Goal: Task Accomplishment & Management: Manage account settings

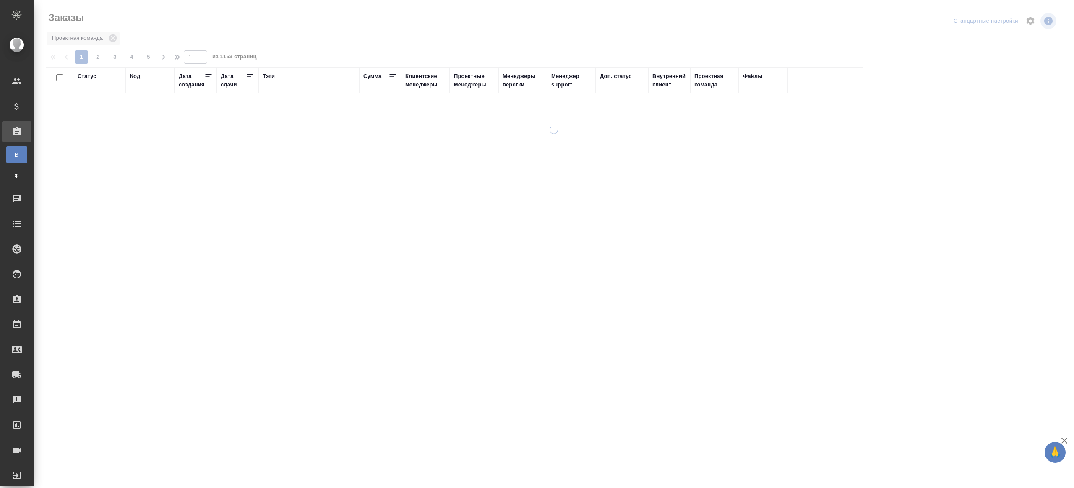
click at [271, 77] on div "Тэги" at bounding box center [269, 76] width 12 height 8
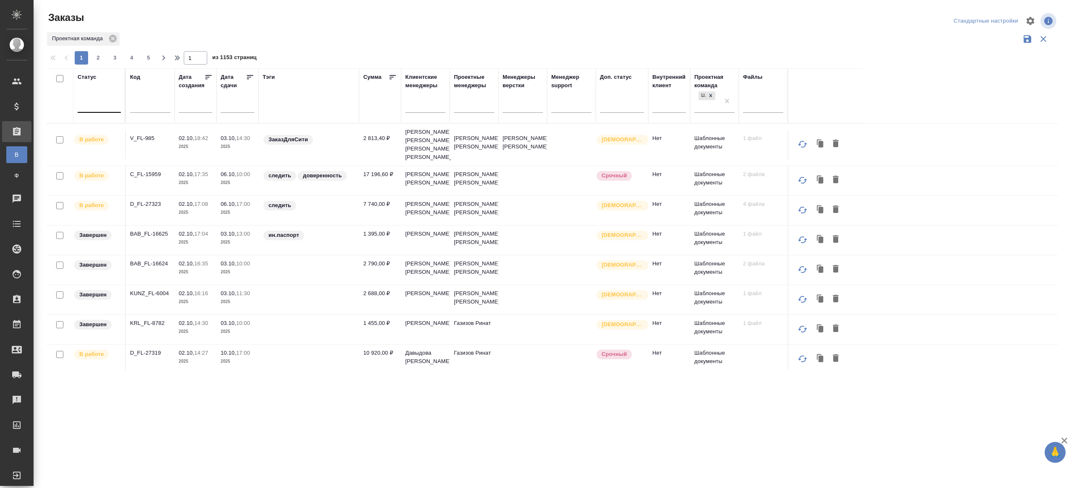
click at [111, 105] on div at bounding box center [99, 104] width 43 height 12
click at [175, 194] on div "Подтвержден" at bounding box center [193, 191] width 126 height 15
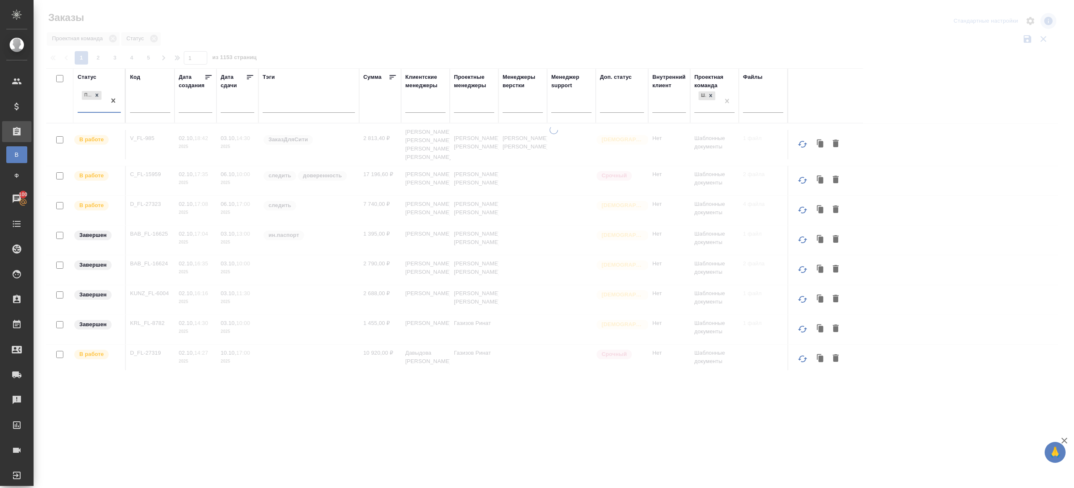
click at [385, 48] on div at bounding box center [554, 187] width 1040 height 375
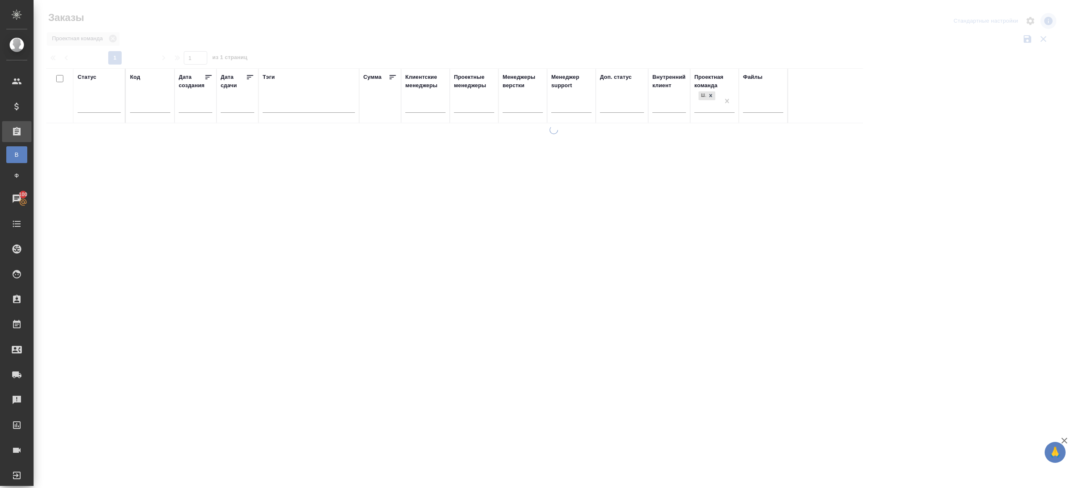
click at [292, 42] on div at bounding box center [554, 187] width 1040 height 375
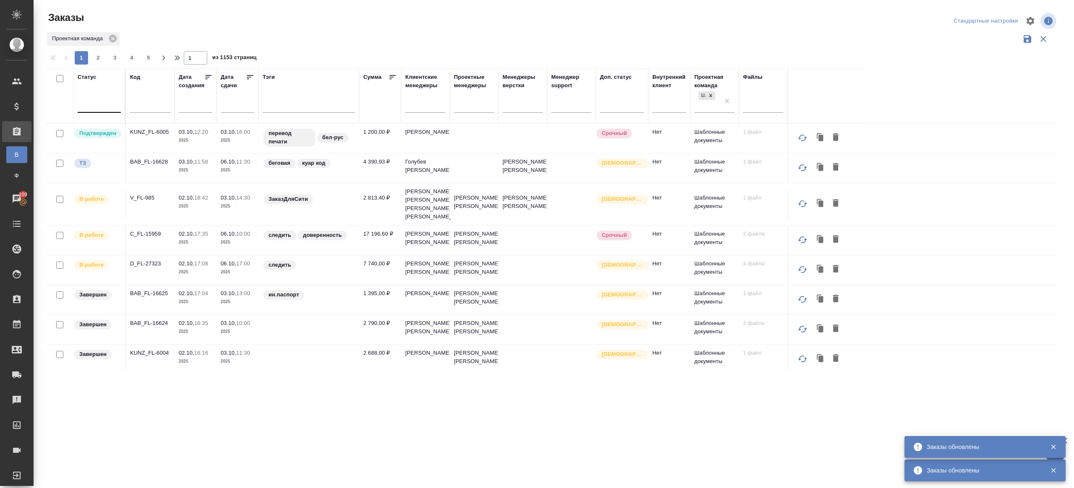
click at [109, 104] on div at bounding box center [99, 104] width 43 height 12
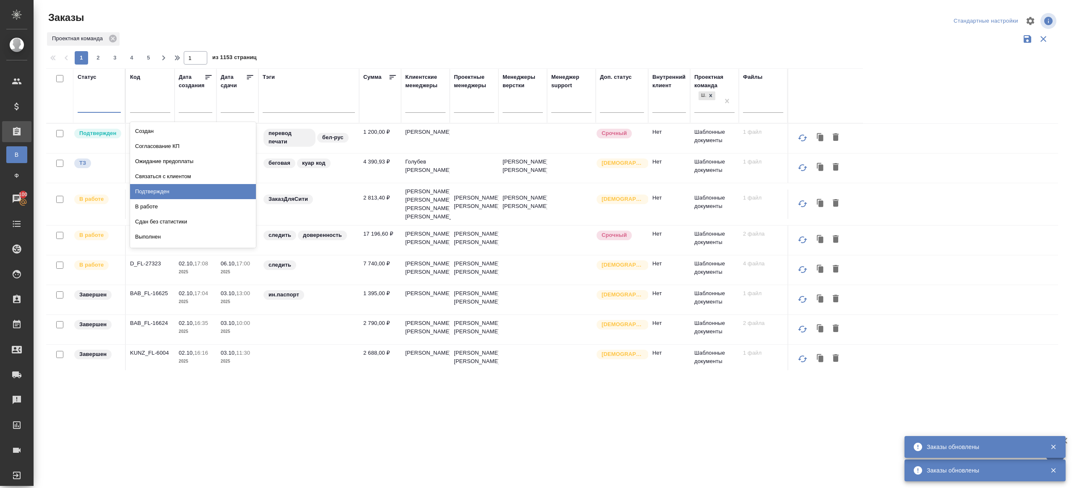
click at [166, 193] on div "Подтвержден" at bounding box center [193, 191] width 126 height 15
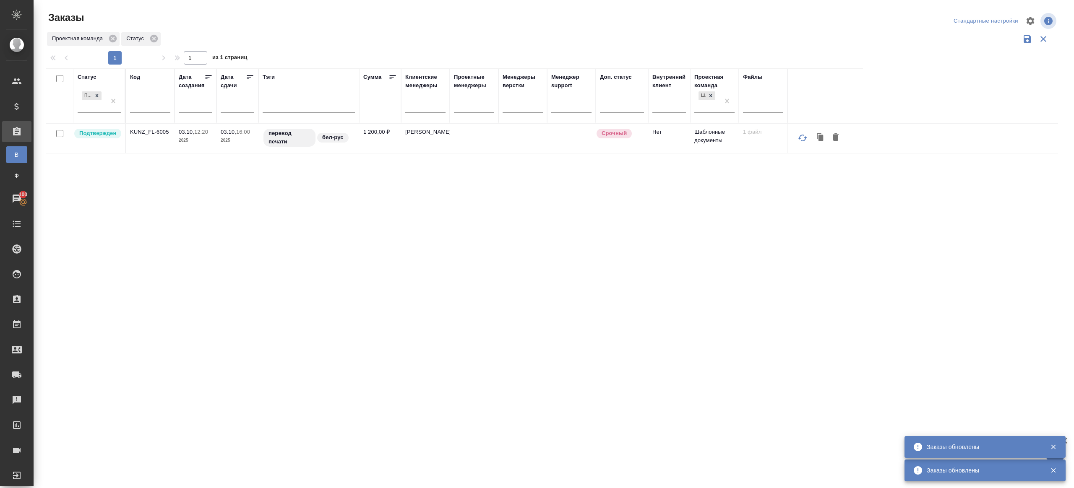
click at [365, 23] on div "Заказы" at bounding box center [215, 17] width 339 height 13
click at [151, 133] on p "KUNZ_FL-6005" at bounding box center [150, 132] width 40 height 8
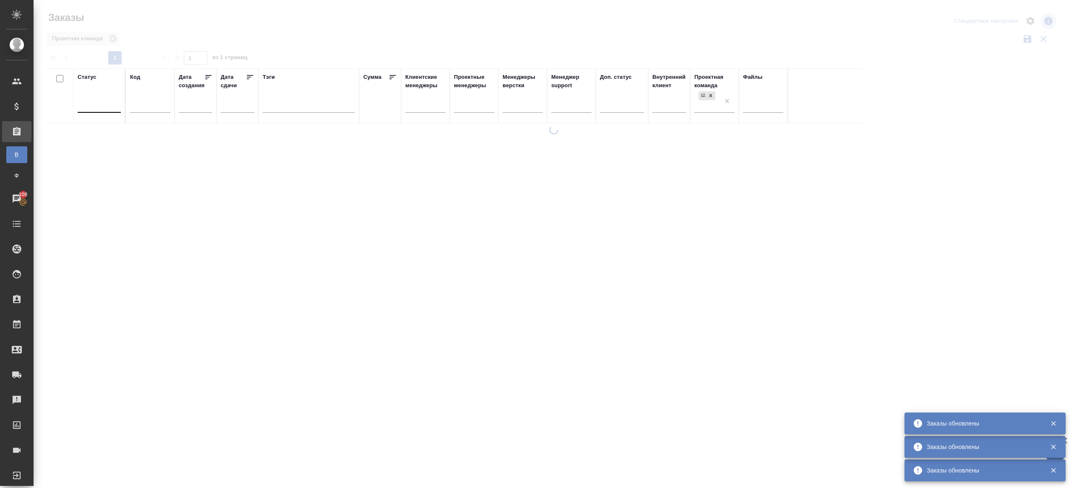
click at [296, 44] on div at bounding box center [554, 187] width 1040 height 375
click at [99, 107] on div at bounding box center [99, 104] width 43 height 12
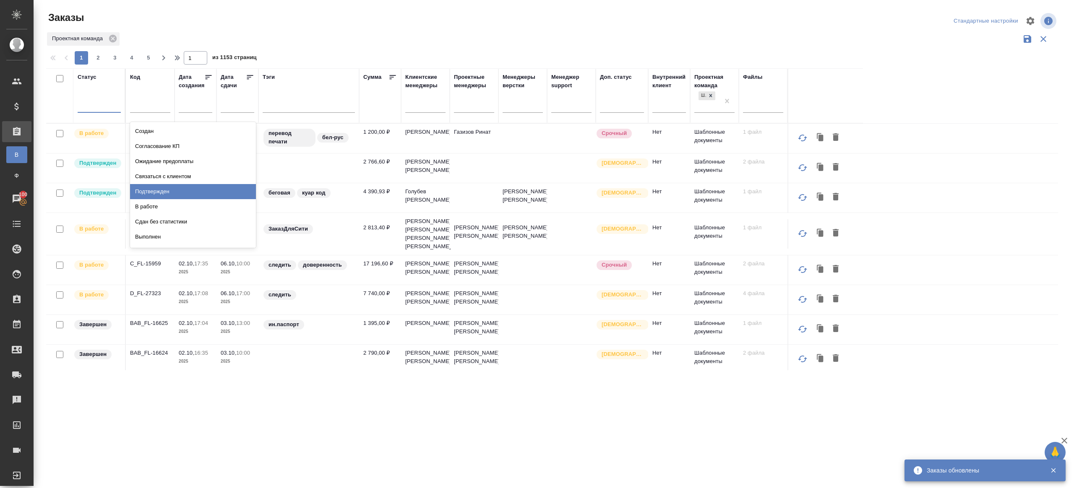
click at [158, 193] on div "Подтвержден" at bounding box center [193, 191] width 126 height 15
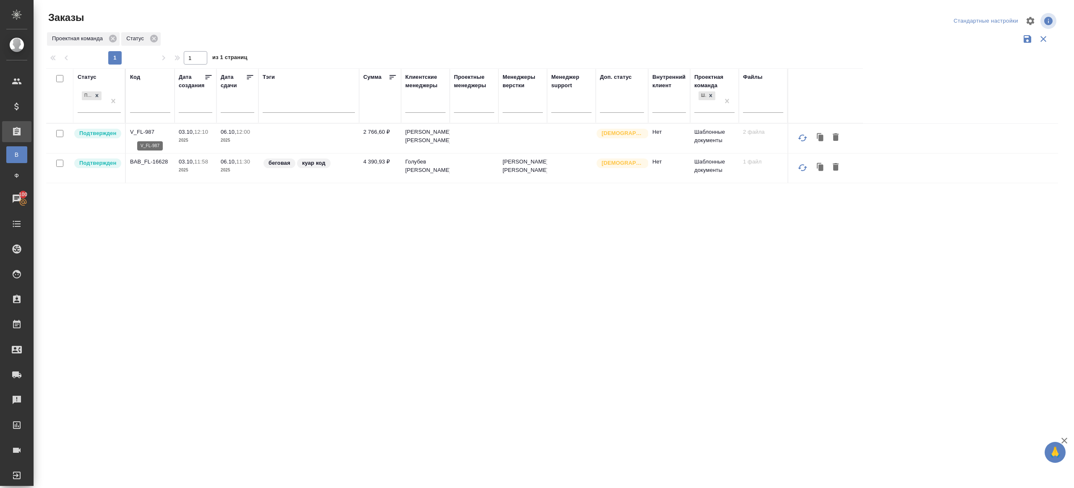
click at [138, 134] on p "V_FL-987" at bounding box center [150, 132] width 40 height 8
click at [151, 164] on p "BAB_FL-16628" at bounding box center [150, 162] width 40 height 8
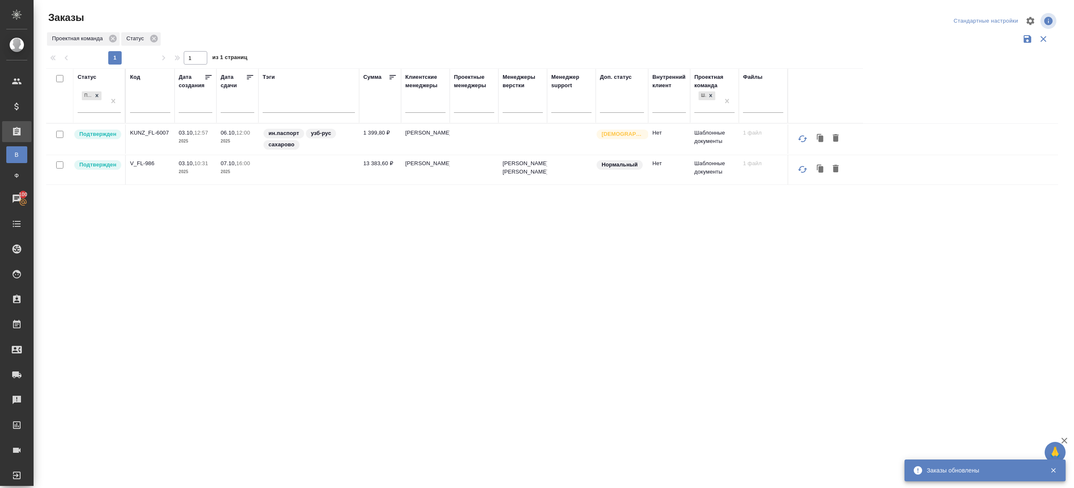
click at [153, 131] on p "KUNZ_FL-6007" at bounding box center [150, 133] width 40 height 8
click at [143, 163] on p "V_FL-986" at bounding box center [150, 163] width 40 height 8
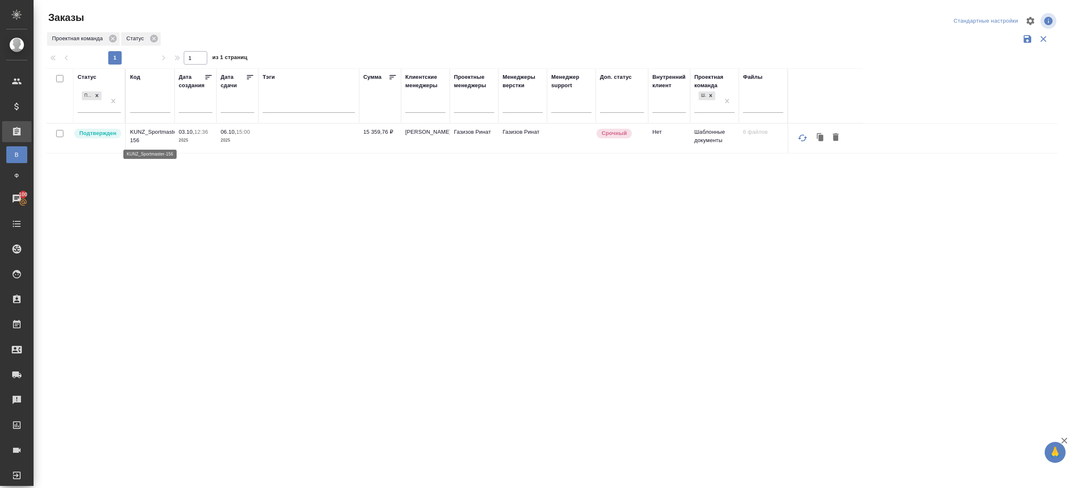
click at [160, 131] on p "KUNZ_Sportmaster-156" at bounding box center [150, 136] width 40 height 17
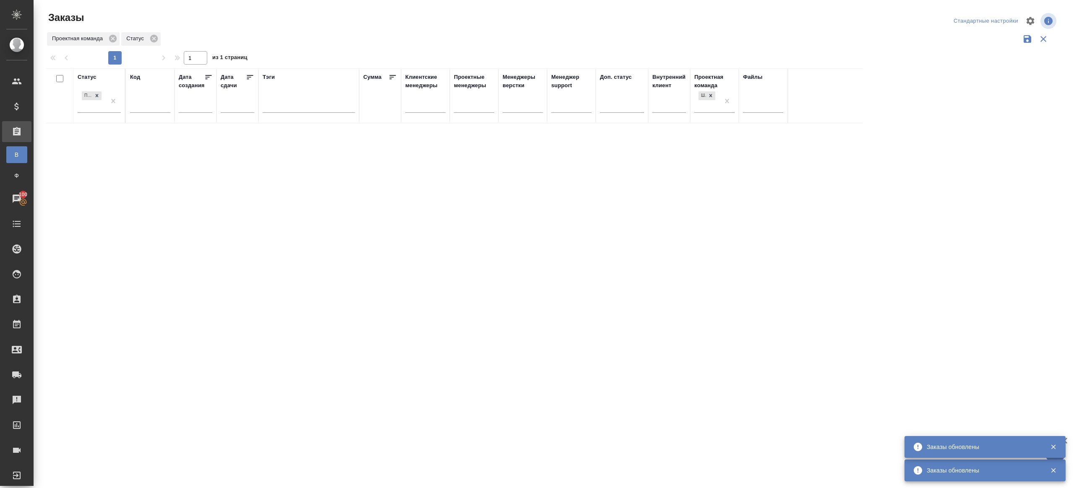
click at [340, 154] on div "Статус Подтвержден Код Дата создания Дата сдачи Тэги Сумма Клиентские менеджеры…" at bounding box center [552, 219] width 1012 height 302
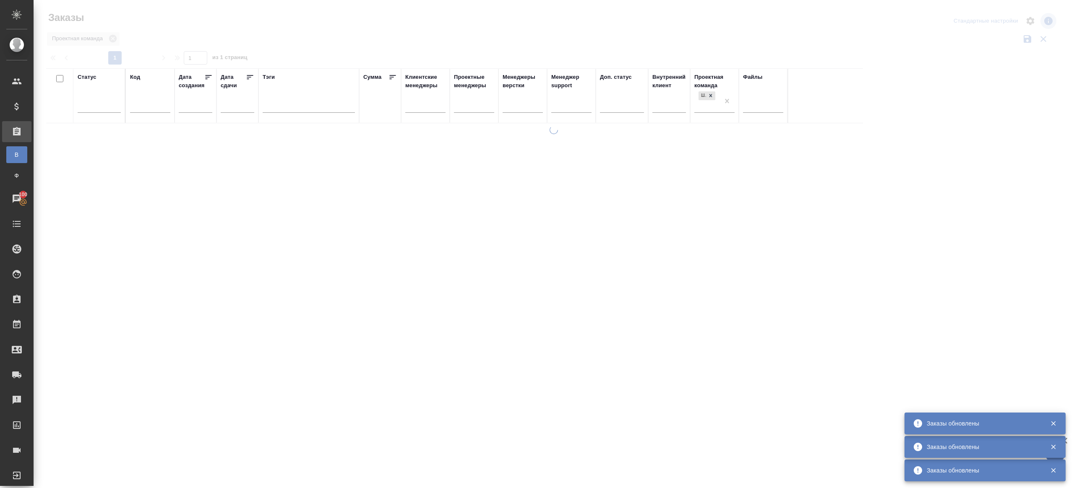
click at [288, 43] on div at bounding box center [554, 187] width 1040 height 375
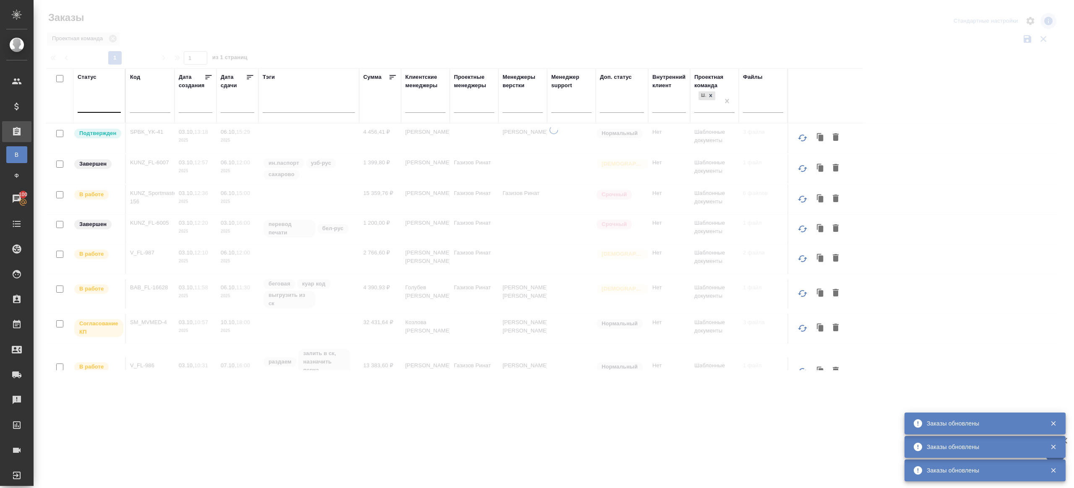
click at [109, 109] on div at bounding box center [99, 104] width 43 height 12
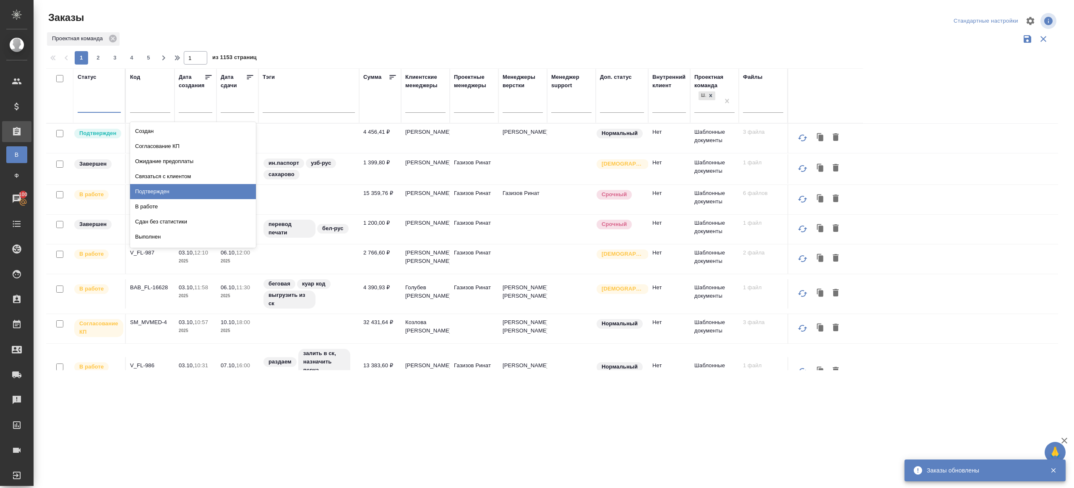
click at [152, 188] on div "Подтвержден" at bounding box center [193, 191] width 126 height 15
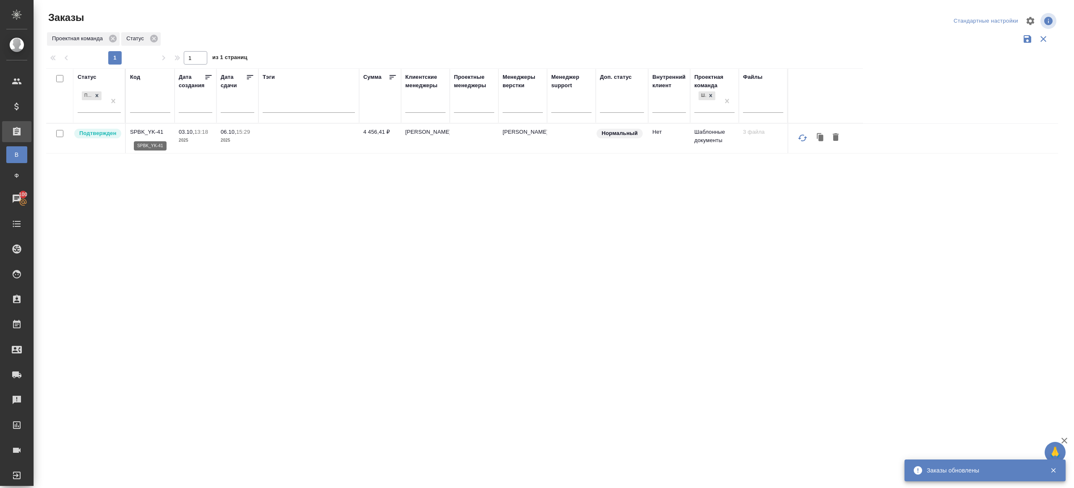
click at [146, 131] on p "SPBK_YK-41" at bounding box center [150, 132] width 40 height 8
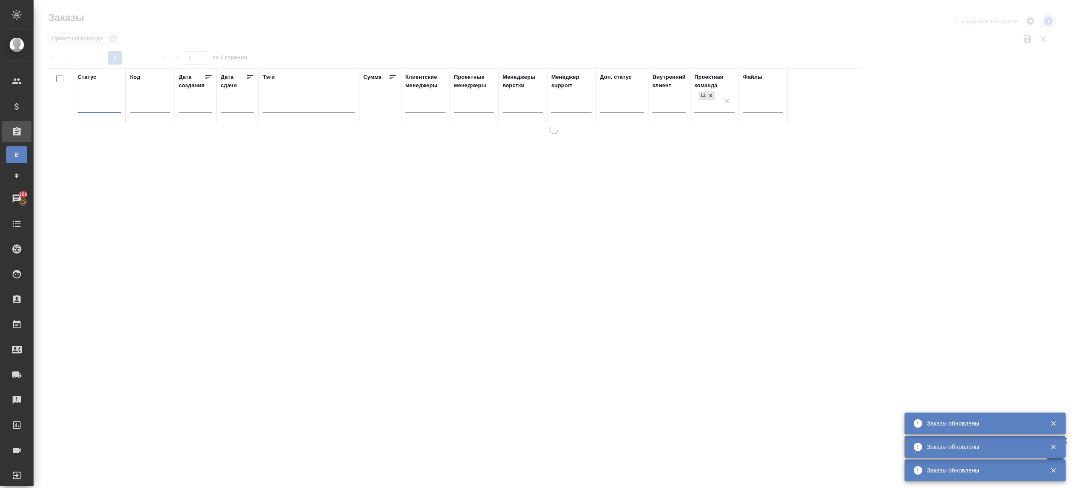
click at [324, 40] on div at bounding box center [554, 187] width 1040 height 375
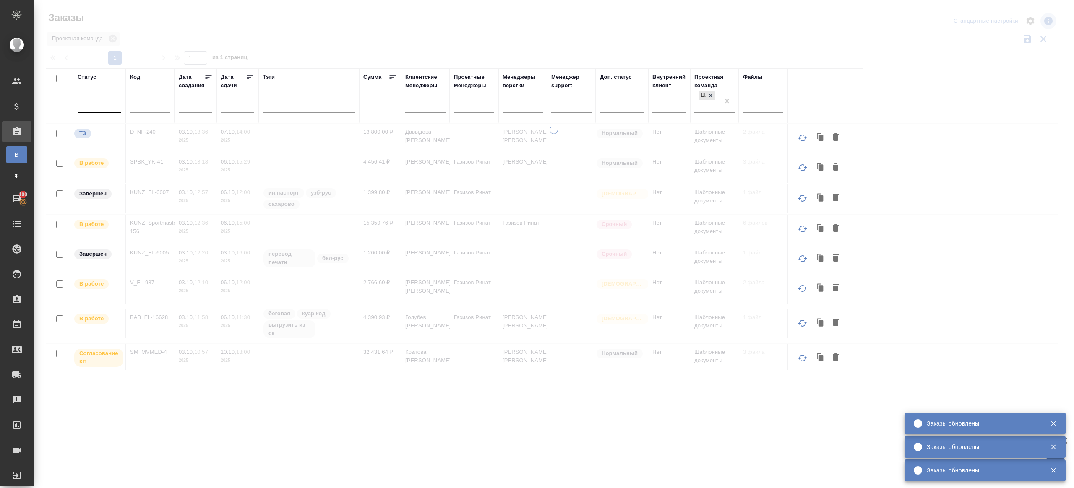
click at [111, 106] on div at bounding box center [99, 104] width 43 height 12
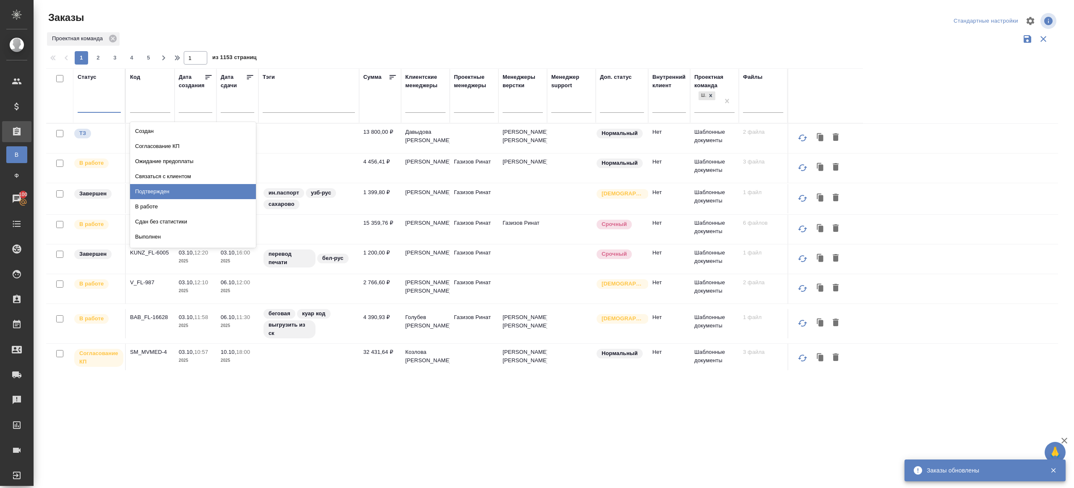
click at [149, 194] on div "Подтвержден" at bounding box center [193, 191] width 126 height 15
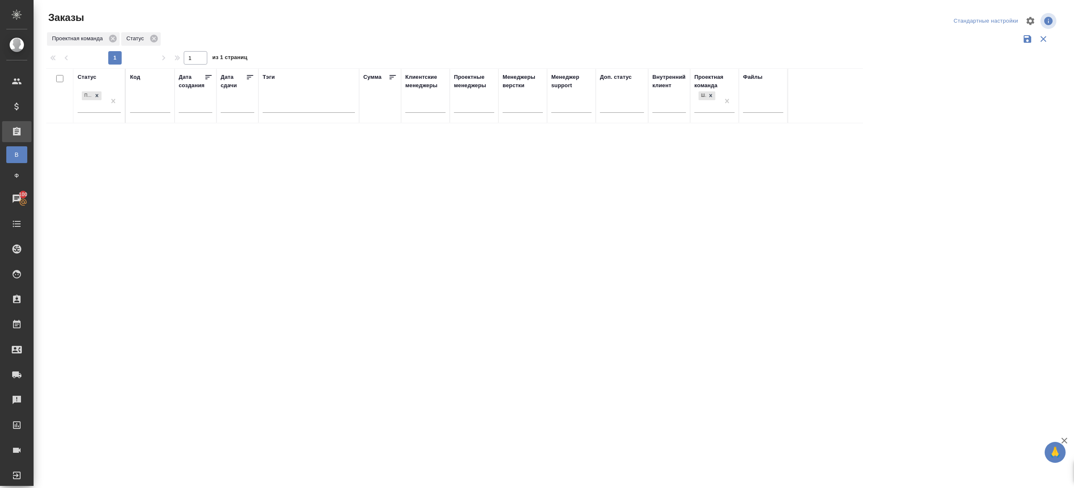
click at [349, 40] on div "Проектная команда Статус" at bounding box center [552, 39] width 1012 height 16
click at [144, 133] on p "D_NF-240" at bounding box center [150, 132] width 40 height 8
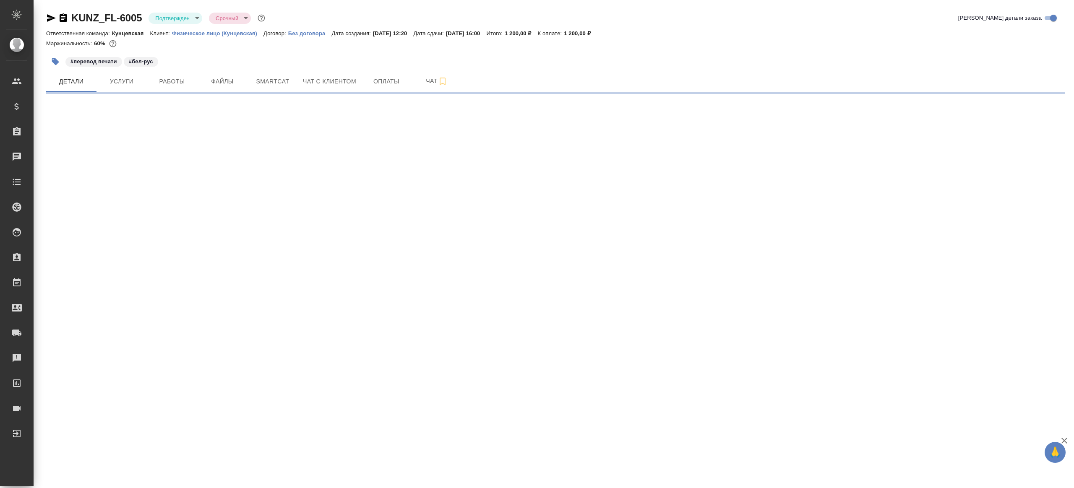
click at [192, 19] on body "🙏 .cls-1 fill:#fff; AWATERA Gazizov Rinat Клиенты Спецификации Заказы Чаты Todo…" at bounding box center [537, 244] width 1074 height 488
click at [196, 86] on li "В работе" at bounding box center [187, 88] width 77 height 14
select select "RU"
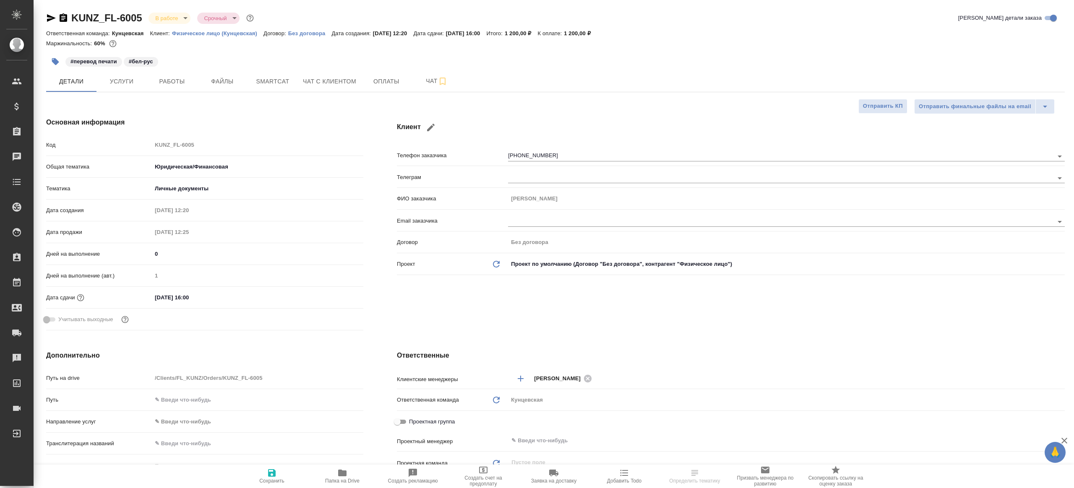
type textarea "x"
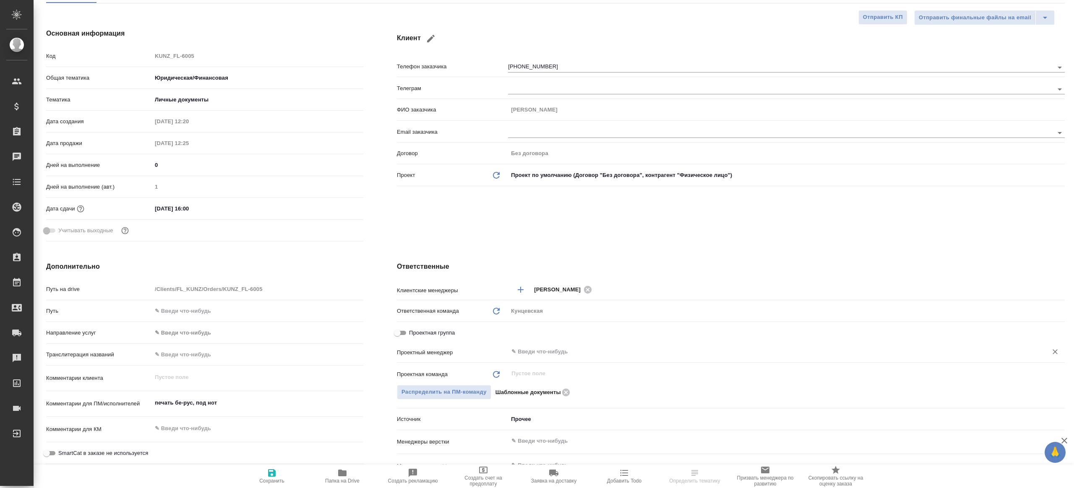
click at [548, 348] on input "text" at bounding box center [773, 352] width 524 height 10
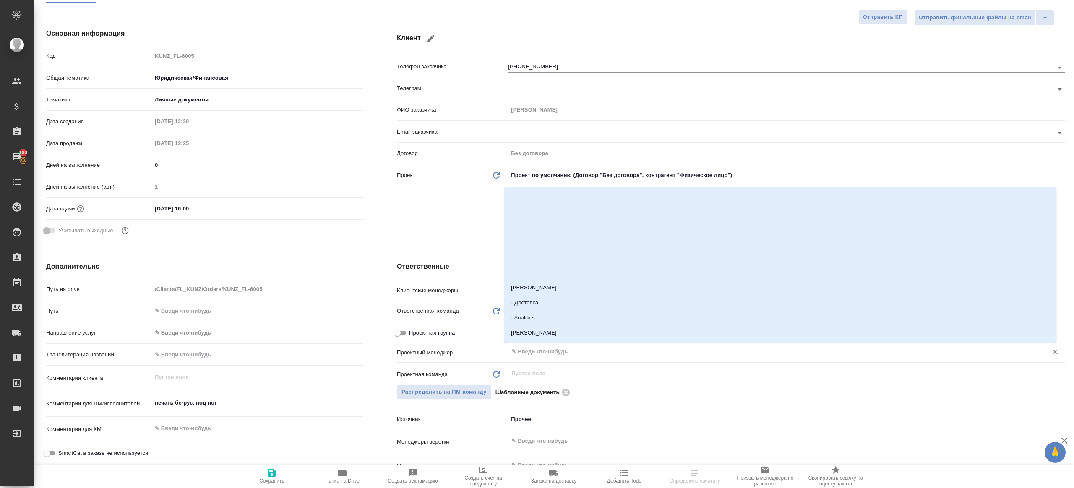
type input "р"
type textarea "x"
type input "[PERSON_NAME]"
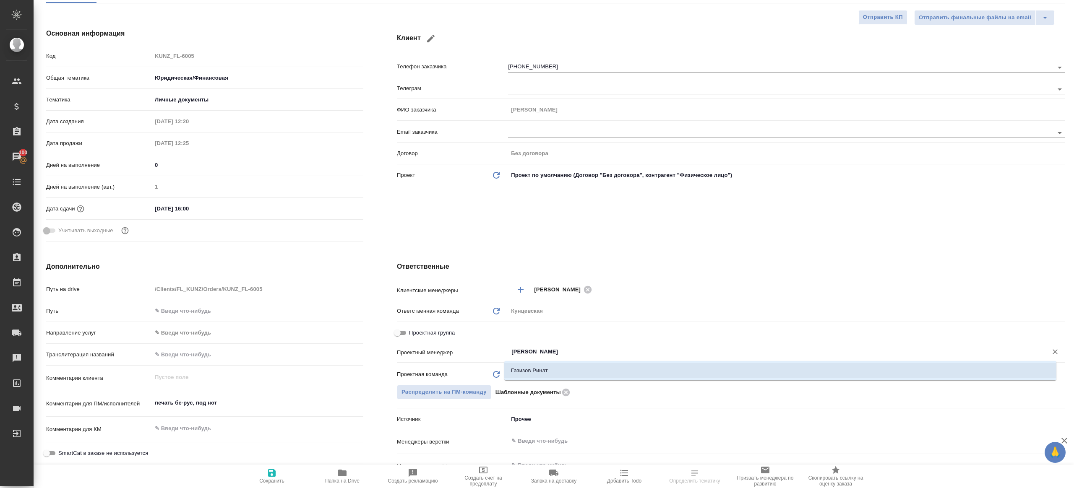
click at [547, 365] on li "Газизов Ринат" at bounding box center [780, 370] width 552 height 15
type textarea "x"
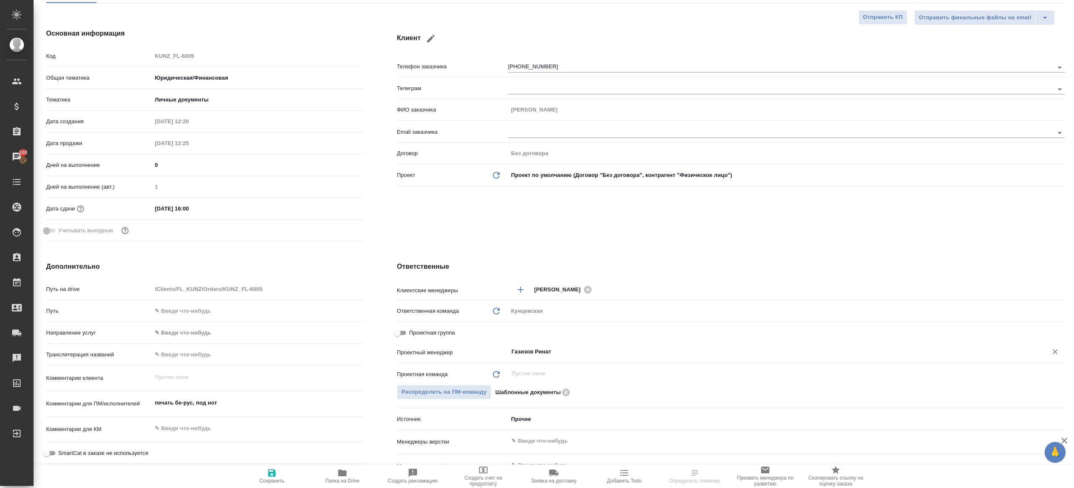
type input "Газизов Ринат"
click at [271, 472] on icon "button" at bounding box center [272, 473] width 8 height 8
type textarea "x"
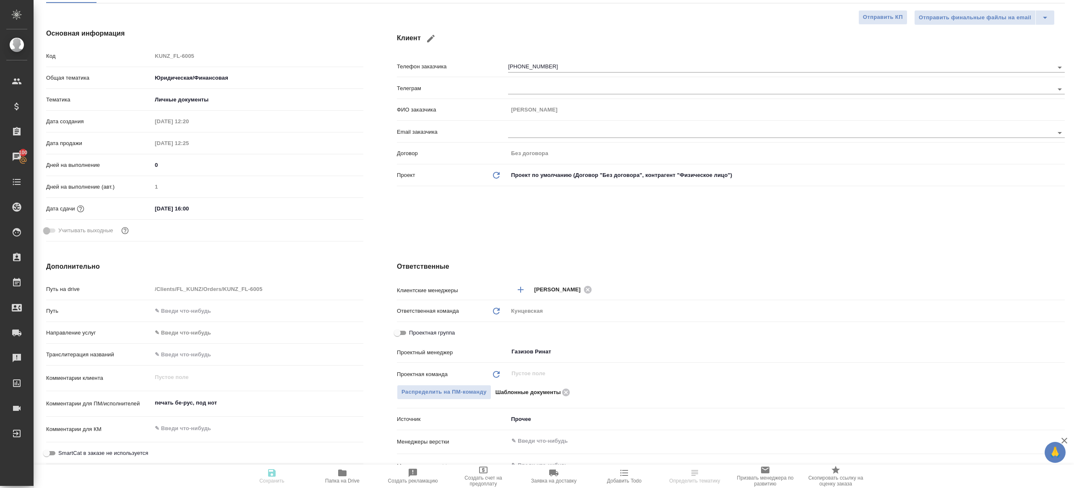
type textarea "x"
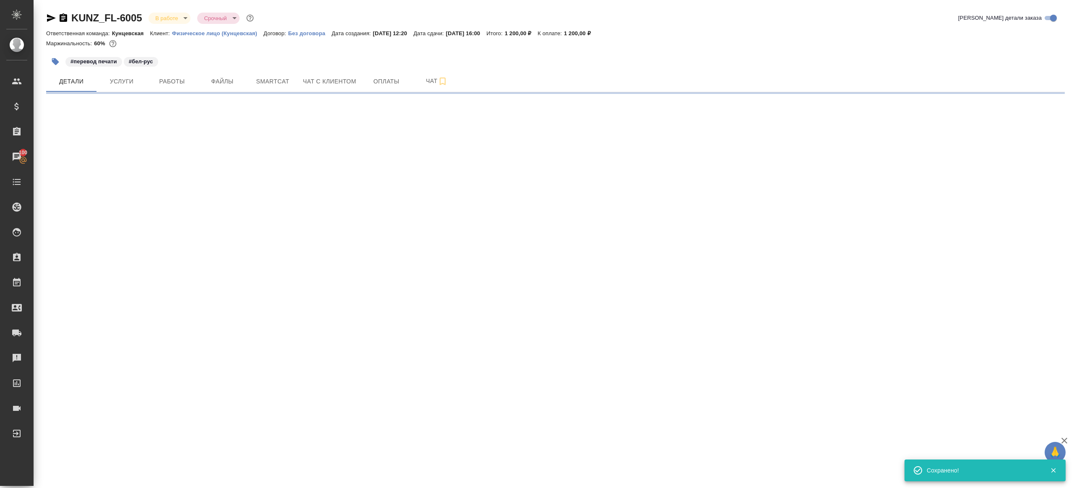
scroll to position [0, 0]
select select "RU"
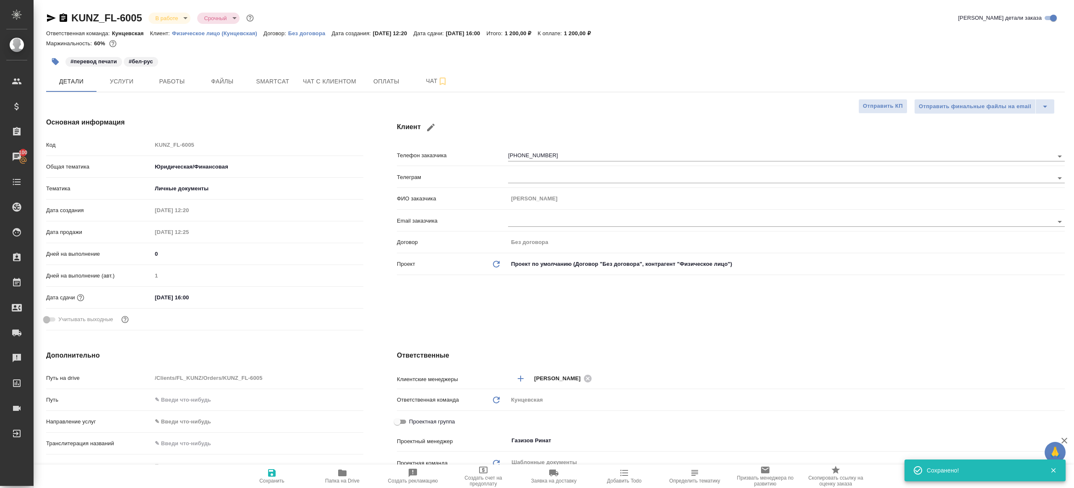
type textarea "x"
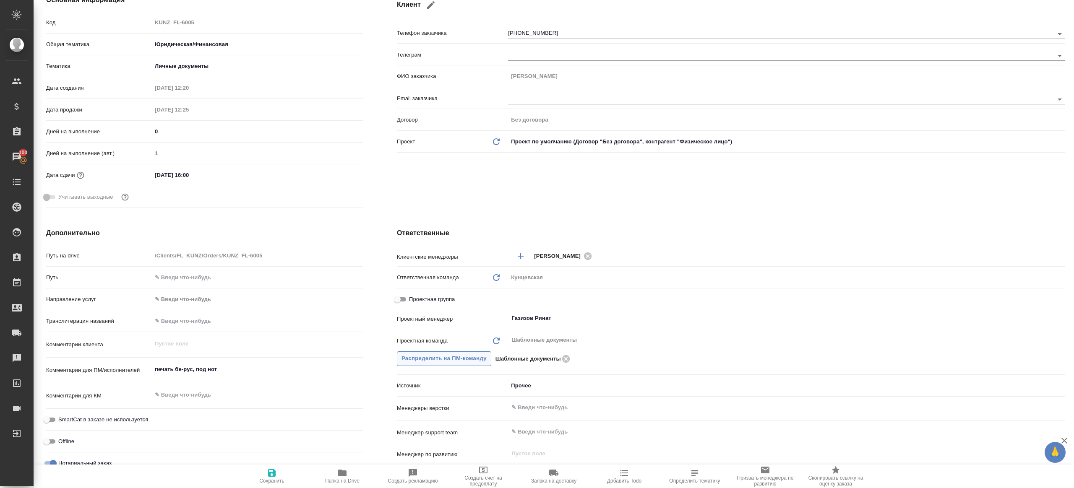
type textarea "x"
click at [353, 469] on span "Папка на Drive" at bounding box center [342, 476] width 60 height 16
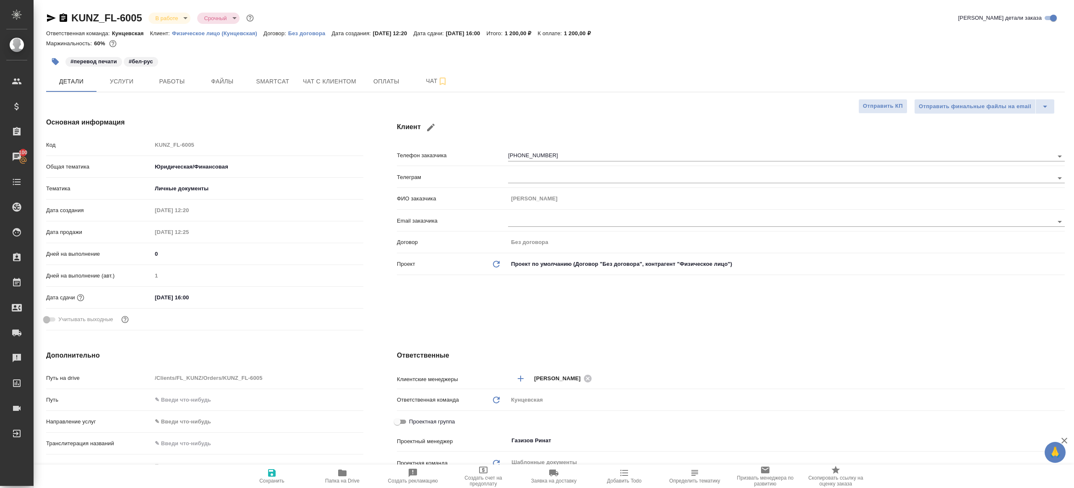
type textarea "x"
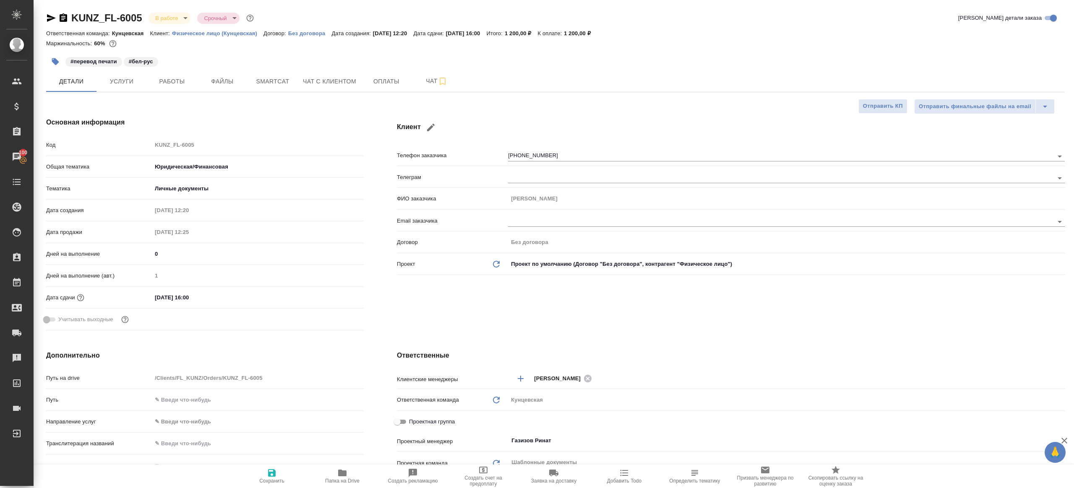
type textarea "x"
click at [186, 88] on button "Работы" at bounding box center [172, 81] width 50 height 21
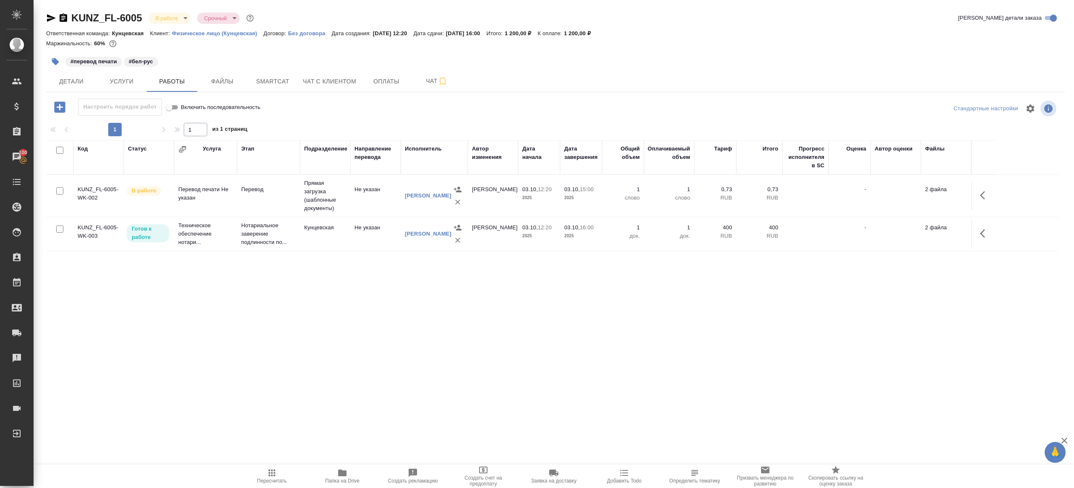
click at [414, 112] on div at bounding box center [555, 109] width 339 height 20
click at [77, 88] on button "Детали" at bounding box center [71, 81] width 50 height 21
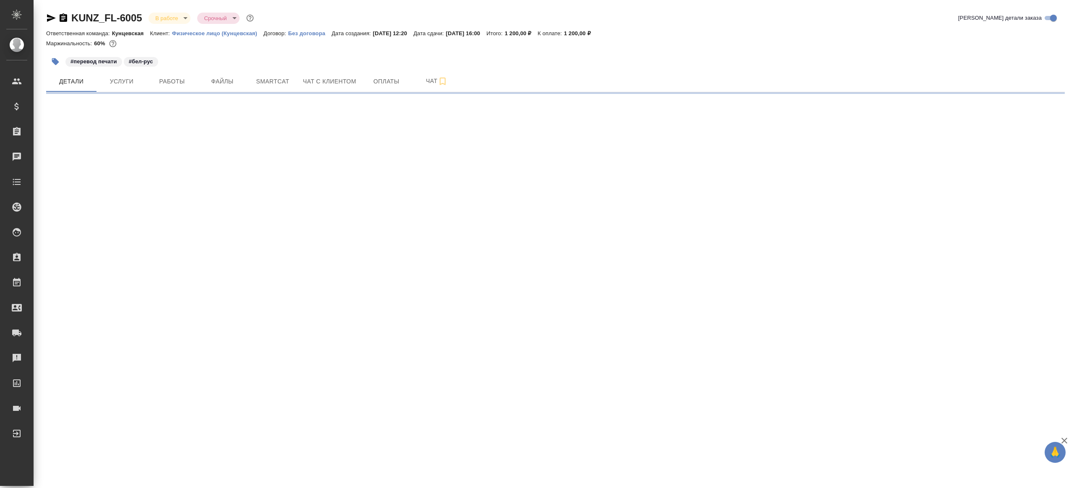
select select "RU"
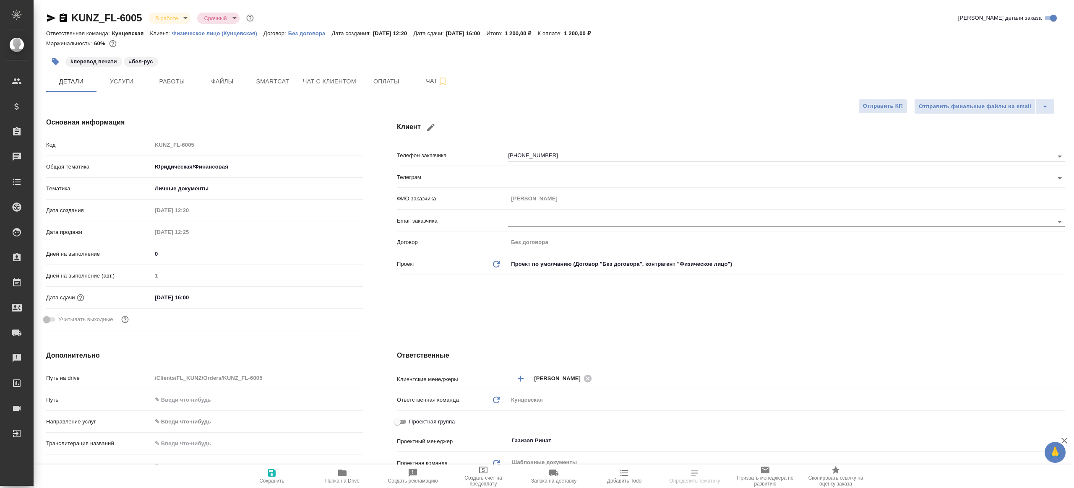
type textarea "x"
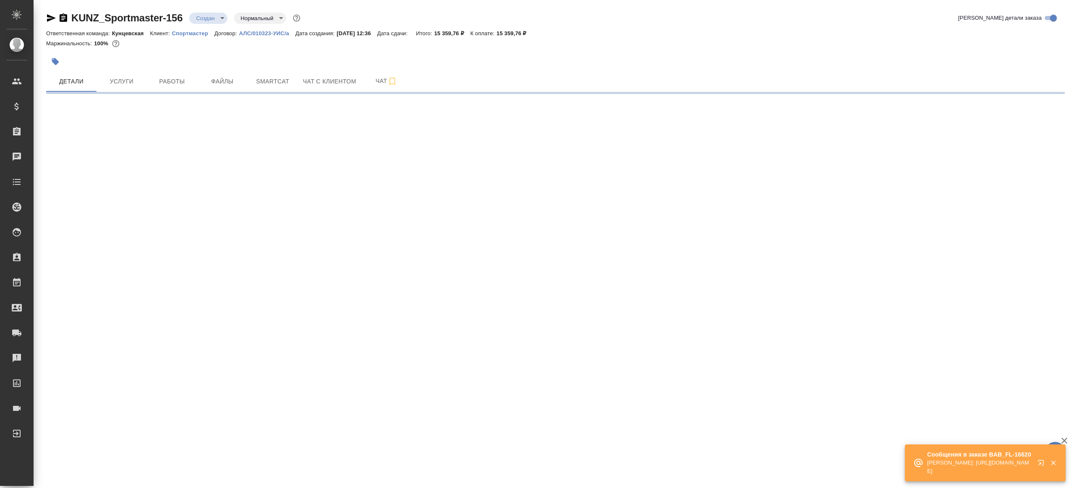
select select "RU"
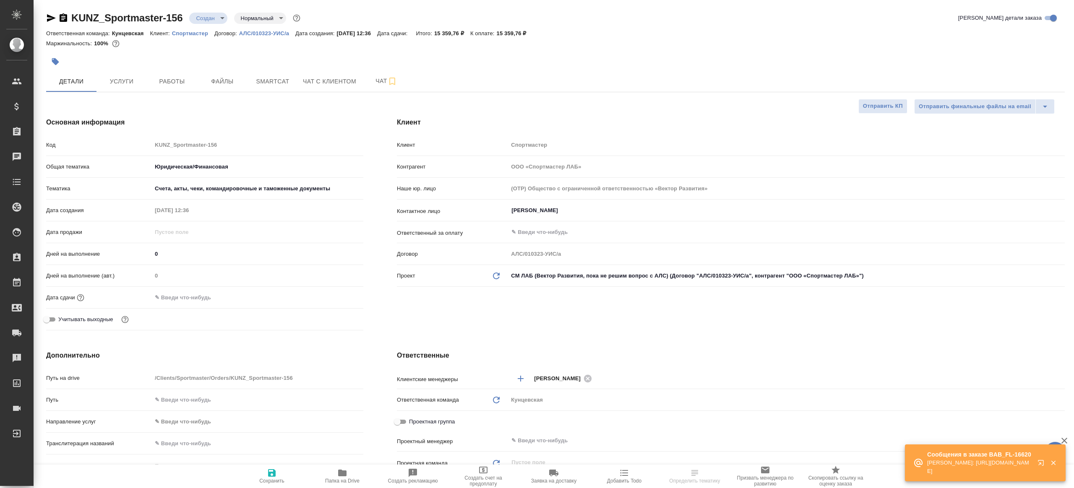
type textarea "x"
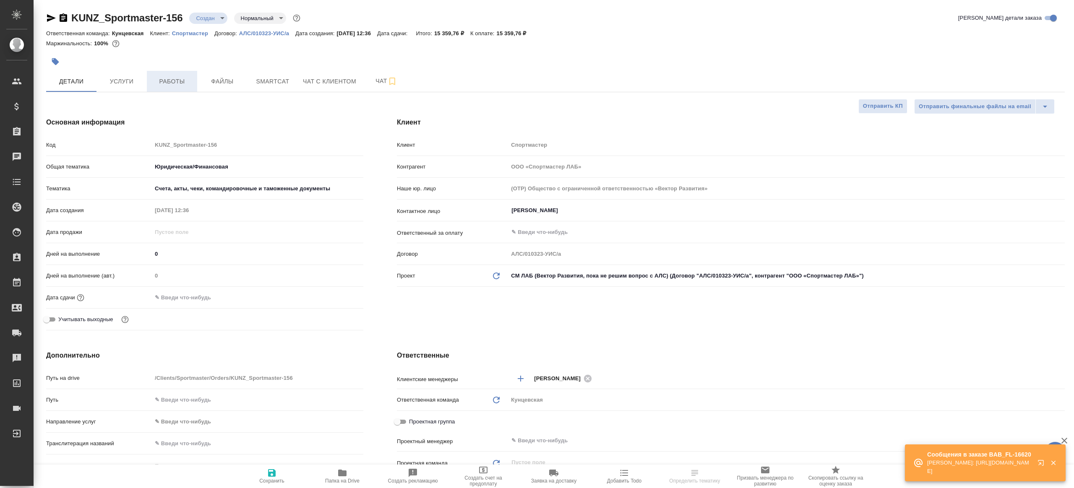
type textarea "x"
click at [373, 80] on span "Чат" at bounding box center [386, 81] width 40 height 10
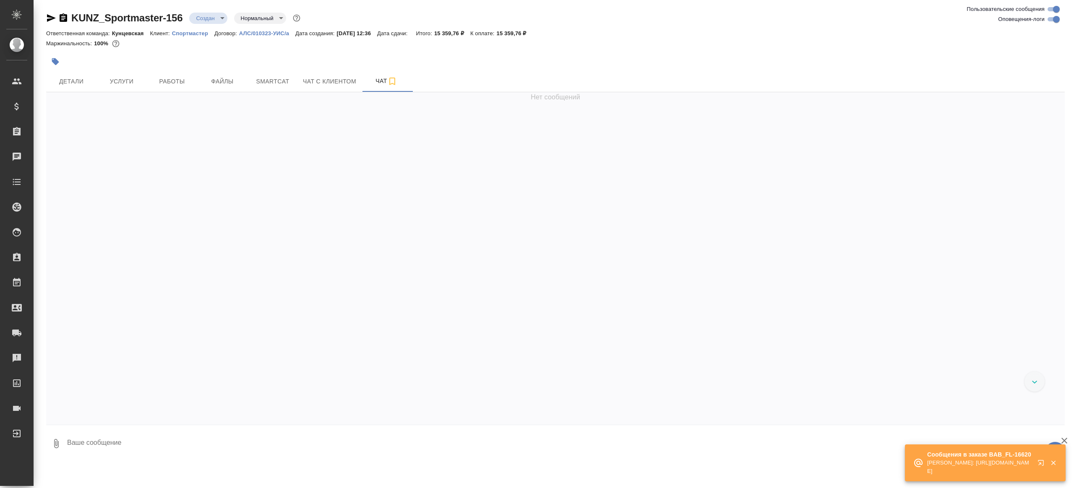
scroll to position [92, 0]
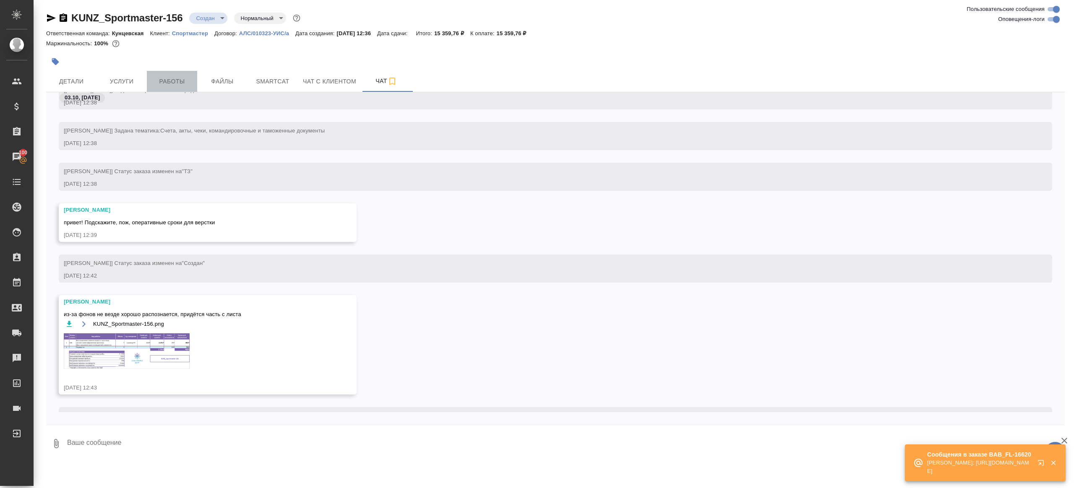
click at [173, 82] on span "Работы" at bounding box center [172, 81] width 40 height 10
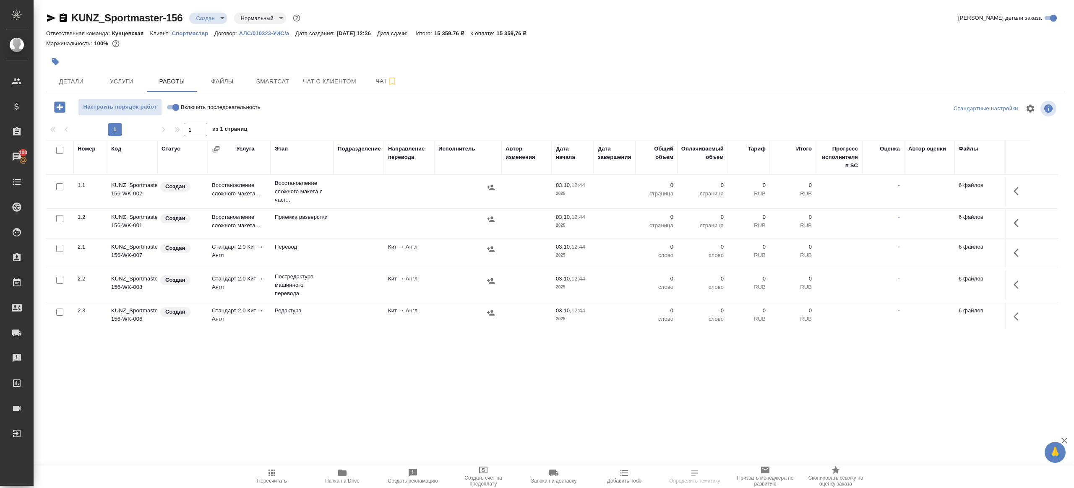
click at [354, 477] on span "Папка на Drive" at bounding box center [342, 476] width 60 height 16
click at [70, 85] on span "Детали" at bounding box center [71, 81] width 40 height 10
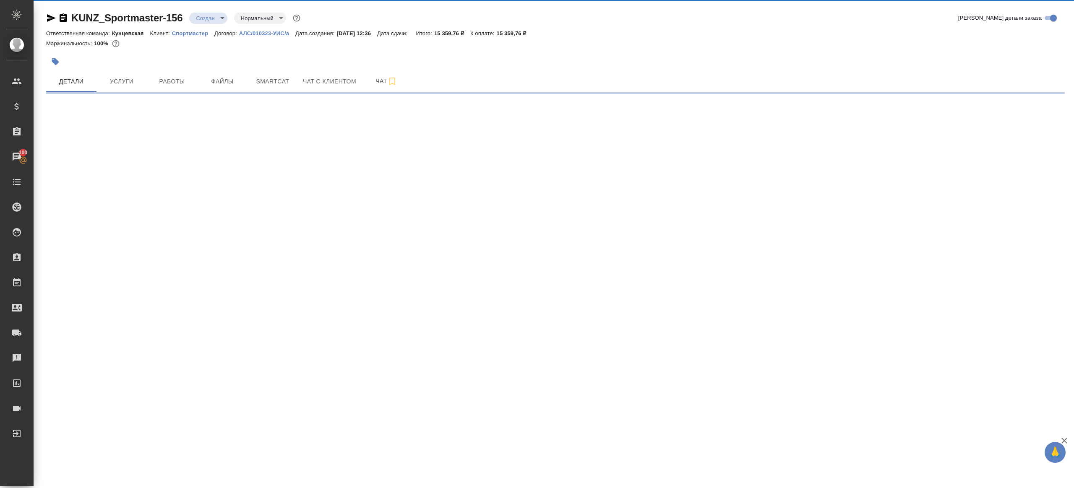
select select "RU"
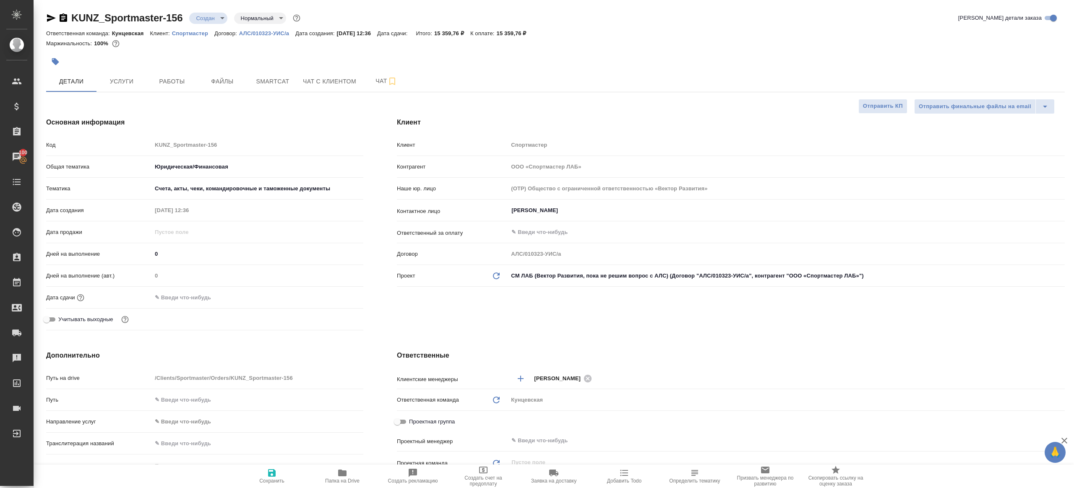
type textarea "x"
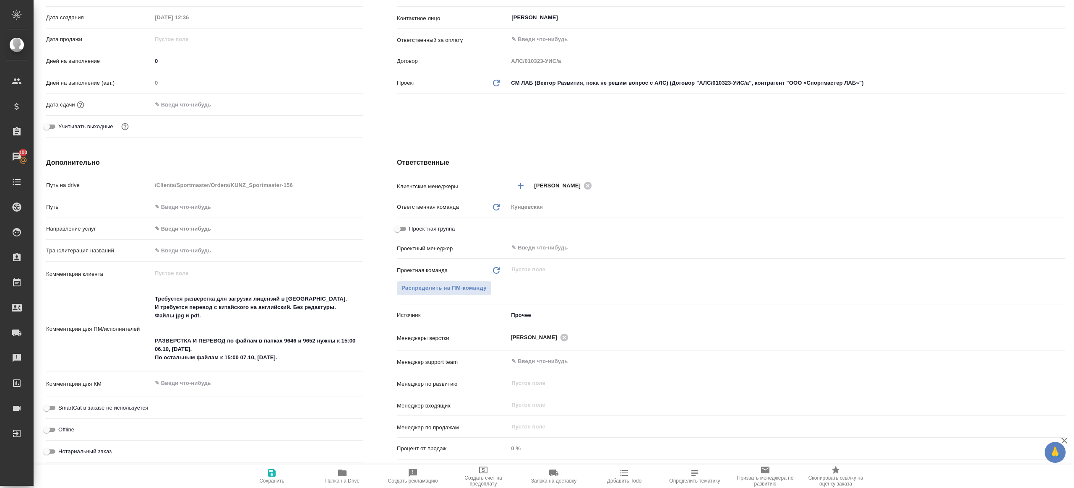
scroll to position [250, 0]
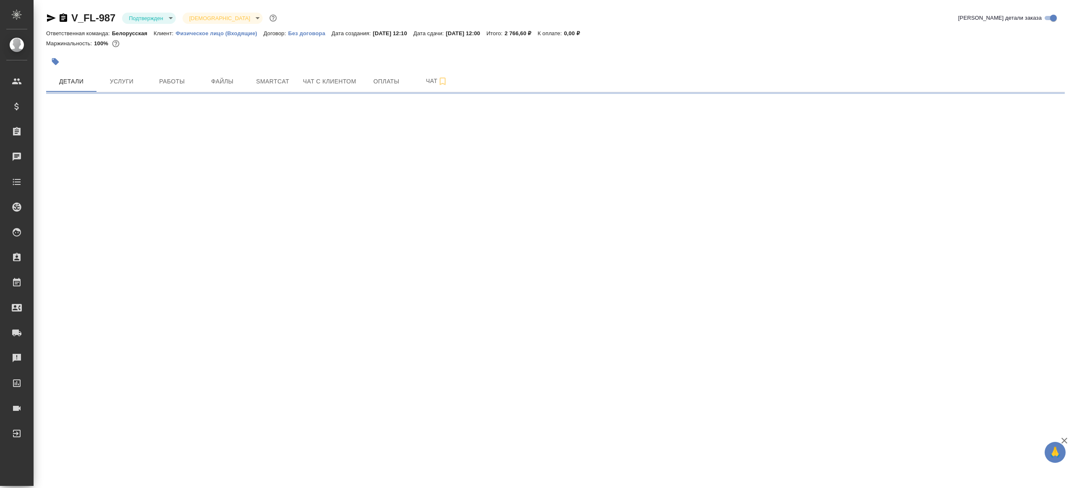
select select "RU"
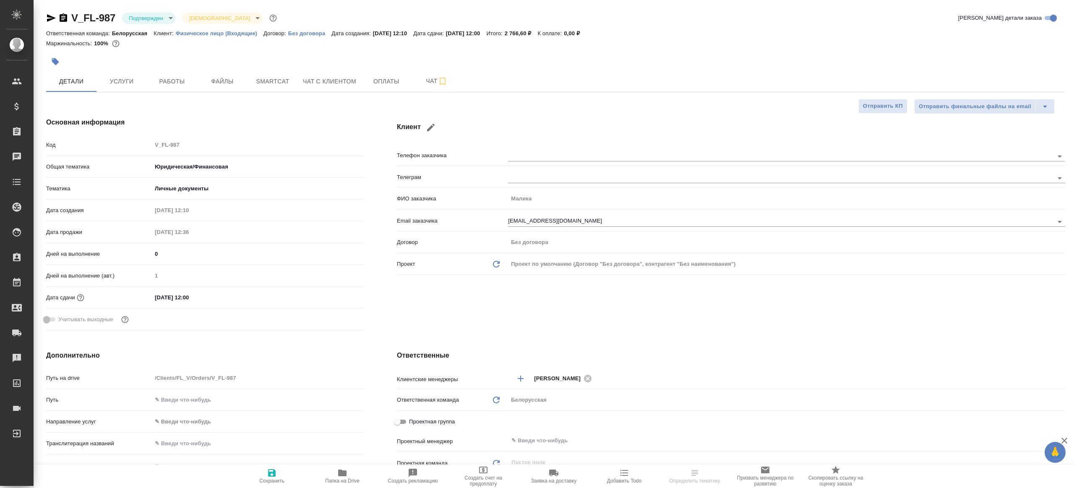
type textarea "x"
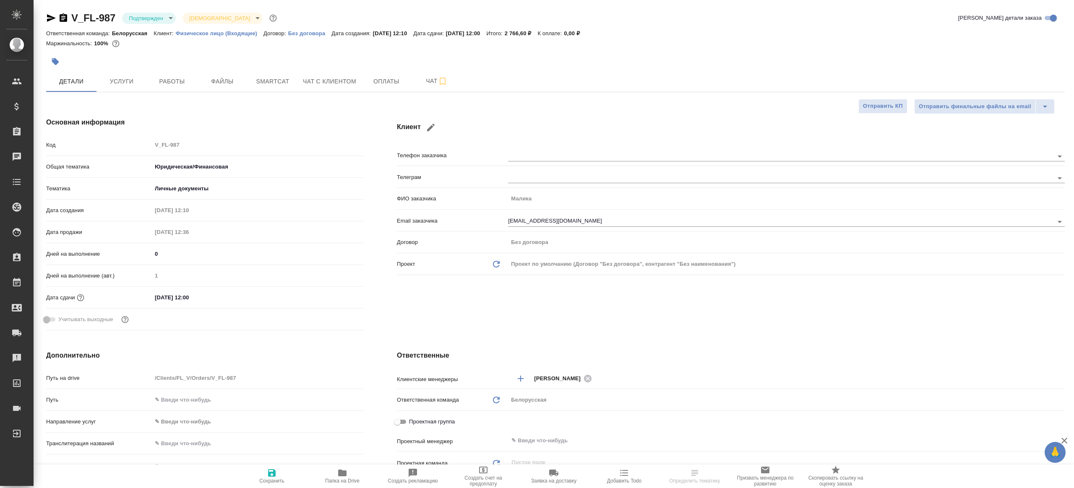
type textarea "x"
click at [147, 12] on body "🙏 .cls-1 fill:#fff; AWATERA [PERSON_NAME] Клиенты Спецификации Заказы Чаты Todo…" at bounding box center [537, 244] width 1074 height 488
click at [160, 84] on li "В работе" at bounding box center [160, 88] width 77 height 14
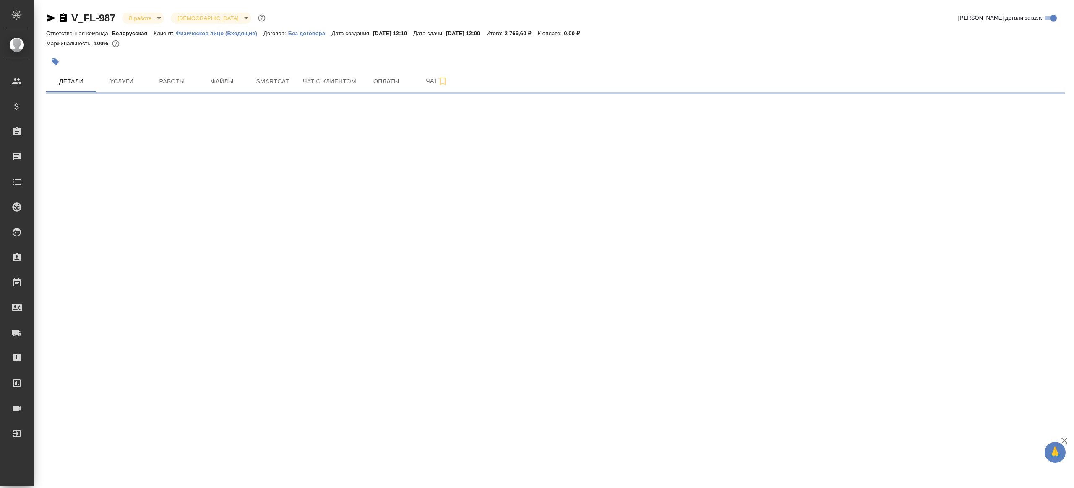
select select "RU"
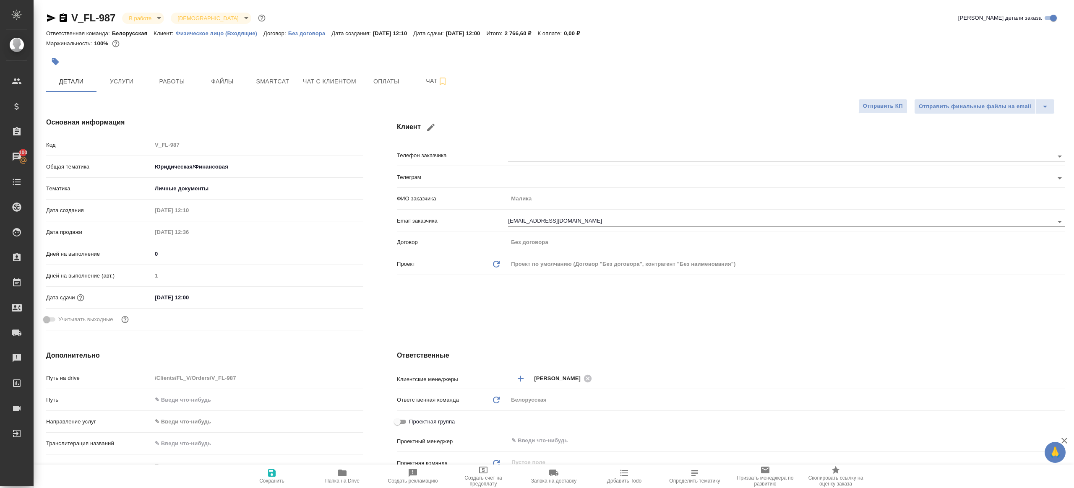
type textarea "x"
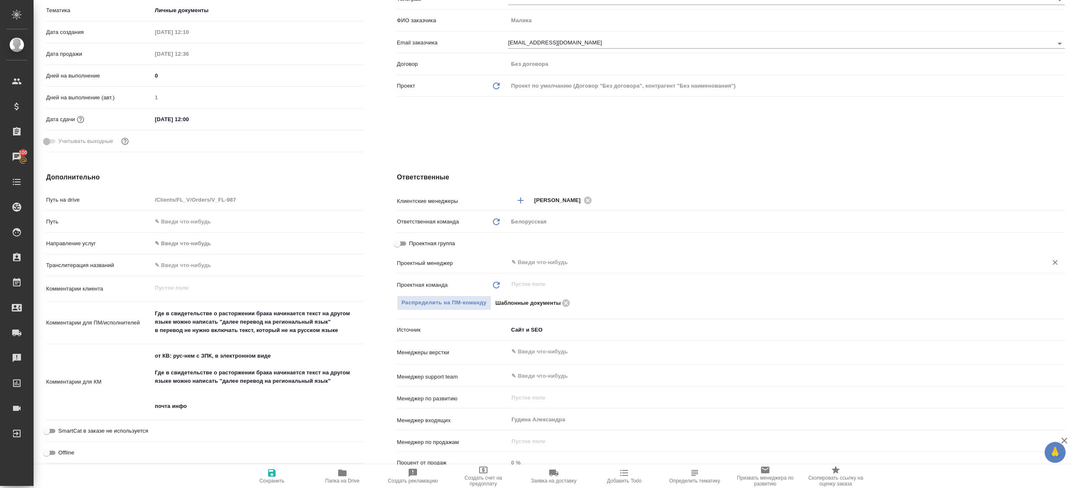
click at [552, 255] on div "​" at bounding box center [786, 262] width 557 height 15
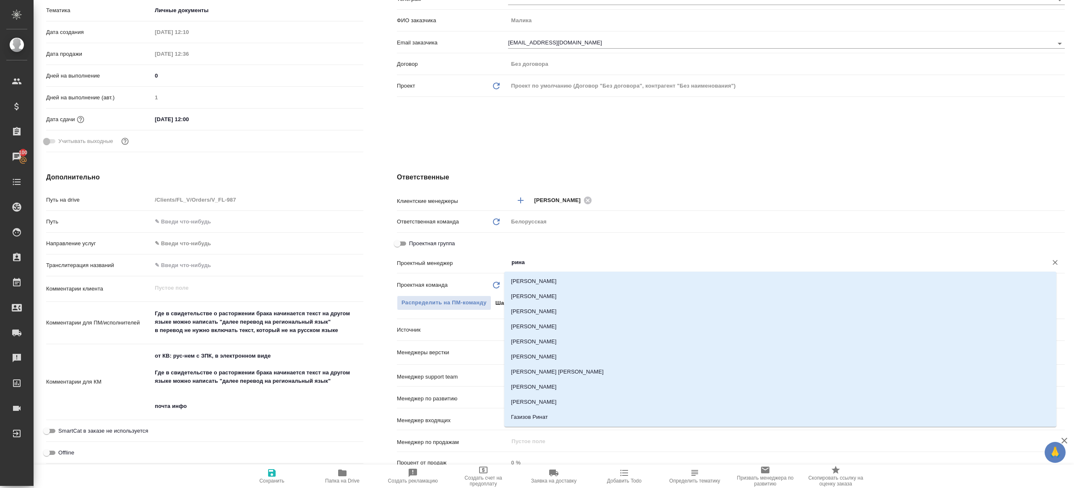
type input "ринат"
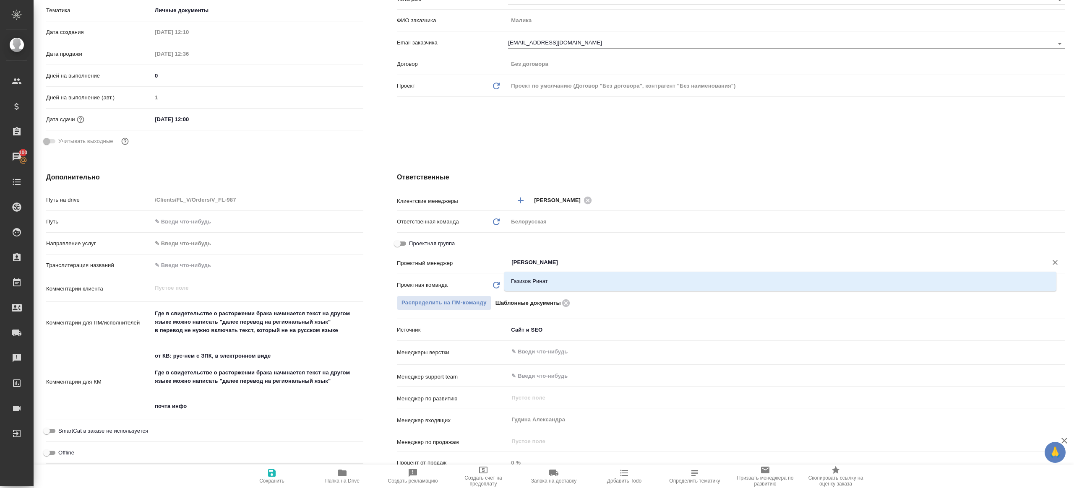
drag, startPoint x: 556, startPoint y: 284, endPoint x: 547, endPoint y: 294, distance: 13.7
click at [555, 284] on li "Газизов Ринат" at bounding box center [780, 281] width 552 height 15
type textarea "x"
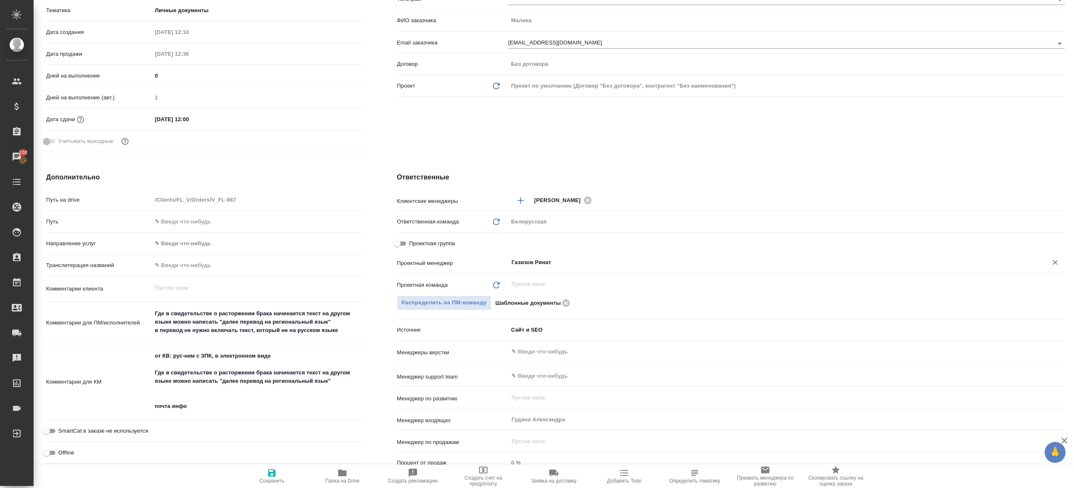
type input "Газизов Ринат"
click at [268, 477] on icon "button" at bounding box center [272, 473] width 10 height 10
type textarea "x"
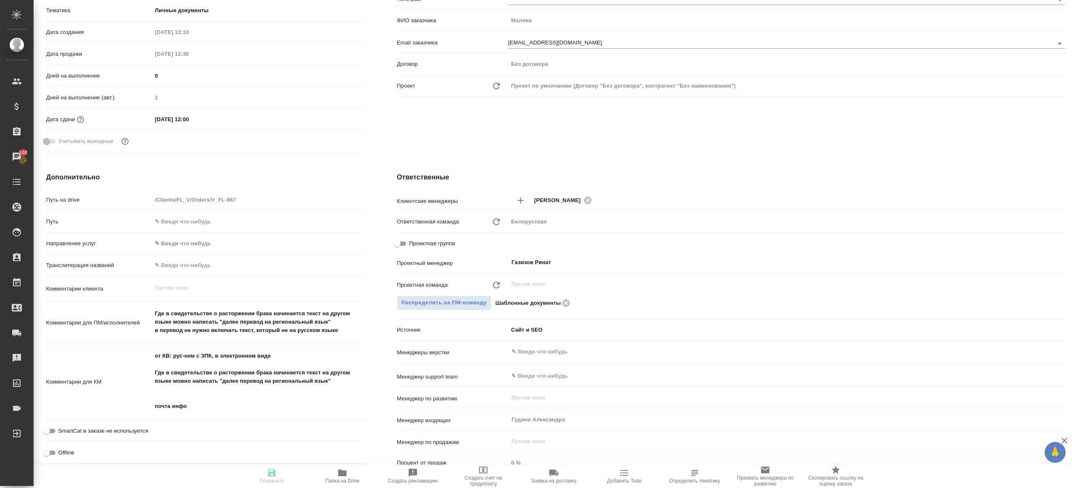
type textarea "x"
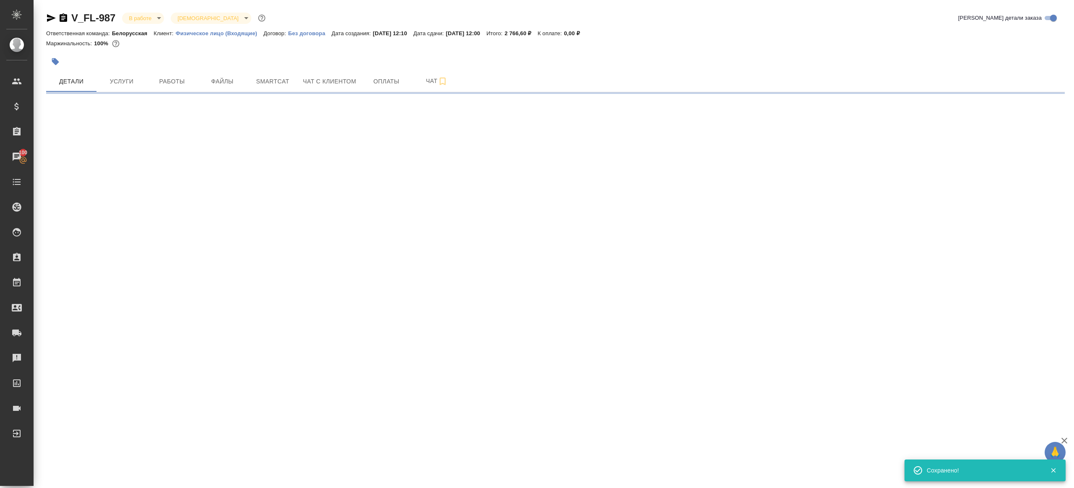
select select "RU"
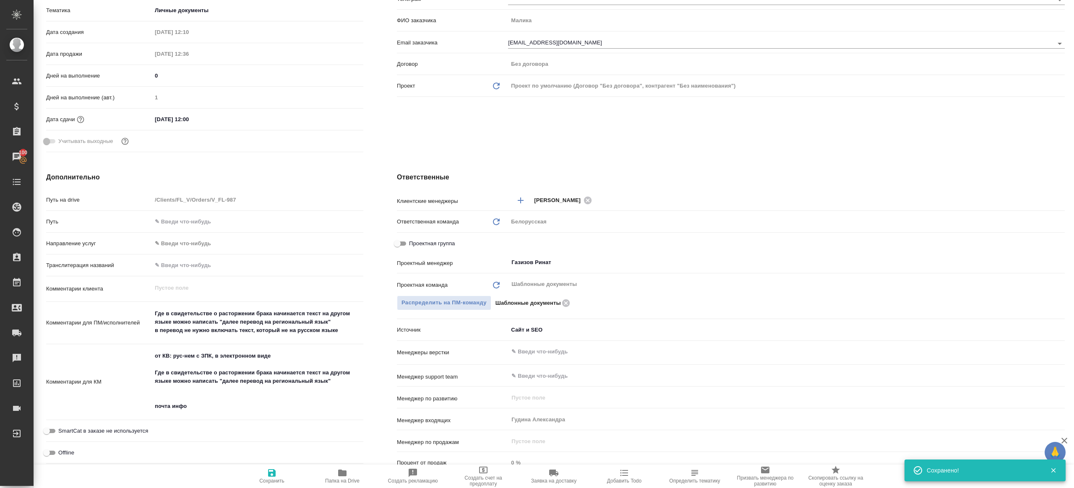
type textarea "x"
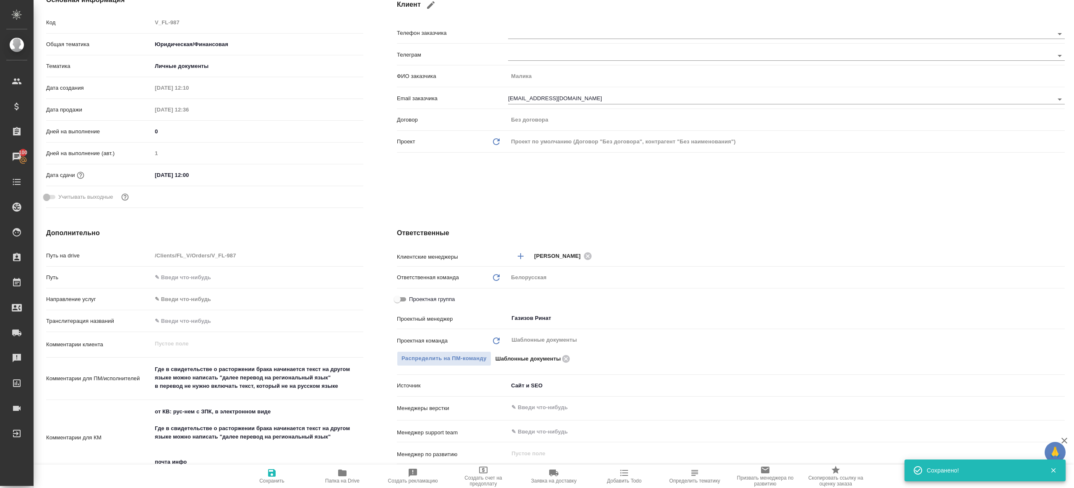
scroll to position [180, 0]
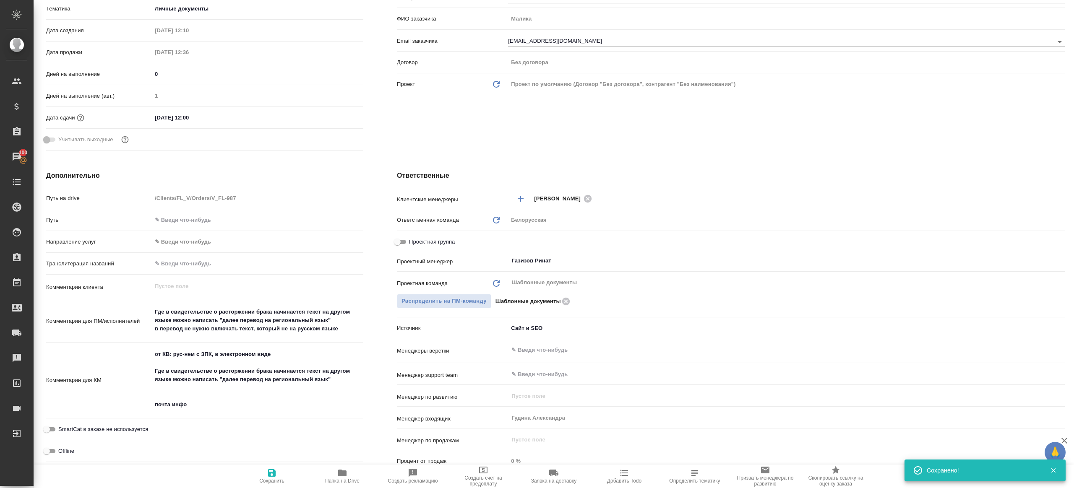
drag, startPoint x: 355, startPoint y: 472, endPoint x: 348, endPoint y: 472, distance: 7.6
click at [355, 472] on span "Папка на Drive" at bounding box center [342, 476] width 60 height 16
type textarea "x"
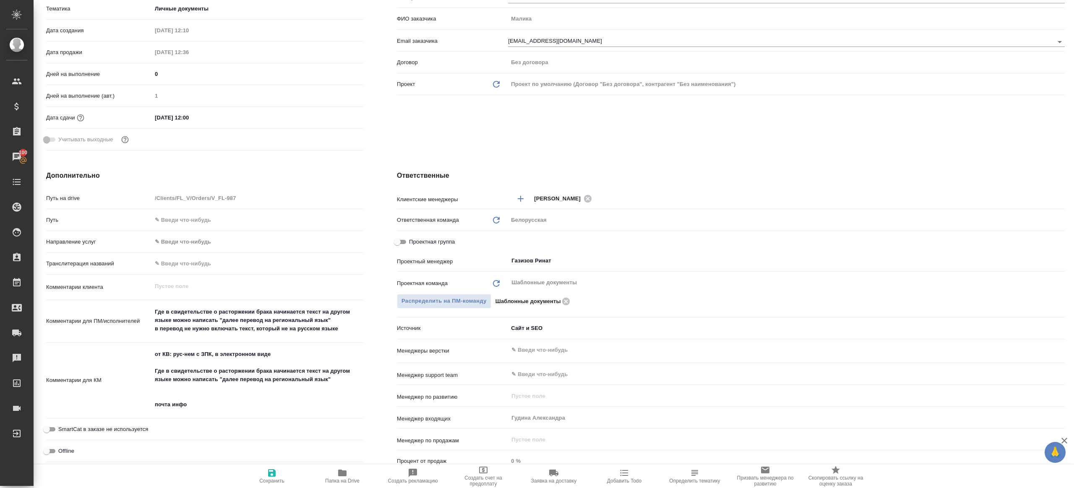
type textarea "x"
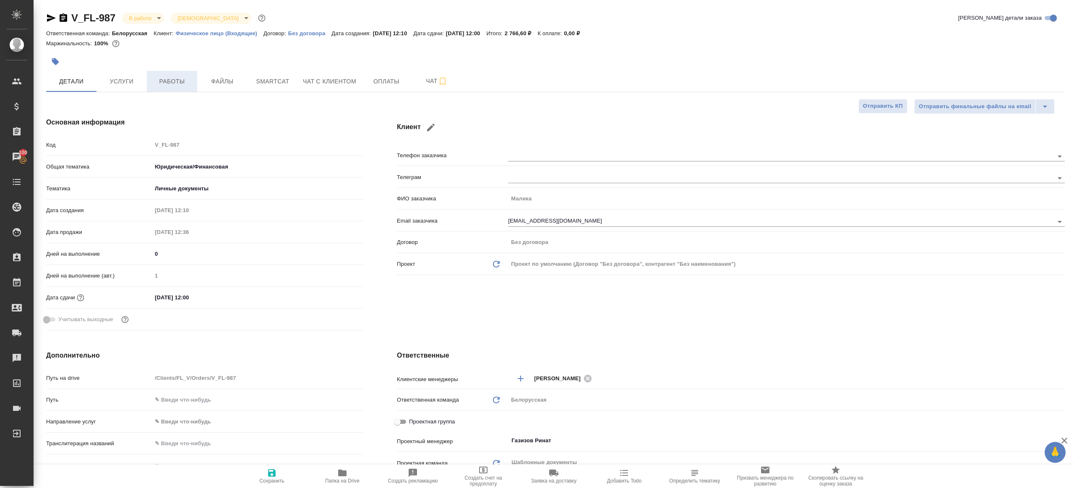
click at [182, 88] on button "Работы" at bounding box center [172, 81] width 50 height 21
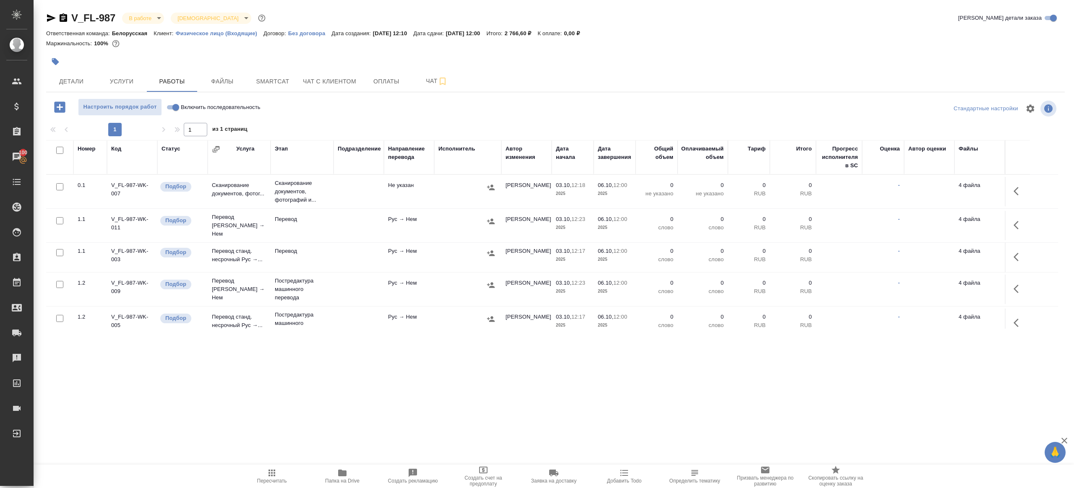
click at [171, 106] on input "Включить последовательность" at bounding box center [176, 107] width 30 height 10
checkbox input "true"
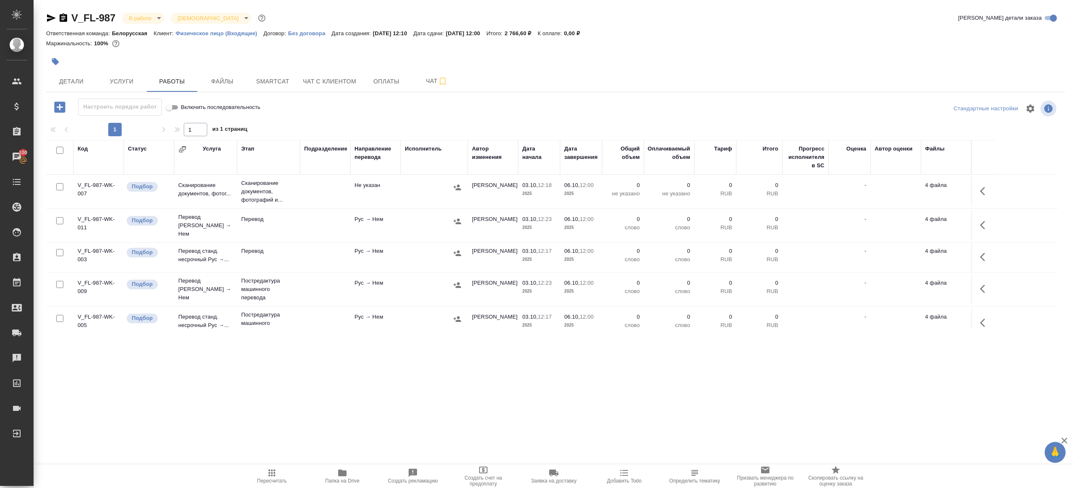
click at [59, 151] on input "checkbox" at bounding box center [59, 150] width 7 height 7
checkbox input "true"
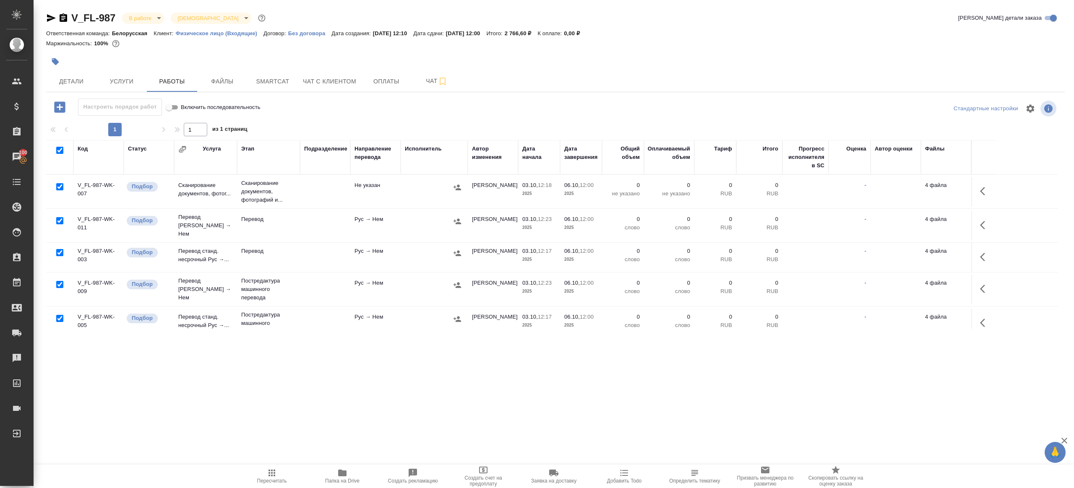
checkbox input "true"
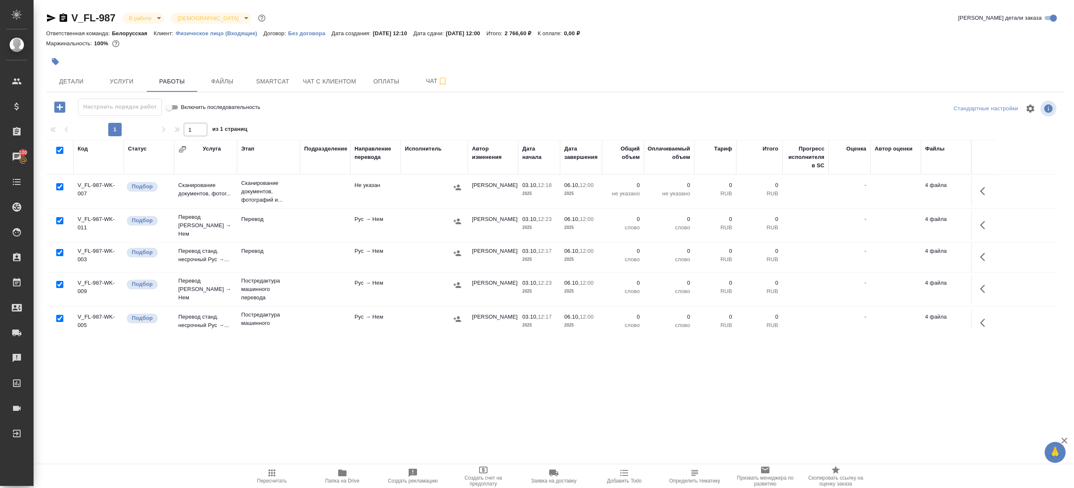
checkbox input "true"
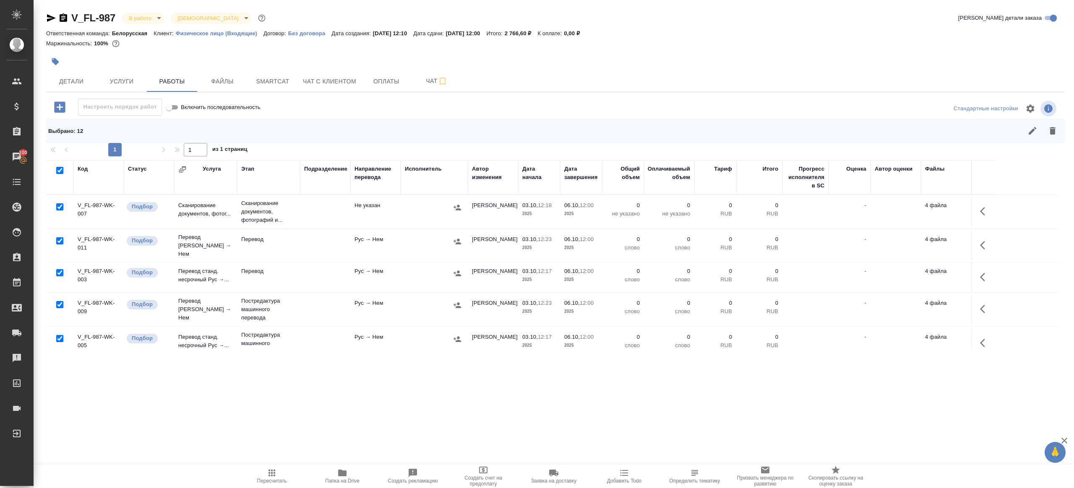
click at [59, 205] on input "checkbox" at bounding box center [59, 206] width 7 height 7
checkbox input "false"
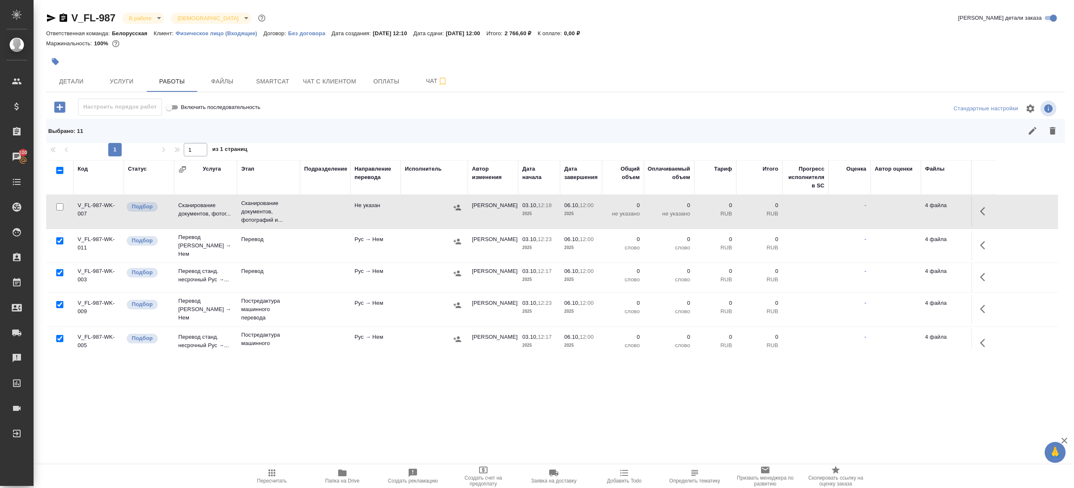
click at [61, 238] on input "checkbox" at bounding box center [59, 240] width 7 height 7
checkbox input "false"
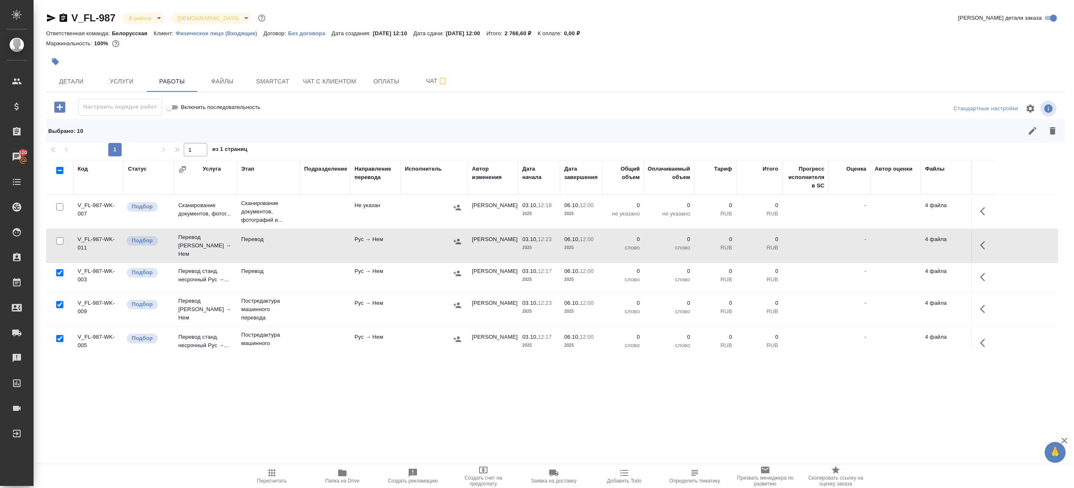
click at [59, 269] on input "checkbox" at bounding box center [59, 272] width 7 height 7
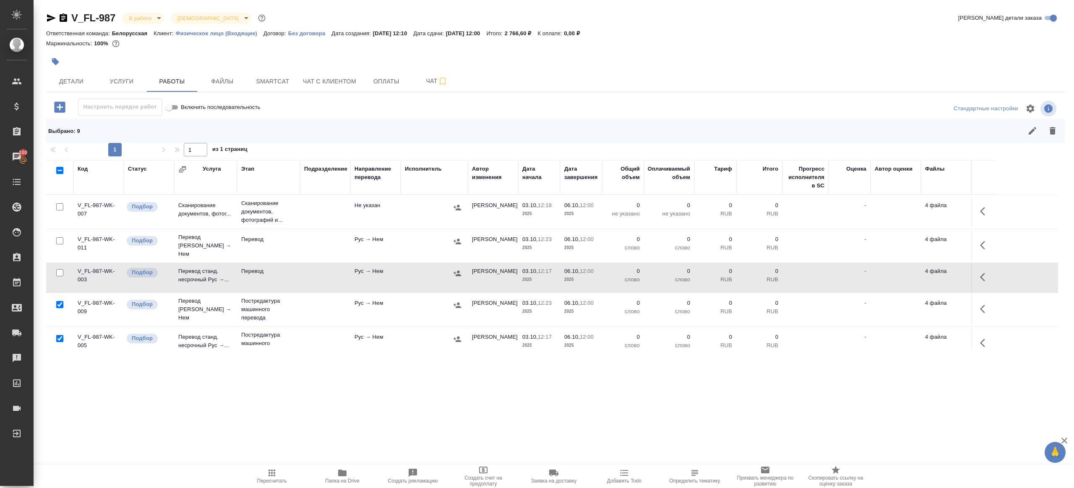
click at [60, 269] on input "checkbox" at bounding box center [59, 272] width 7 height 7
checkbox input "true"
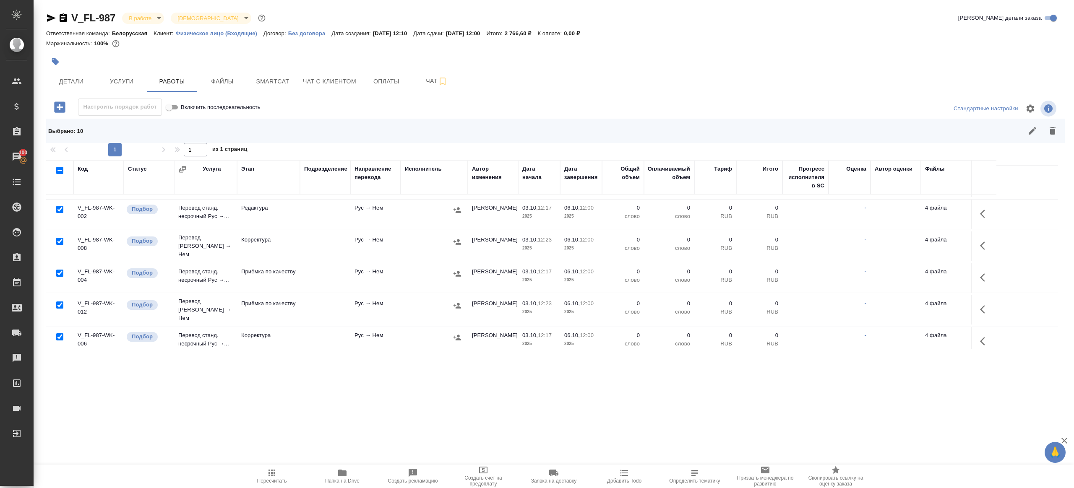
scroll to position [214, 0]
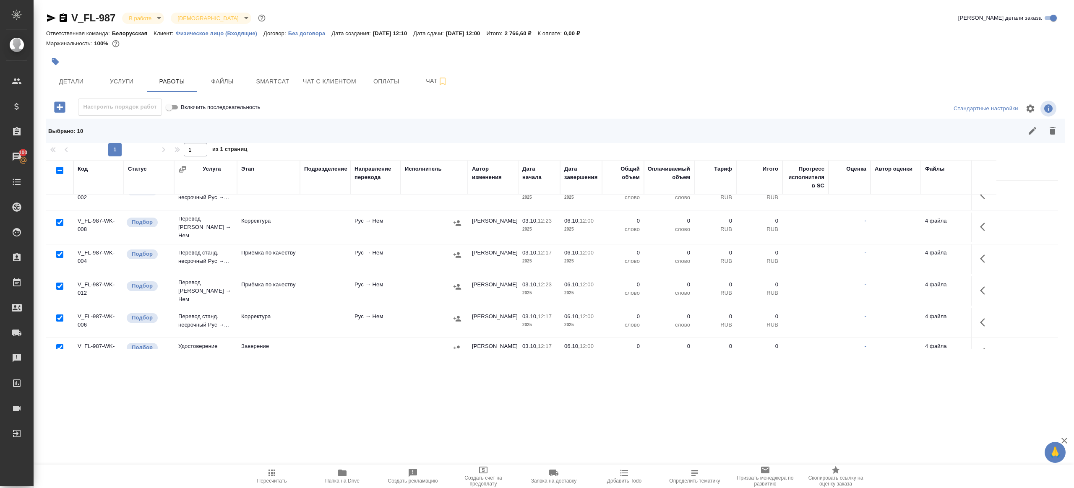
click at [62, 283] on input "checkbox" at bounding box center [59, 286] width 7 height 7
checkbox input "false"
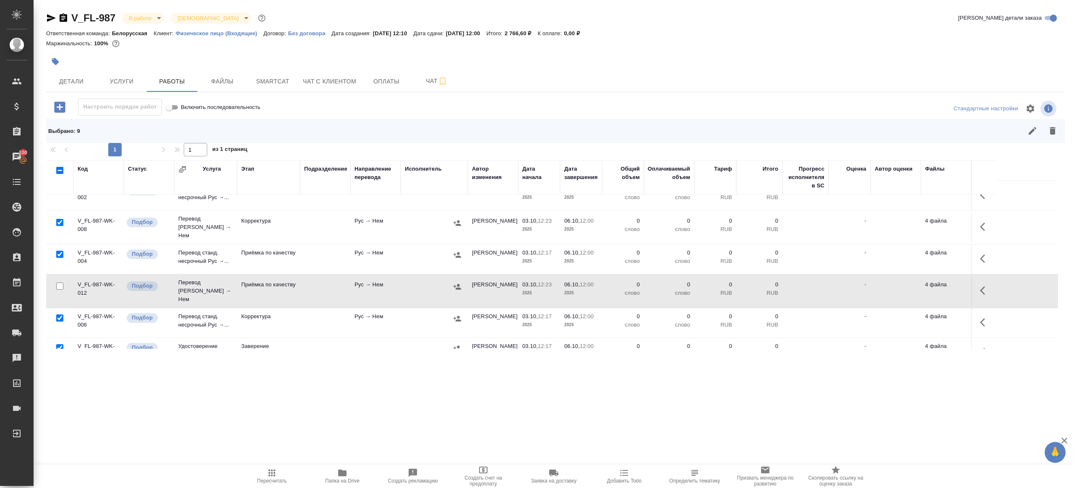
click at [60, 344] on input "checkbox" at bounding box center [59, 347] width 7 height 7
checkbox input "false"
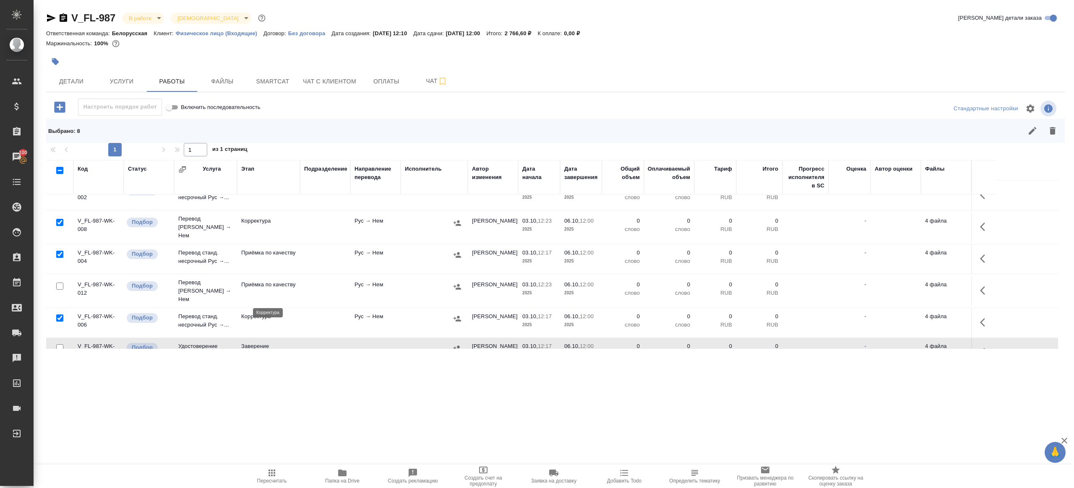
scroll to position [0, 0]
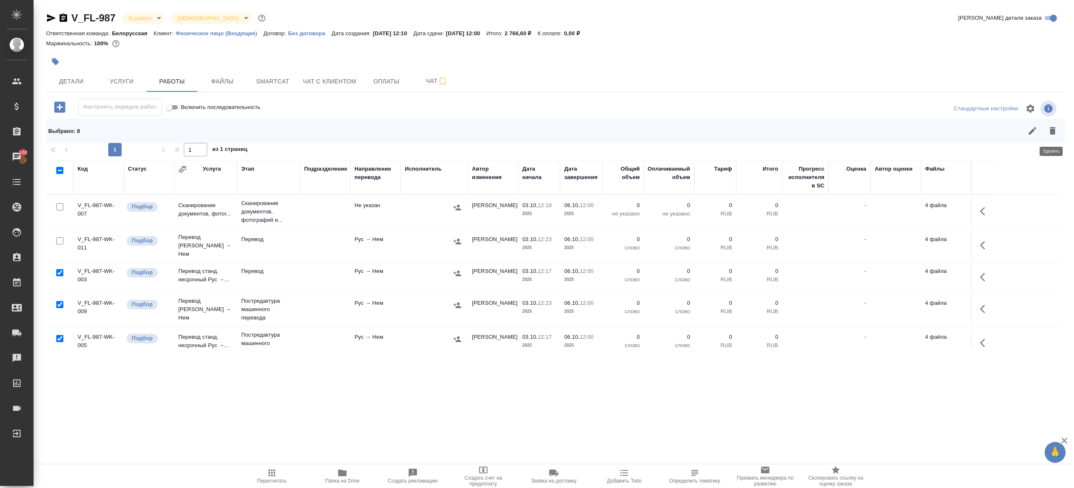
click at [1048, 133] on icon "button" at bounding box center [1053, 131] width 10 height 10
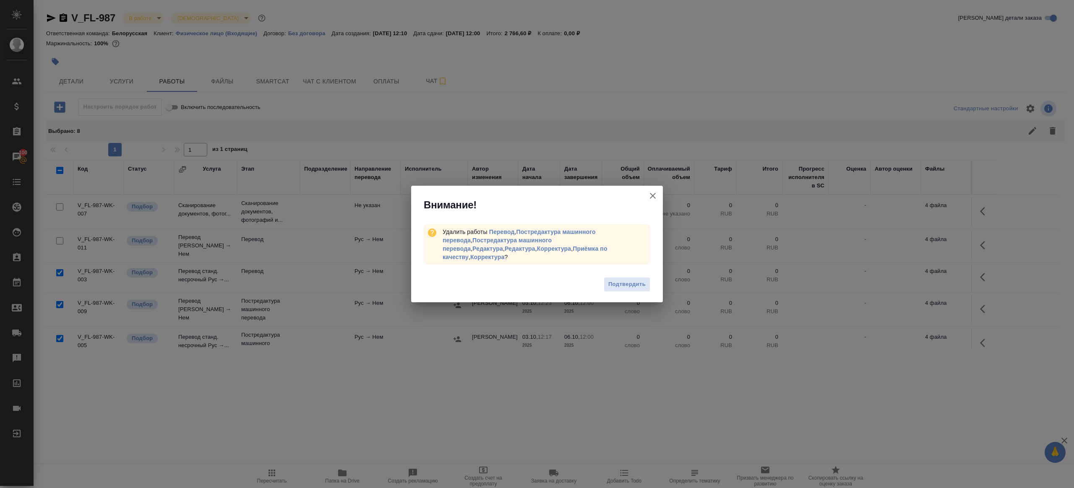
click at [625, 282] on span "Подтвердить" at bounding box center [626, 285] width 37 height 10
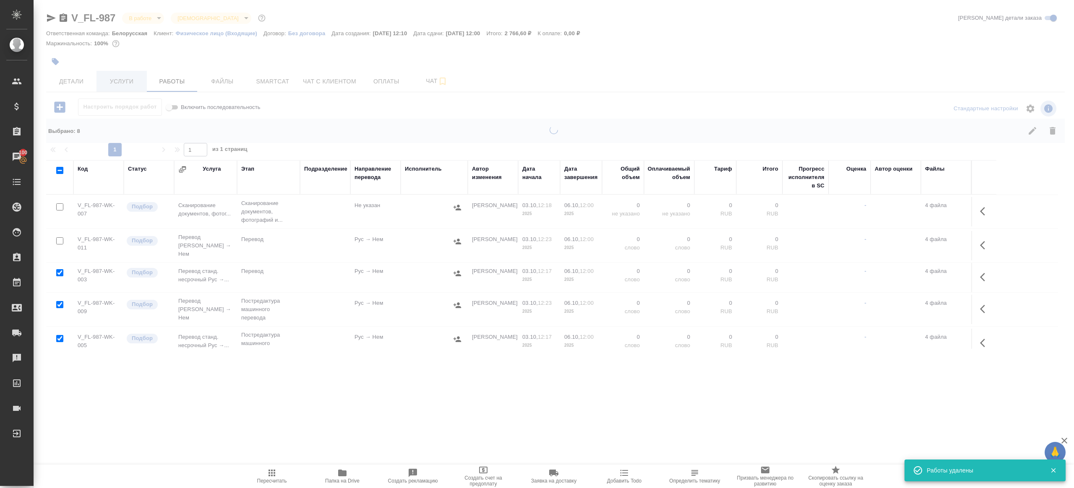
click at [122, 83] on span "Услуги" at bounding box center [122, 81] width 40 height 10
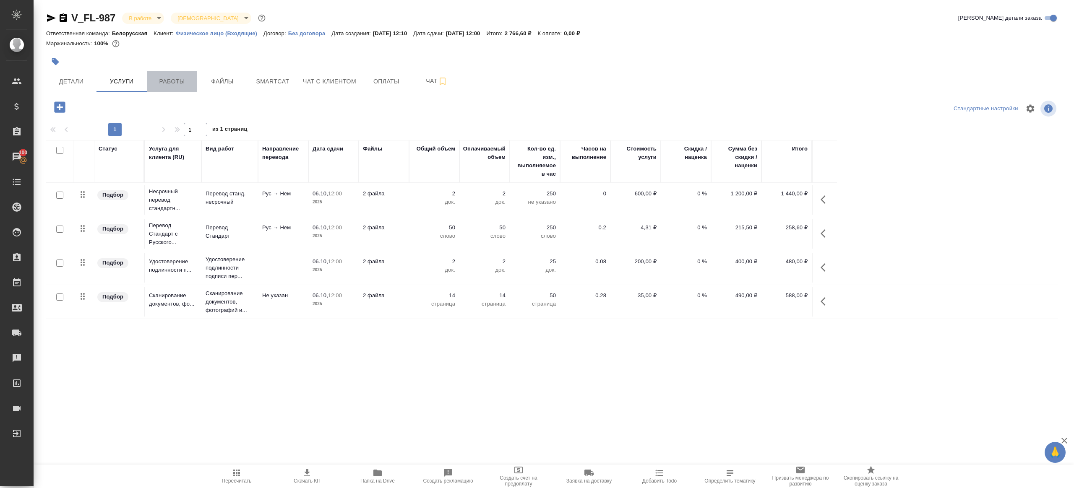
click at [168, 81] on span "Работы" at bounding box center [172, 81] width 40 height 10
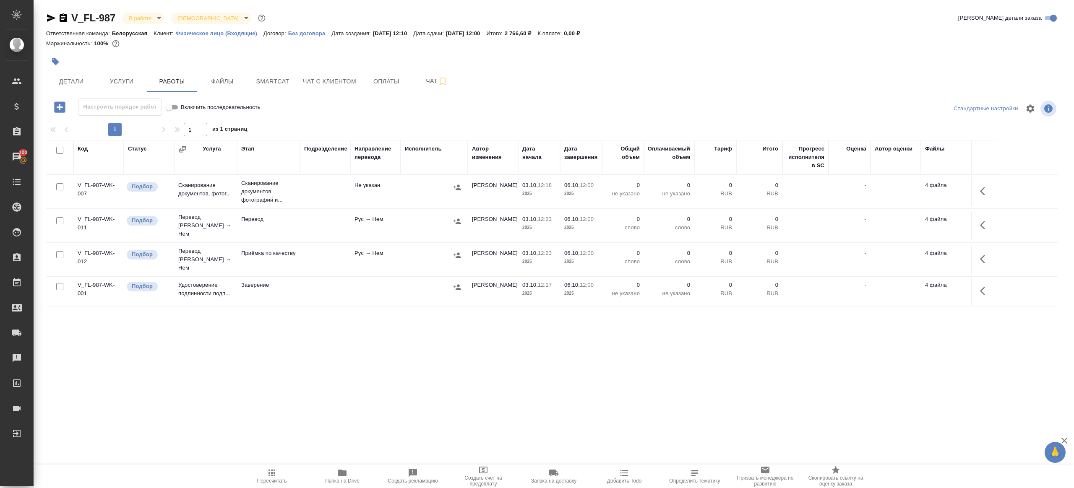
click at [989, 222] on icon "button" at bounding box center [985, 225] width 10 height 10
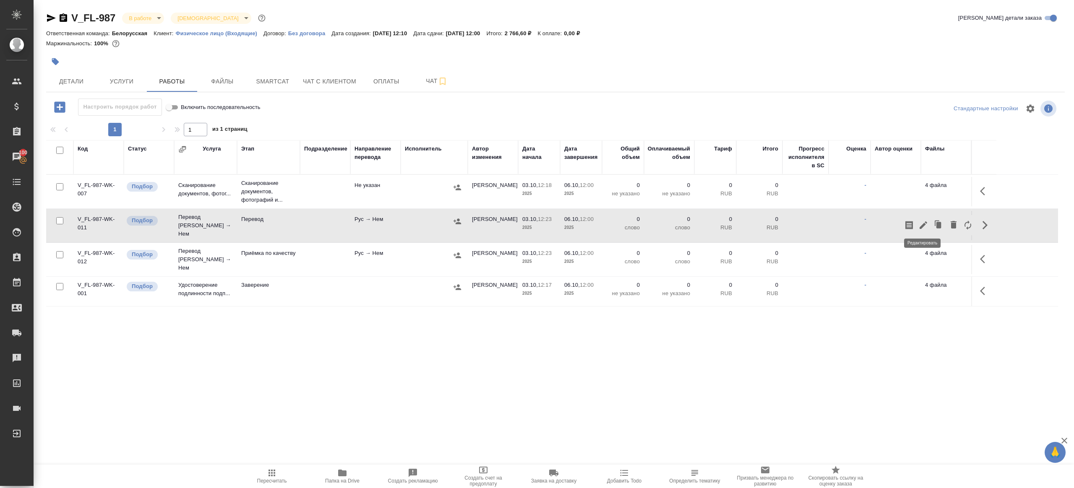
click at [926, 220] on icon "button" at bounding box center [923, 225] width 10 height 10
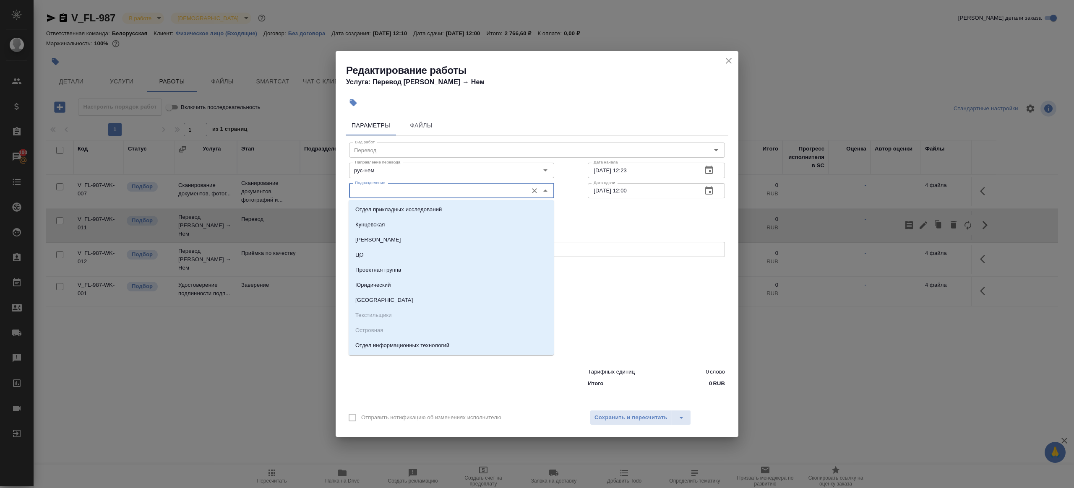
click at [388, 189] on input "Подразделение" at bounding box center [438, 191] width 172 height 10
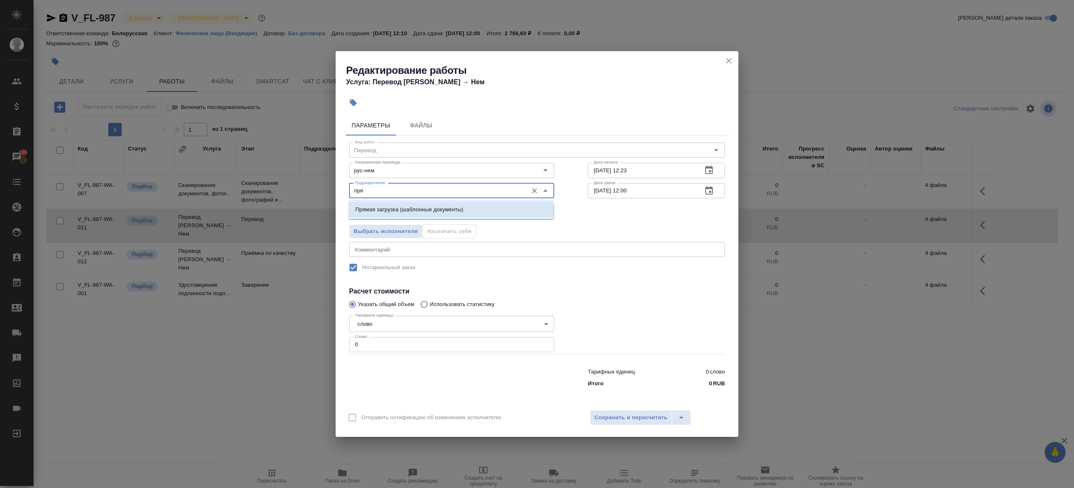
drag, startPoint x: 417, startPoint y: 210, endPoint x: 397, endPoint y: 252, distance: 46.4
click at [417, 210] on p "Прямая загрузка (шаблонные документы)" at bounding box center [409, 210] width 108 height 8
type input "Прямая загрузка (шаблонные документы)"
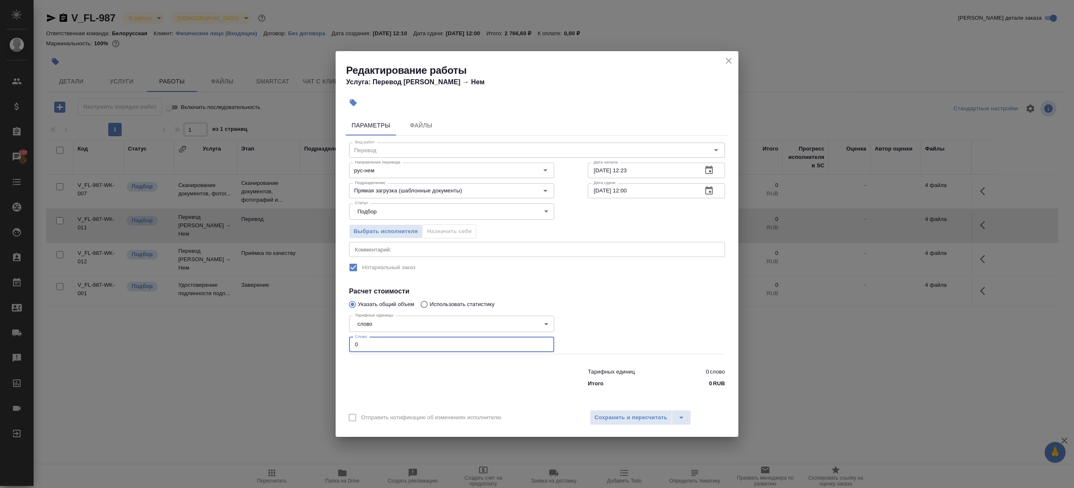
drag, startPoint x: 373, startPoint y: 346, endPoint x: 328, endPoint y: 344, distance: 44.1
click at [325, 344] on div "Редактирование работы Услуга: Перевод Стандарт Рус → Нем Параметры Файлы Вид ра…" at bounding box center [537, 244] width 1074 height 488
type input "1"
drag, startPoint x: 404, startPoint y: 373, endPoint x: 408, endPoint y: 368, distance: 5.9
click at [404, 373] on div at bounding box center [451, 377] width 239 height 34
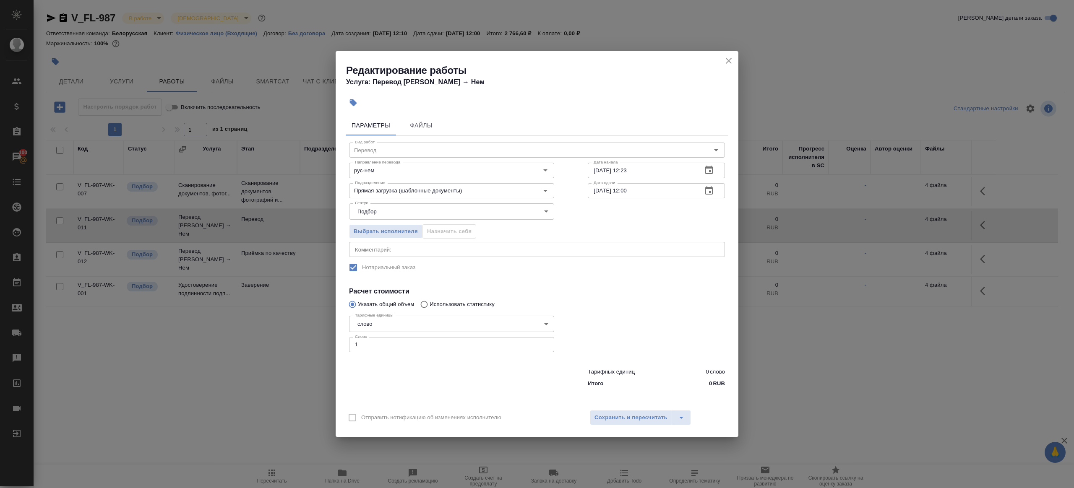
click at [630, 191] on input "06.10.2025 12:00" at bounding box center [642, 190] width 108 height 15
type input "[DATE] 11:00"
click at [641, 300] on div at bounding box center [656, 333] width 171 height 75
click at [624, 413] on span "Сохранить и пересчитать" at bounding box center [630, 418] width 73 height 10
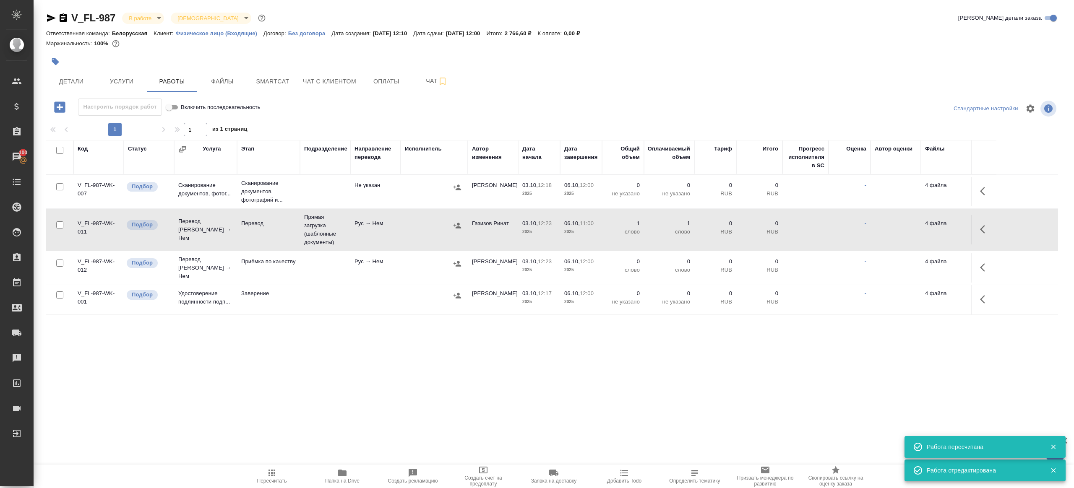
click at [984, 263] on icon "button" at bounding box center [985, 268] width 10 height 10
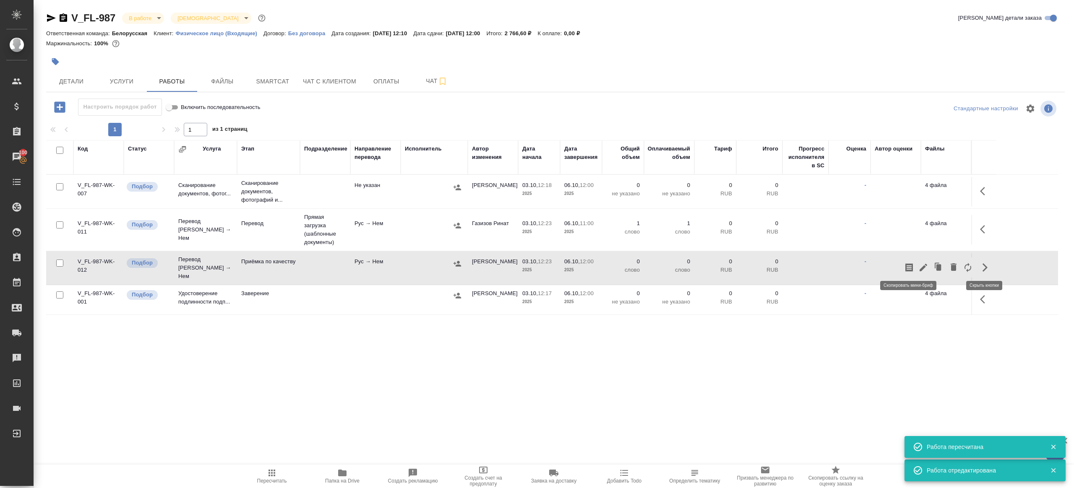
click at [921, 264] on icon "button" at bounding box center [923, 268] width 10 height 10
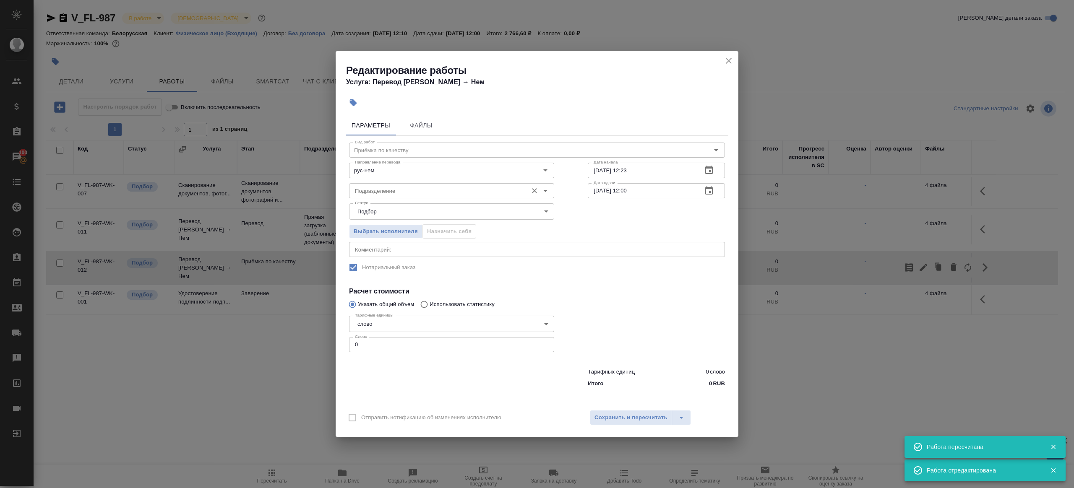
click at [454, 198] on div "Подразделение" at bounding box center [451, 190] width 205 height 15
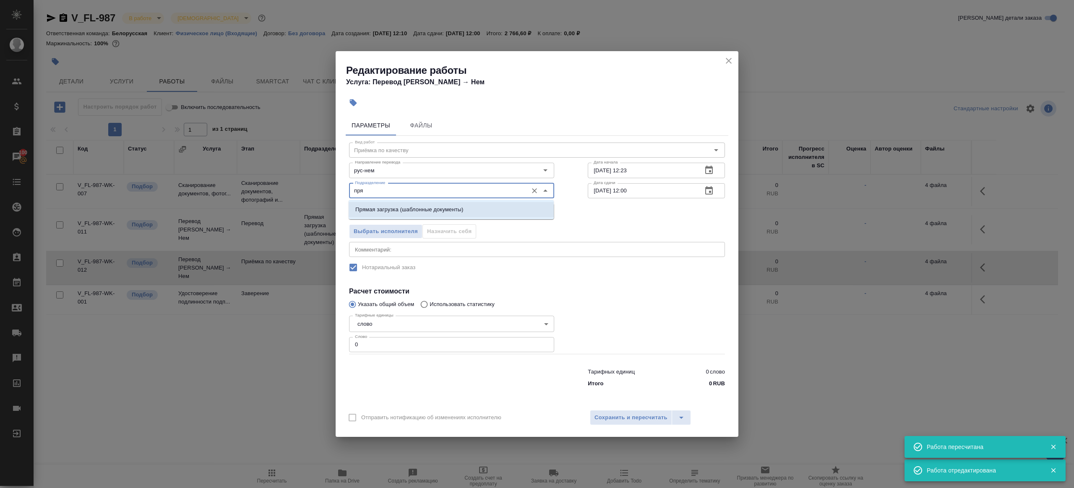
click at [456, 208] on p "Прямая загрузка (шаблонные документы)" at bounding box center [409, 210] width 108 height 8
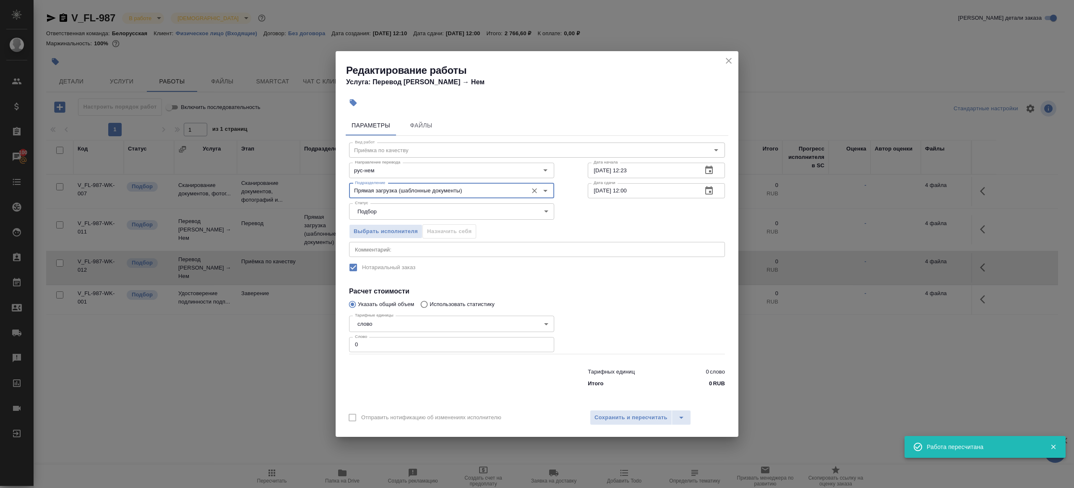
type input "Прямая загрузка (шаблонные документы)"
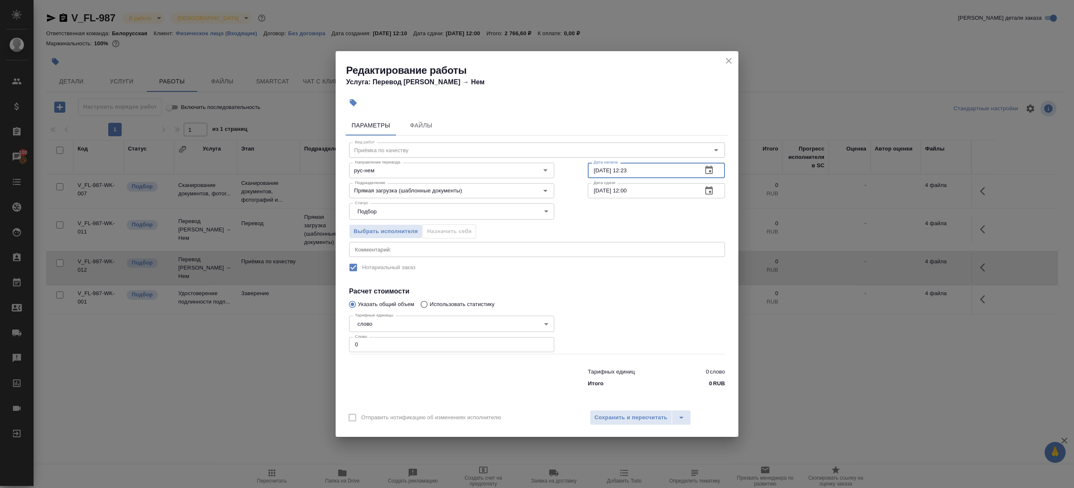
click at [657, 172] on input "03.10.2025 12:23" at bounding box center [642, 170] width 108 height 15
paste input "6.10.2025 11:00"
type input "[DATE] 11:00"
click at [442, 341] on input "0" at bounding box center [451, 344] width 205 height 15
type input "1"
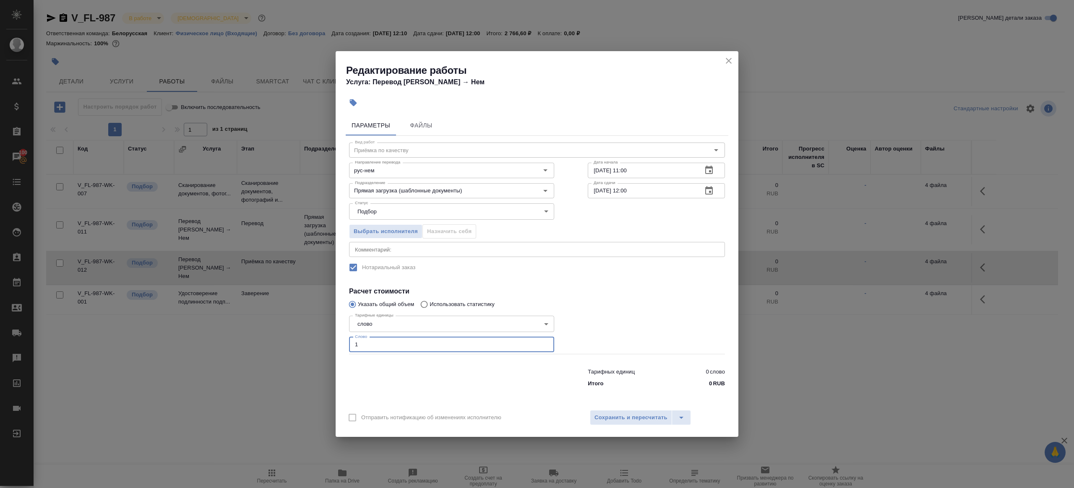
click at [608, 327] on div at bounding box center [656, 333] width 171 height 75
click at [626, 416] on span "Сохранить и пересчитать" at bounding box center [630, 418] width 73 height 10
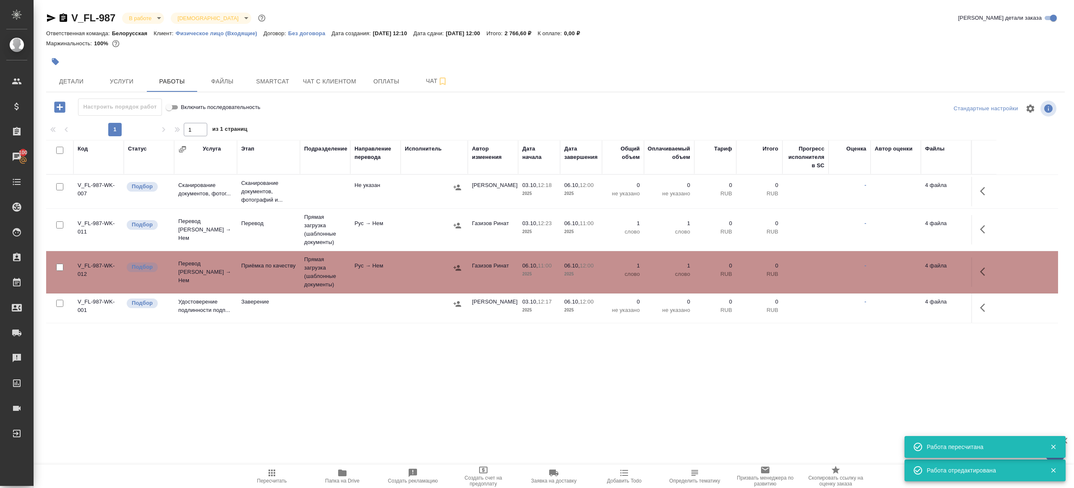
click at [352, 231] on td "Рус → Нем" at bounding box center [375, 229] width 50 height 29
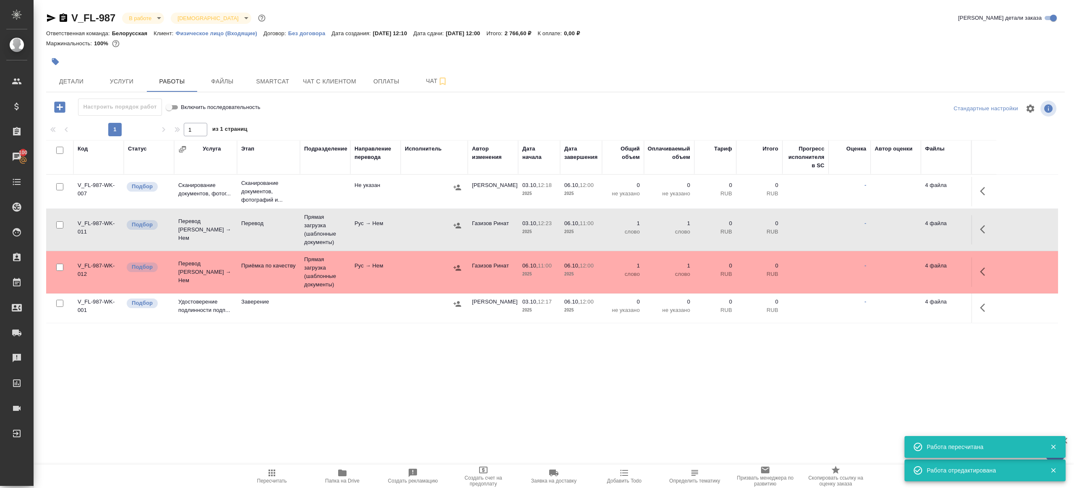
click at [254, 467] on button "Пересчитать" at bounding box center [272, 476] width 70 height 23
click at [328, 438] on div ".cls-1 fill:#fff; AWATERA Gazizov Rinat Клиенты Спецификации Заказы 100 Чаты To…" at bounding box center [537, 244] width 1074 height 488
click at [273, 474] on icon "button" at bounding box center [272, 473] width 10 height 10
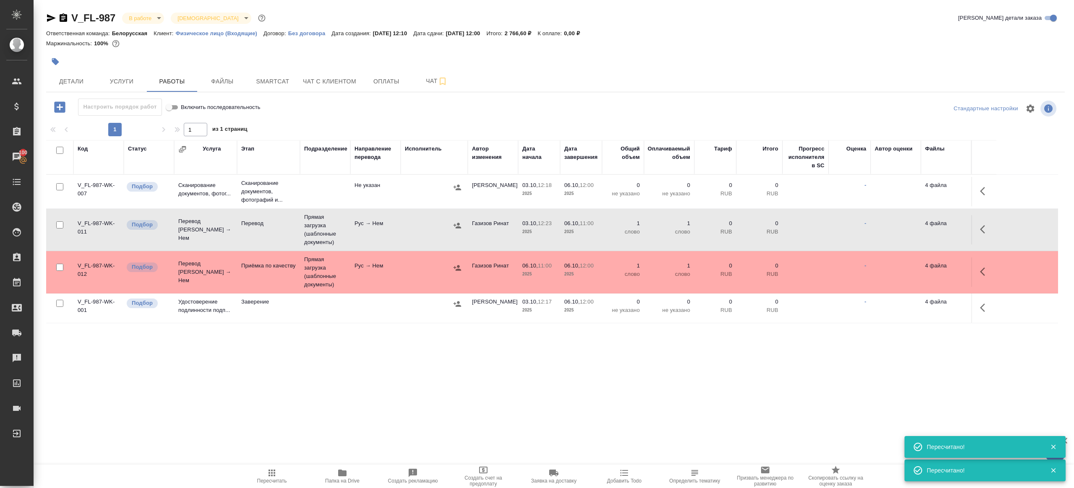
click at [360, 433] on div ".cls-1 fill:#fff; AWATERA Gazizov Rinat Клиенты Спецификации Заказы 100 Чаты To…" at bounding box center [537, 244] width 1074 height 488
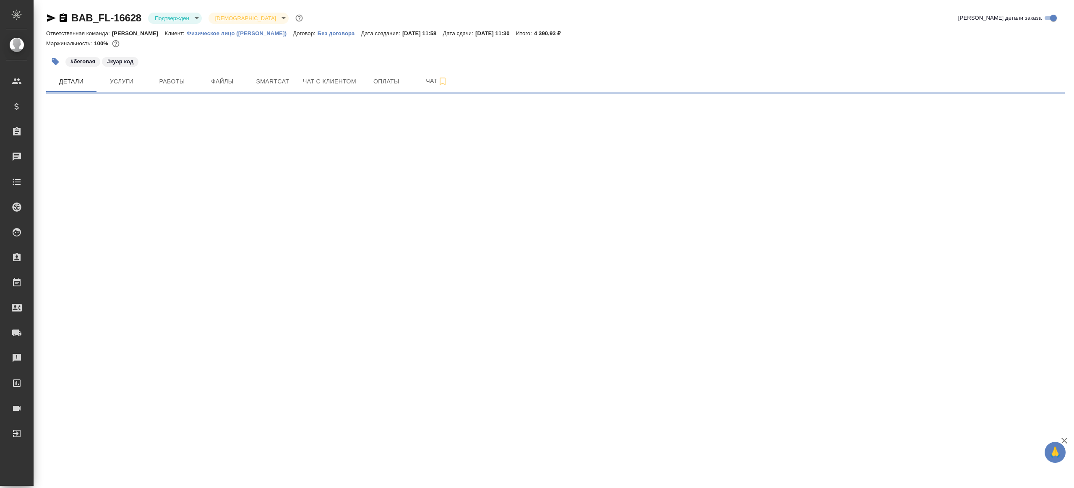
click at [184, 15] on body "🙏 .cls-1 fill:#fff; AWATERA [PERSON_NAME] Клиенты Спецификации Заказы Чаты Todo…" at bounding box center [537, 244] width 1074 height 488
click at [175, 96] on ul "Создан Согласование КП Ожидание предоплаты Связаться с клиентом Подтвержден В р…" at bounding box center [186, 96] width 77 height 178
click at [179, 92] on button "В работе" at bounding box center [169, 88] width 28 height 9
select select "RU"
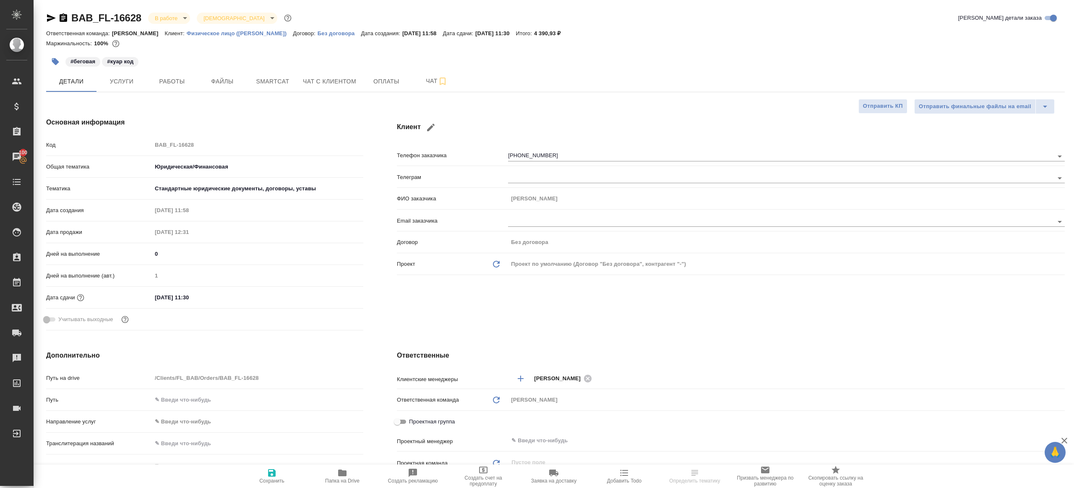
type textarea "x"
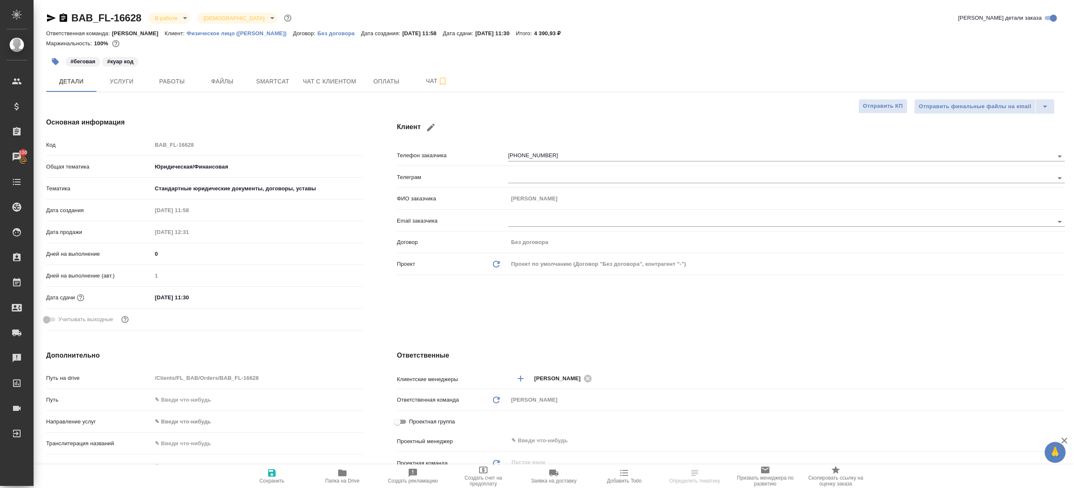
type textarea "x"
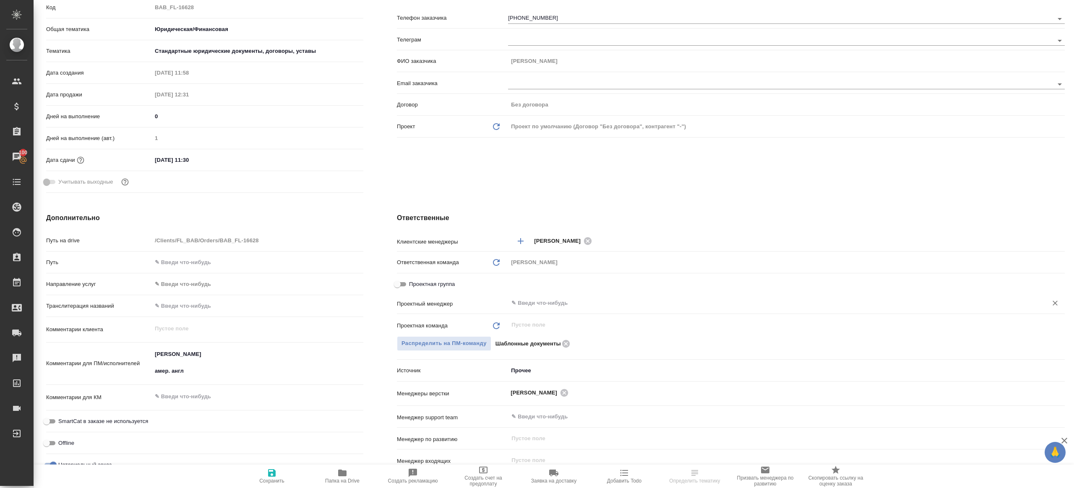
click at [535, 298] on input "text" at bounding box center [773, 303] width 524 height 10
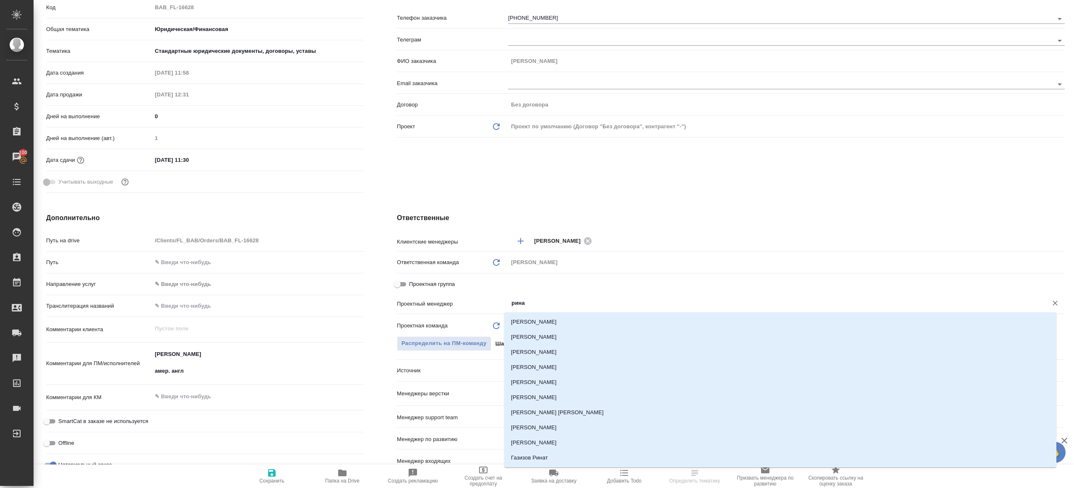
type input "ринат"
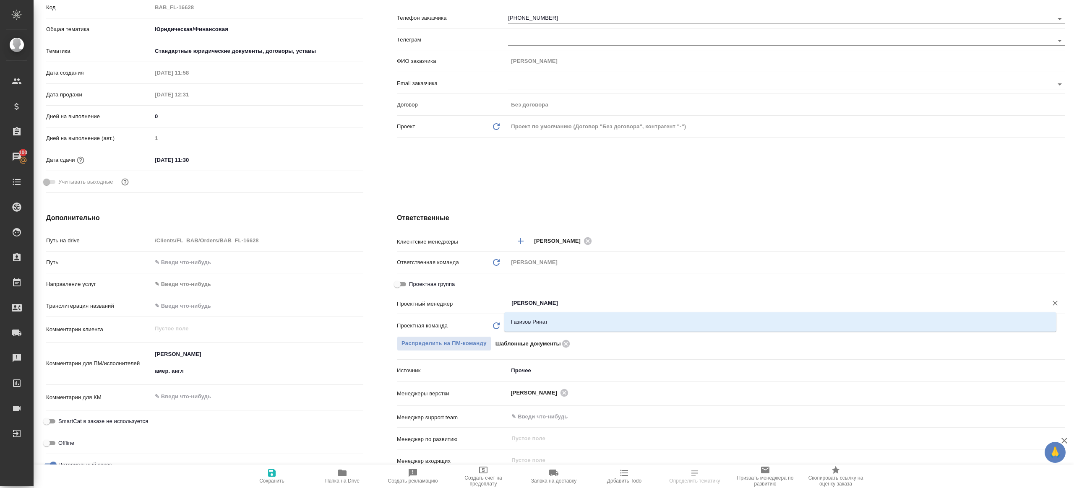
type textarea "x"
click at [554, 322] on div ".cls-1 fill:#fff; AWATERA Gazizov Rinat Клиенты Спецификации Заказы 100 Чаты To…" at bounding box center [537, 244] width 1074 height 488
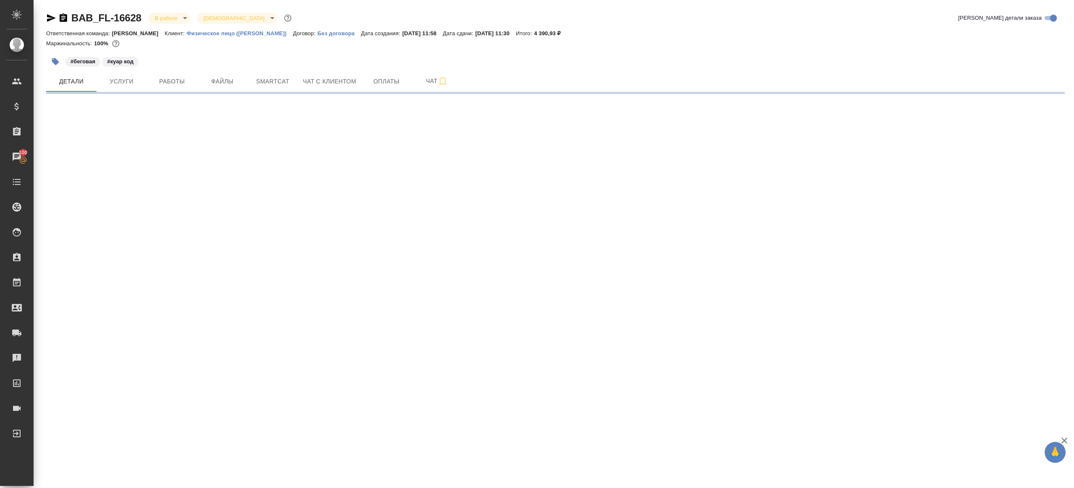
scroll to position [0, 0]
select select "RU"
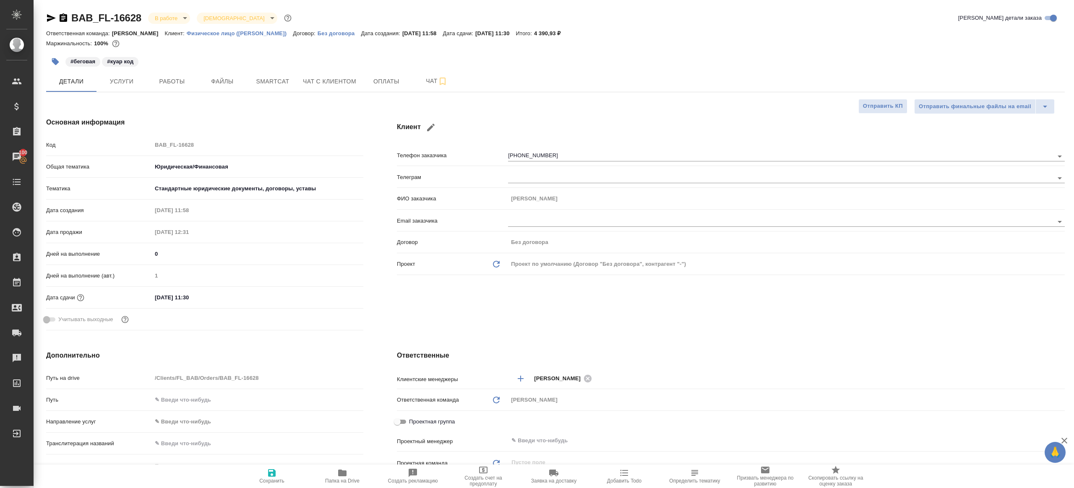
type textarea "x"
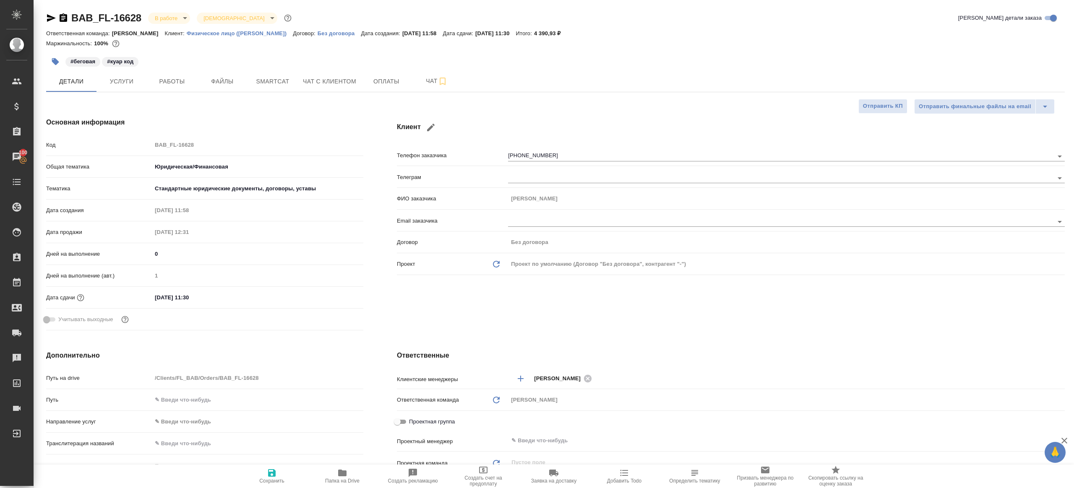
type textarea "x"
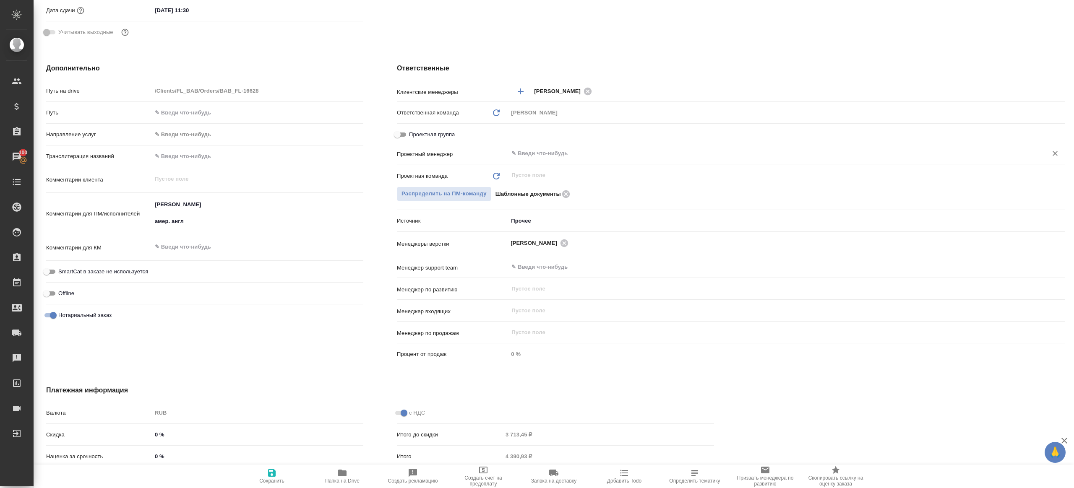
click at [547, 155] on input "text" at bounding box center [773, 154] width 524 height 10
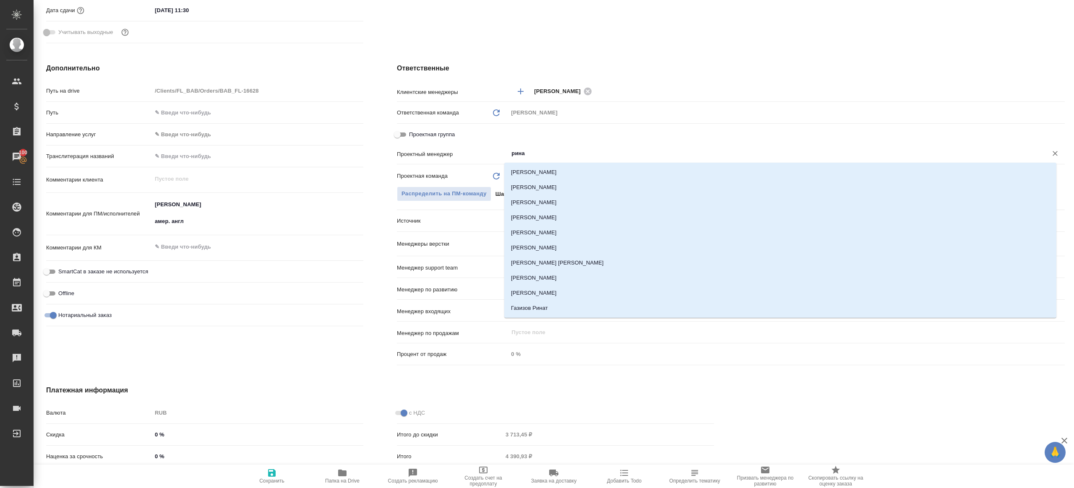
type input "ринат"
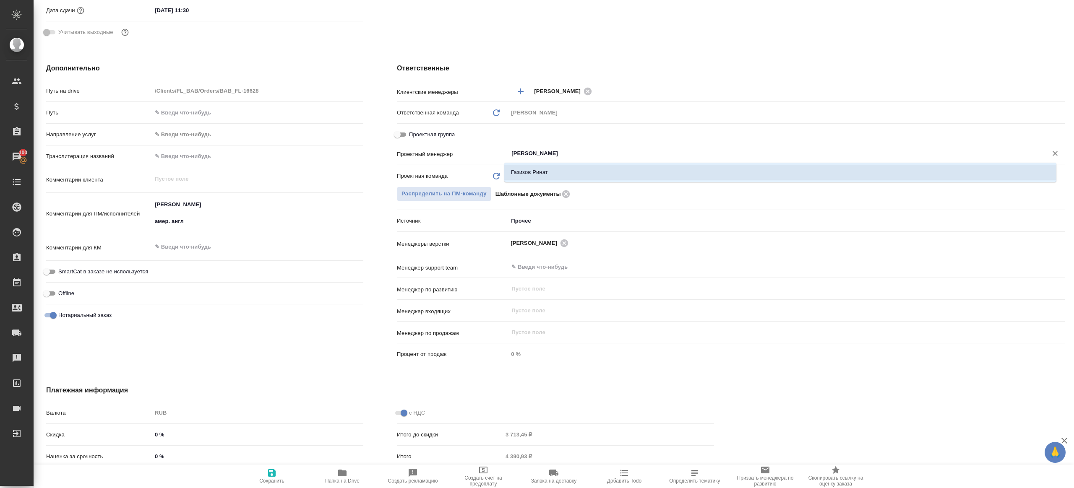
click at [547, 166] on li "Газизов Ринат" at bounding box center [780, 172] width 552 height 15
type textarea "x"
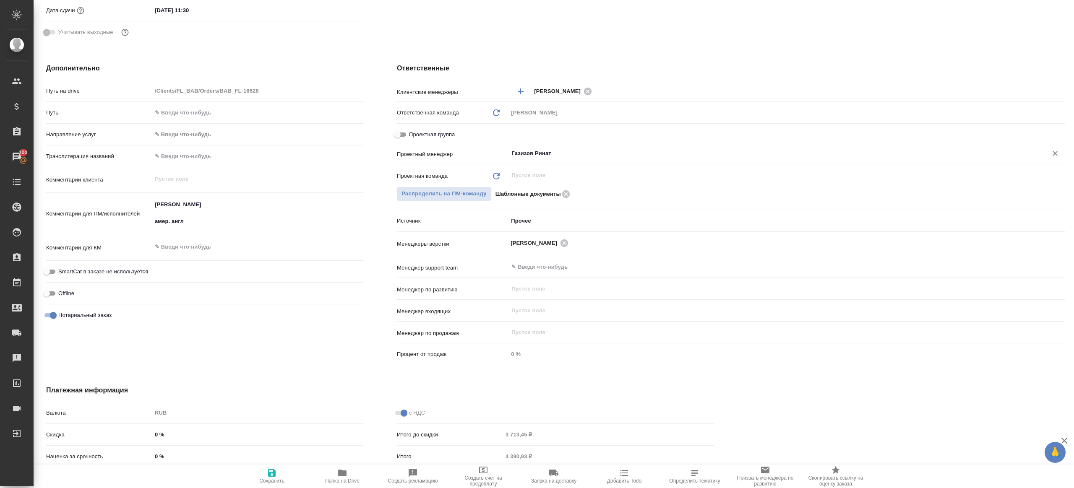
type input "Газизов Ринат"
click at [270, 478] on span "Сохранить" at bounding box center [271, 481] width 25 height 6
type textarea "x"
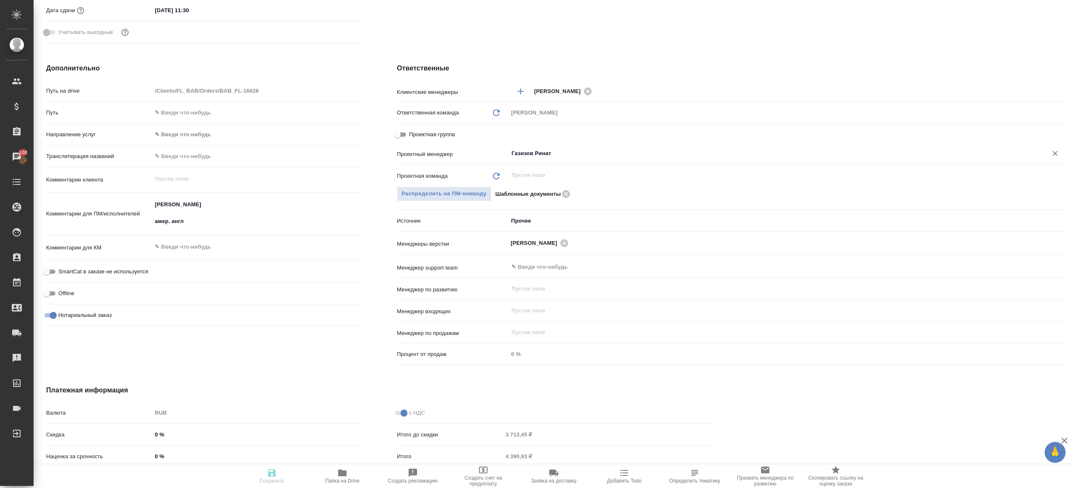
type textarea "x"
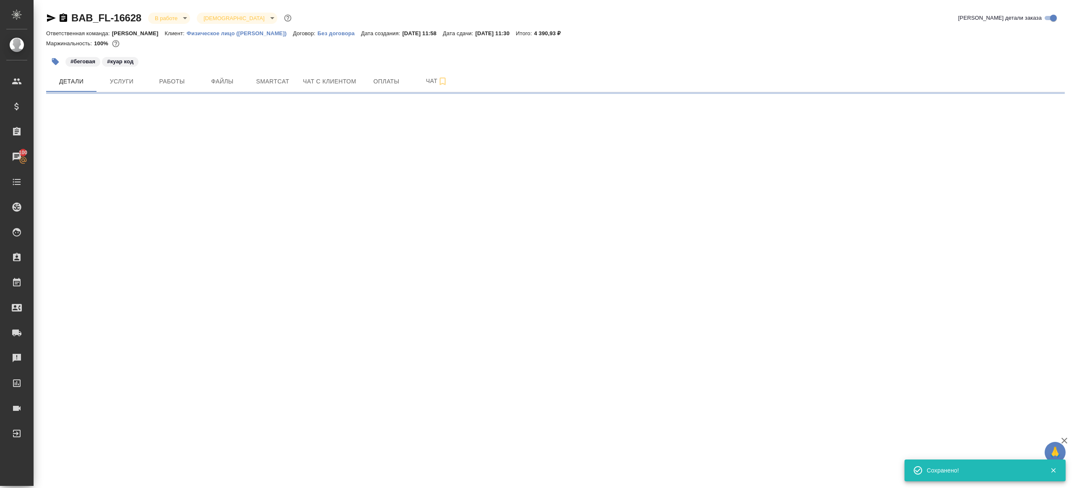
scroll to position [0, 0]
select select "RU"
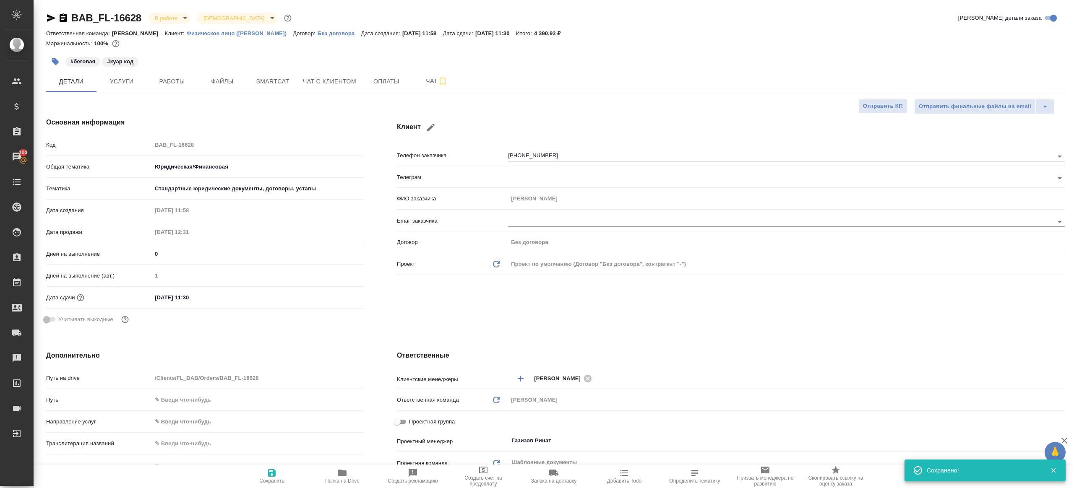
type textarea "x"
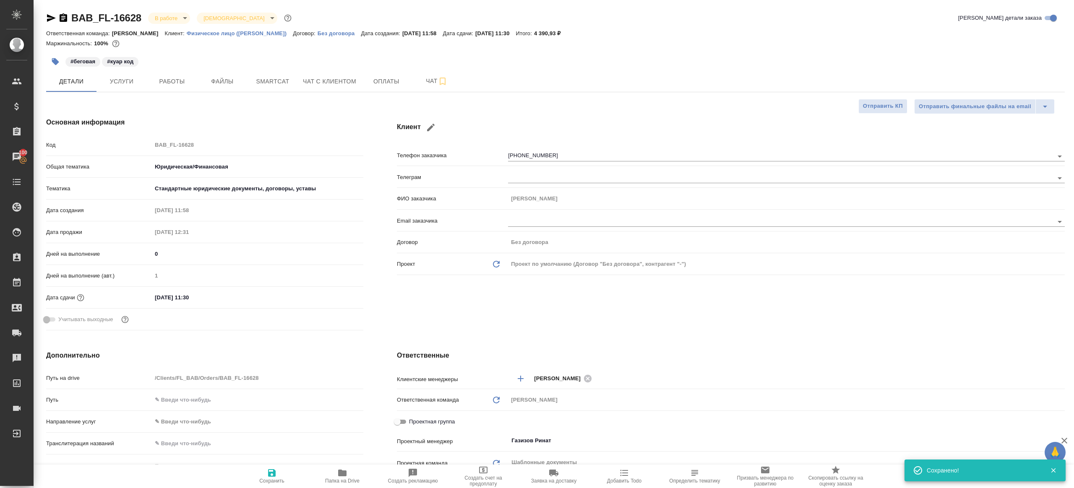
type textarea "x"
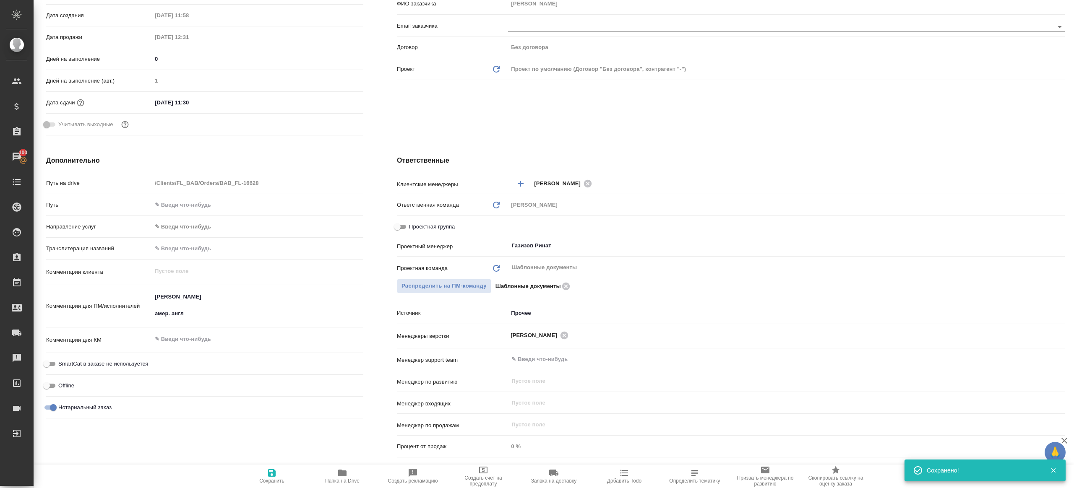
click at [327, 473] on span "Папка на Drive" at bounding box center [342, 476] width 60 height 16
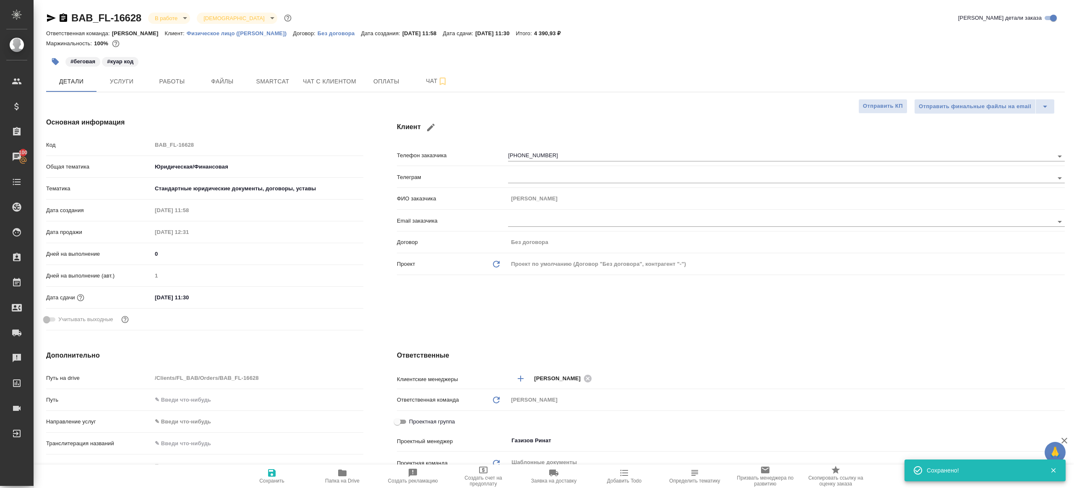
type textarea "x"
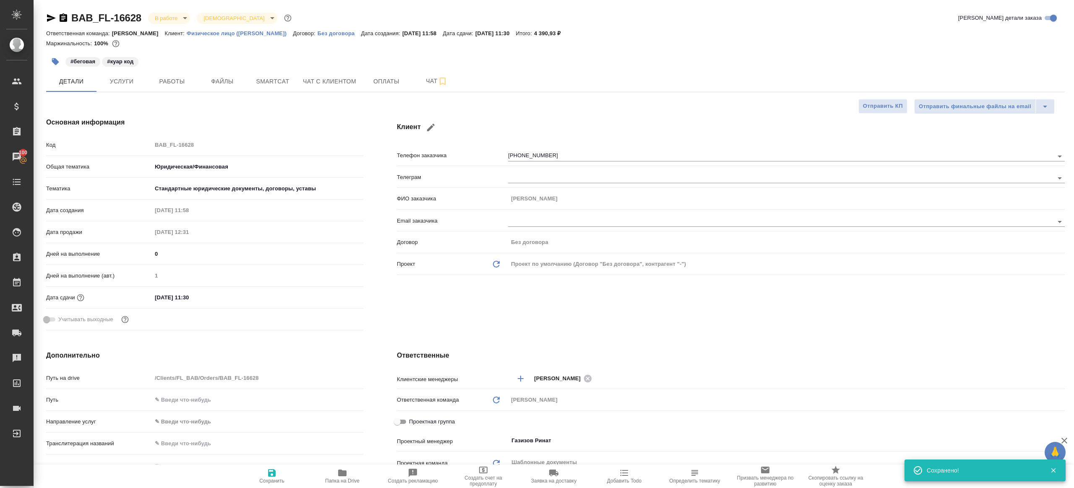
type textarea "x"
click at [177, 65] on div "#беговая #куар код" at bounding box center [385, 61] width 679 height 18
click at [174, 77] on span "Работы" at bounding box center [172, 81] width 40 height 10
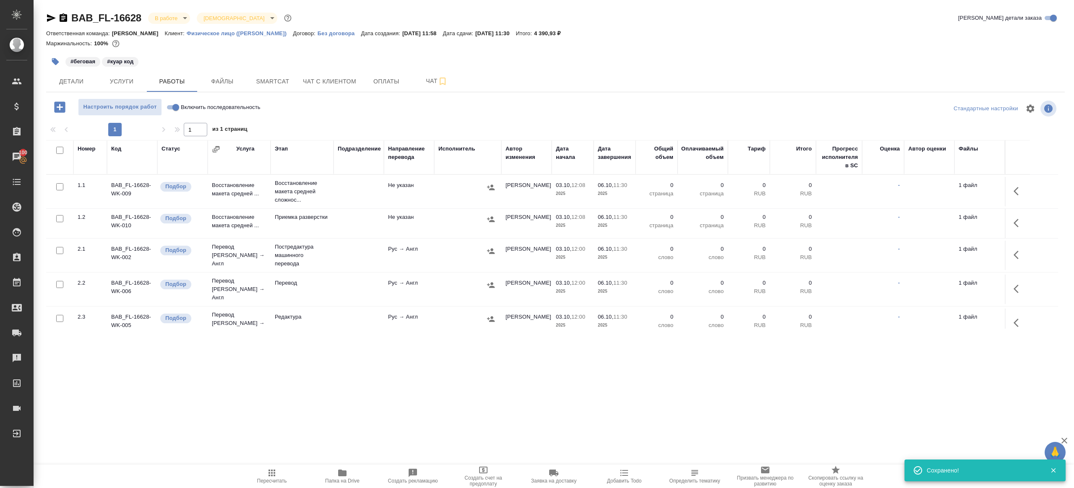
click at [360, 116] on div "Настроить порядок работ Включить последовательность" at bounding box center [215, 109] width 339 height 20
click at [172, 106] on input "Включить последовательность" at bounding box center [176, 107] width 30 height 10
checkbox input "true"
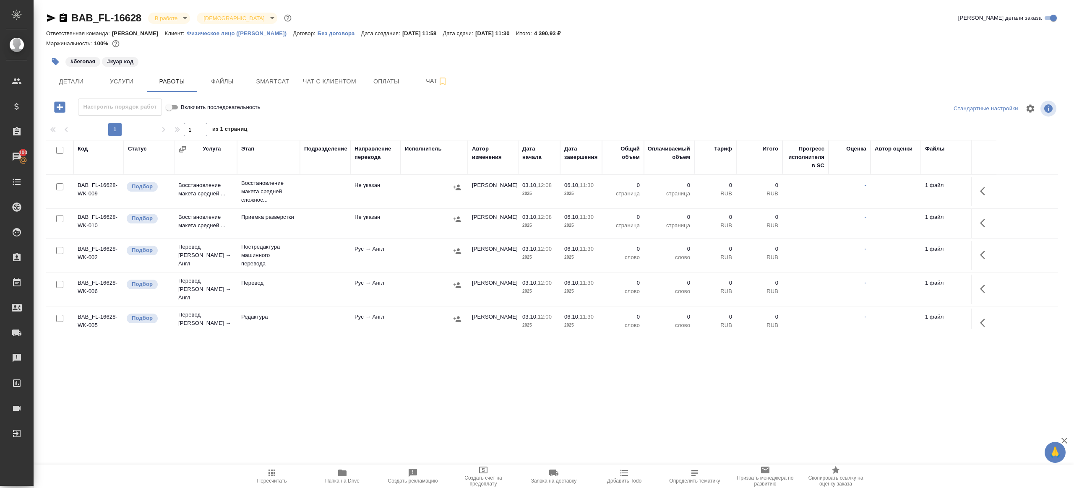
click at [59, 150] on input "checkbox" at bounding box center [59, 150] width 7 height 7
checkbox input "true"
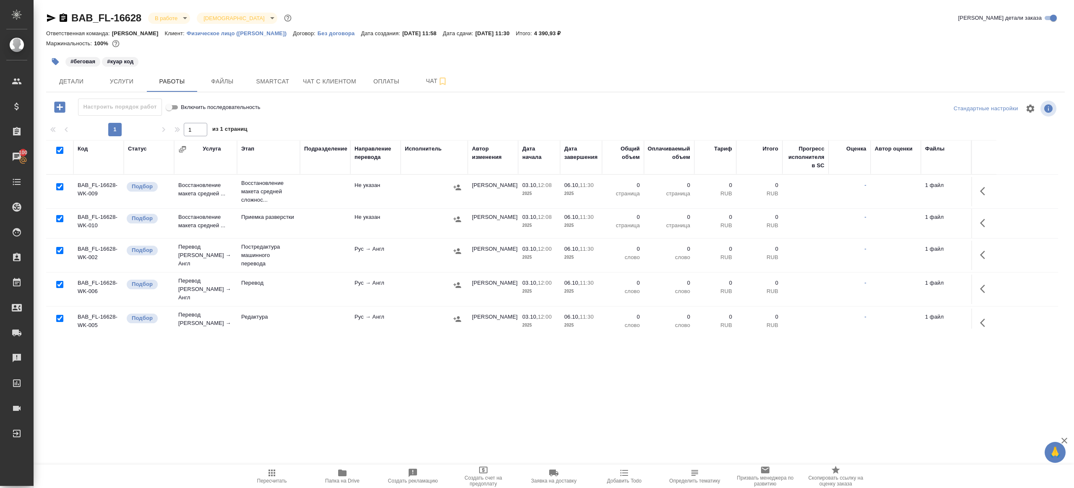
checkbox input "true"
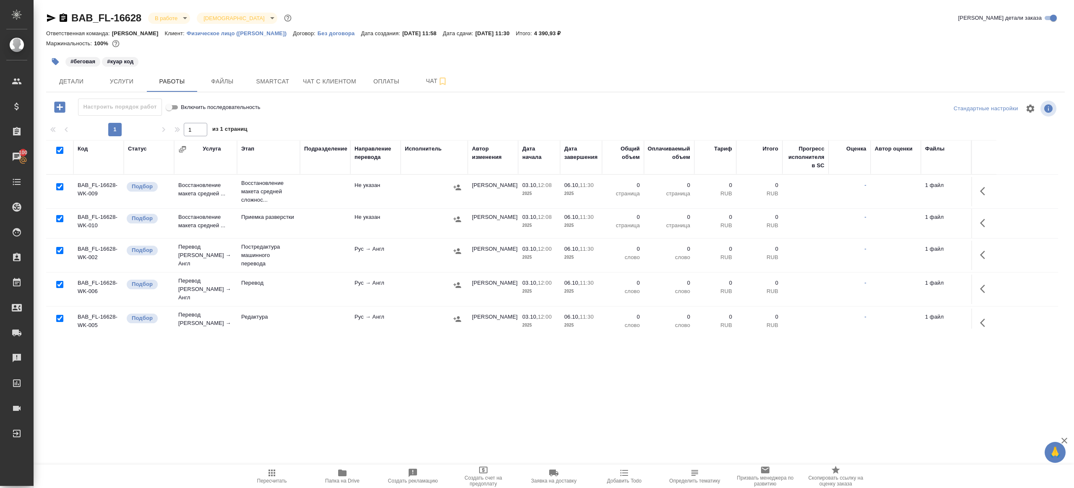
checkbox input "true"
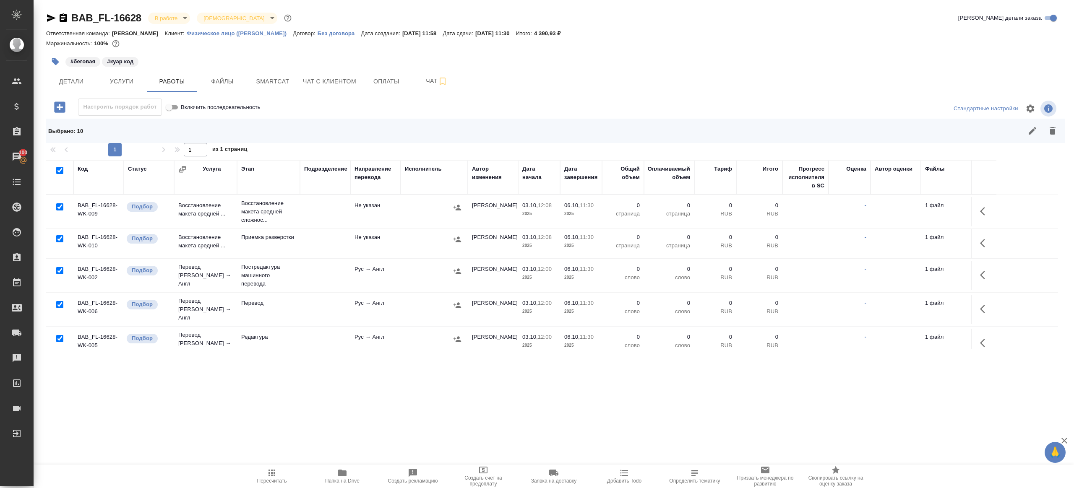
click at [58, 206] on input "checkbox" at bounding box center [59, 206] width 7 height 7
checkbox input "false"
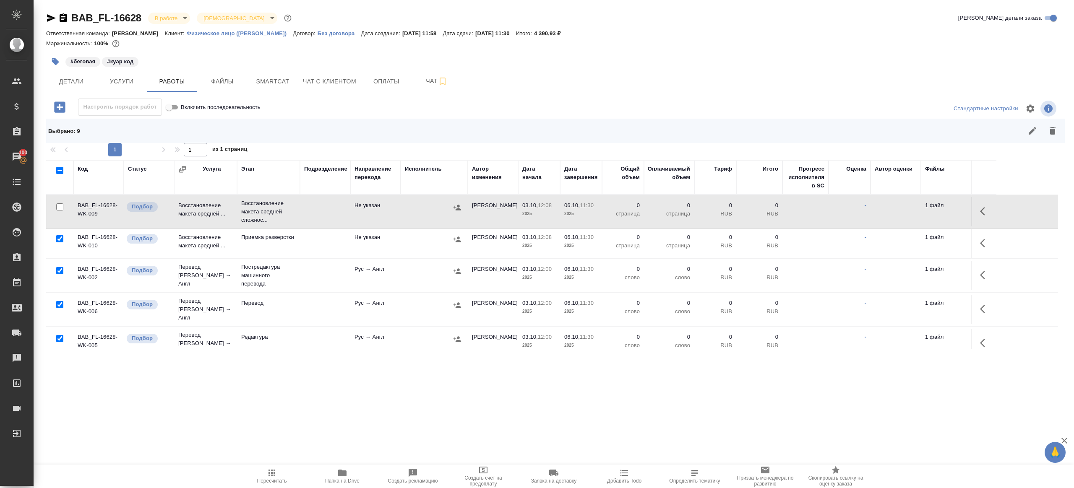
click at [62, 301] on input "checkbox" at bounding box center [59, 304] width 7 height 7
checkbox input "false"
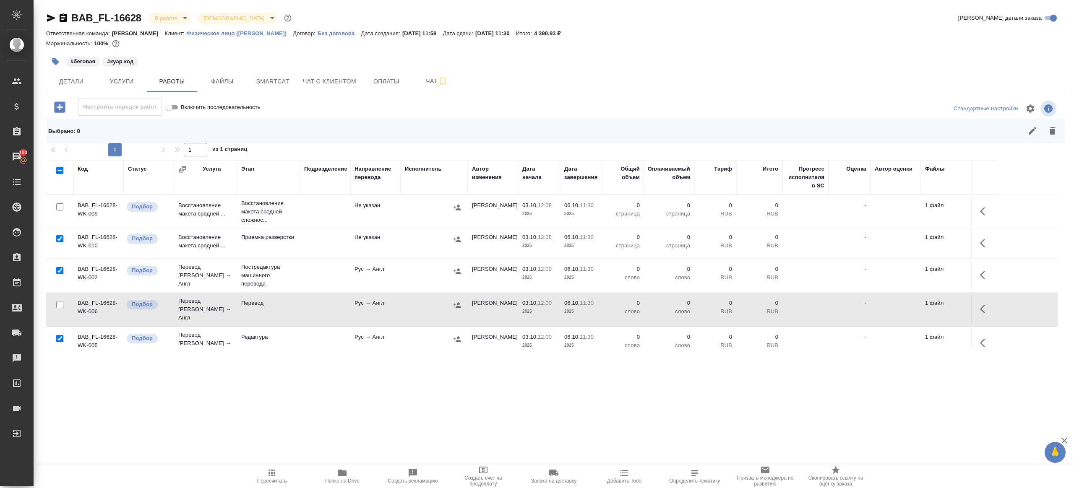
scroll to position [154, 0]
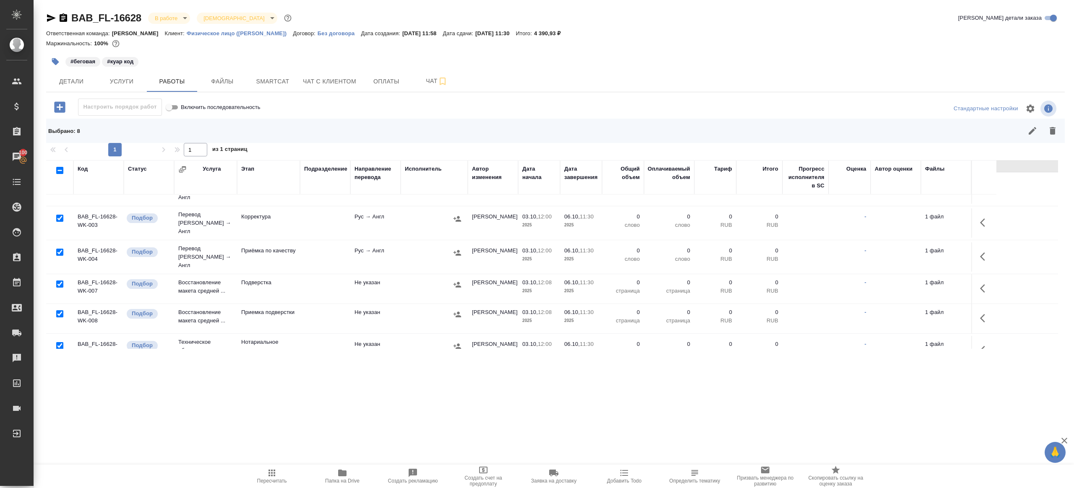
click at [59, 249] on input "checkbox" at bounding box center [59, 252] width 7 height 7
checkbox input "false"
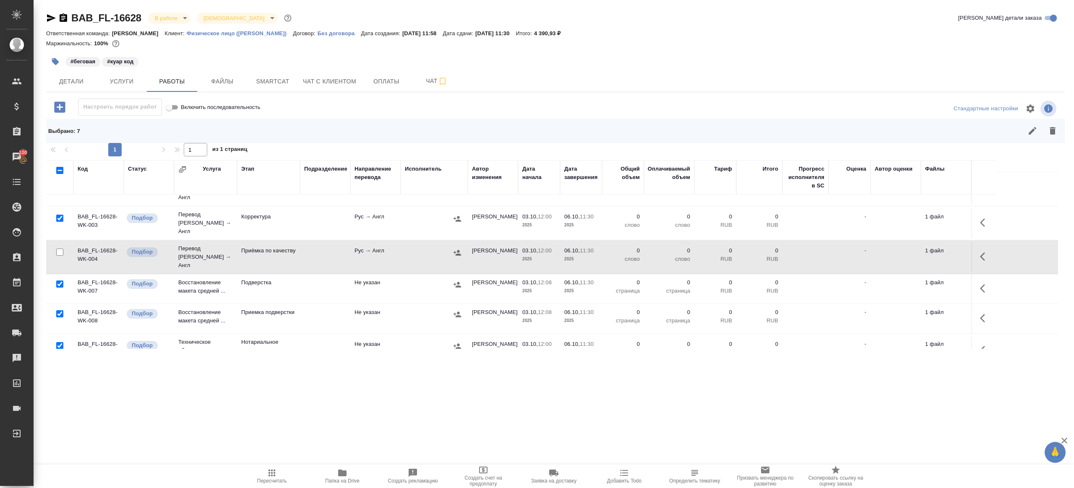
click at [57, 342] on input "checkbox" at bounding box center [59, 345] width 7 height 7
checkbox input "false"
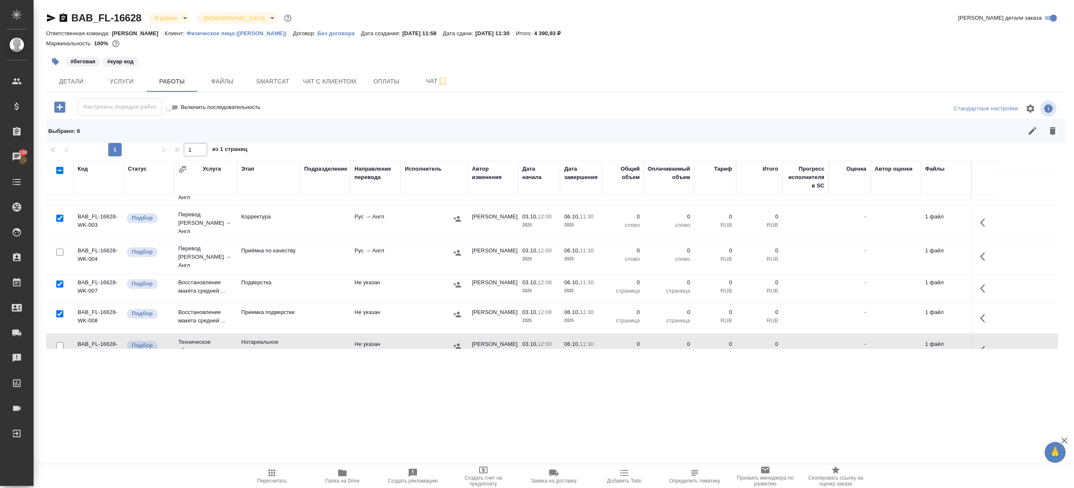
click at [1049, 133] on icon "button" at bounding box center [1053, 131] width 10 height 10
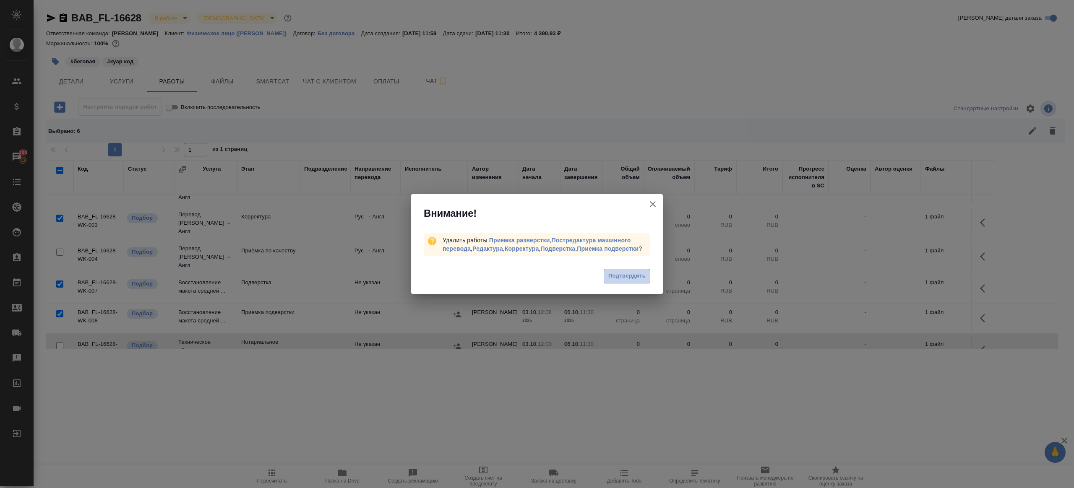
click at [648, 277] on button "Подтвердить" at bounding box center [627, 276] width 47 height 15
click at [640, 278] on div "Внимание! Удалить работы Приемка разверстки , Постредактура машинного перевода …" at bounding box center [537, 244] width 1074 height 488
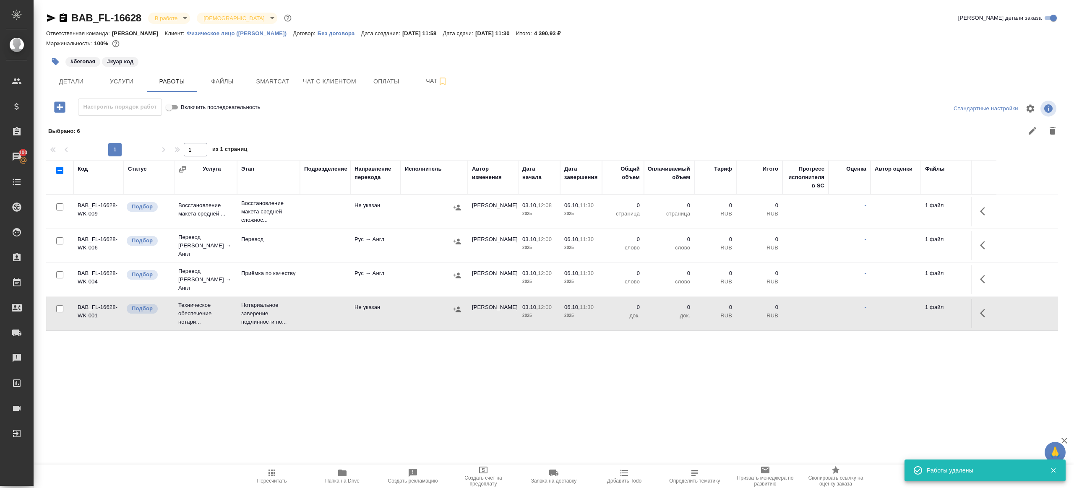
scroll to position [0, 0]
click at [980, 208] on icon "button" at bounding box center [985, 211] width 10 height 10
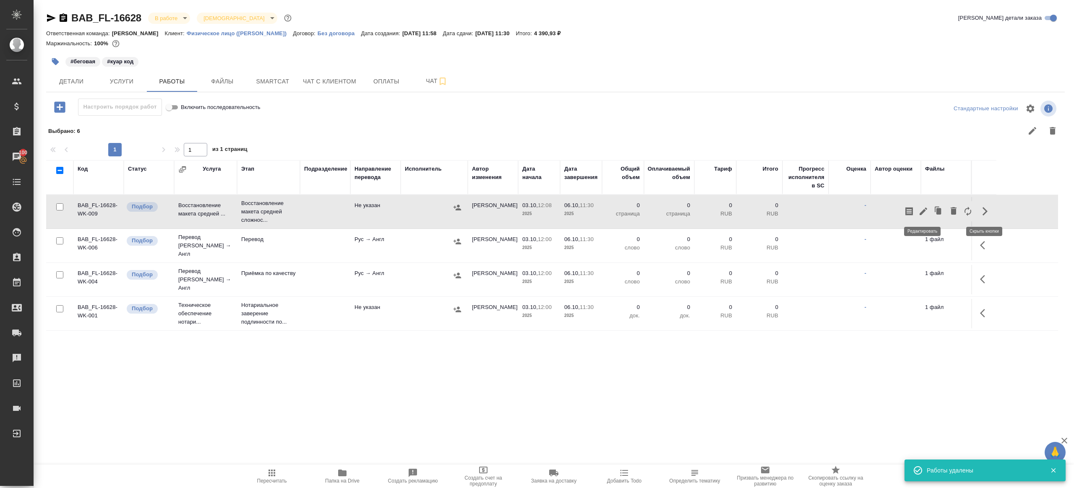
click at [925, 209] on icon "button" at bounding box center [924, 212] width 8 height 8
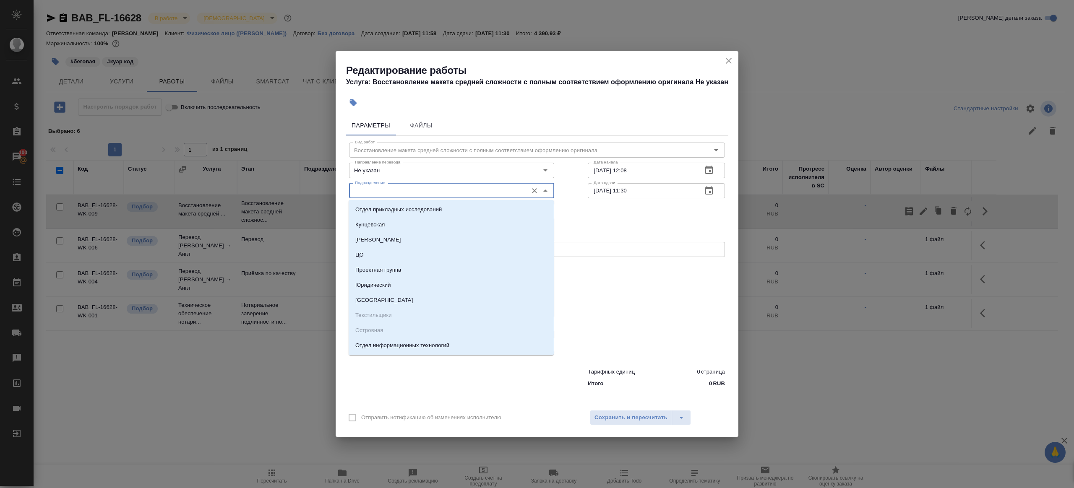
click at [362, 193] on input "Подразделение" at bounding box center [438, 191] width 172 height 10
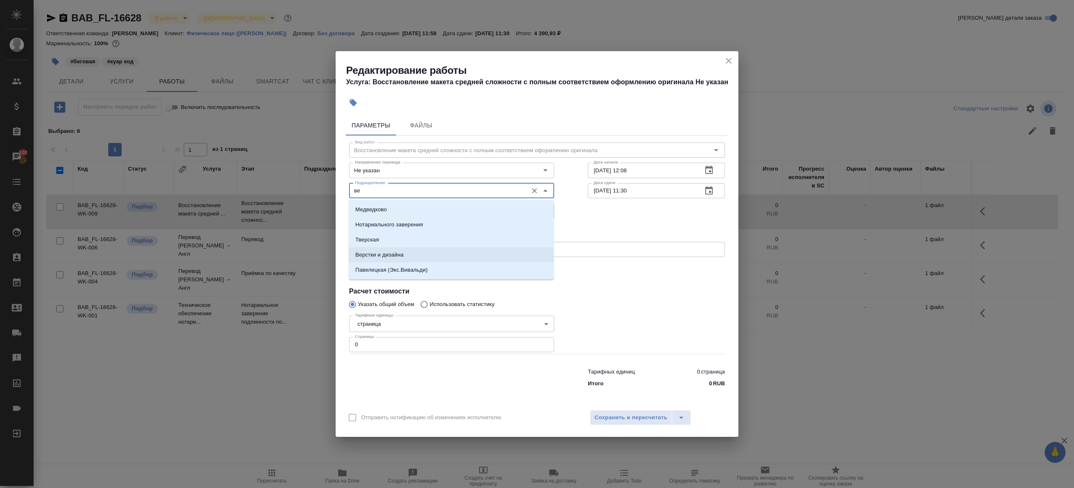
drag, startPoint x: 394, startPoint y: 259, endPoint x: 380, endPoint y: 329, distance: 71.8
click at [394, 259] on p "Верстки и дизайна" at bounding box center [379, 255] width 48 height 8
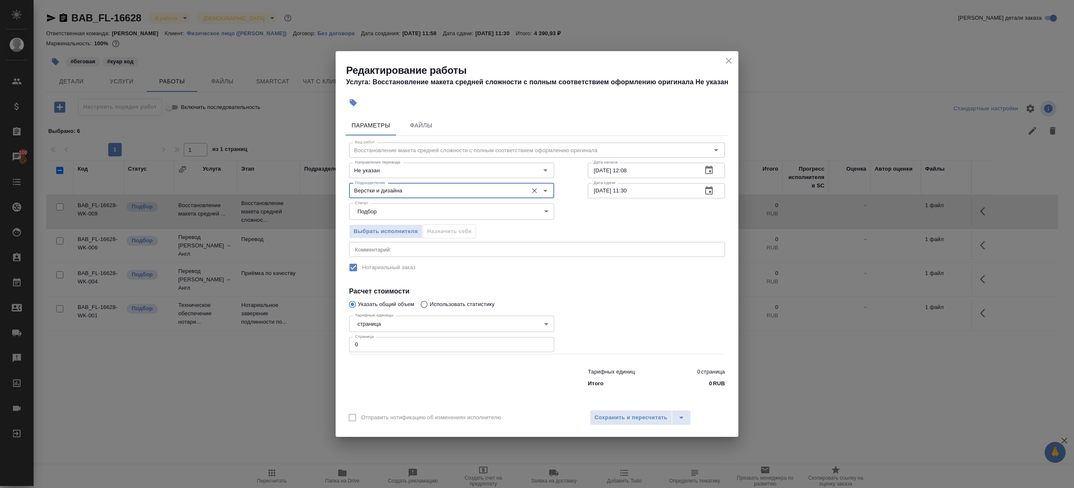
type input "Верстки и дизайна"
drag, startPoint x: 366, startPoint y: 352, endPoint x: 299, endPoint y: 341, distance: 67.9
click at [299, 342] on div "Редактирование работы Услуга: Восстановление макета средней сложности с полным …" at bounding box center [537, 244] width 1074 height 488
type input "2"
click at [694, 315] on div at bounding box center [656, 333] width 171 height 75
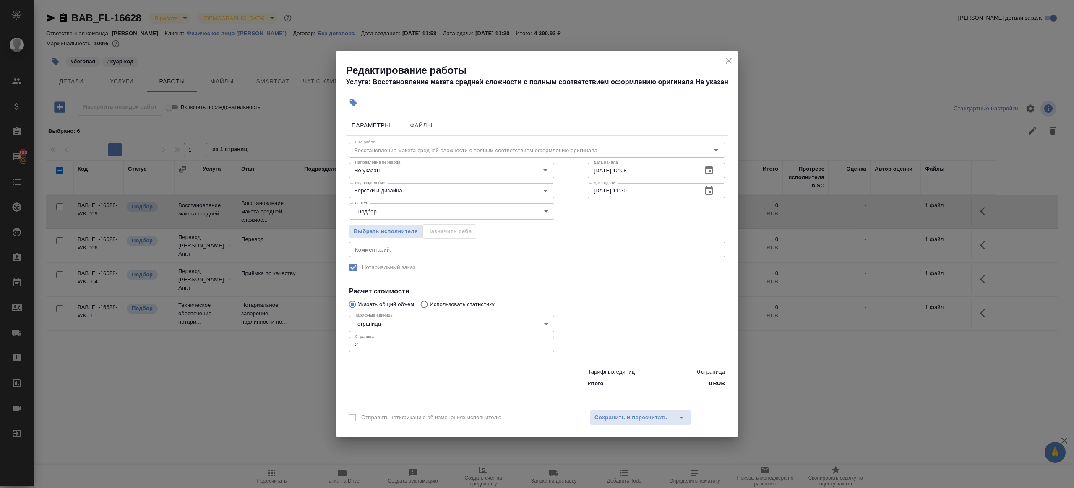
click at [668, 173] on input "03.10.2025 12:08" at bounding box center [642, 170] width 108 height 15
click at [660, 193] on input "06.10.2025 11:30" at bounding box center [642, 190] width 108 height 15
paste input "3.10.2025 12:08"
type input "03.10.2025 12:08"
drag, startPoint x: 635, startPoint y: 170, endPoint x: 693, endPoint y: 166, distance: 58.9
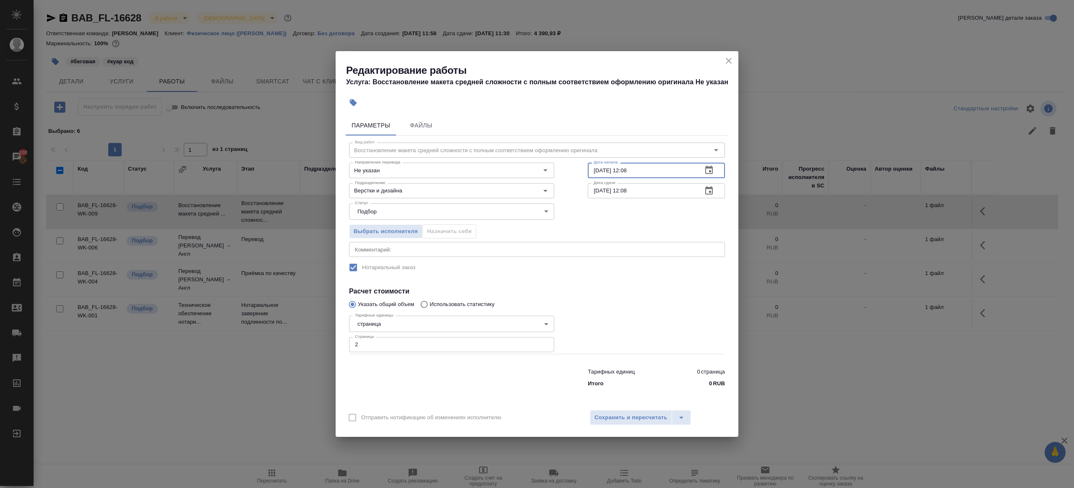
click at [693, 166] on input "03.10.2025 12:08" at bounding box center [642, 170] width 108 height 15
drag, startPoint x: 627, startPoint y: 167, endPoint x: 673, endPoint y: 171, distance: 46.3
click at [674, 170] on input "03.10.2025 12:08" at bounding box center [642, 170] width 108 height 15
click at [662, 174] on input "03.10.2025 12:08" at bounding box center [642, 170] width 108 height 15
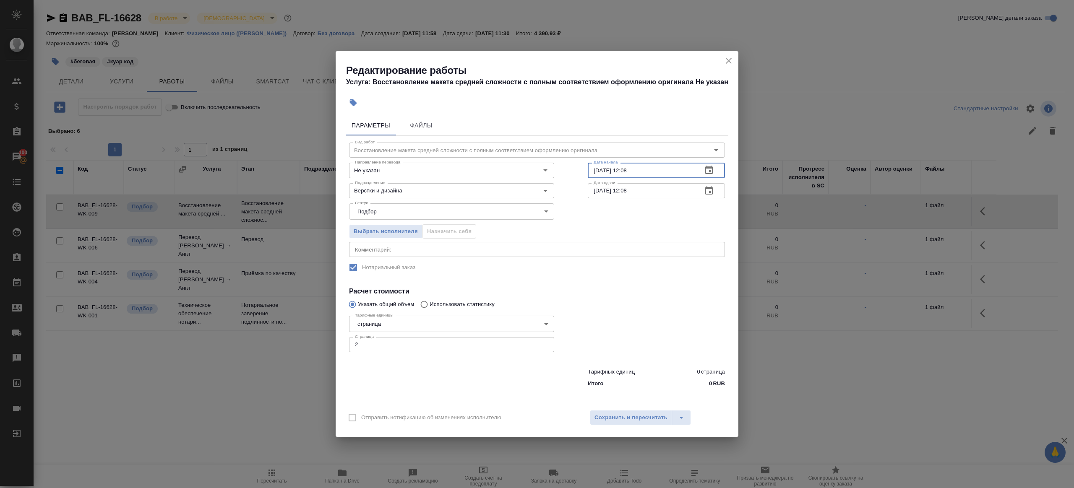
drag, startPoint x: 628, startPoint y: 168, endPoint x: 664, endPoint y: 169, distance: 35.2
click at [664, 169] on input "03.10.2025 12:08" at bounding box center [642, 170] width 108 height 15
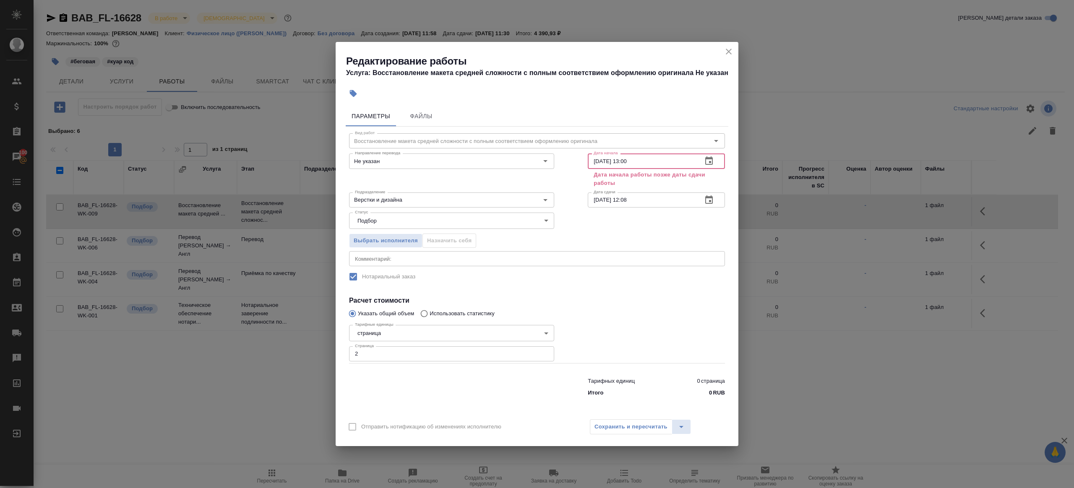
type input "03.10.2025 13:00"
click at [656, 204] on input "03.10.2025 12:08" at bounding box center [642, 200] width 108 height 15
paste input "3:00"
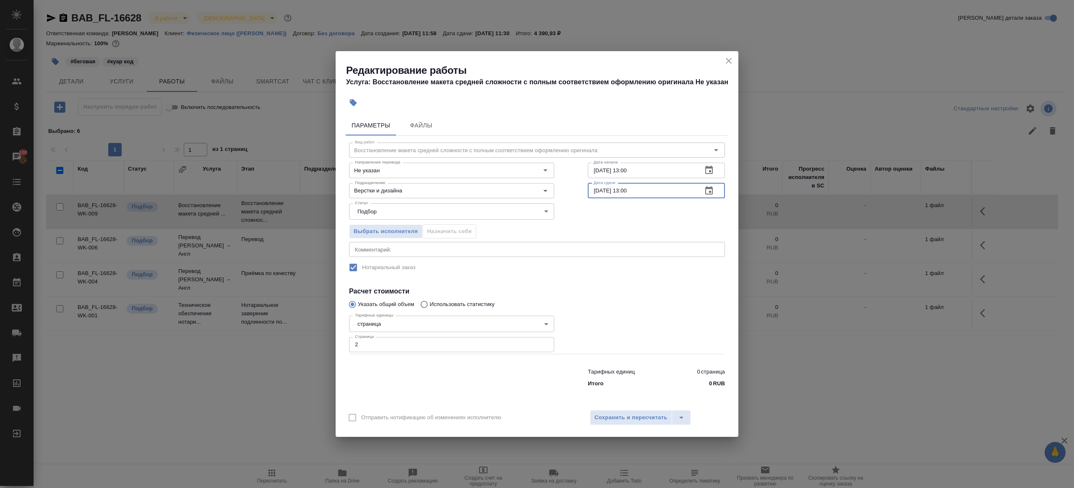
click at [621, 192] on input "03.10.2025 13:00" at bounding box center [642, 190] width 108 height 15
type input "03.10.2025 14:00"
click at [643, 265] on label "Нотариальный заказ" at bounding box center [531, 268] width 374 height 18
click at [632, 413] on span "Сохранить и пересчитать" at bounding box center [630, 418] width 73 height 10
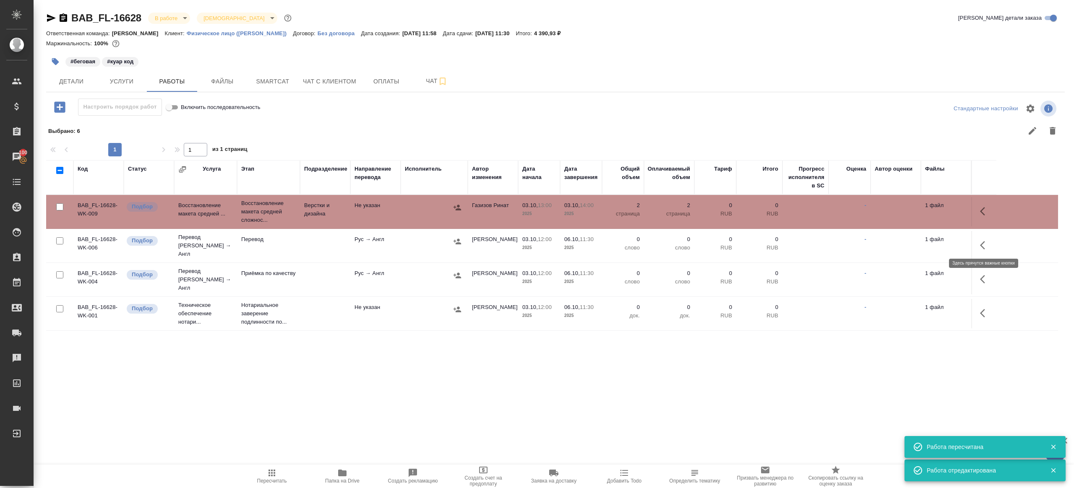
drag, startPoint x: 974, startPoint y: 244, endPoint x: 990, endPoint y: 244, distance: 15.5
click at [990, 244] on td at bounding box center [983, 245] width 25 height 29
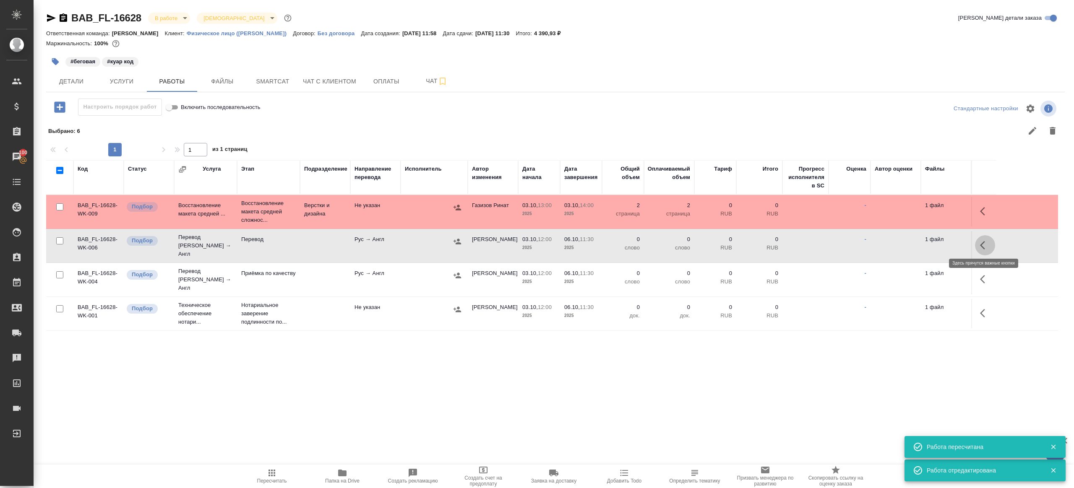
click at [988, 243] on icon "button" at bounding box center [985, 245] width 10 height 10
click at [921, 240] on icon "button" at bounding box center [923, 245] width 10 height 10
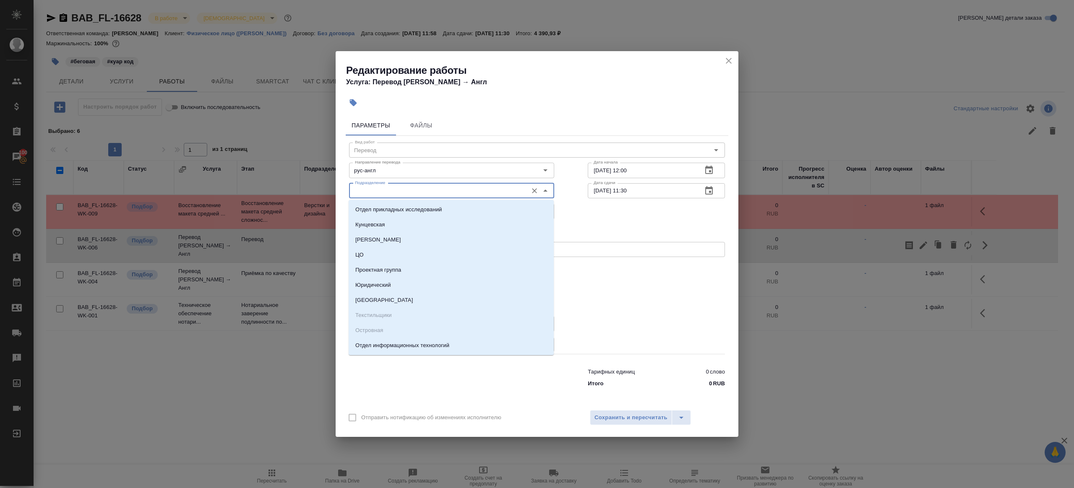
click at [421, 195] on input "Подразделение" at bounding box center [438, 191] width 172 height 10
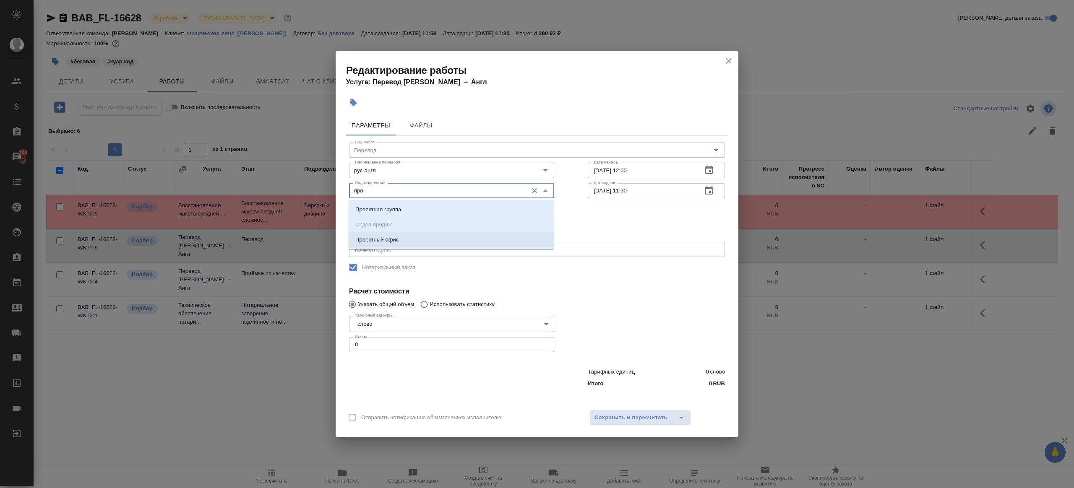
click at [427, 237] on li "Проектный офис" at bounding box center [451, 239] width 205 height 15
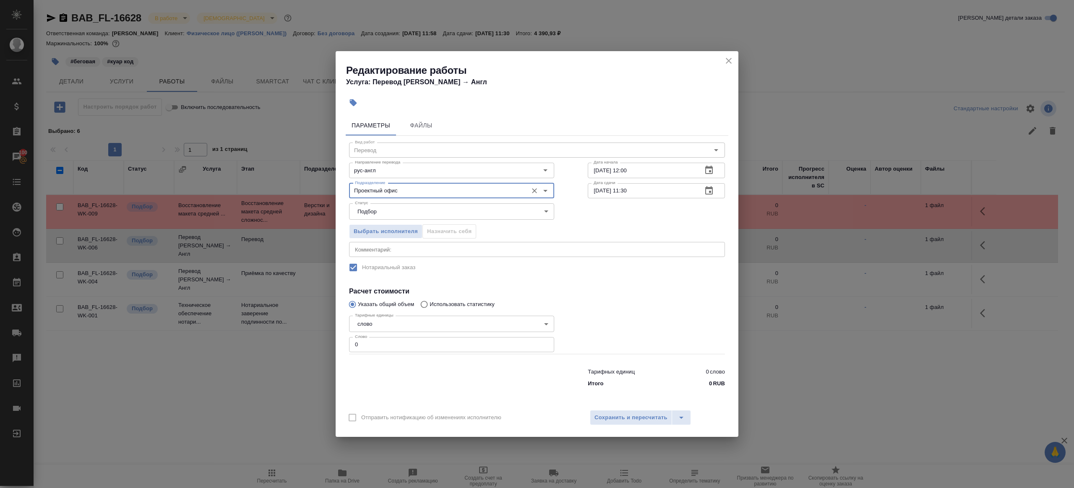
type input "Проектный офис"
click at [420, 351] on input "0" at bounding box center [451, 344] width 205 height 15
type input "1"
click at [604, 340] on div at bounding box center [656, 333] width 171 height 75
click at [667, 166] on input "03.10.2025 12:00" at bounding box center [642, 170] width 108 height 15
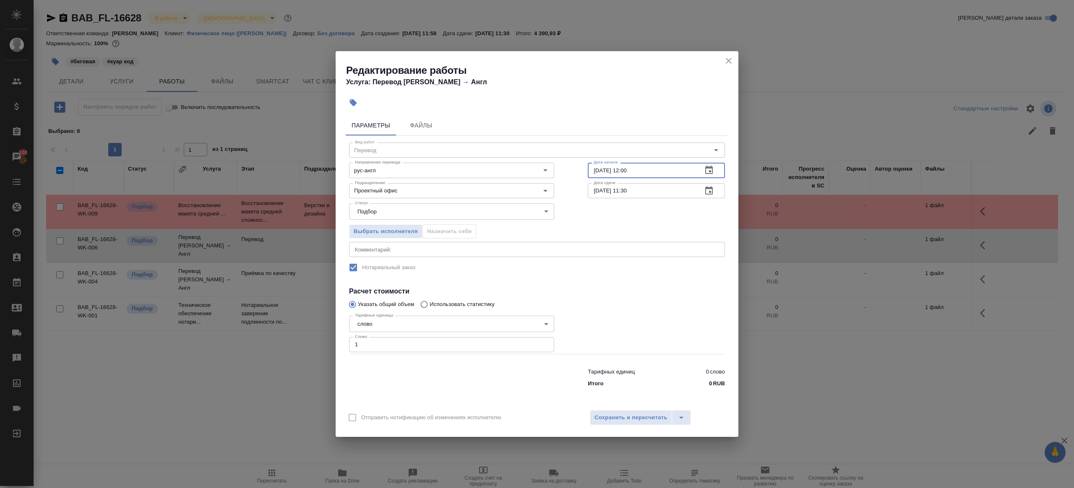
paste input "4"
type input "03.10.2025 14:00"
click at [628, 192] on input "06.10.2025 11:30" at bounding box center [642, 190] width 108 height 15
type input "06.10.2025 09:30"
click at [660, 398] on div "Параметры Файлы Вид работ Перевод Вид работ Направление перевода рус-англ Напра…" at bounding box center [537, 258] width 403 height 293
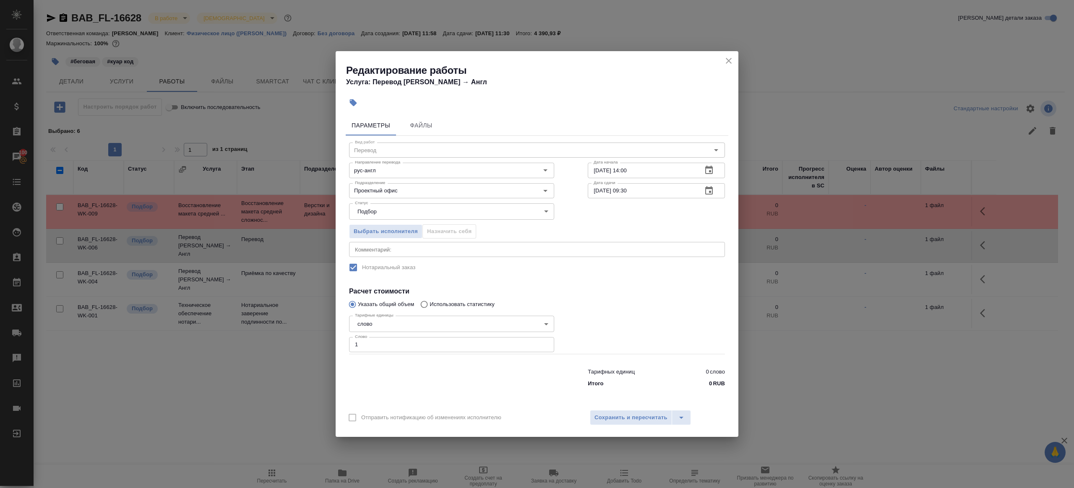
click at [642, 426] on div "Отправить нотификацию об изменениях исполнителю Сохранить и пересчитать" at bounding box center [537, 421] width 403 height 32
click at [646, 415] on span "Сохранить и пересчитать" at bounding box center [630, 418] width 73 height 10
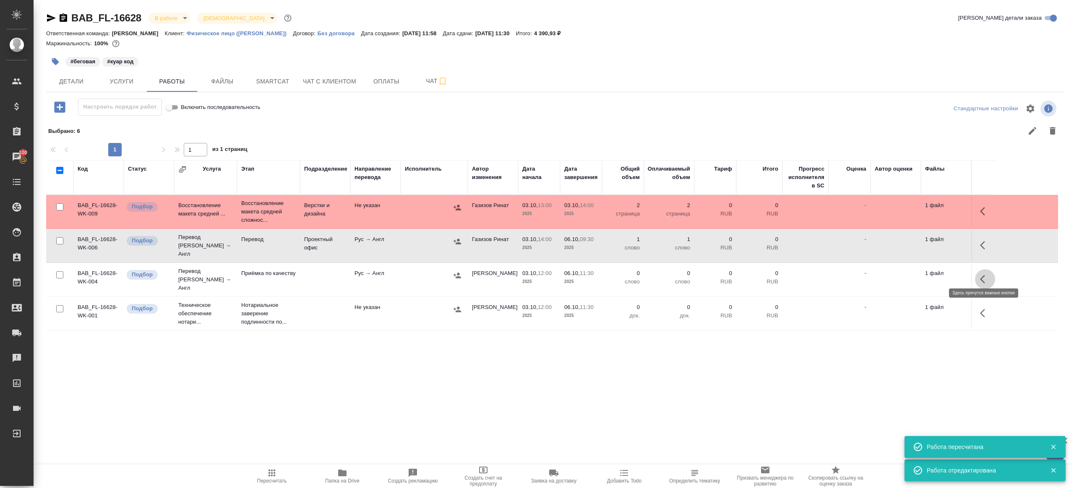
click at [993, 271] on button "button" at bounding box center [985, 279] width 20 height 20
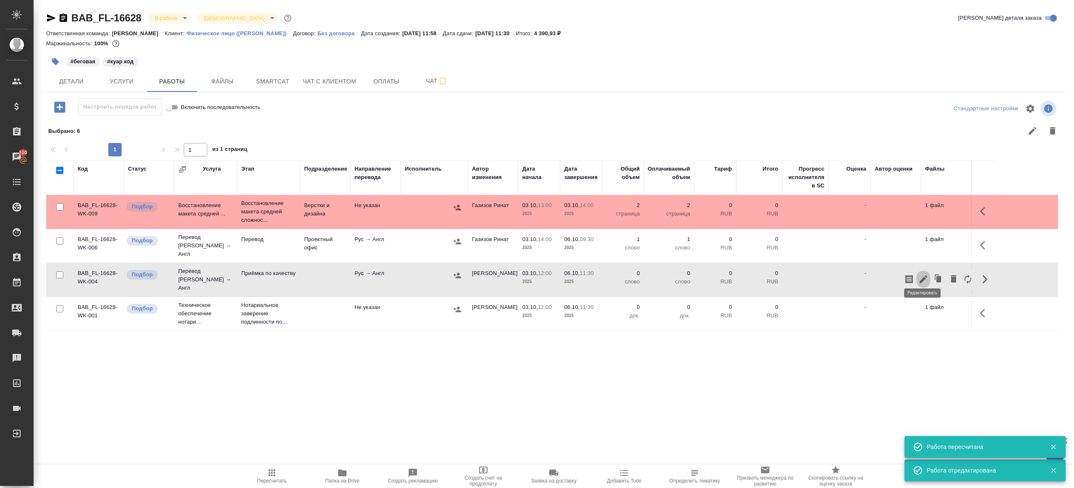
click at [925, 274] on icon "button" at bounding box center [923, 279] width 10 height 10
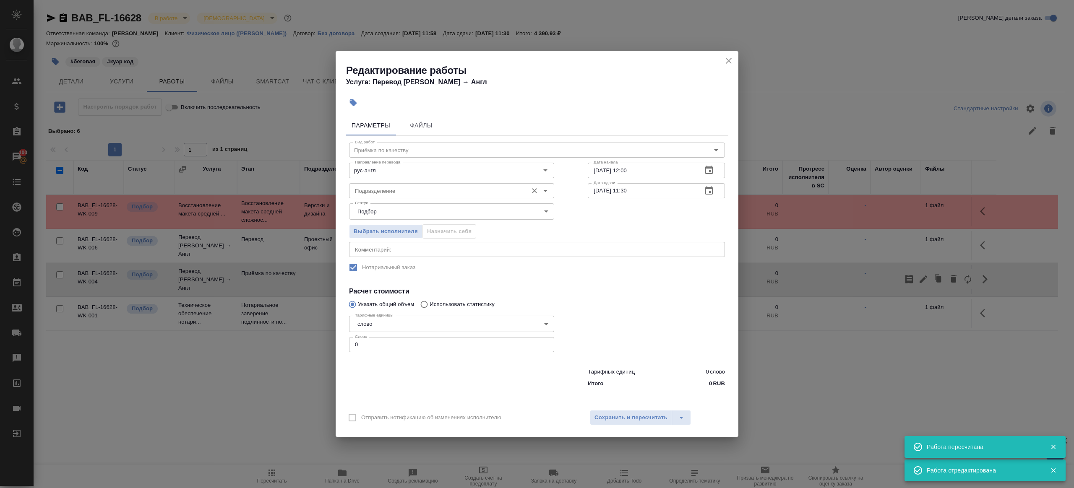
click at [373, 190] on input "Подразделение" at bounding box center [438, 191] width 172 height 10
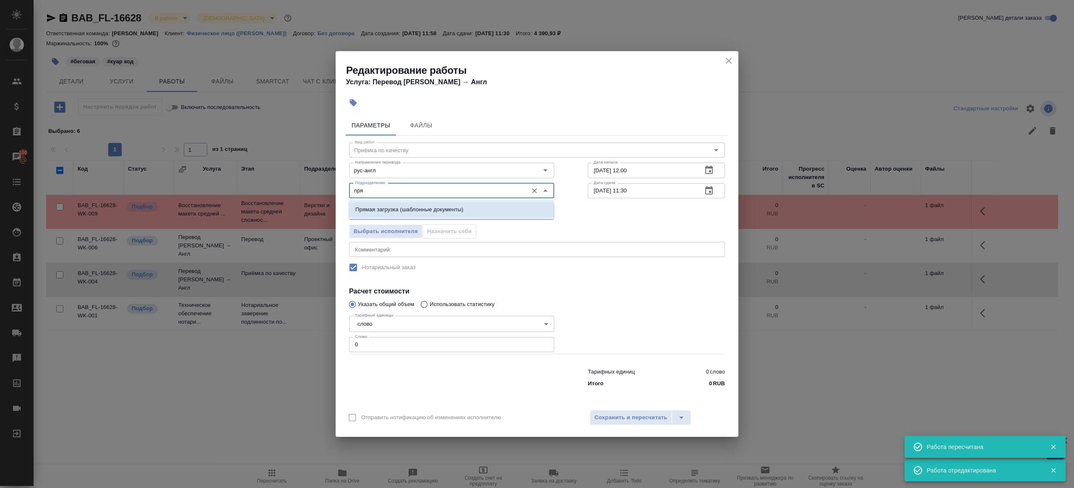
click at [388, 215] on li "Прямая загрузка (шаблонные документы)" at bounding box center [451, 209] width 205 height 15
type input "Прямая загрузка (шаблонные документы)"
click at [686, 167] on input "03.10.2025 12:00" at bounding box center [642, 170] width 108 height 15
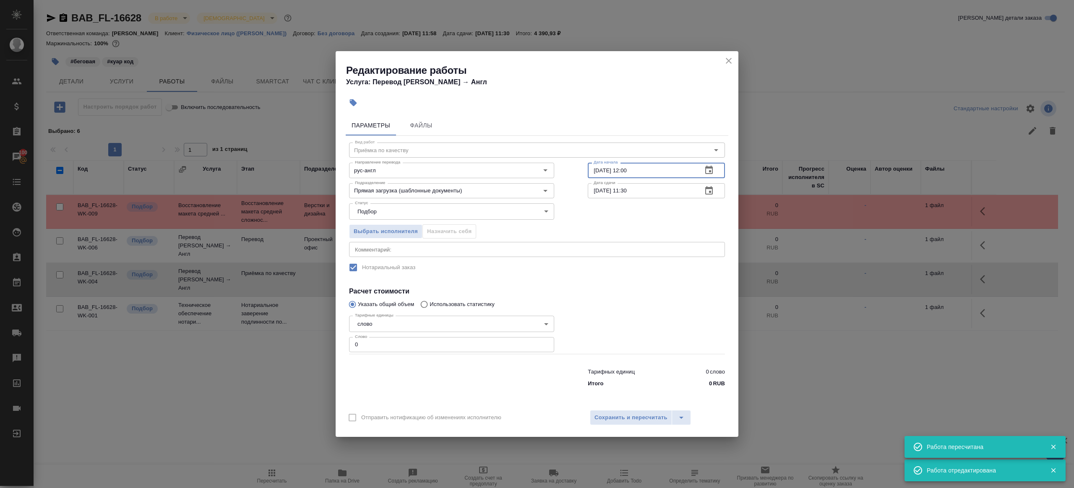
paste input "6.10.2025 09:3"
type input "06.10.2025 09:30"
click at [377, 346] on input "0" at bounding box center [451, 344] width 205 height 15
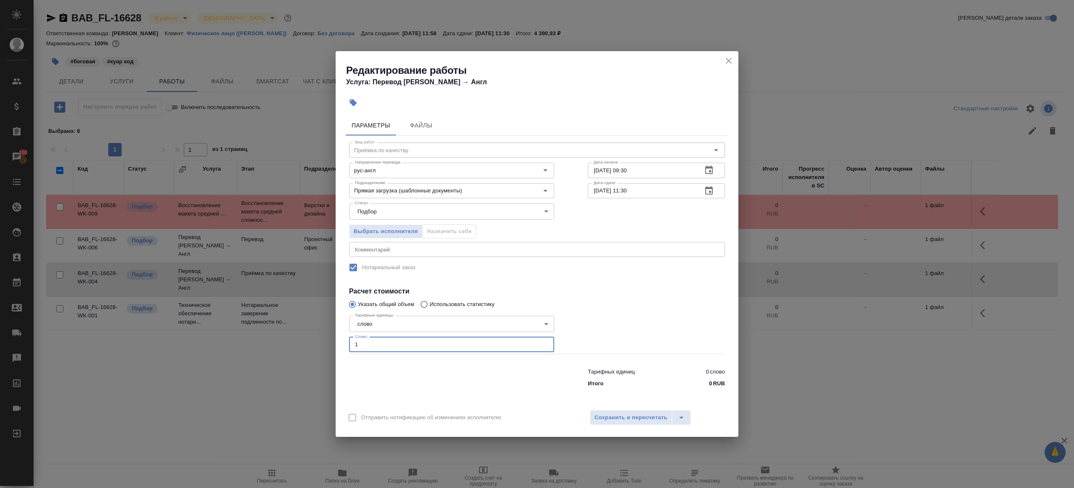
type input "1"
click at [677, 322] on div at bounding box center [656, 333] width 171 height 75
click at [654, 410] on button "Сохранить и пересчитать" at bounding box center [631, 417] width 82 height 15
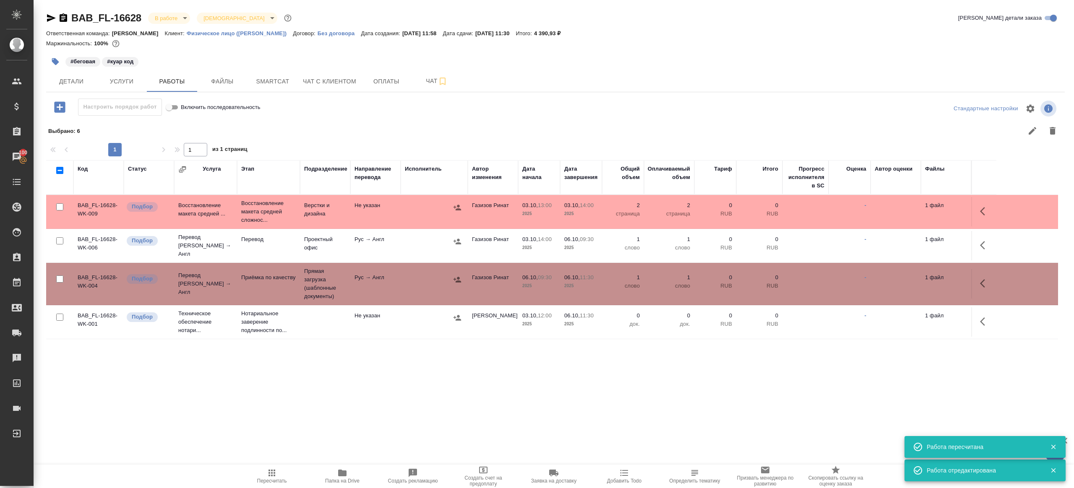
click at [344, 241] on td "Проектный офис" at bounding box center [325, 245] width 50 height 29
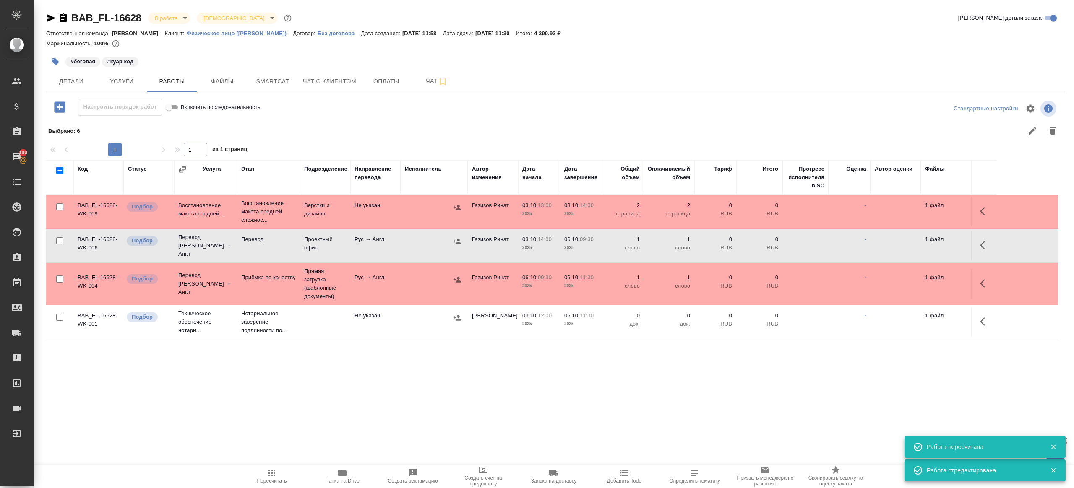
click at [344, 241] on td "Проектный офис" at bounding box center [325, 245] width 50 height 29
click at [50, 58] on button "button" at bounding box center [55, 61] width 18 height 18
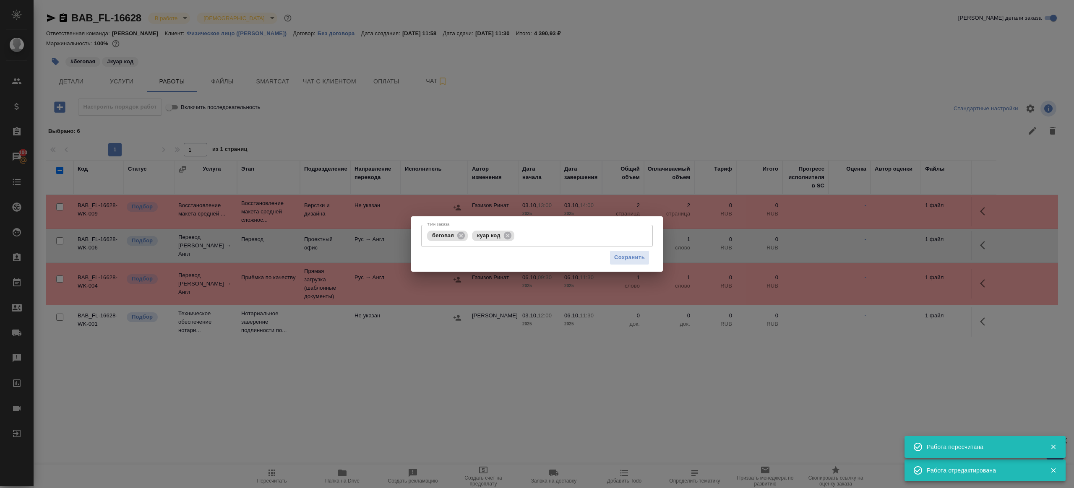
click at [574, 253] on div "Сохранить" at bounding box center [537, 257] width 232 height 21
click at [571, 226] on div "беговая куар код Тэги заказа" at bounding box center [537, 236] width 232 height 22
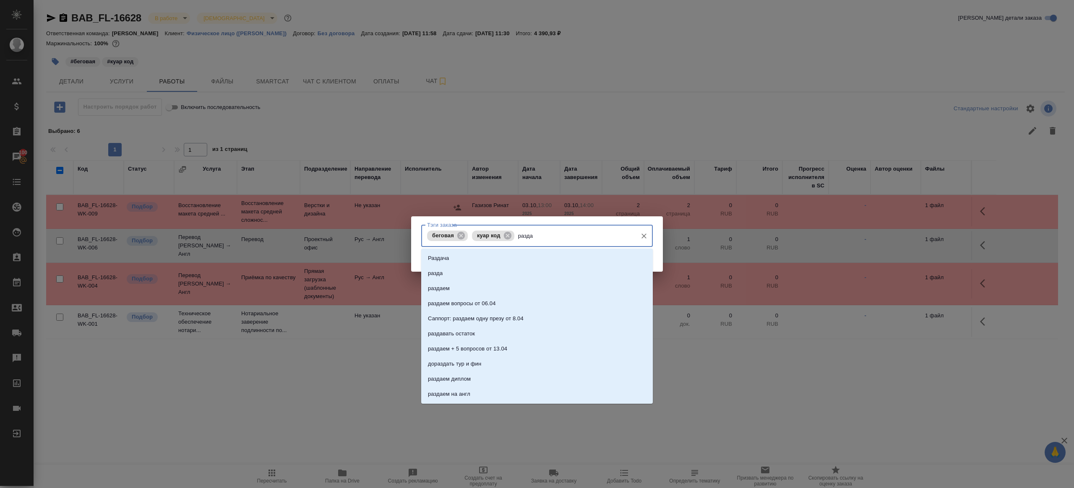
type input "раздае"
click at [595, 255] on li "раздаем" at bounding box center [537, 258] width 232 height 15
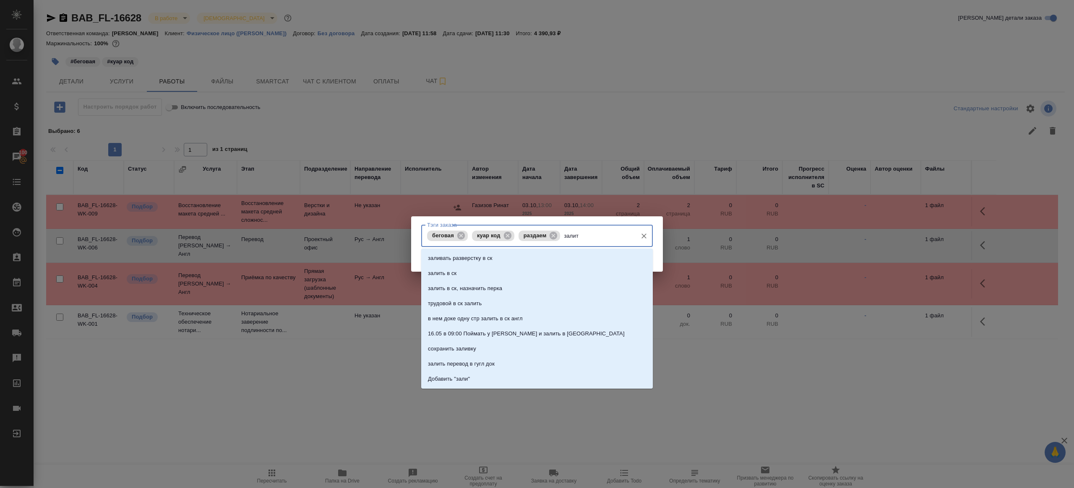
type input "залить"
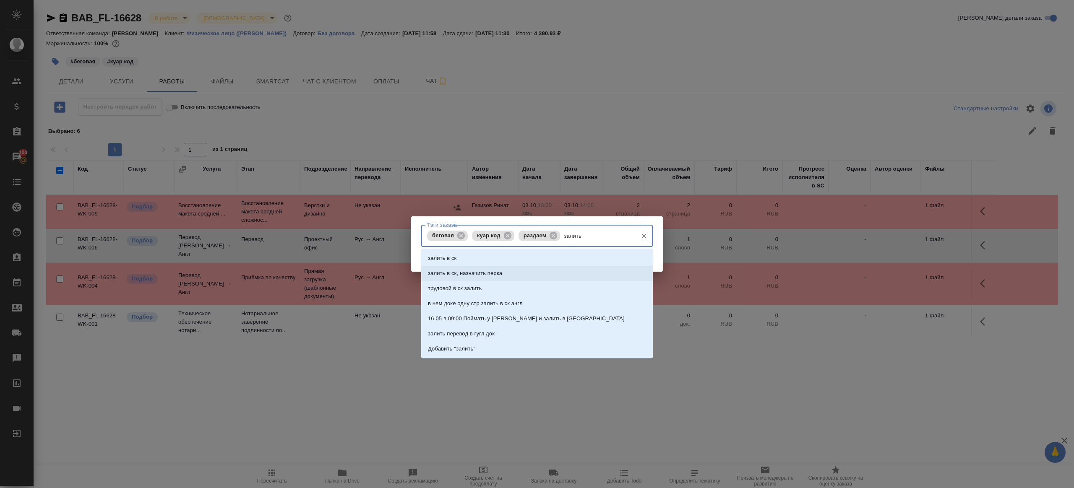
click at [586, 268] on li "залить в ск, назначить перка" at bounding box center [537, 273] width 232 height 15
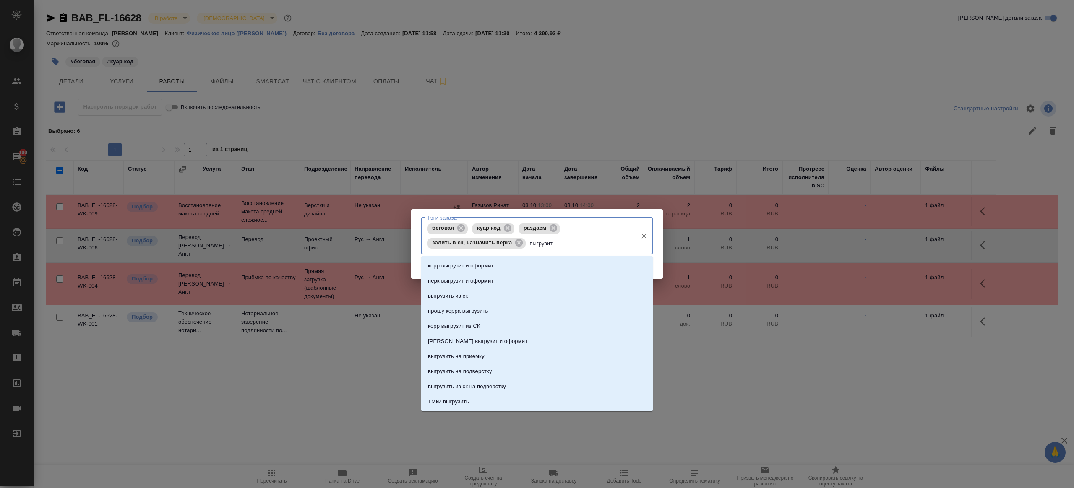
type input "выгрузить"
click at [597, 265] on li "выгрузить из ск" at bounding box center [537, 265] width 232 height 15
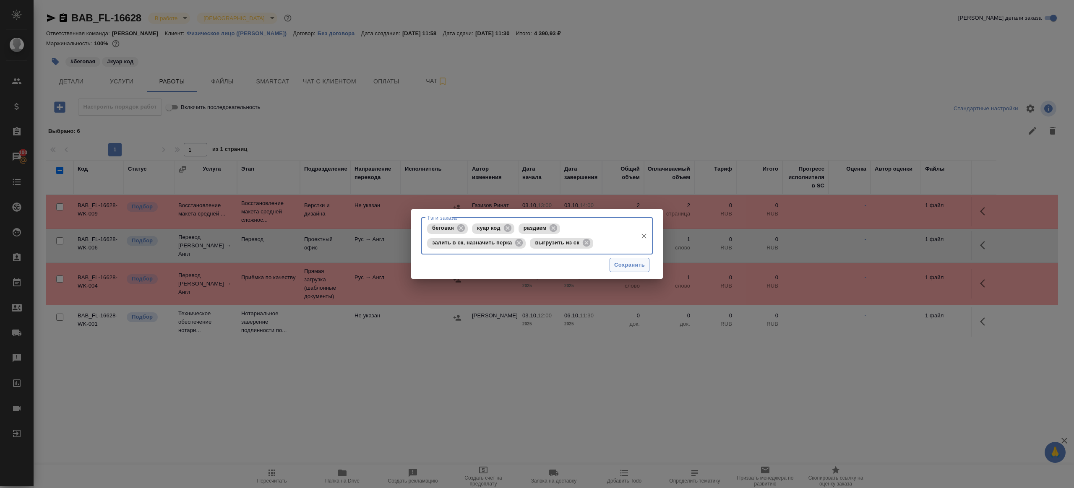
click at [637, 263] on span "Сохранить" at bounding box center [629, 266] width 31 height 10
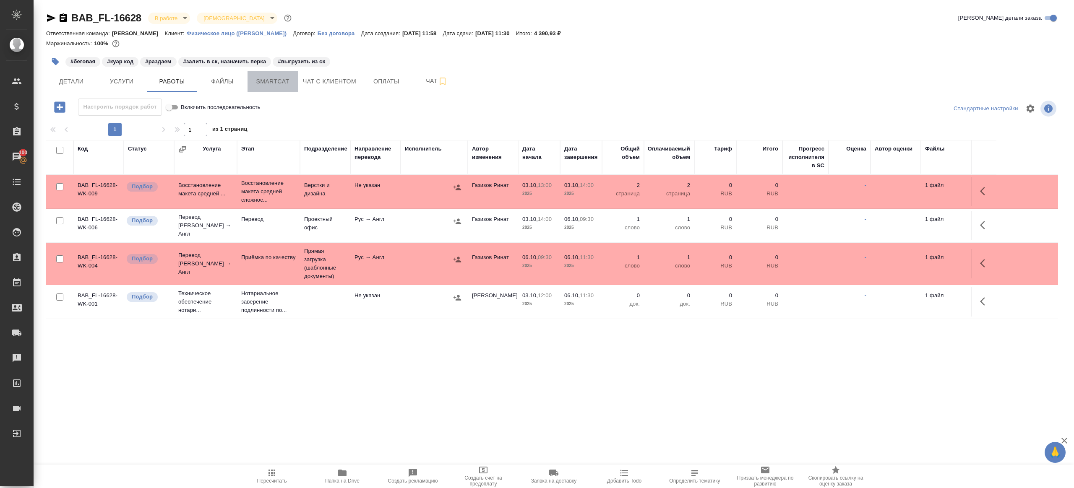
click at [282, 79] on span "Smartcat" at bounding box center [273, 81] width 40 height 10
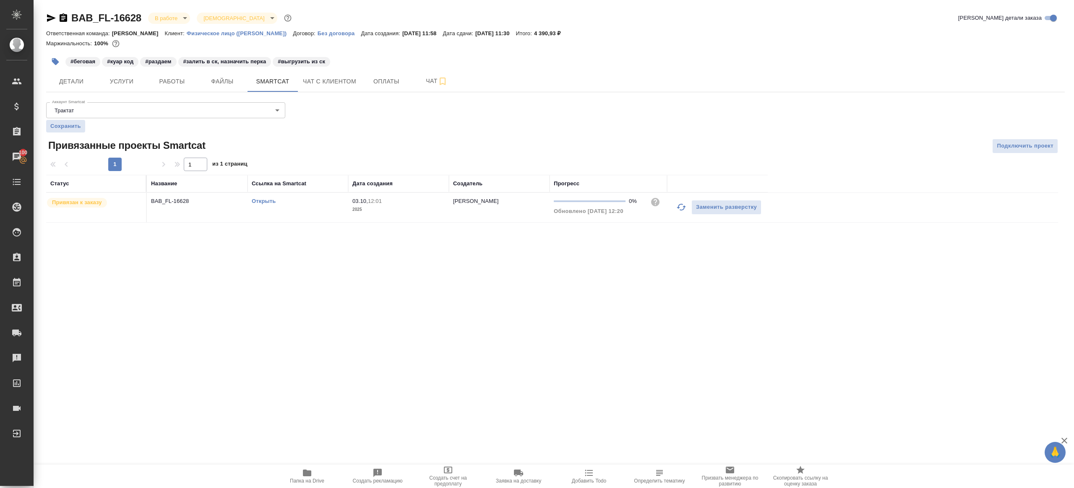
click at [260, 197] on div "Открыть" at bounding box center [298, 201] width 92 height 8
click at [263, 201] on link "Открыть" at bounding box center [264, 201] width 24 height 6
click at [182, 78] on span "Работы" at bounding box center [172, 81] width 40 height 10
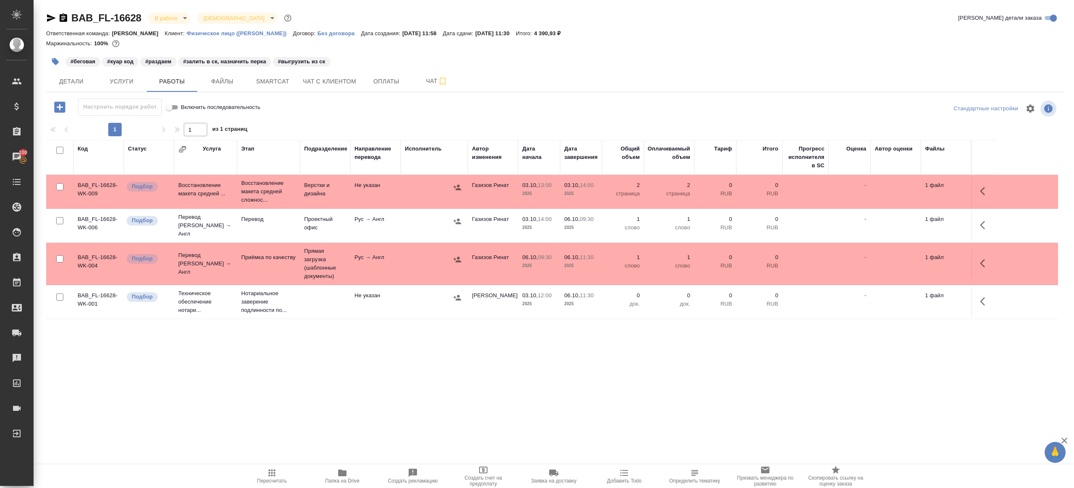
click at [268, 461] on div ".cls-1 fill:#fff; AWATERA Gazizov Rinat Клиенты Спецификации Заказы 100 Чаты To…" at bounding box center [537, 244] width 1074 height 488
click at [273, 466] on button "Пересчитать" at bounding box center [272, 476] width 70 height 23
click at [329, 441] on div ".cls-1 fill:#fff; AWATERA Gazizov Rinat Клиенты Спецификации Заказы 100 Чаты To…" at bounding box center [537, 244] width 1074 height 488
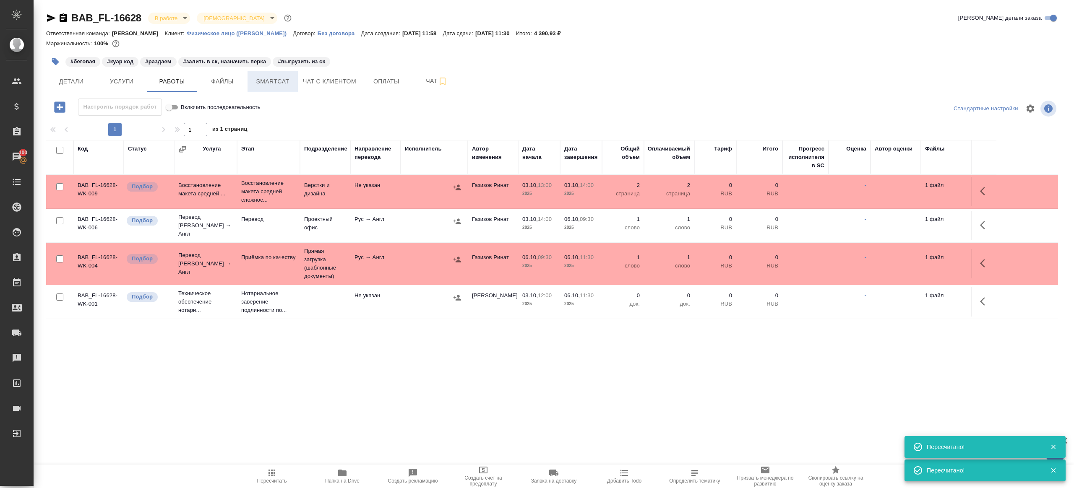
click at [270, 86] on button "Smartcat" at bounding box center [273, 81] width 50 height 21
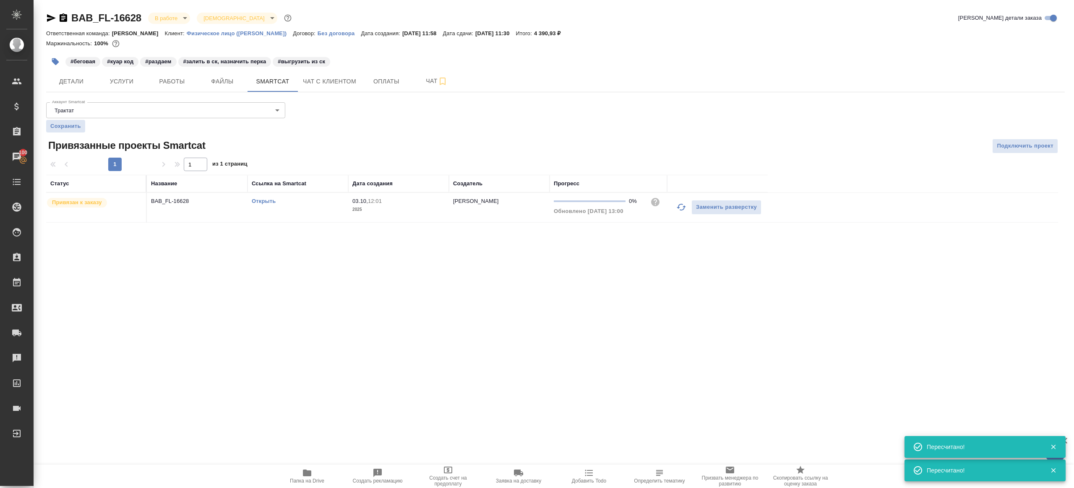
click at [270, 202] on link "Открыть" at bounding box center [264, 201] width 24 height 6
click at [163, 81] on span "Работы" at bounding box center [172, 81] width 40 height 10
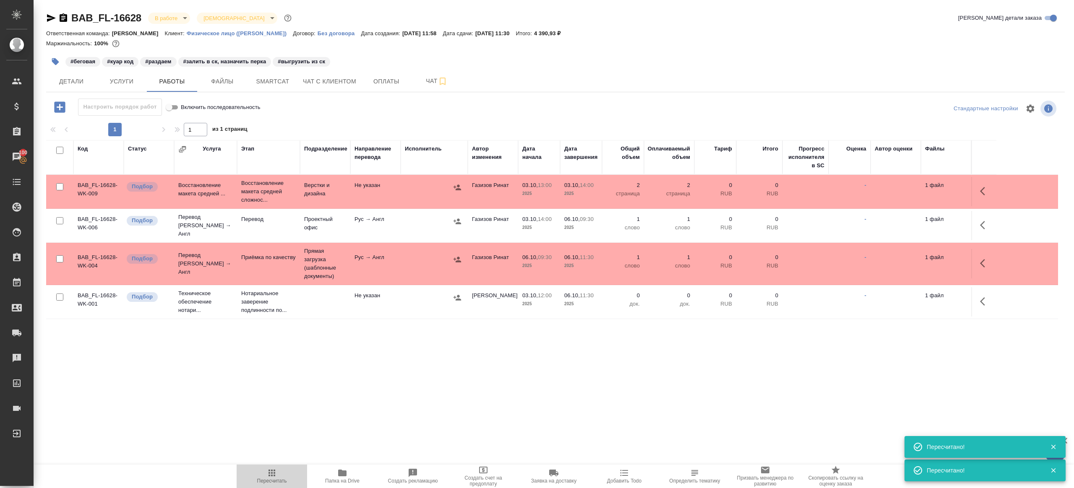
click at [270, 480] on span "Пересчитать" at bounding box center [272, 481] width 30 height 6
click at [348, 410] on div ".cls-1 fill:#fff; AWATERA Gazizov Rinat Клиенты Спецификации Заказы 100 Чаты To…" at bounding box center [537, 244] width 1074 height 488
click at [268, 479] on span "Пересчитать" at bounding box center [272, 481] width 30 height 6
drag, startPoint x: 268, startPoint y: 479, endPoint x: 351, endPoint y: 404, distance: 112.0
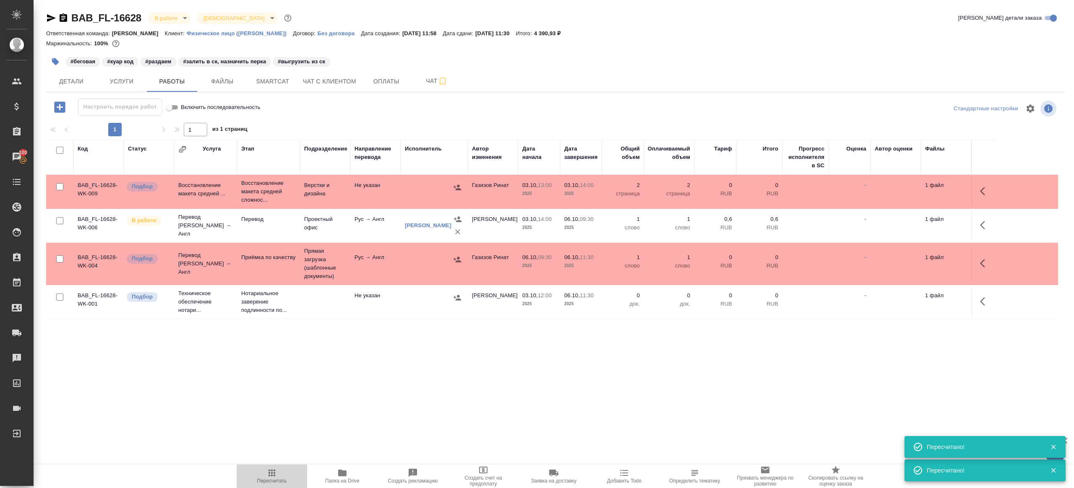
click at [270, 476] on span "Пересчитать" at bounding box center [272, 476] width 60 height 16
click at [357, 401] on div ".cls-1 fill:#fff; AWATERA Gazizov Rinat Клиенты Спецификации Заказы 100 Чаты To…" at bounding box center [537, 244] width 1074 height 488
click at [273, 467] on button "Пересчитать" at bounding box center [272, 476] width 70 height 23
click at [271, 466] on button "Пересчитать" at bounding box center [272, 476] width 70 height 23
click at [344, 396] on div ".cls-1 fill:#fff; AWATERA Gazizov Rinat Клиенты Спецификации Заказы 100 Чаты To…" at bounding box center [537, 244] width 1074 height 488
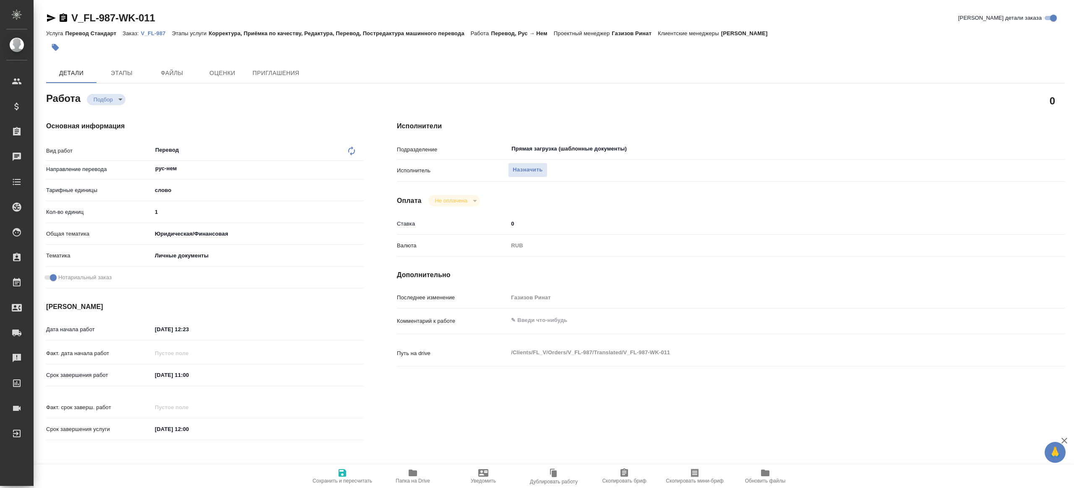
type textarea "x"
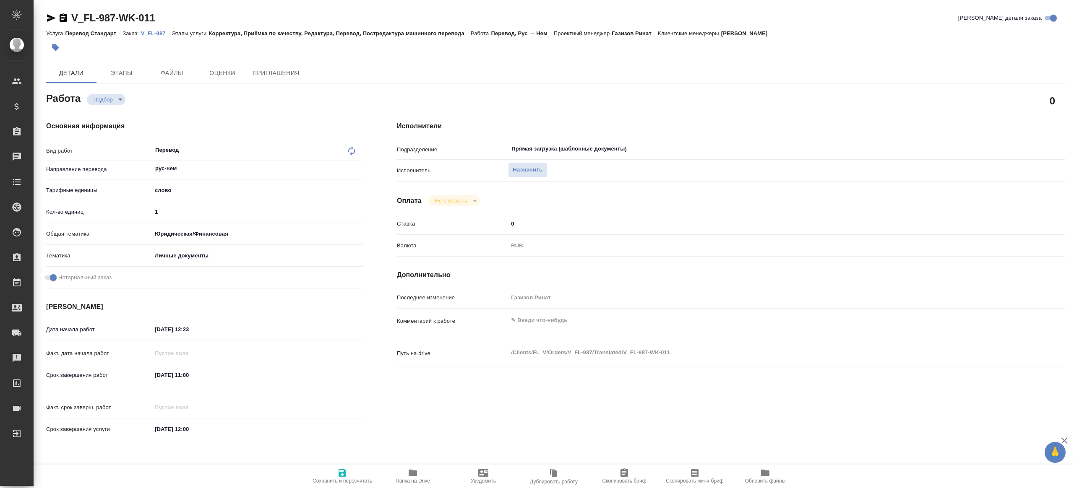
type textarea "x"
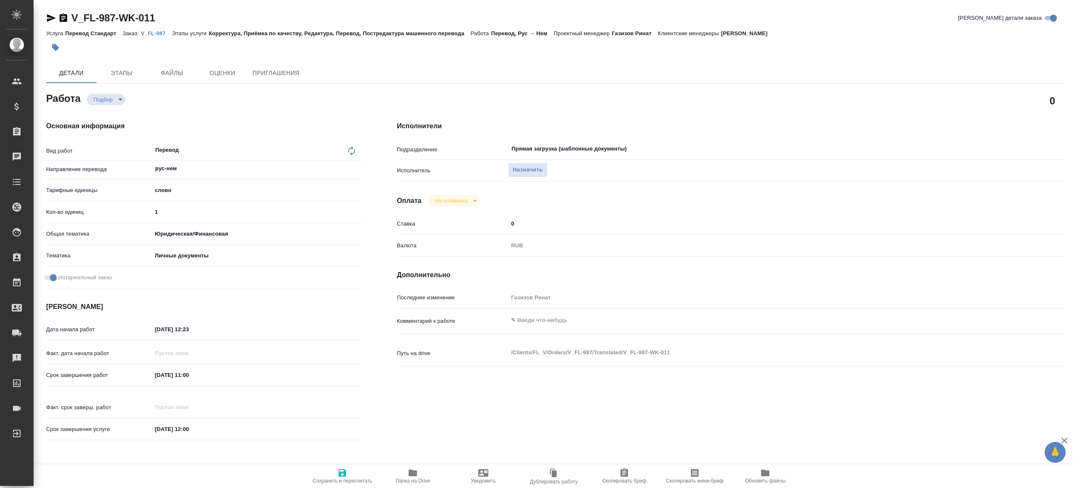
type textarea "x"
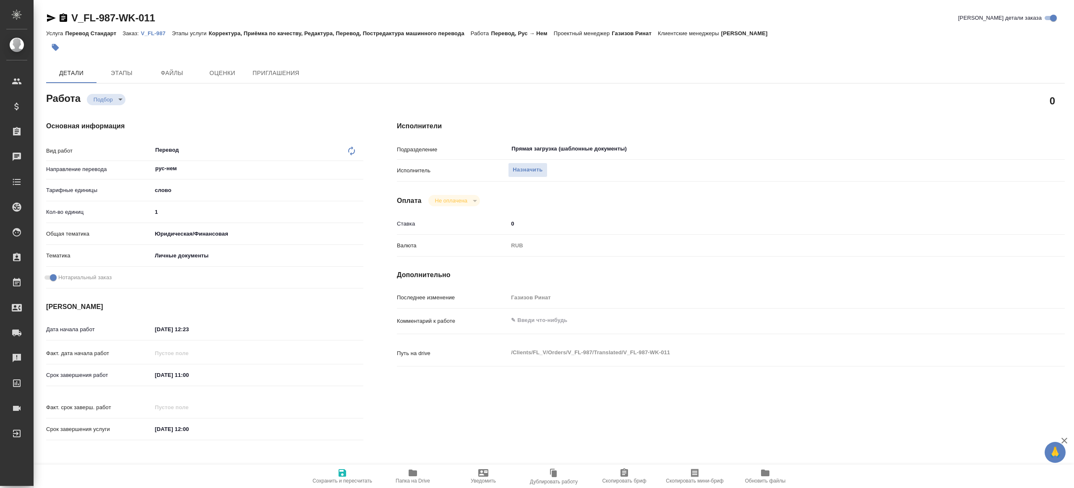
type textarea "x"
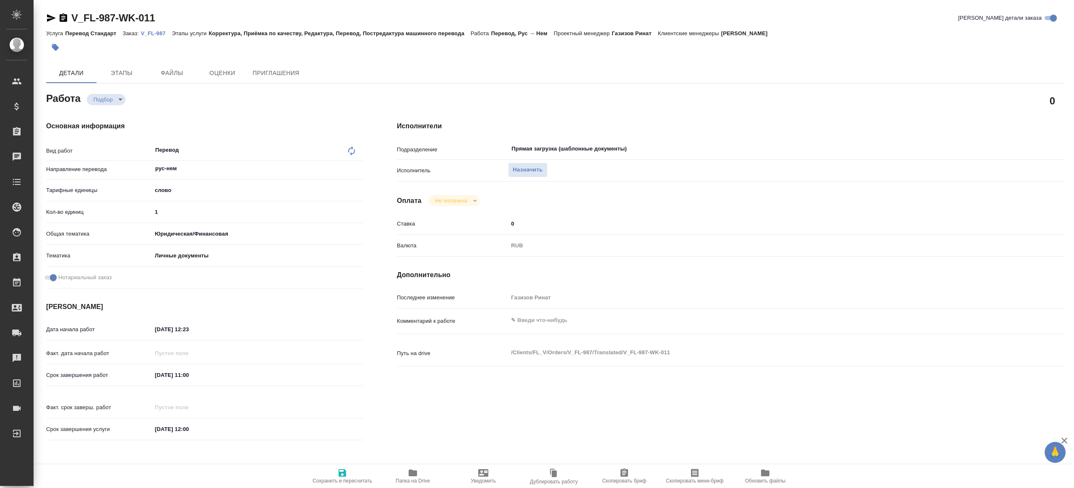
type textarea "x"
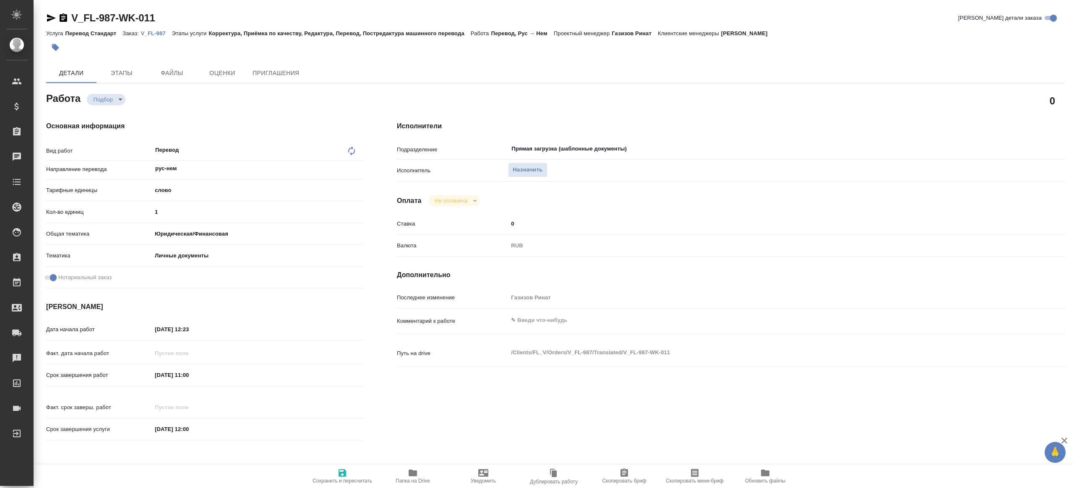
type textarea "x"
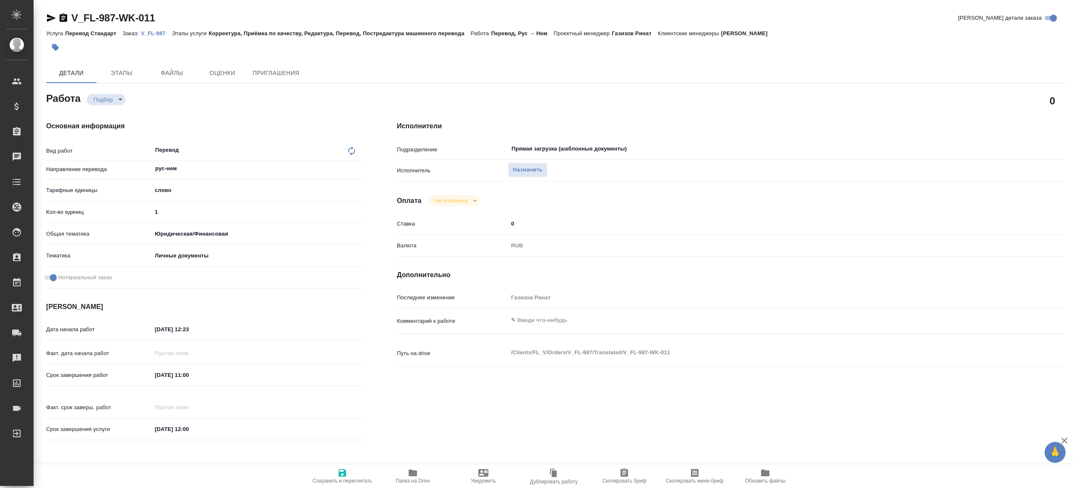
type textarea "x"
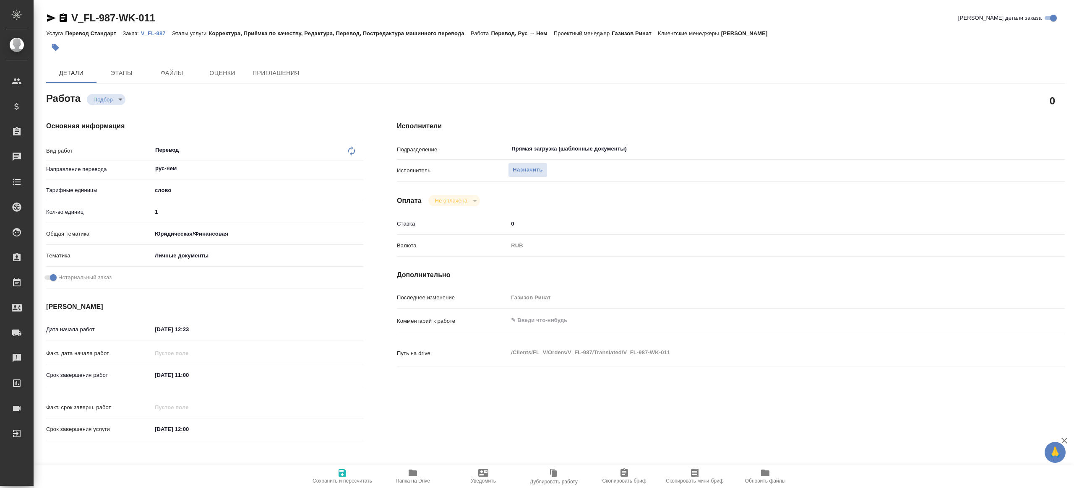
type textarea "x"
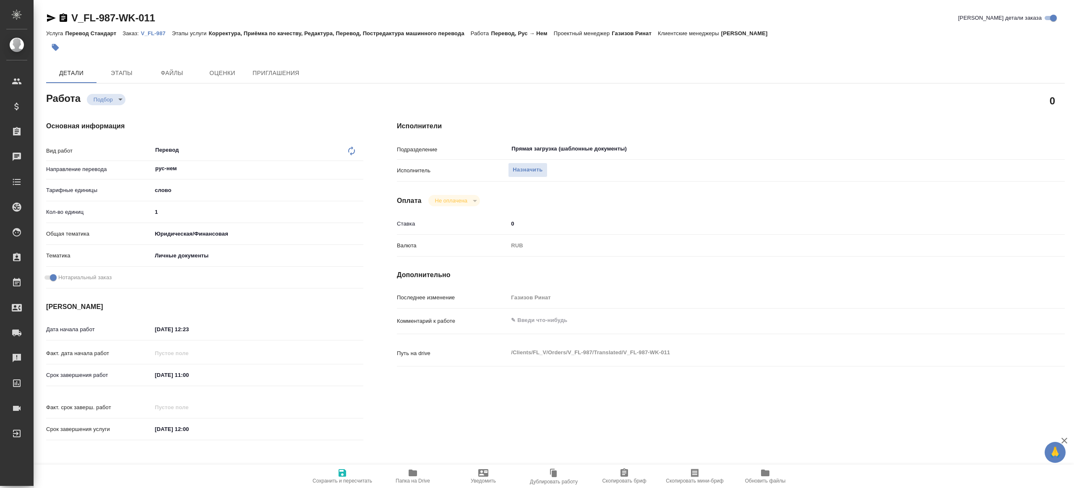
type textarea "x"
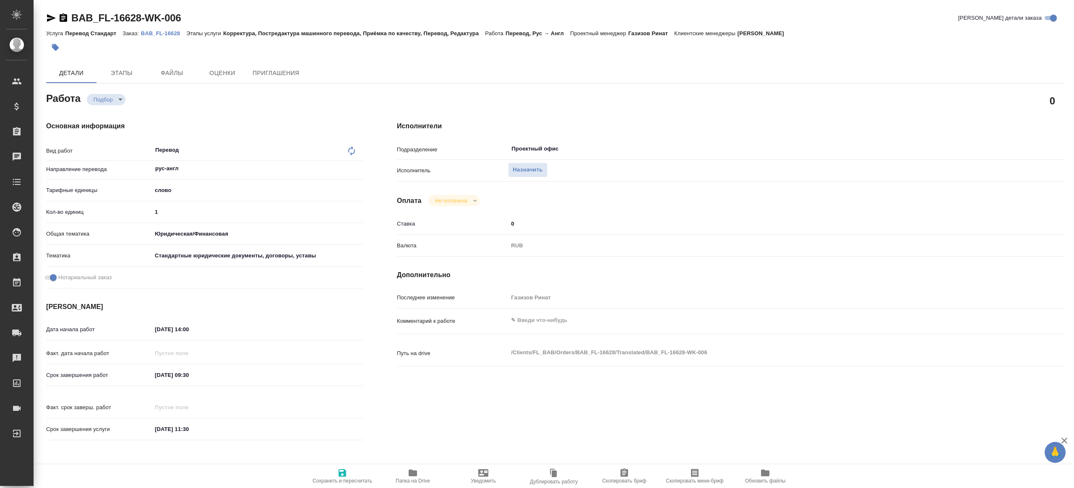
type textarea "x"
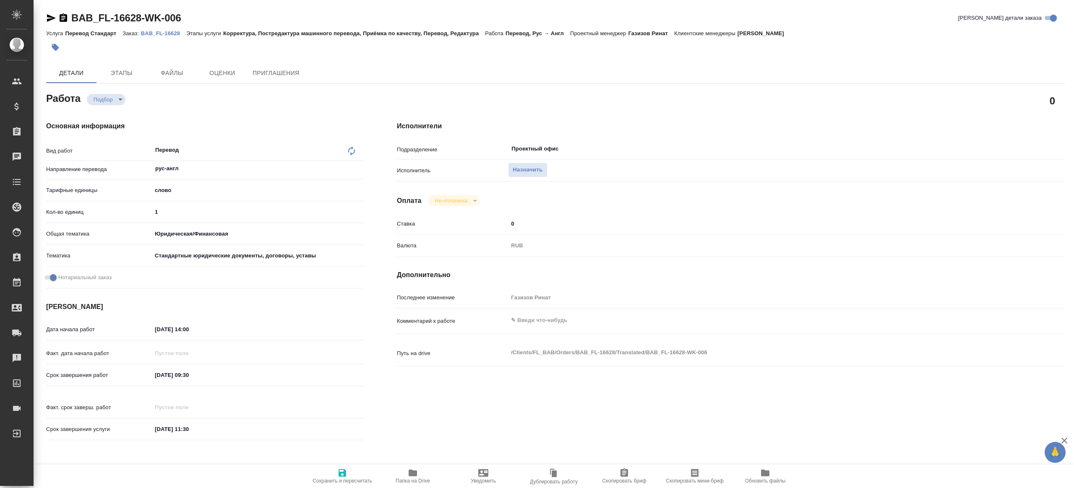
type textarea "x"
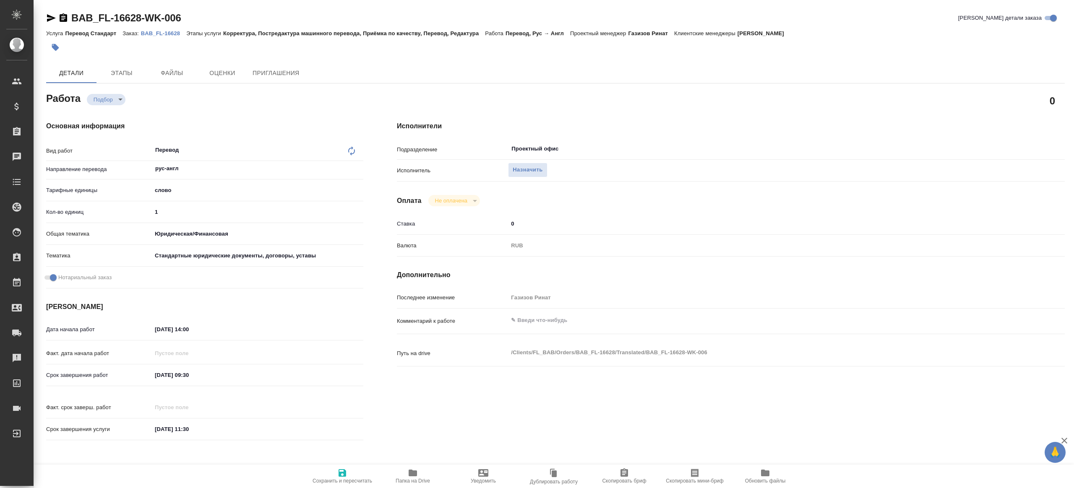
type textarea "x"
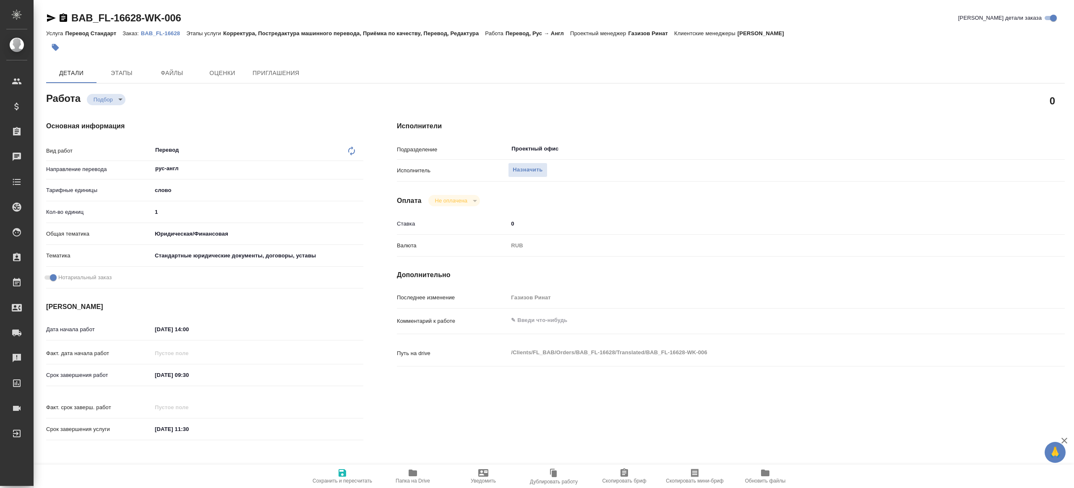
type textarea "x"
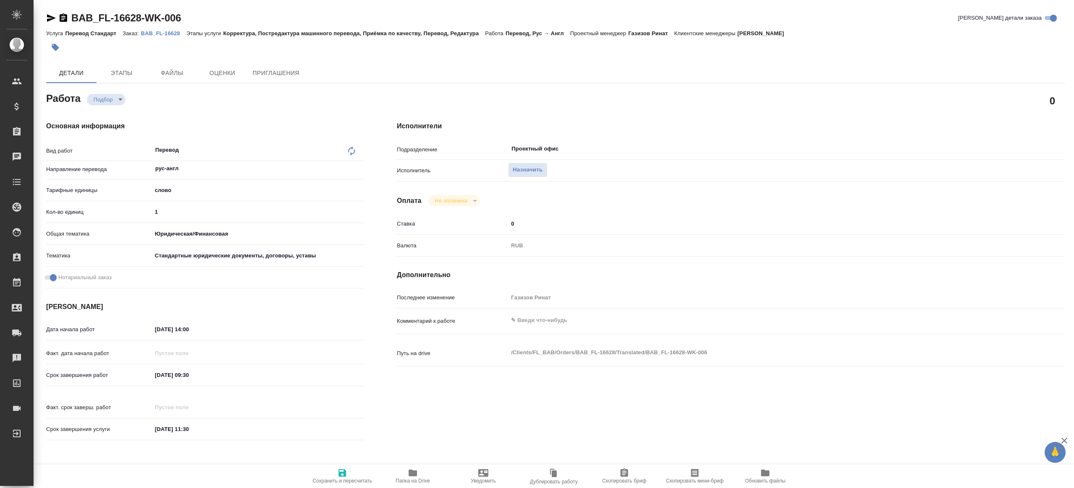
type textarea "x"
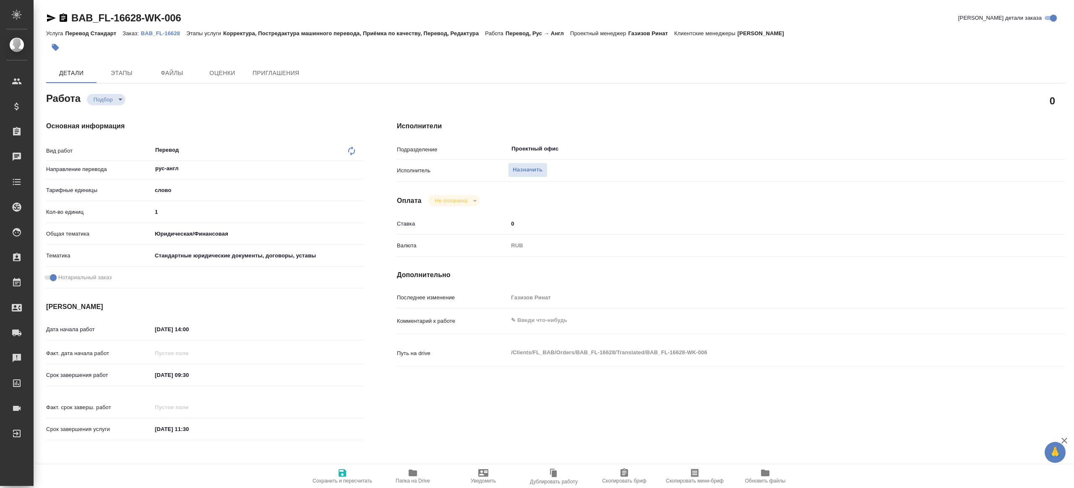
type textarea "x"
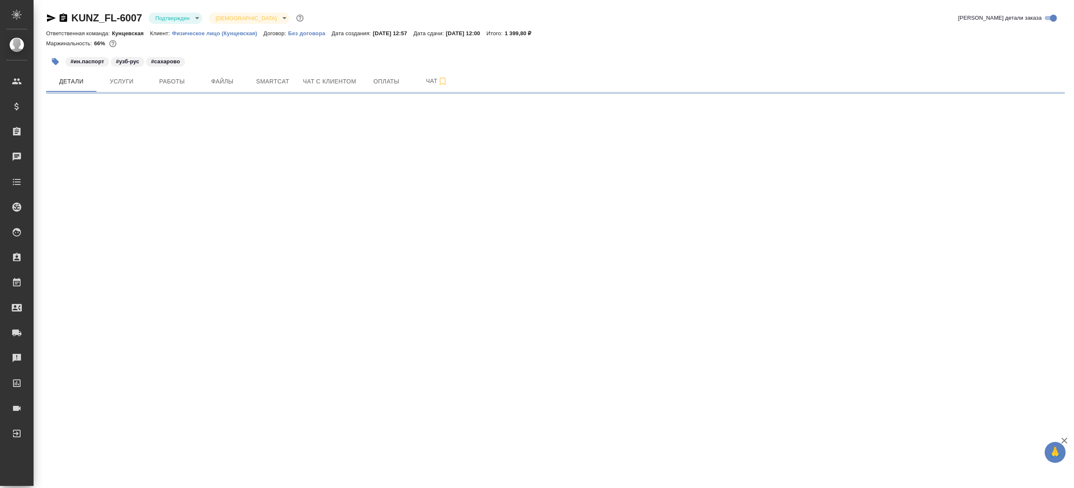
click at [187, 8] on div "KUNZ_FL-6007 Подтвержден confirmed Святая троица holyTrinity Кратко детали зака…" at bounding box center [556, 49] width 1028 height 99
click at [185, 16] on body "🙏 .cls-1 fill:#fff; AWATERA [PERSON_NAME] Клиенты Спецификации Заказы Чаты Todo…" at bounding box center [537, 244] width 1074 height 488
click at [177, 90] on button "В работе" at bounding box center [169, 88] width 28 height 9
select select "RU"
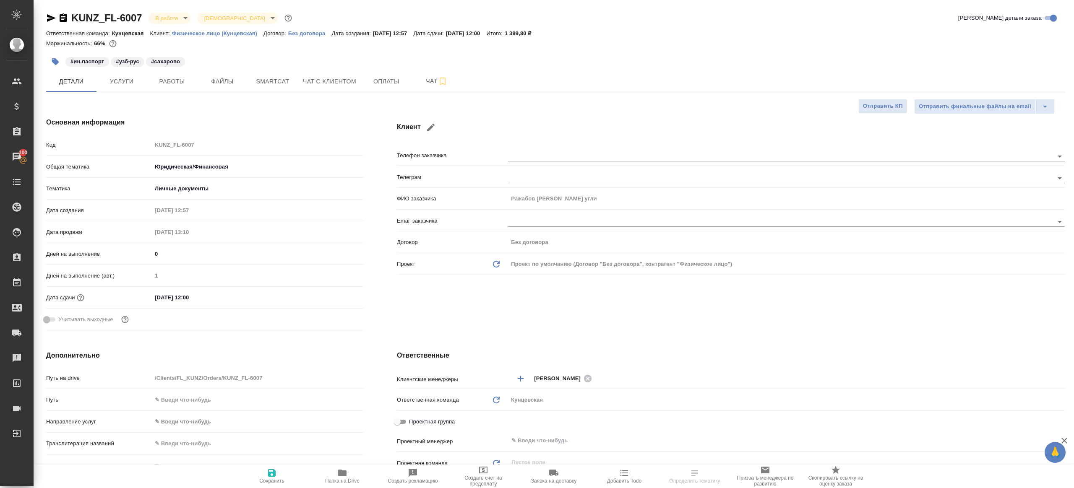
type textarea "x"
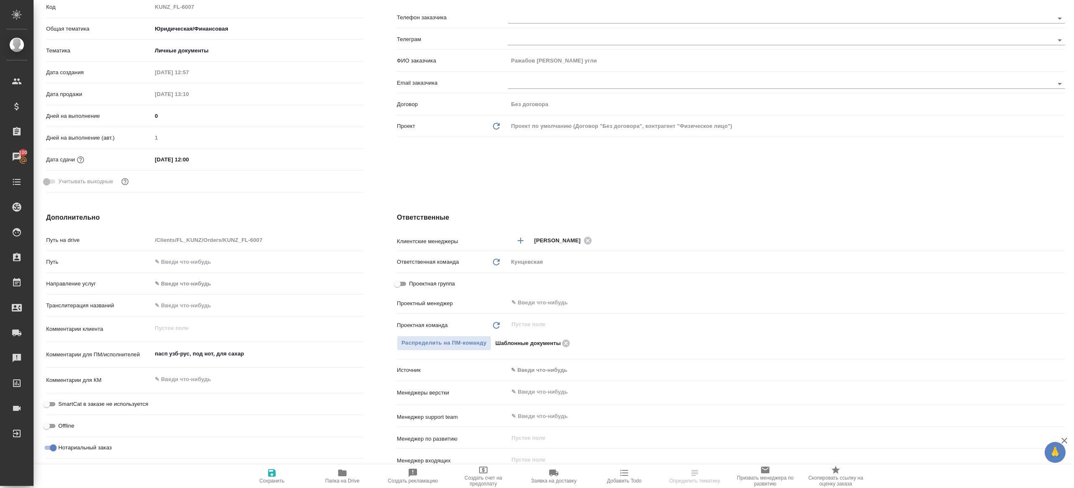
scroll to position [195, 0]
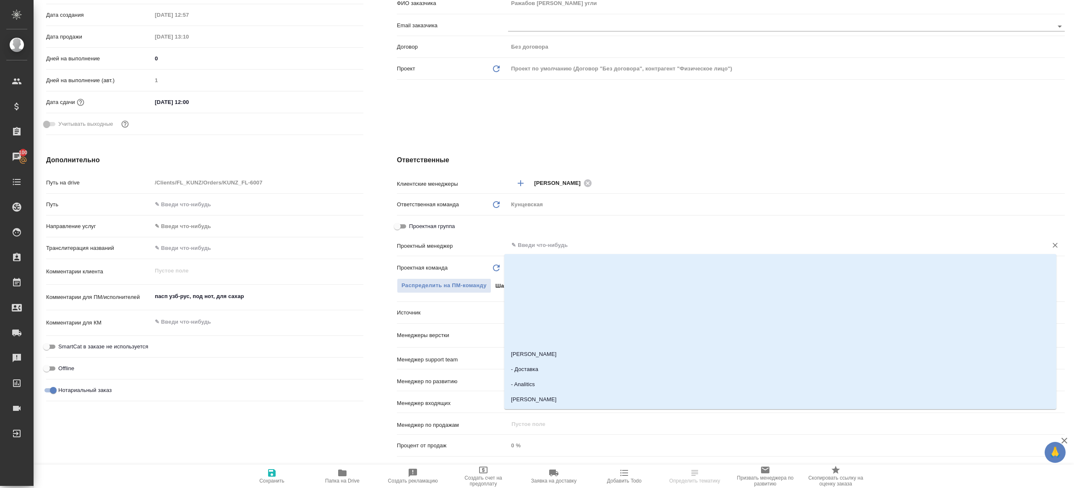
click at [545, 244] on input "text" at bounding box center [773, 245] width 524 height 10
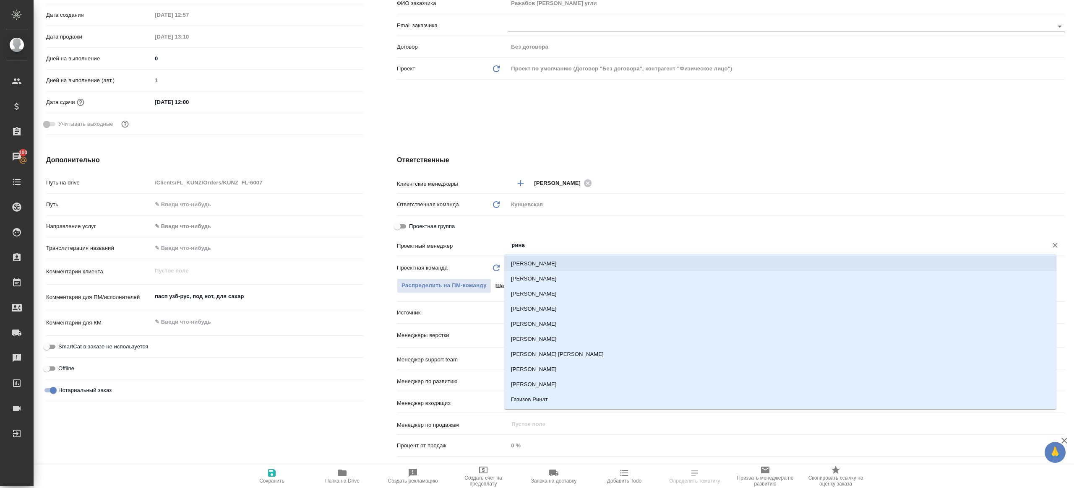
type input "ринат"
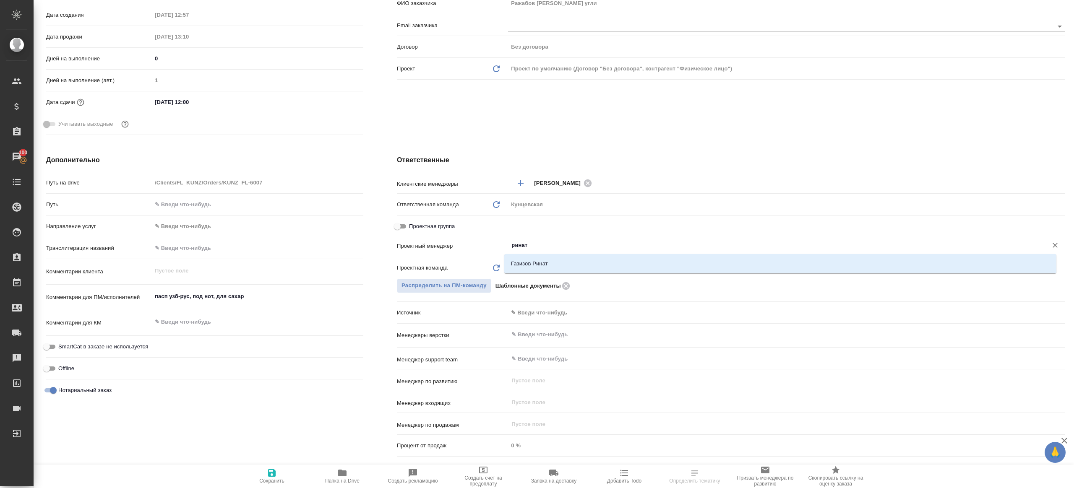
drag, startPoint x: 551, startPoint y: 263, endPoint x: 541, endPoint y: 264, distance: 9.7
click at [550, 263] on li "Газизов Ринат" at bounding box center [780, 263] width 552 height 15
type textarea "x"
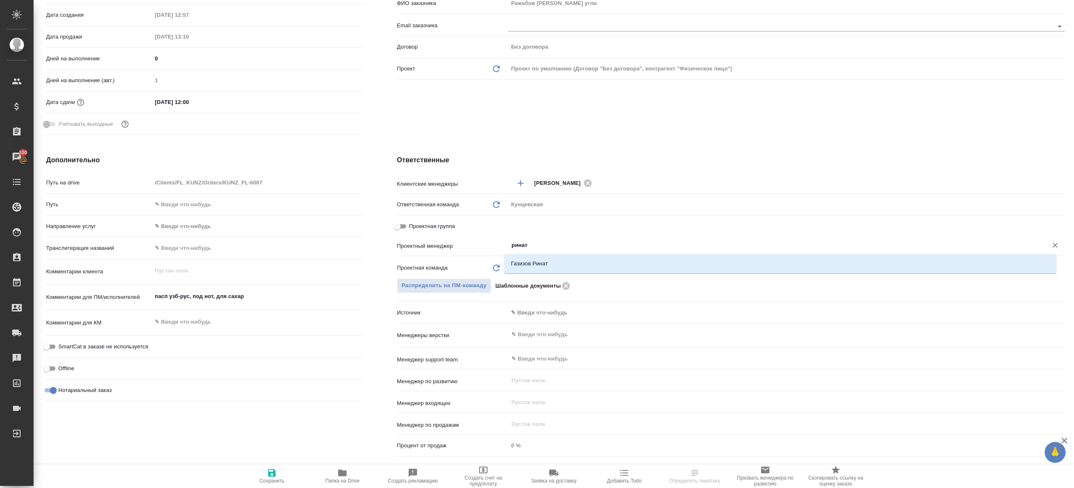
type input "Газизов Ринат"
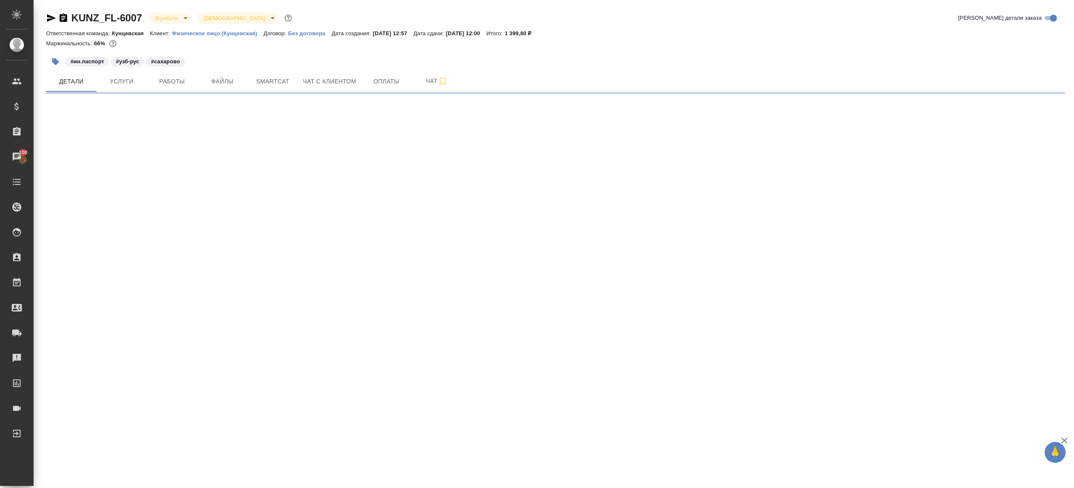
scroll to position [0, 0]
select select "RU"
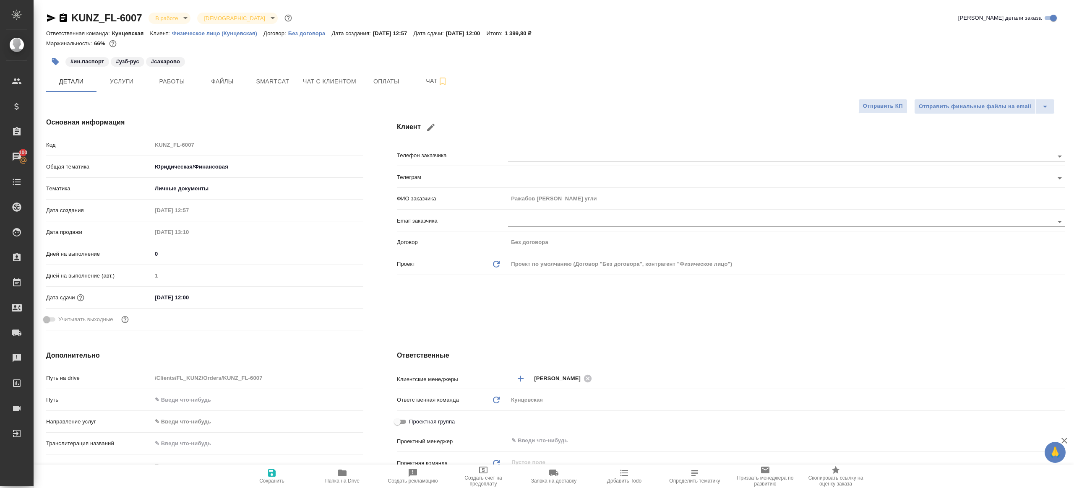
type textarea "x"
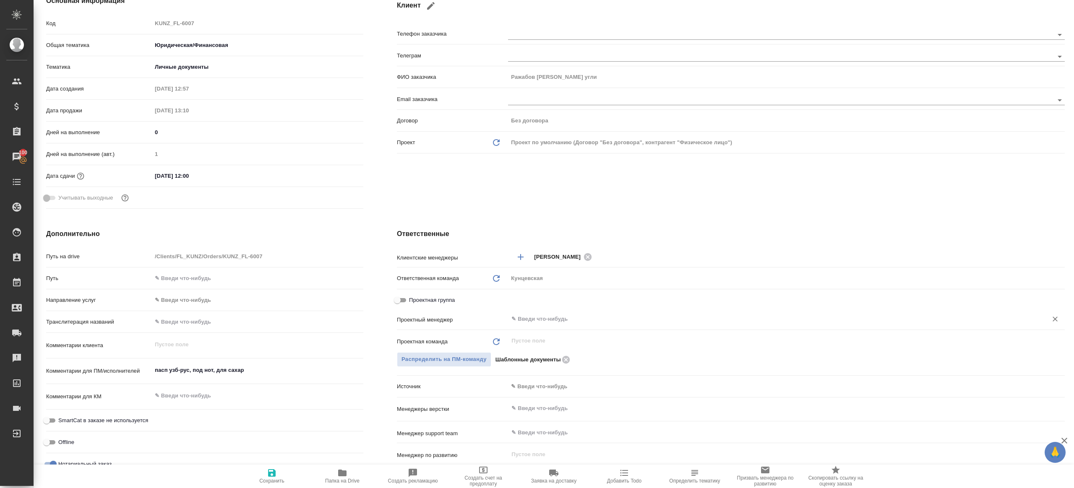
click at [549, 323] on input "text" at bounding box center [773, 319] width 524 height 10
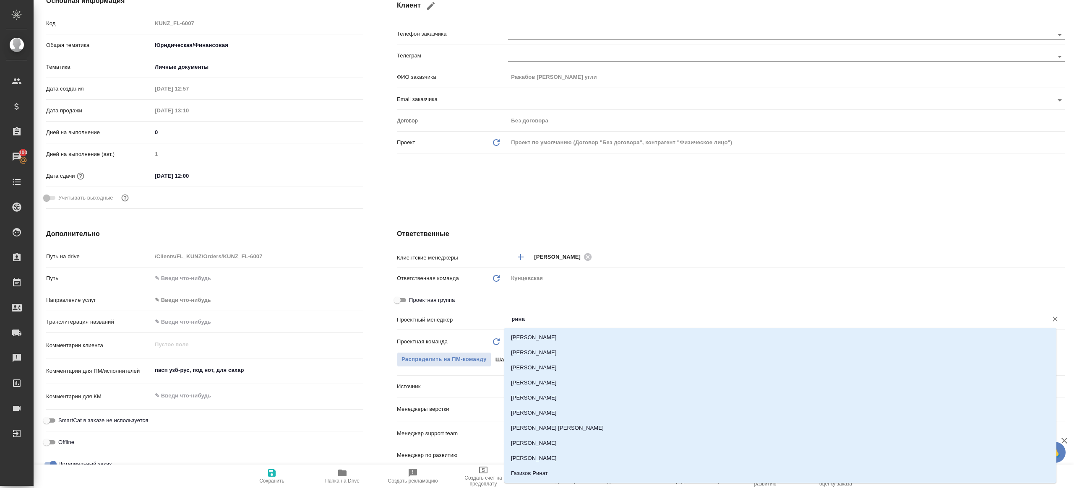
type input "ринат"
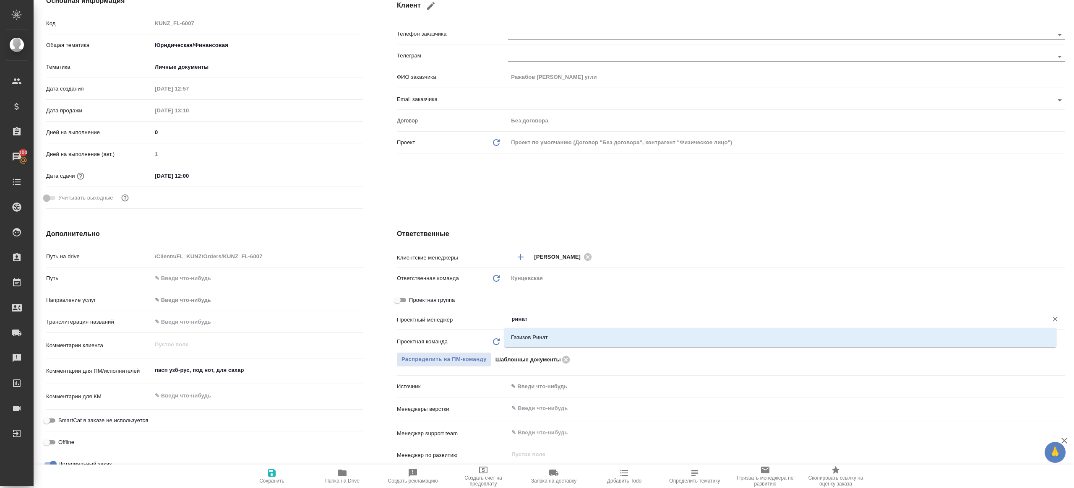
click at [546, 331] on li "Газизов Ринат" at bounding box center [780, 337] width 552 height 15
type textarea "x"
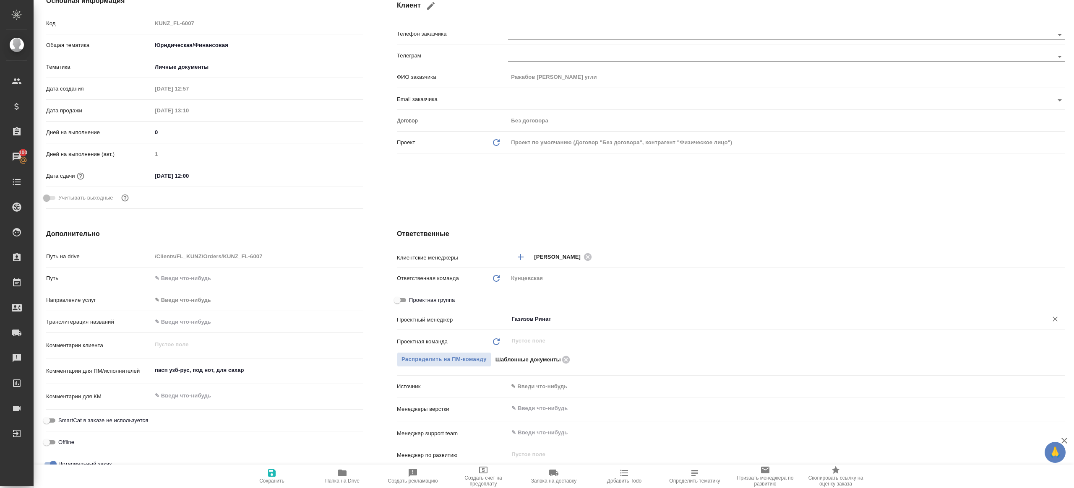
type input "Газизов Ринат"
click at [260, 472] on span "Сохранить" at bounding box center [272, 476] width 60 height 16
type textarea "x"
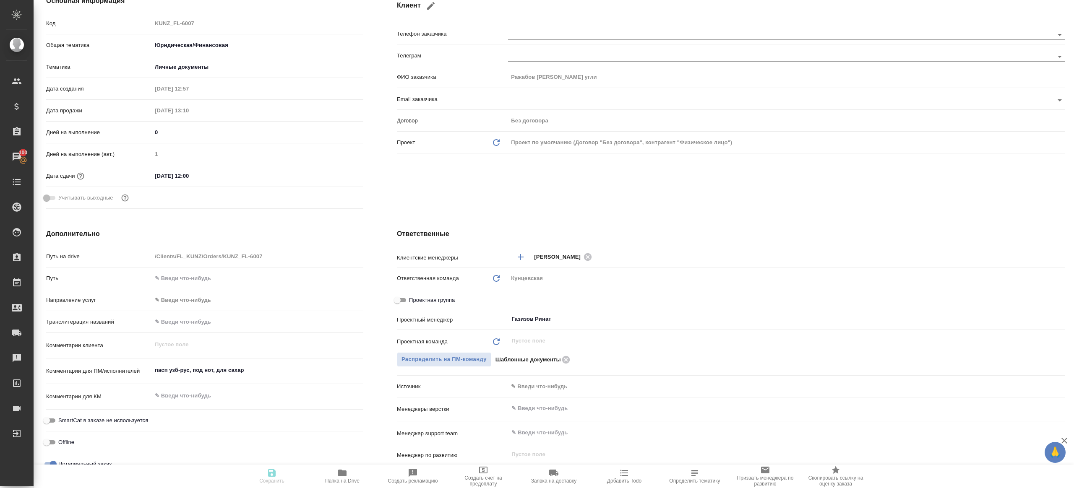
type textarea "x"
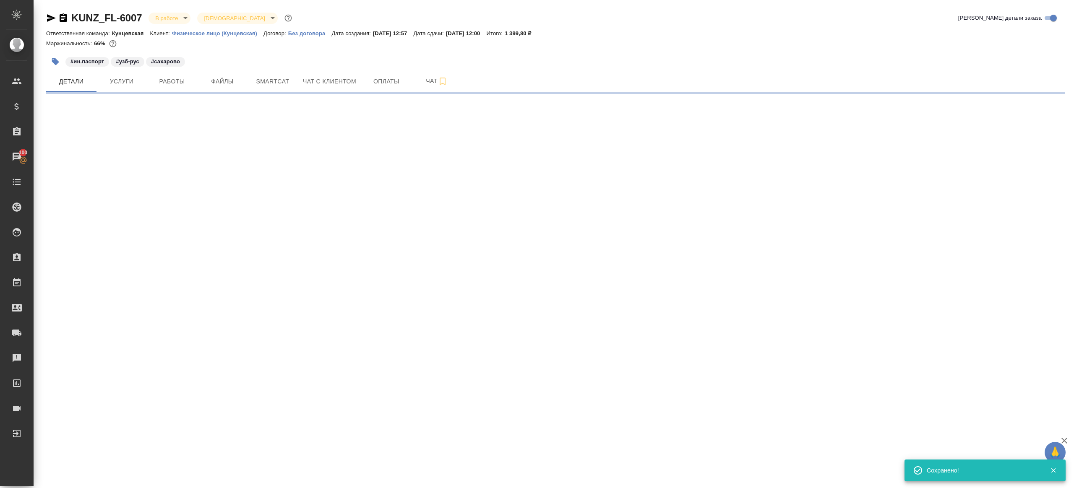
scroll to position [0, 0]
select select "RU"
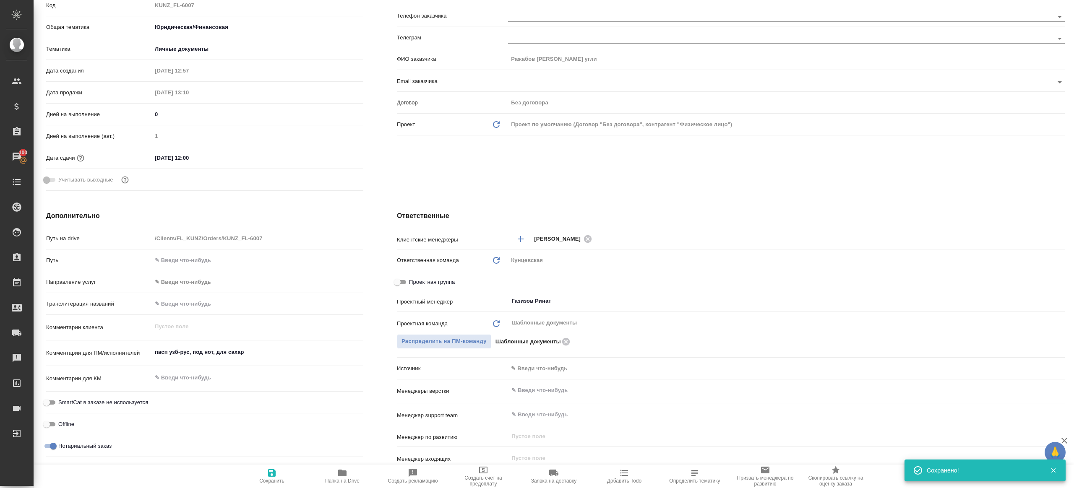
type textarea "x"
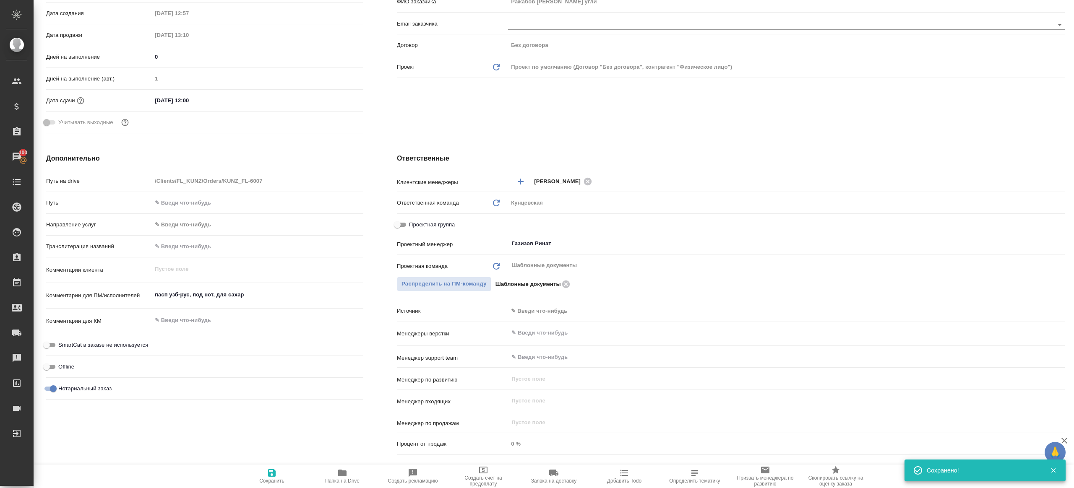
click at [343, 466] on button "Папка на Drive" at bounding box center [342, 476] width 70 height 23
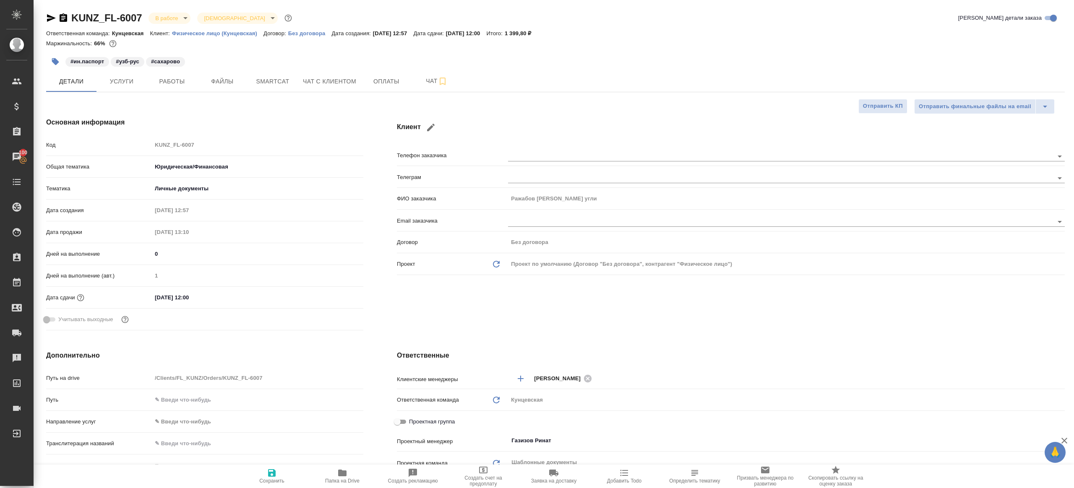
type textarea "x"
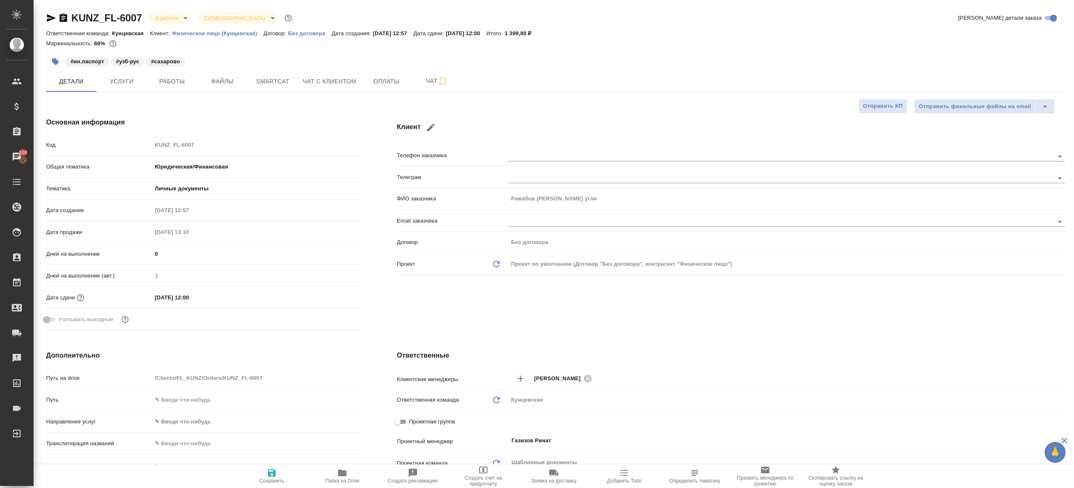
type textarea "x"
click at [155, 87] on button "Работы" at bounding box center [172, 81] width 50 height 21
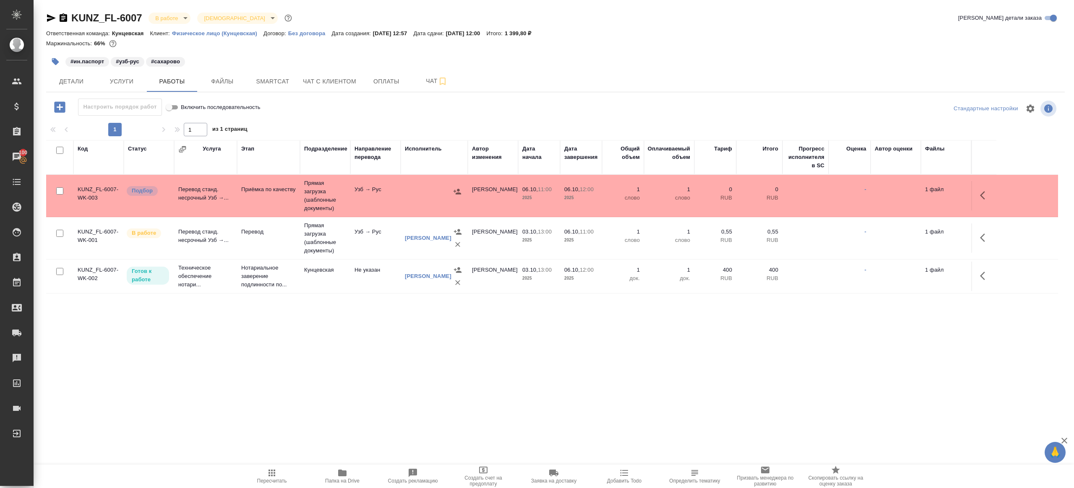
click at [366, 123] on div "1 1 из 1 страниц" at bounding box center [555, 129] width 1019 height 13
click at [99, 83] on button "Услуги" at bounding box center [121, 81] width 50 height 21
click at [73, 81] on span "Детали" at bounding box center [71, 81] width 40 height 10
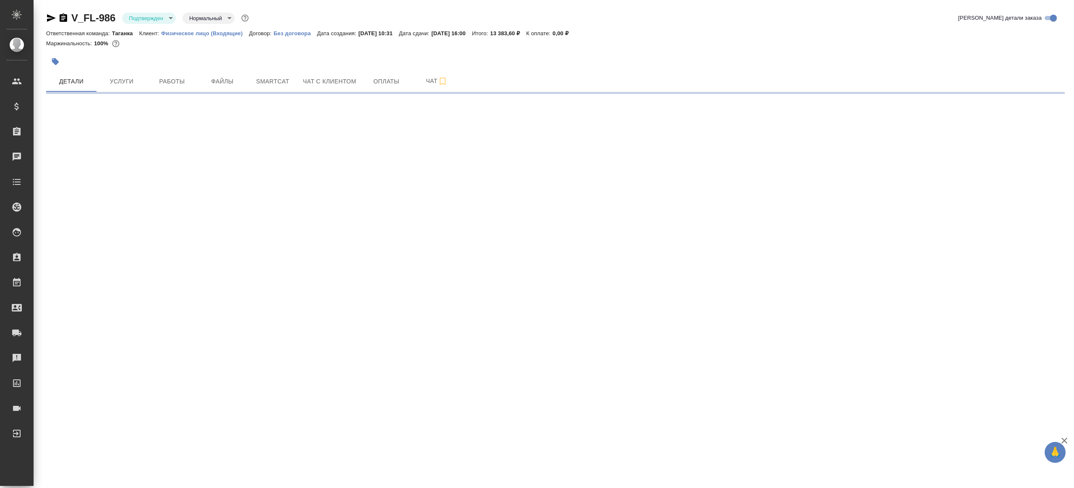
select select "RU"
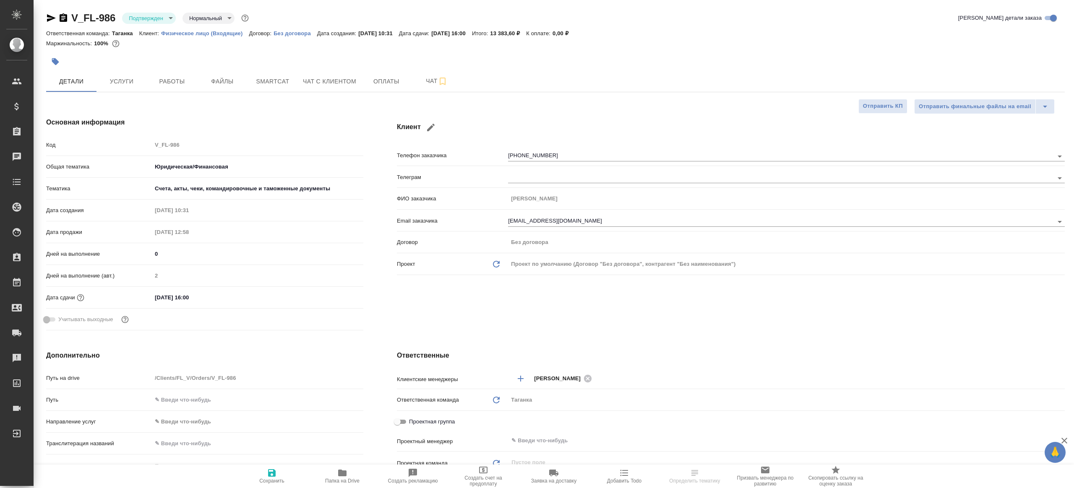
type textarea "x"
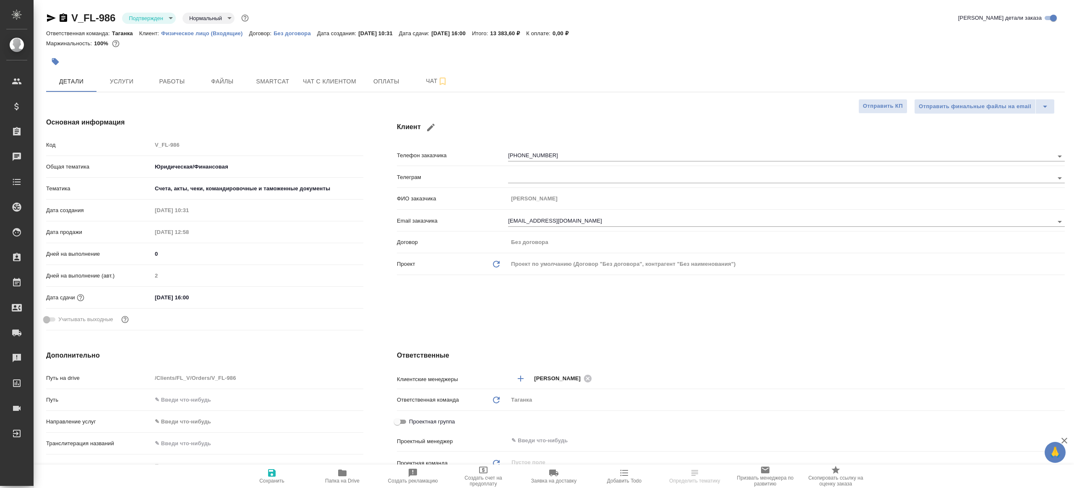
type textarea "x"
click at [159, 16] on body "🙏 .cls-1 fill:#fff; AWATERA [PERSON_NAME] Клиенты Спецификации Заказы Чаты Todo…" at bounding box center [537, 244] width 1074 height 488
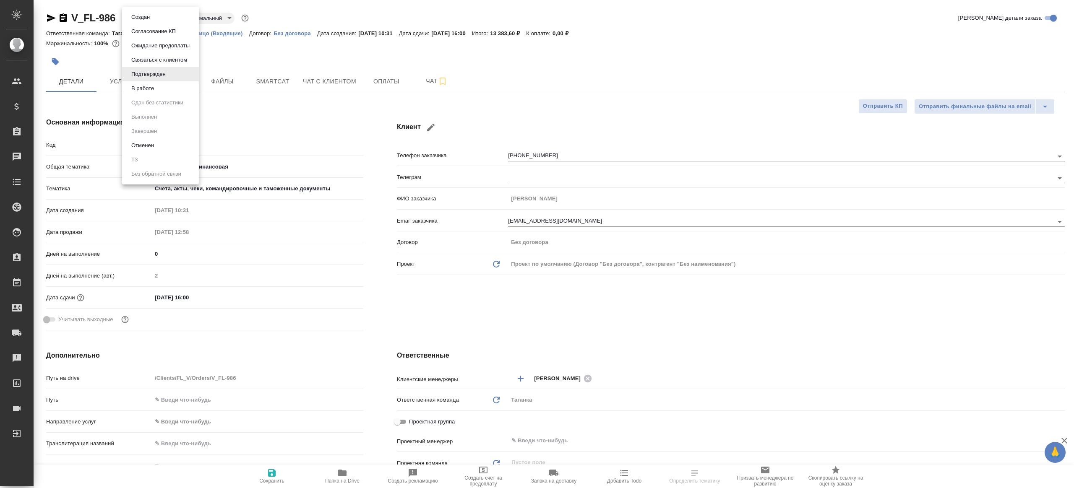
click at [165, 90] on li "В работе" at bounding box center [160, 88] width 77 height 14
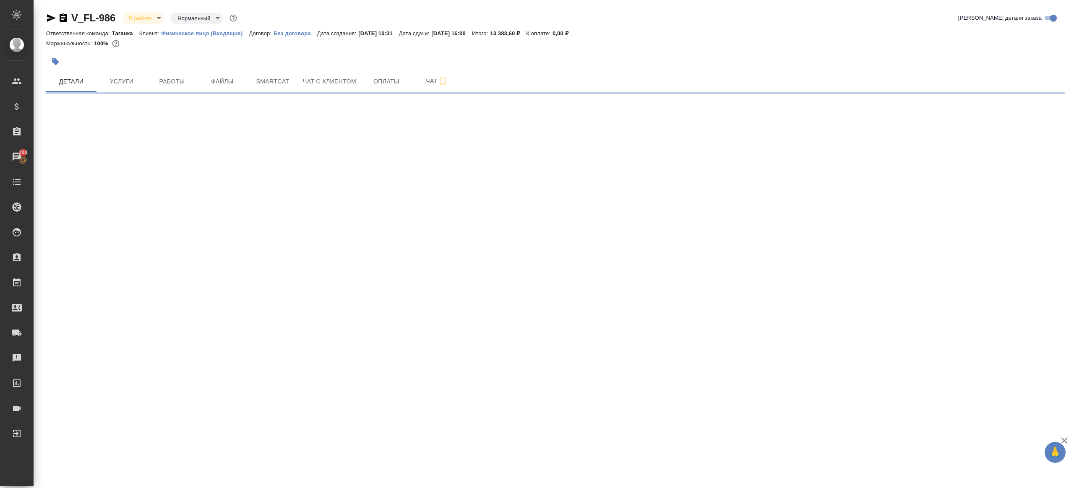
select select "RU"
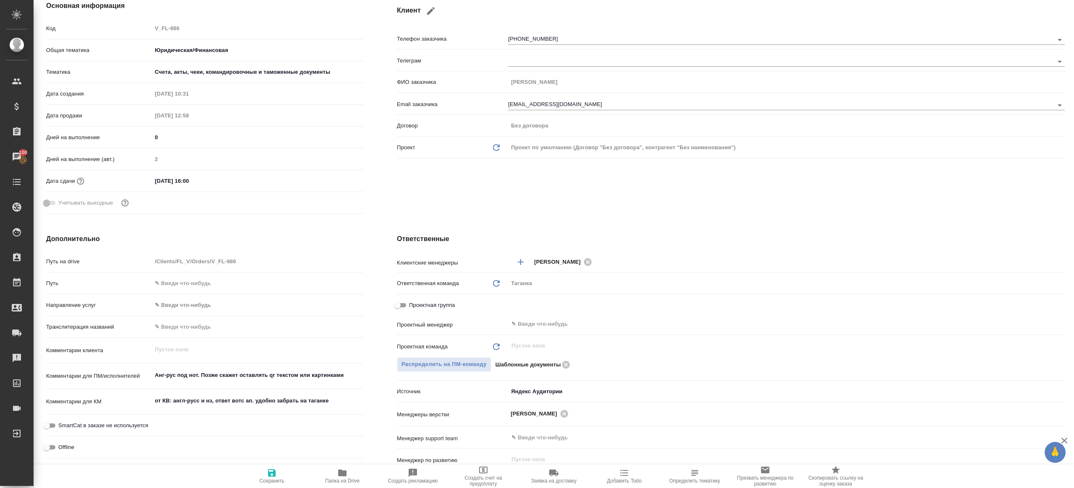
type textarea "x"
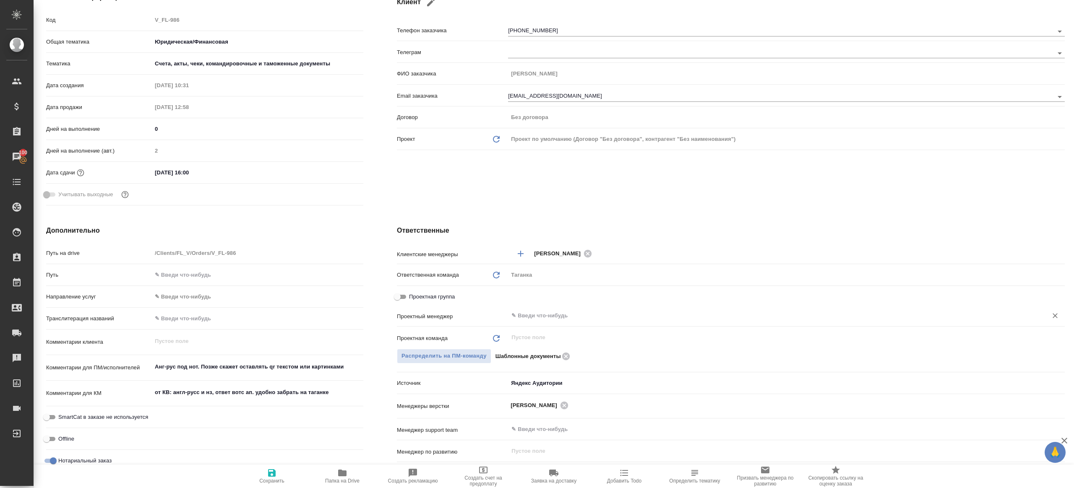
scroll to position [261, 0]
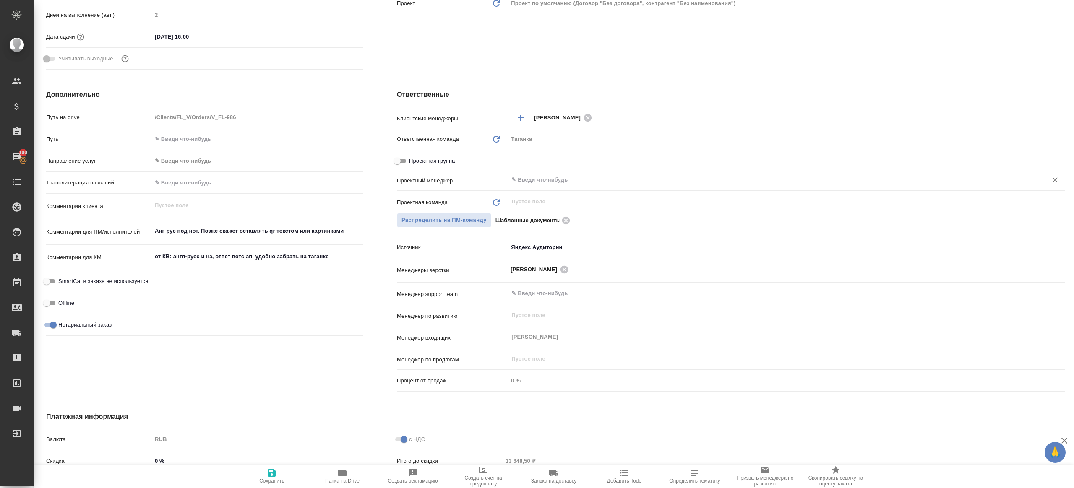
click at [555, 181] on input "text" at bounding box center [773, 180] width 524 height 10
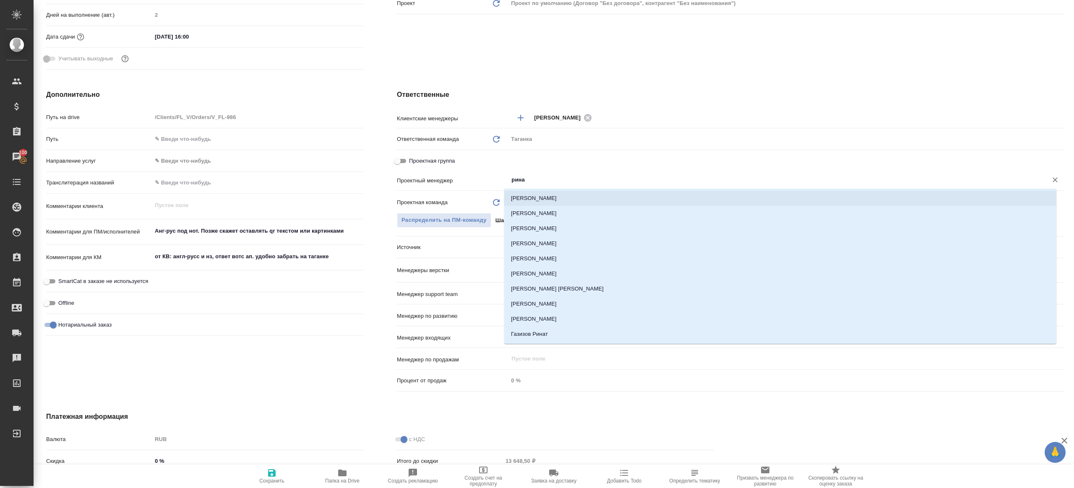
type input "ринат"
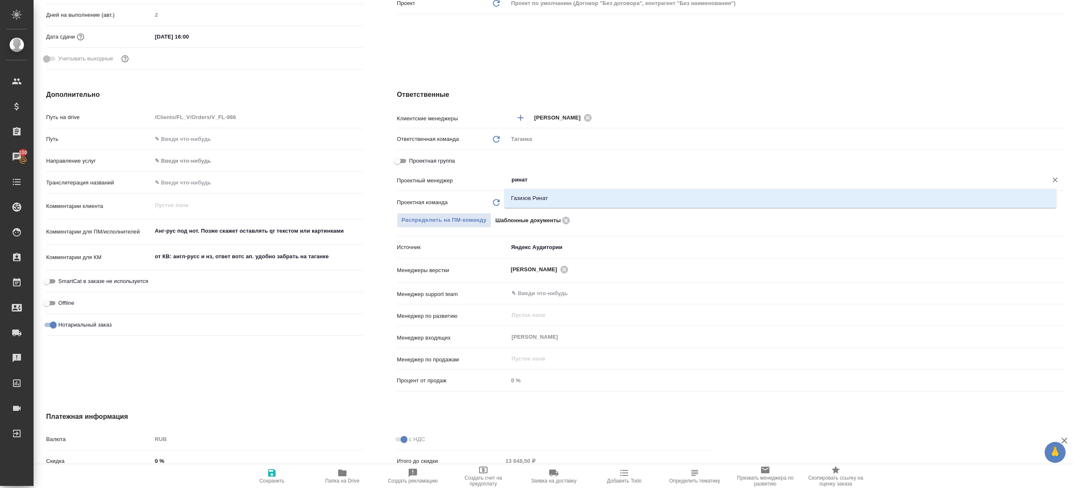
click at [556, 195] on li "Газизов Ринат" at bounding box center [780, 198] width 552 height 15
type textarea "x"
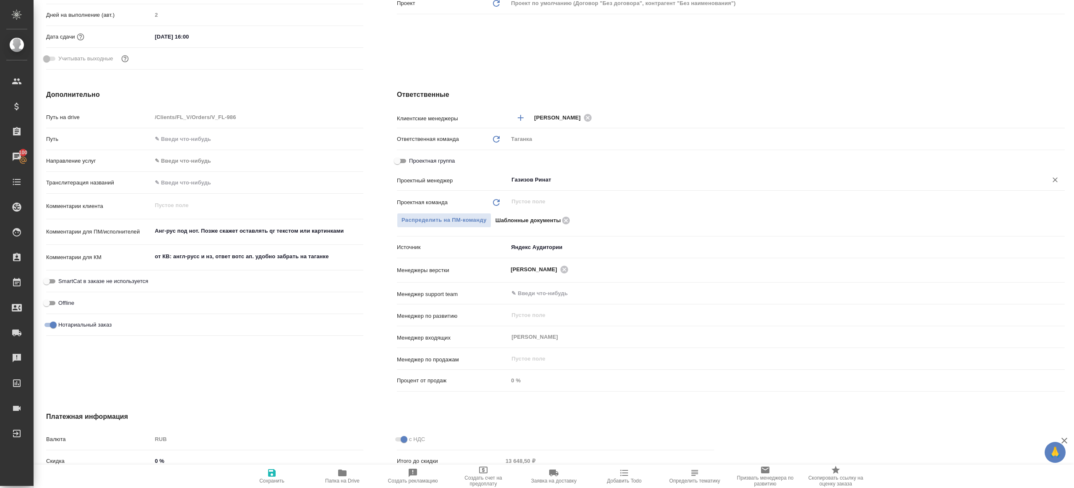
type input "Газизов Ринат"
click at [267, 471] on icon "button" at bounding box center [272, 473] width 10 height 10
type textarea "x"
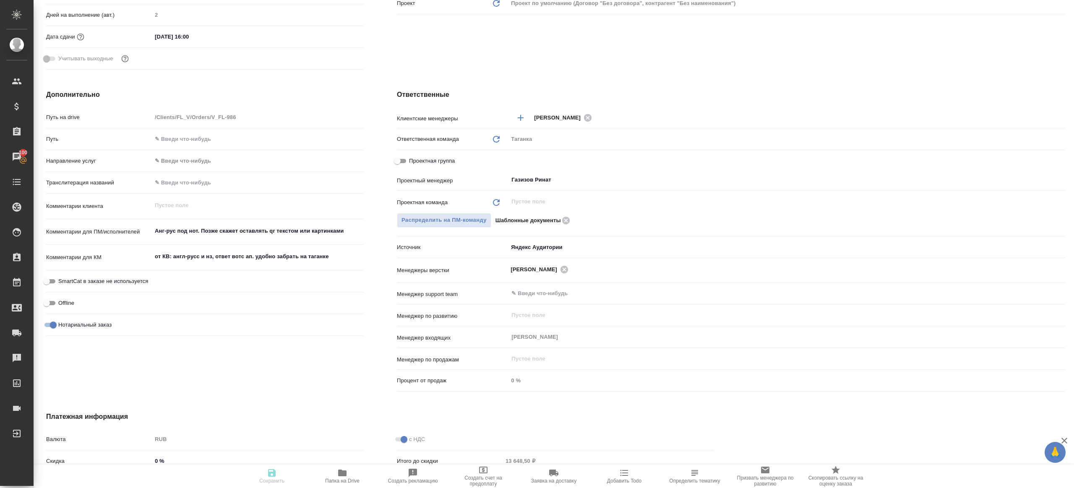
type textarea "x"
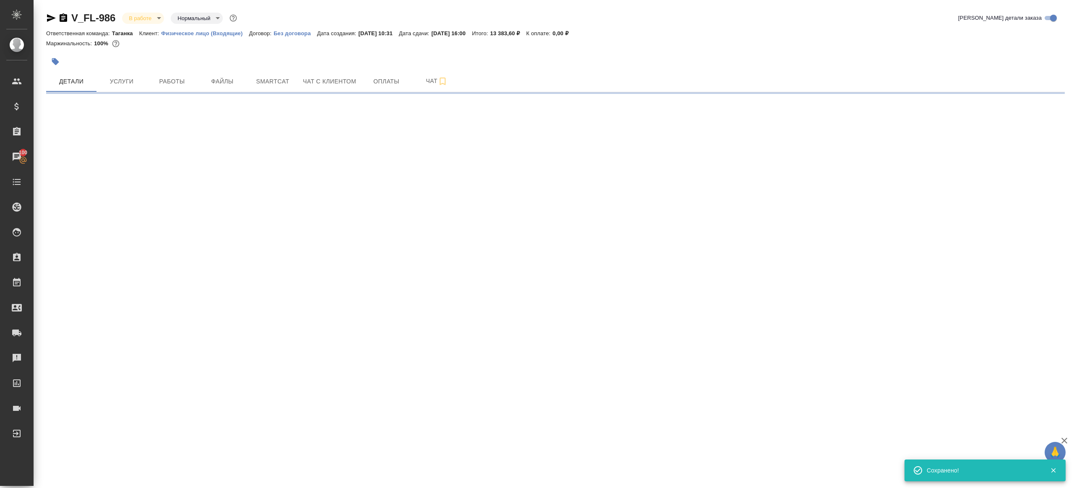
select select "RU"
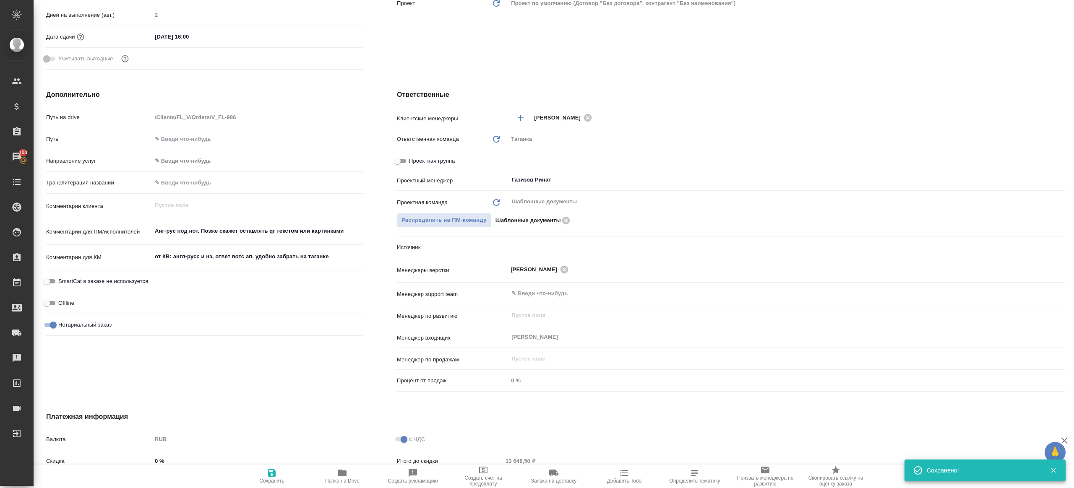
type textarea "x"
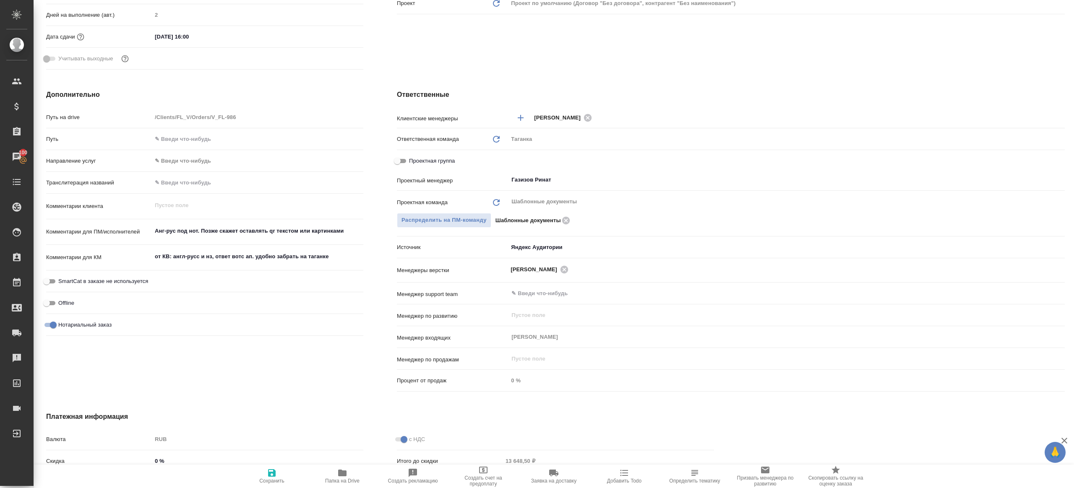
type textarea "x"
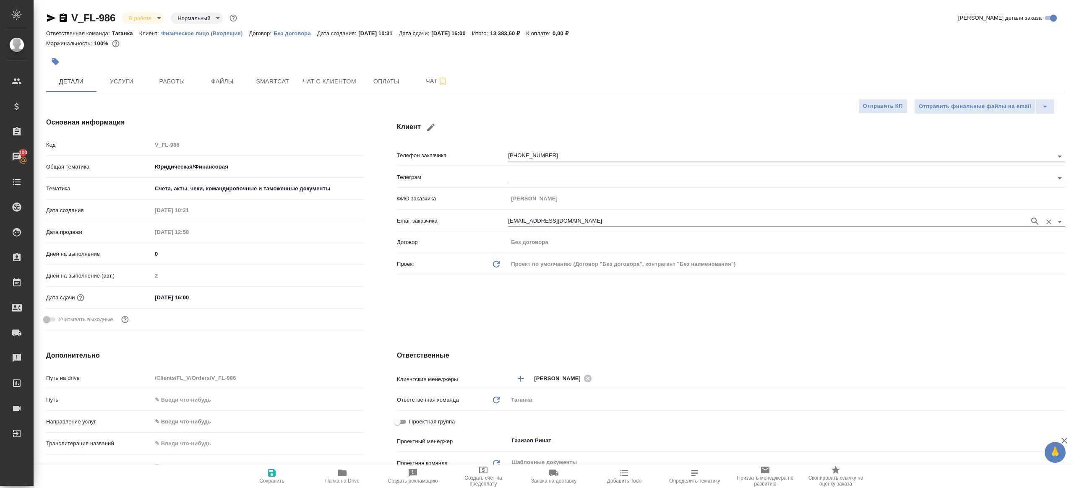
scroll to position [14, 0]
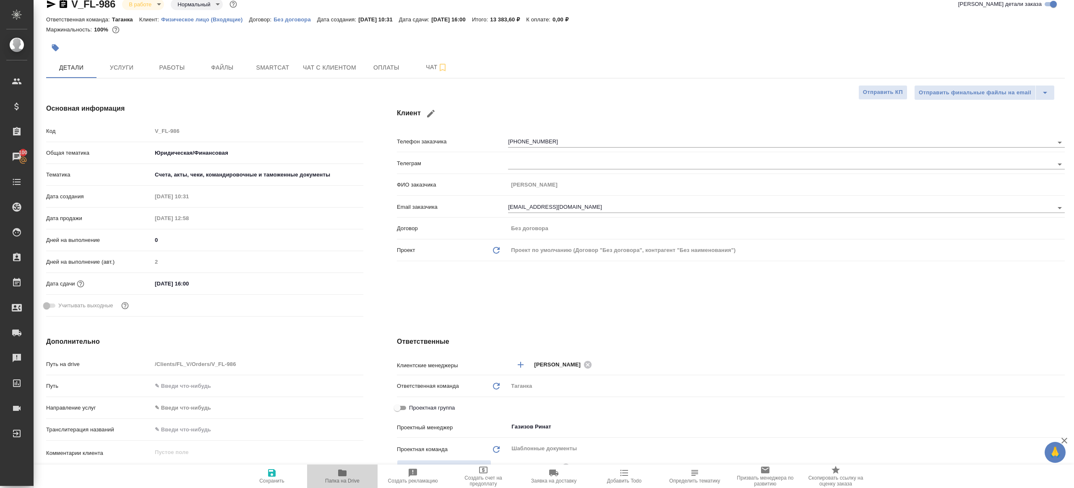
click at [349, 465] on button "Папка на Drive" at bounding box center [342, 476] width 70 height 23
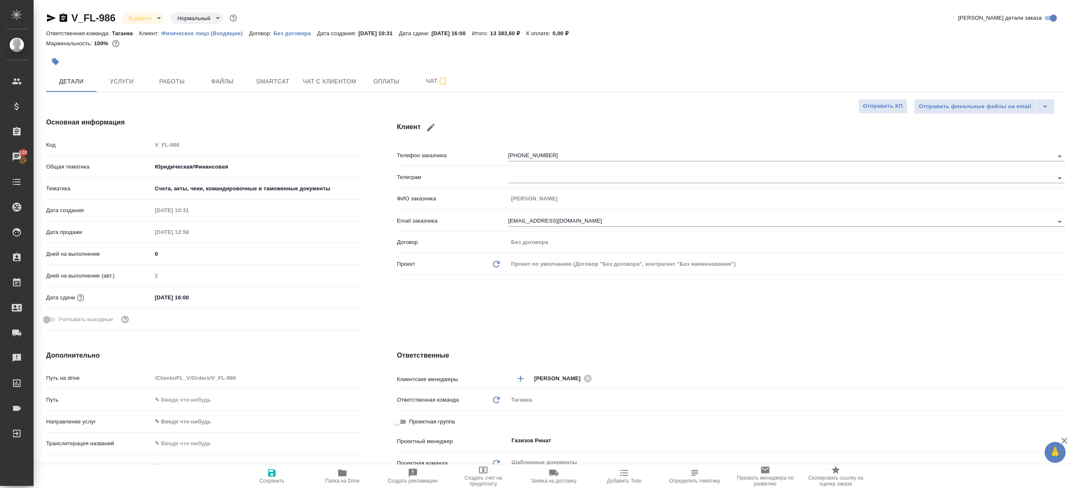
type textarea "x"
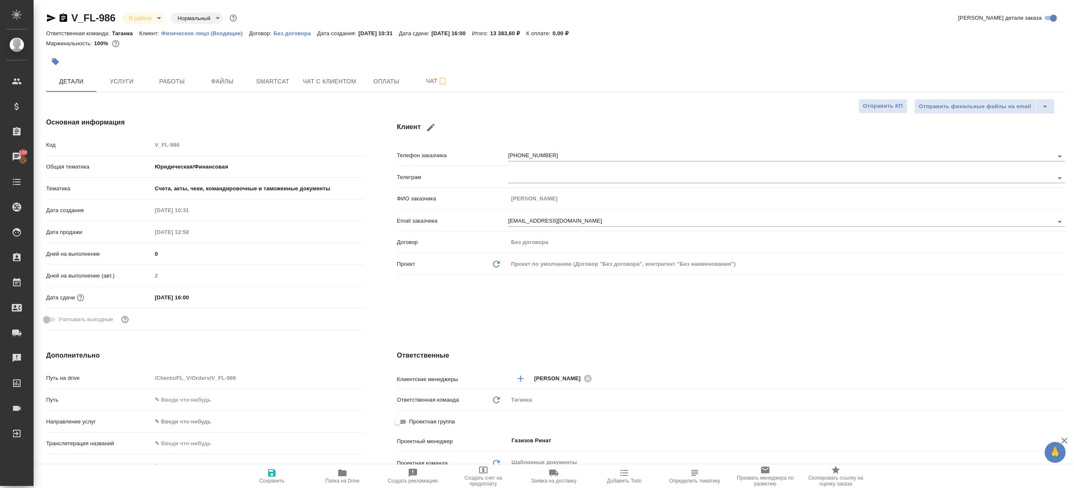
type textarea "x"
click at [178, 83] on span "Работы" at bounding box center [172, 81] width 40 height 10
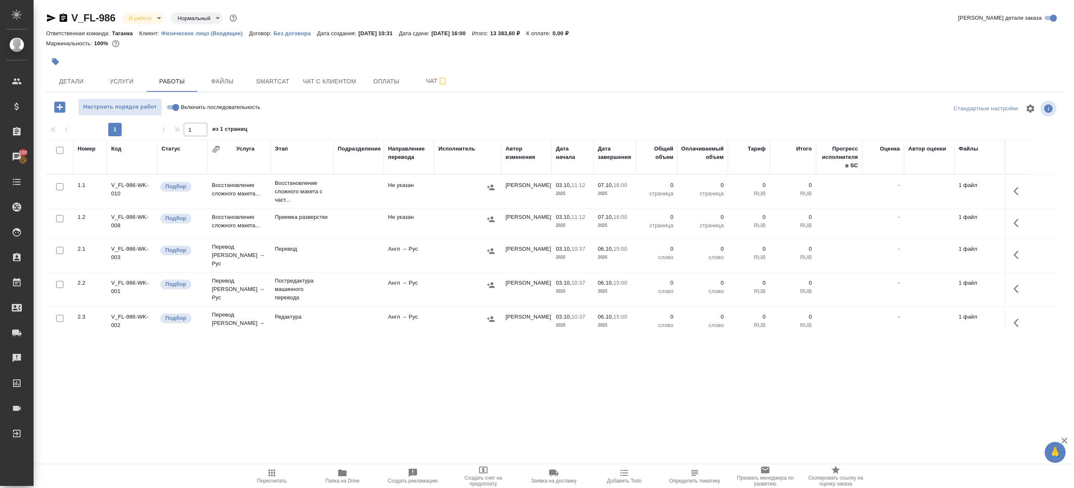
click at [1017, 188] on icon "button" at bounding box center [1016, 191] width 5 height 8
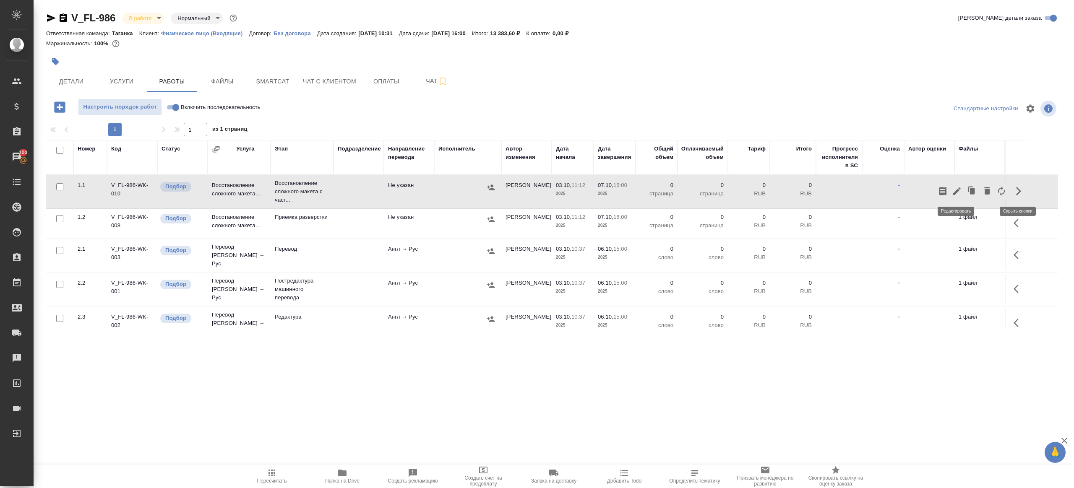
click at [955, 189] on icon "button" at bounding box center [957, 191] width 10 height 10
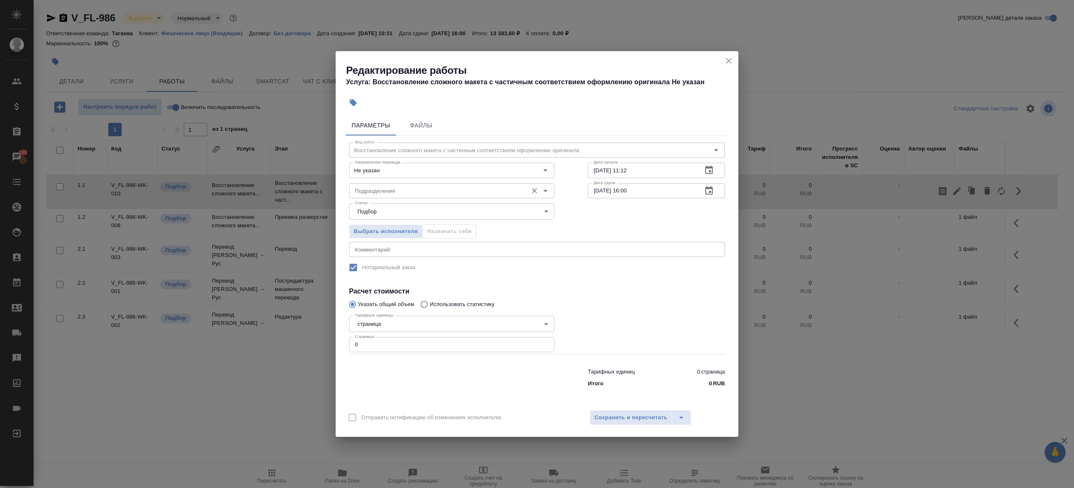
click at [438, 198] on div "Подразделение" at bounding box center [451, 190] width 205 height 15
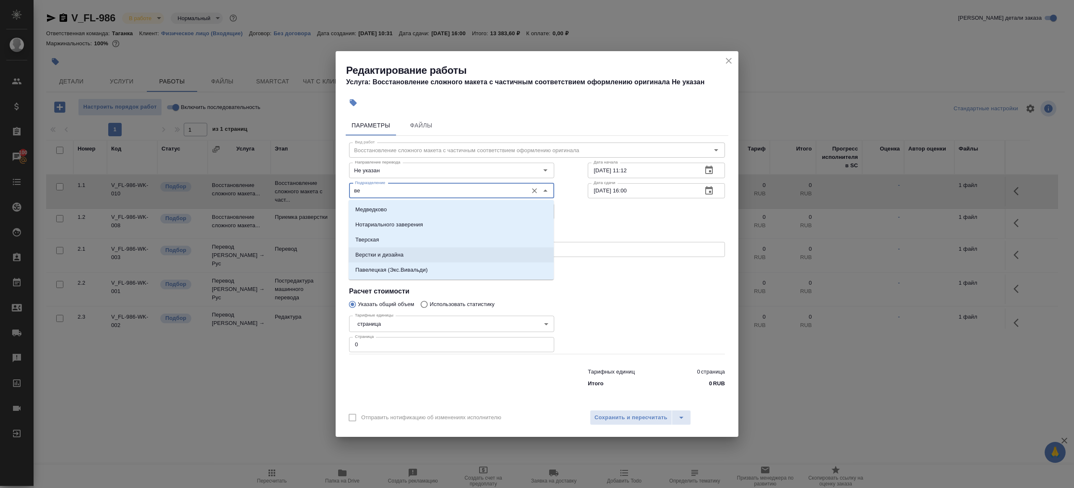
drag, startPoint x: 414, startPoint y: 253, endPoint x: 392, endPoint y: 292, distance: 45.1
click at [414, 253] on li "Верстки и дизайна" at bounding box center [451, 255] width 205 height 15
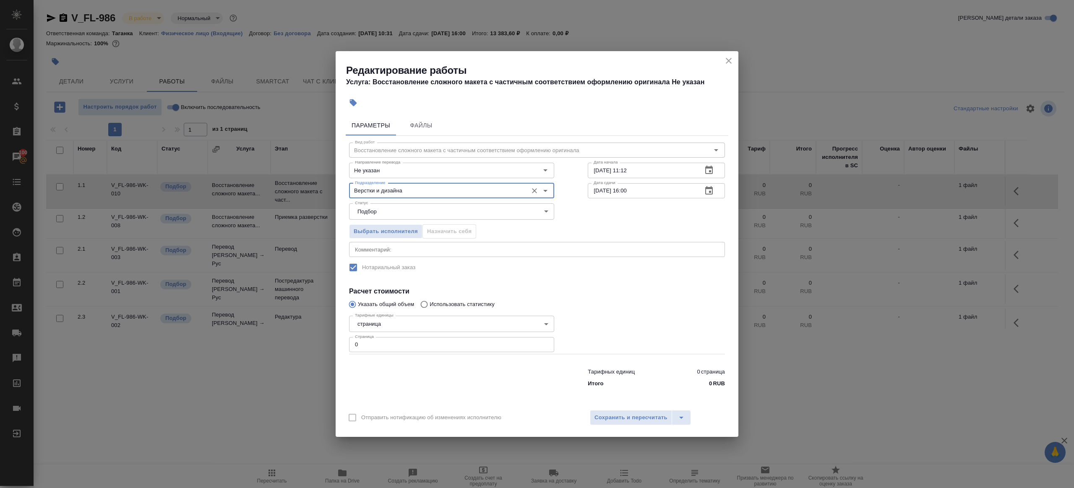
type input "Верстки и дизайна"
drag, startPoint x: 366, startPoint y: 349, endPoint x: 322, endPoint y: 342, distance: 45.0
click at [331, 344] on div "Редактирование работы Услуга: Восстановление сложного макета с частичным соотве…" at bounding box center [537, 244] width 1074 height 488
type input "23"
click at [661, 274] on label "Нотариальный заказ" at bounding box center [531, 268] width 374 height 18
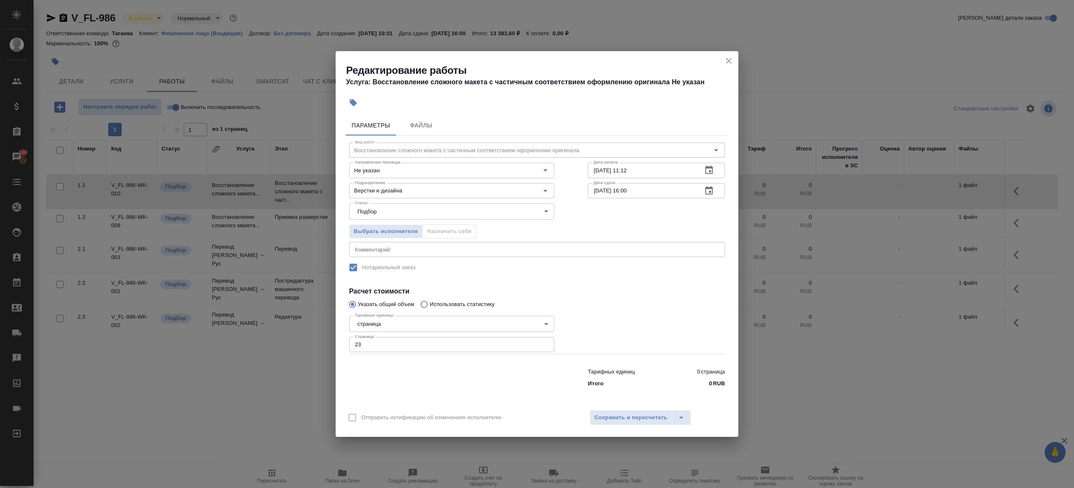
click at [644, 160] on div "Дата начала 03.10.2025 11:12 Дата начала" at bounding box center [656, 170] width 171 height 54
click at [647, 185] on input "07.10.2025 16:00" at bounding box center [642, 190] width 108 height 15
click at [651, 169] on input "03.10.2025 11:12" at bounding box center [642, 170] width 108 height 15
drag, startPoint x: 627, startPoint y: 171, endPoint x: 684, endPoint y: 173, distance: 57.5
click at [684, 173] on input "03.10.2025 11:12" at bounding box center [642, 170] width 108 height 15
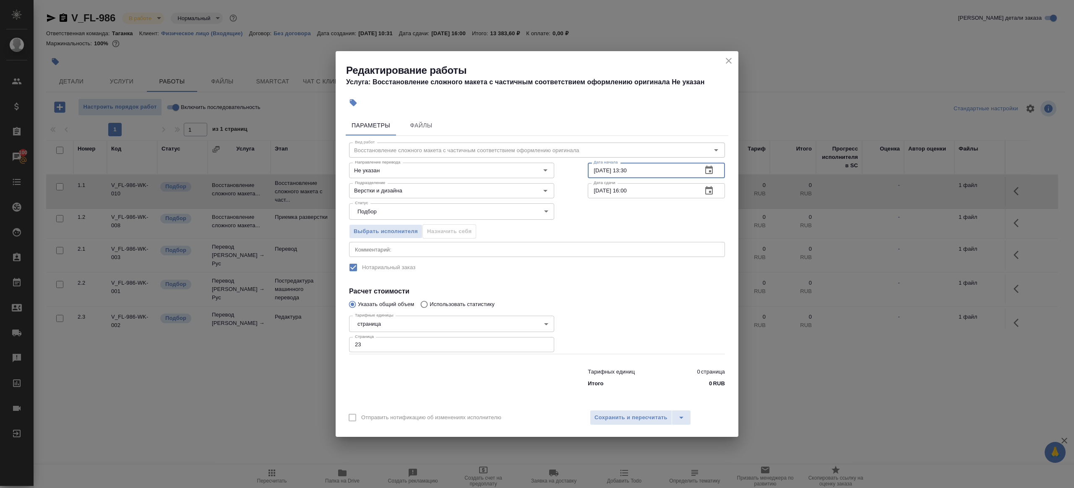
type input "03.10.2025 13:30"
click at [663, 189] on input "07.10.2025 16:00" at bounding box center [642, 190] width 108 height 15
paste input "3.10.2025 13:3"
click at [628, 190] on input "03.10.2025 13:30" at bounding box center [642, 190] width 108 height 15
type input "03.10.2025 17:30"
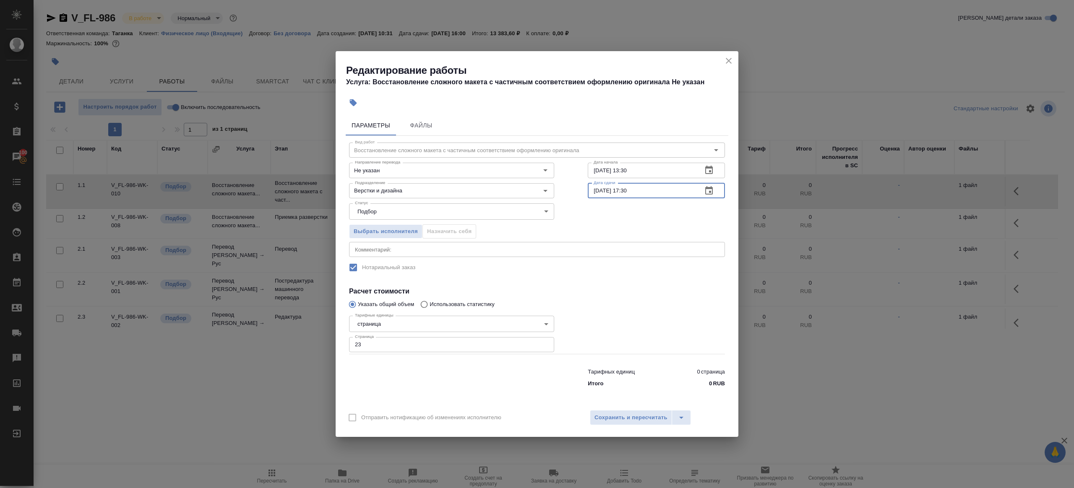
click at [626, 312] on div at bounding box center [656, 333] width 171 height 75
drag, startPoint x: 616, startPoint y: 411, endPoint x: 617, endPoint y: 416, distance: 5.5
click at [617, 416] on div "Отправить нотификацию об изменениях исполнителю Сохранить и пересчитать" at bounding box center [537, 421] width 403 height 32
click at [617, 416] on span "Сохранить и пересчитать" at bounding box center [630, 418] width 73 height 10
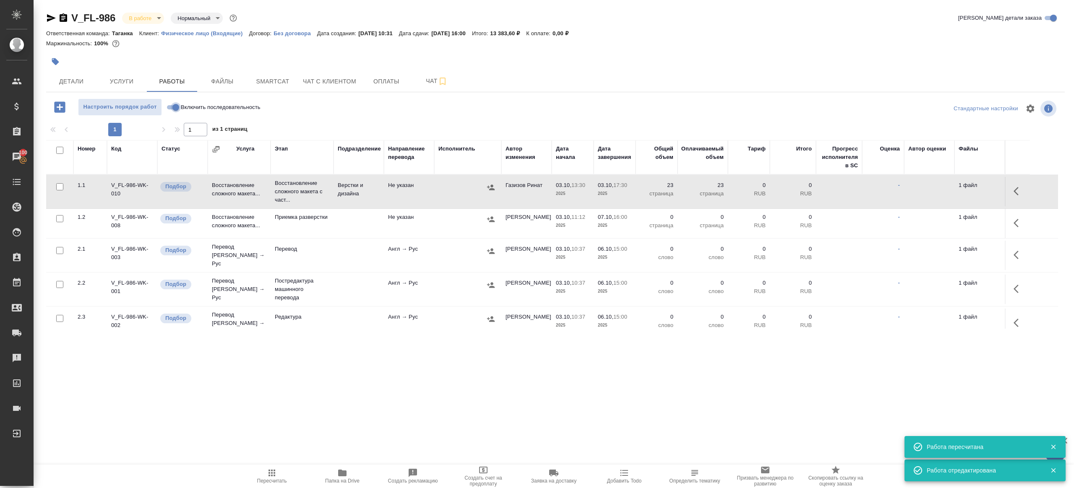
click at [174, 108] on input "Включить последовательность" at bounding box center [176, 107] width 30 height 10
checkbox input "true"
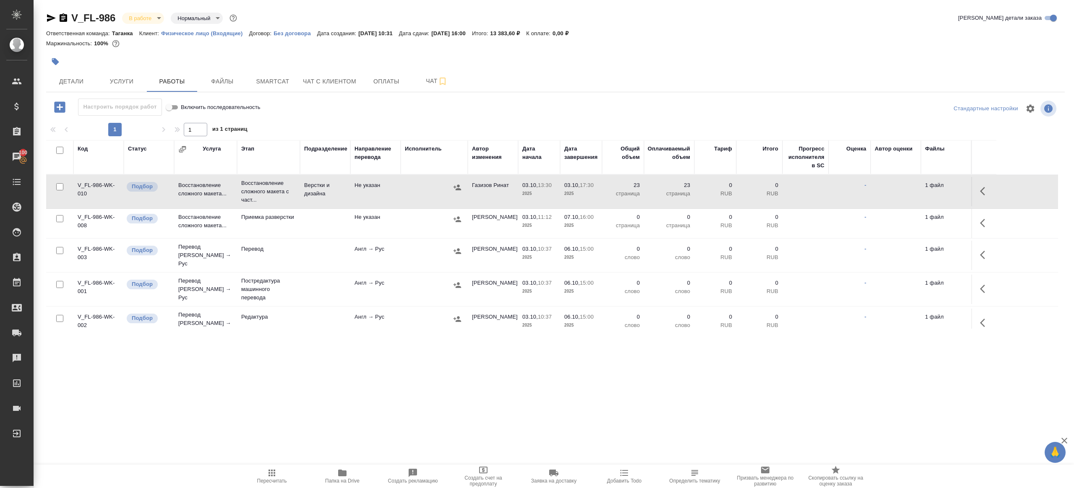
click at [61, 218] on input "checkbox" at bounding box center [59, 218] width 7 height 7
checkbox input "true"
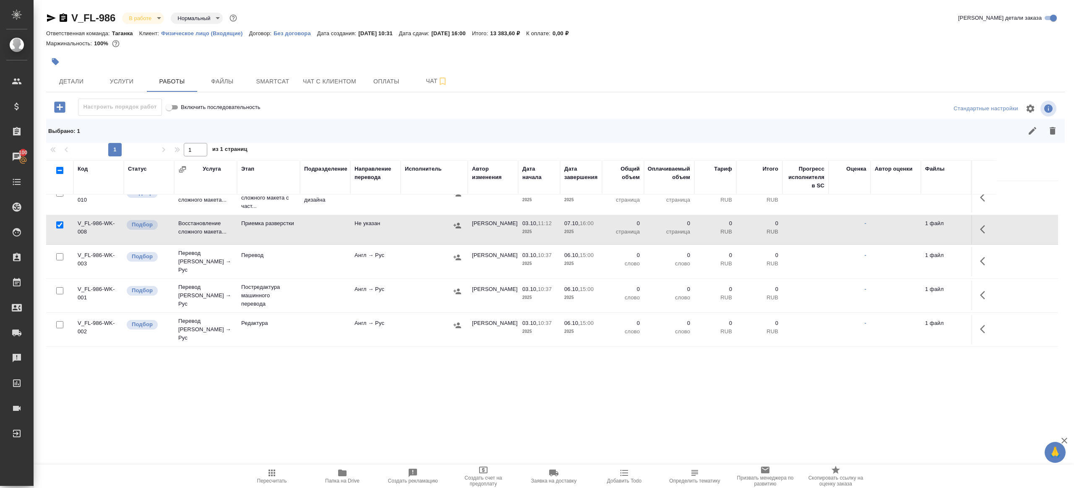
scroll to position [29, 0]
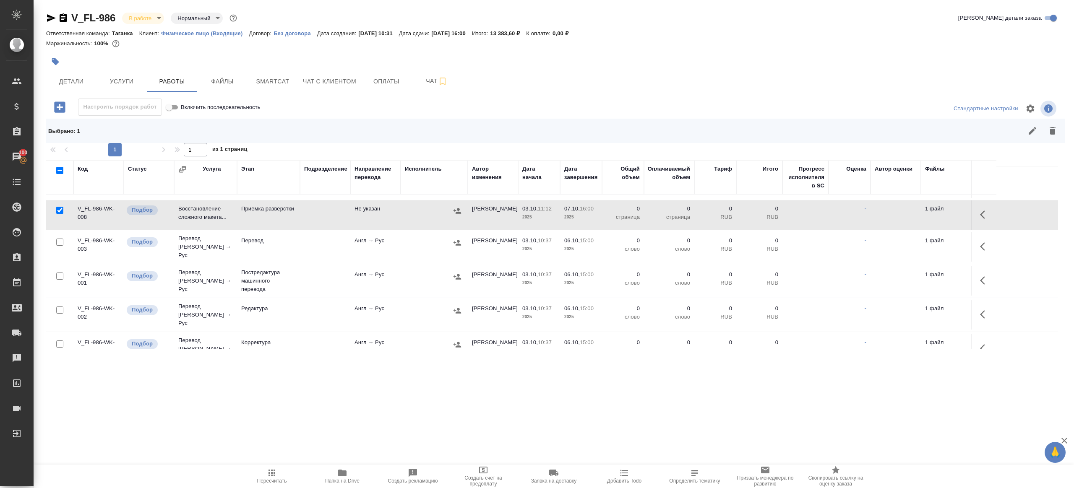
click at [59, 273] on input "checkbox" at bounding box center [59, 276] width 7 height 7
checkbox input "true"
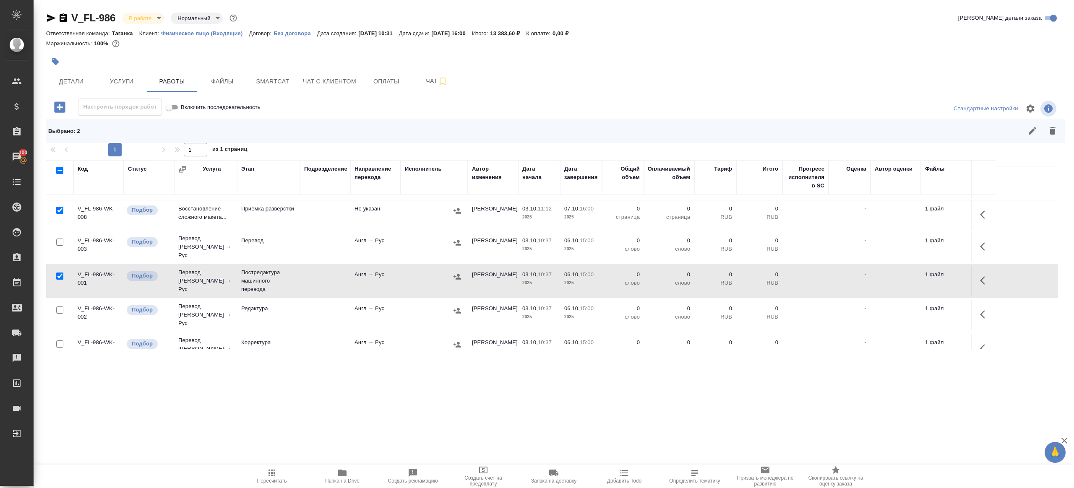
click at [58, 307] on input "checkbox" at bounding box center [59, 310] width 7 height 7
checkbox input "true"
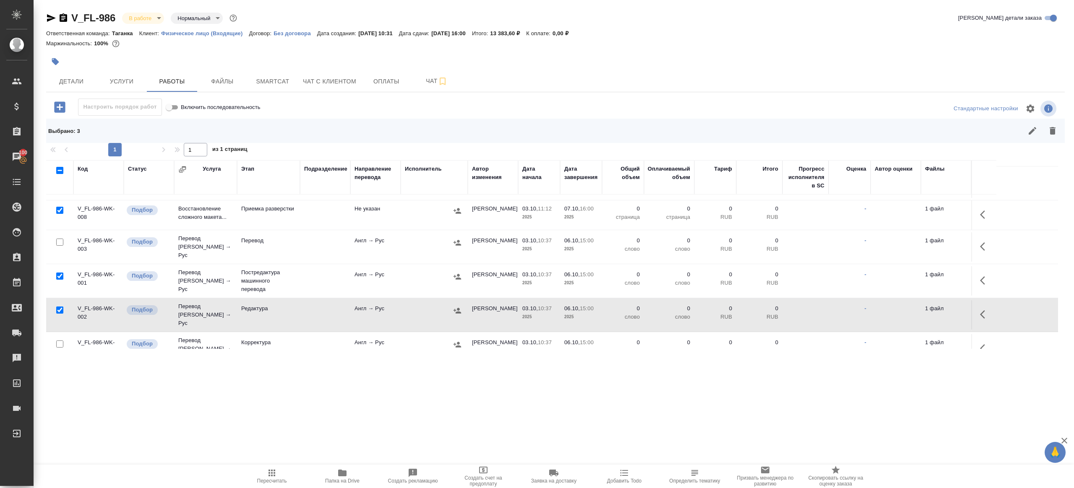
click at [57, 341] on input "checkbox" at bounding box center [59, 344] width 7 height 7
checkbox input "true"
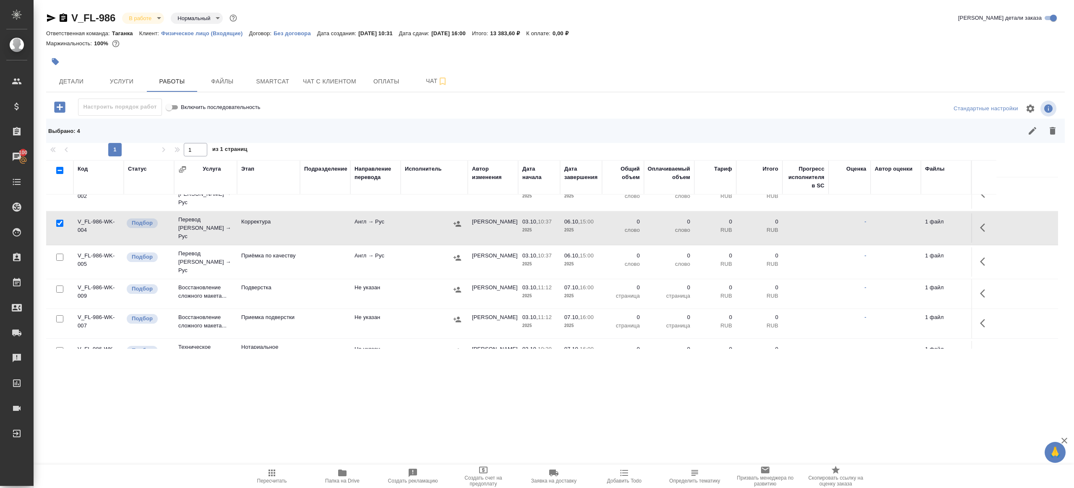
scroll to position [143, 0]
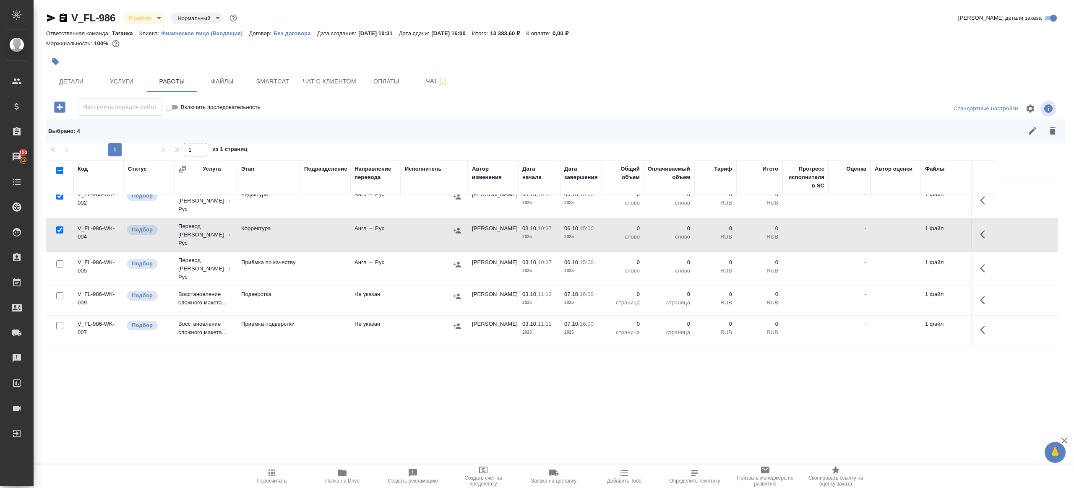
click at [61, 292] on input "checkbox" at bounding box center [59, 295] width 7 height 7
checkbox input "true"
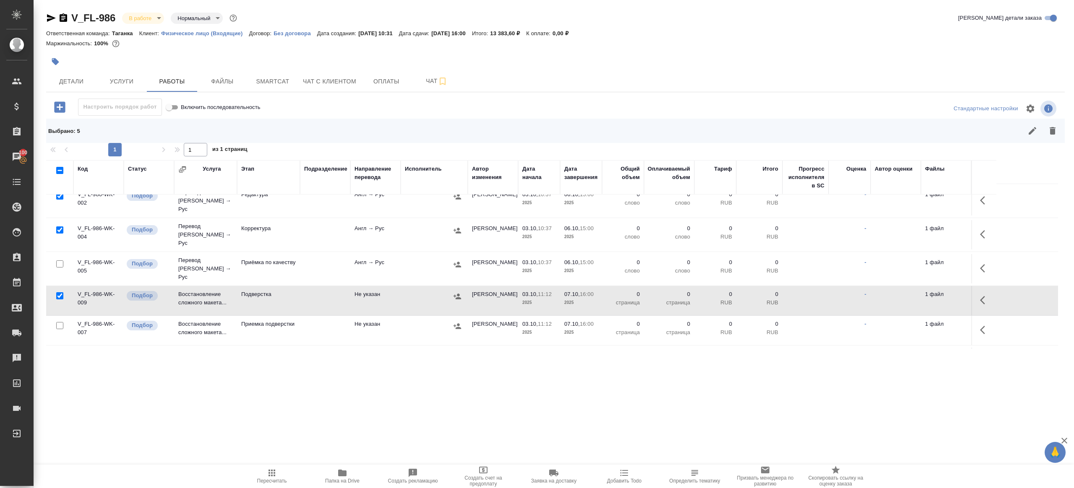
click at [59, 322] on input "checkbox" at bounding box center [59, 325] width 7 height 7
checkbox input "true"
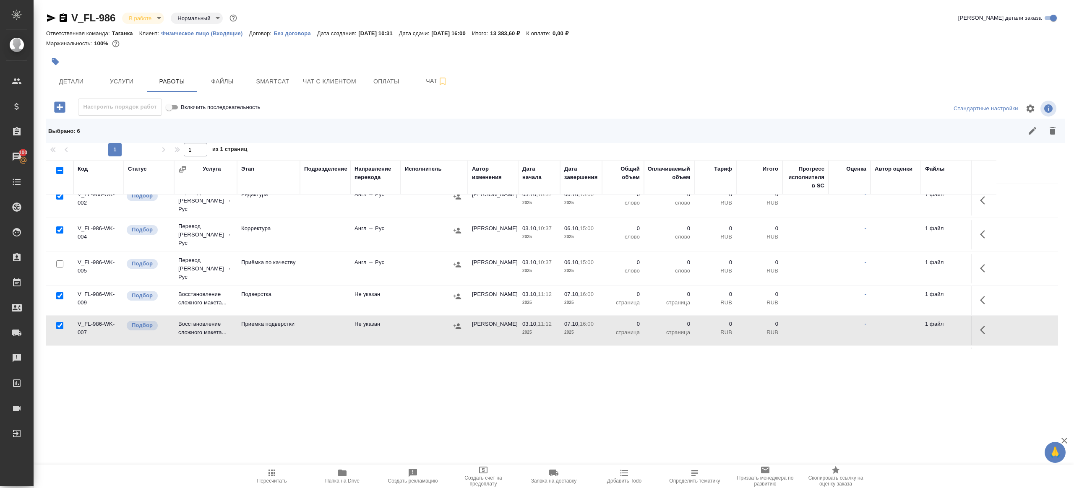
scroll to position [154, 0]
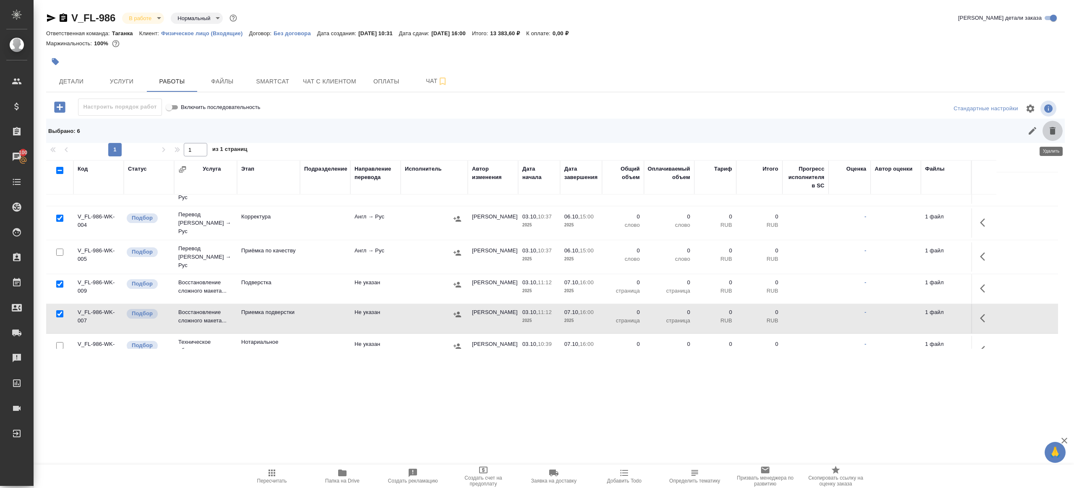
click at [1055, 132] on icon "button" at bounding box center [1053, 131] width 10 height 10
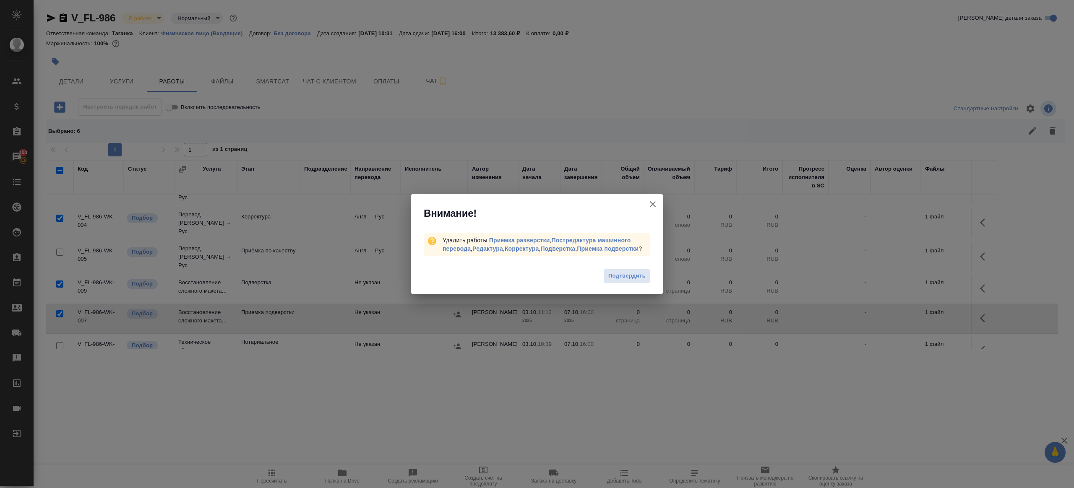
click at [646, 294] on div "Подтвердить" at bounding box center [537, 278] width 252 height 34
click at [633, 275] on span "Подтвердить" at bounding box center [626, 276] width 37 height 10
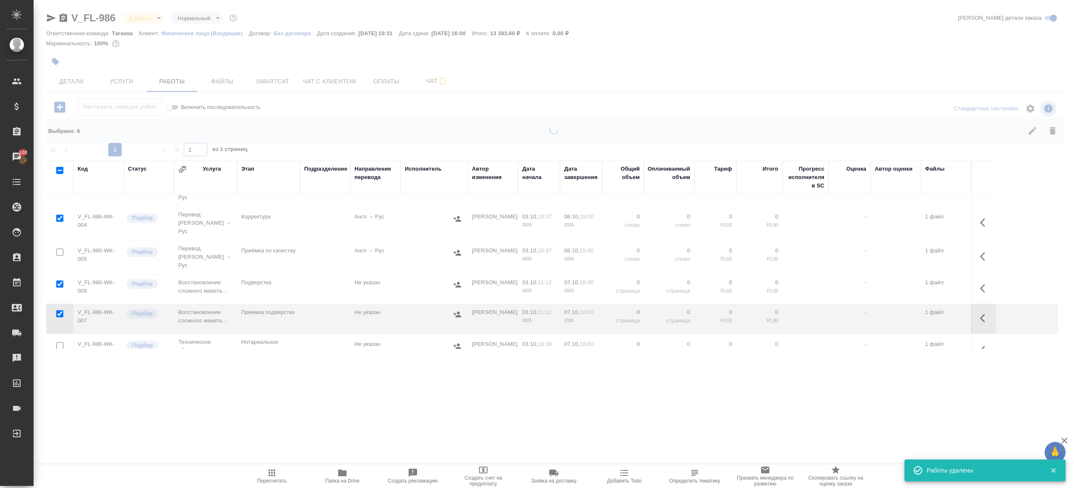
scroll to position [0, 0]
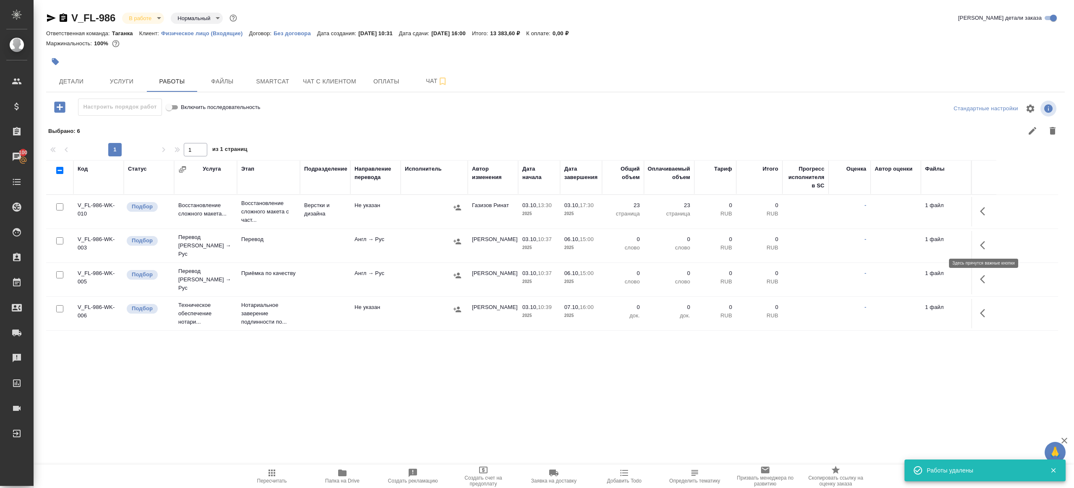
click at [980, 242] on button "button" at bounding box center [985, 245] width 20 height 20
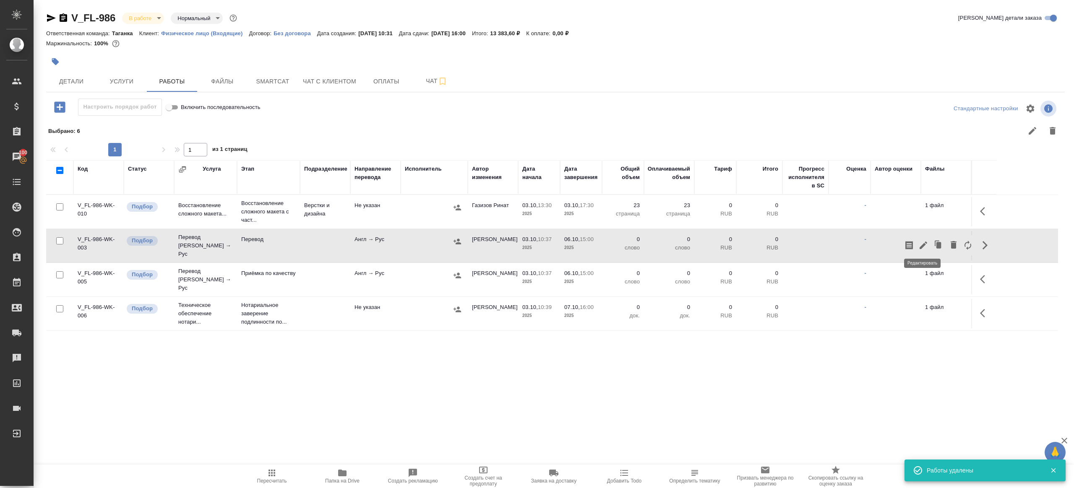
click at [921, 240] on icon "button" at bounding box center [923, 245] width 10 height 10
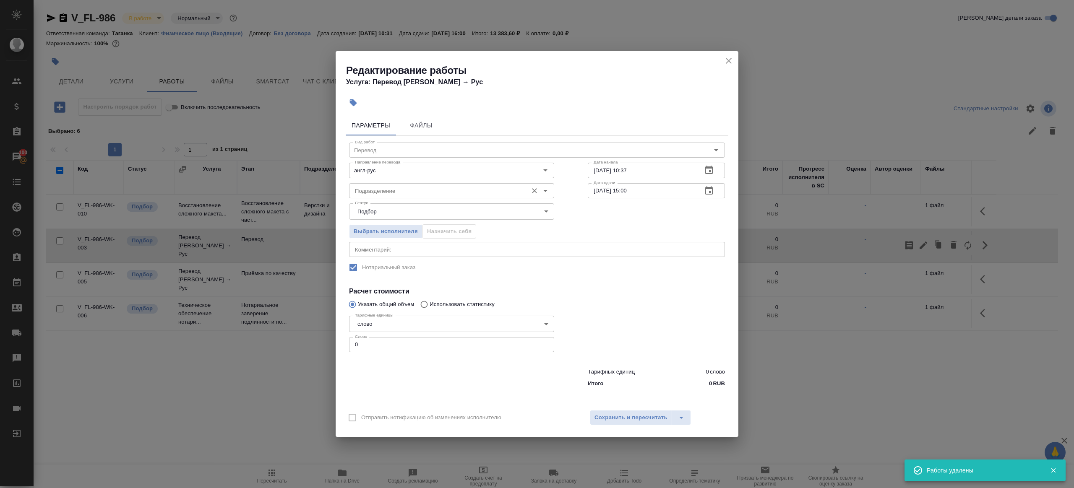
click at [395, 196] on div "Подразделение" at bounding box center [451, 190] width 205 height 15
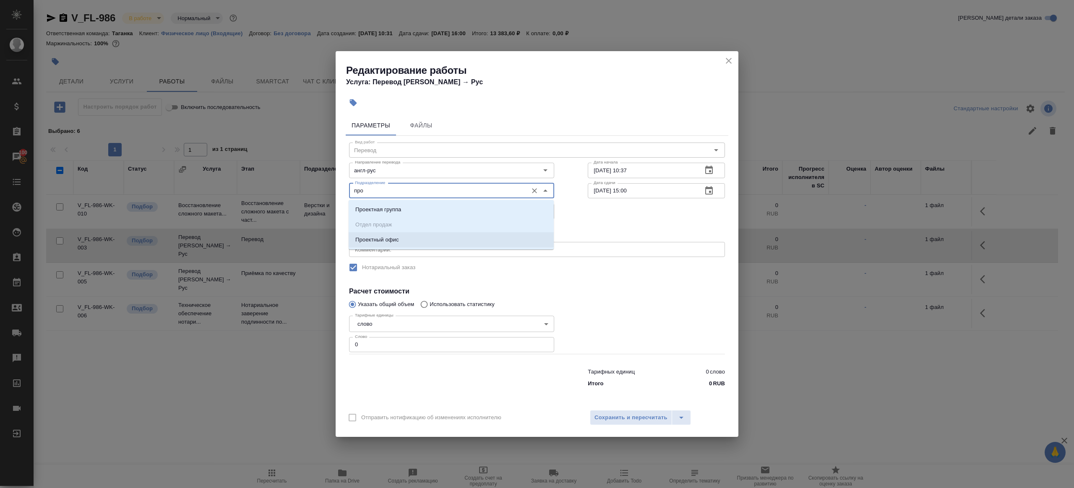
click at [452, 236] on li "Проектный офис" at bounding box center [451, 239] width 205 height 15
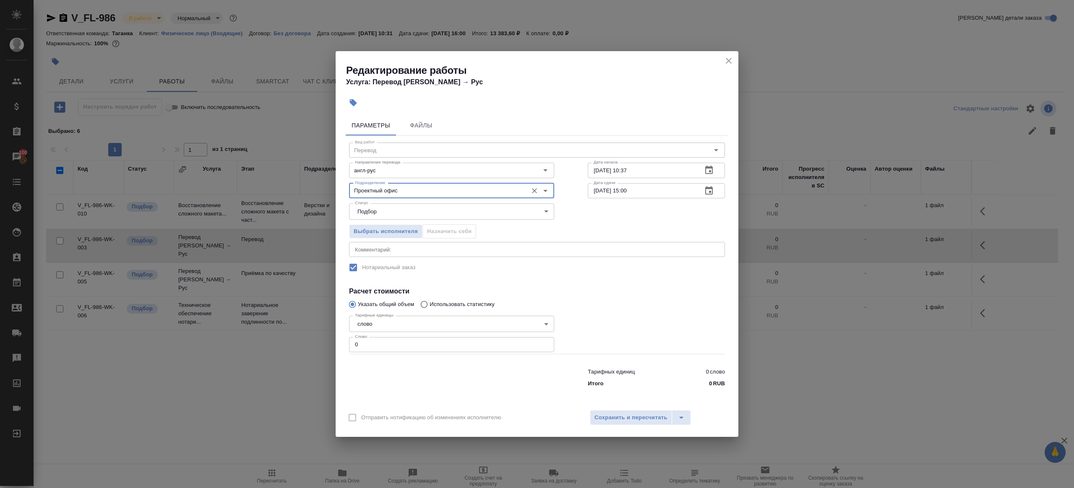
type input "Проектный офис"
click at [407, 335] on div "Тарифные единицы слово 5a8b1489cc6b4906c91bfd90 Тарифные единицы Слово 0 Слово" at bounding box center [451, 334] width 205 height 42
click at [407, 345] on input "0" at bounding box center [451, 344] width 205 height 15
type input "1"
click at [413, 365] on div at bounding box center [451, 377] width 239 height 34
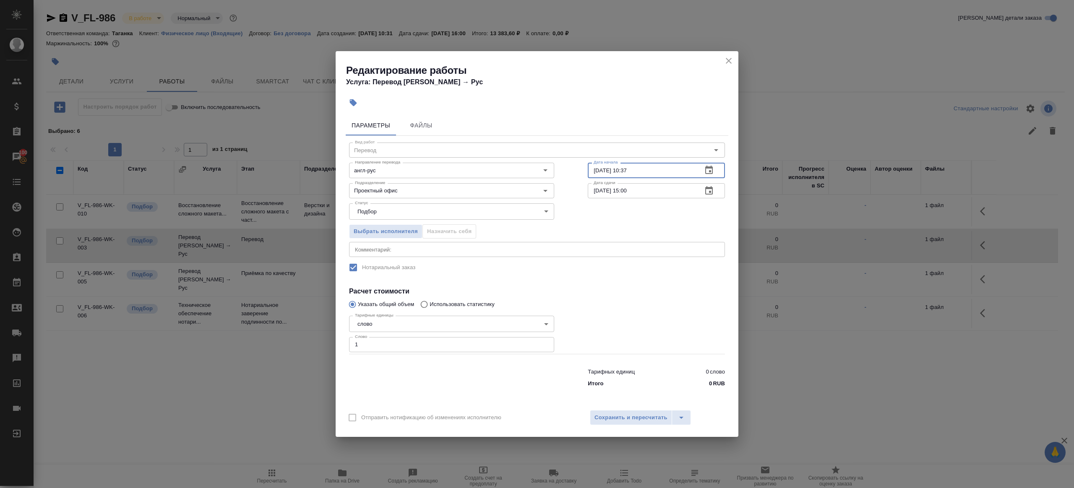
click at [627, 170] on input "03.10.2025 10:37" at bounding box center [642, 170] width 108 height 15
paste input "7:30"
type input "03.10.2025 17:30"
click at [629, 191] on input "06.10.2025 15:00" at bounding box center [642, 190] width 108 height 15
type input "06.10.2025 09:00"
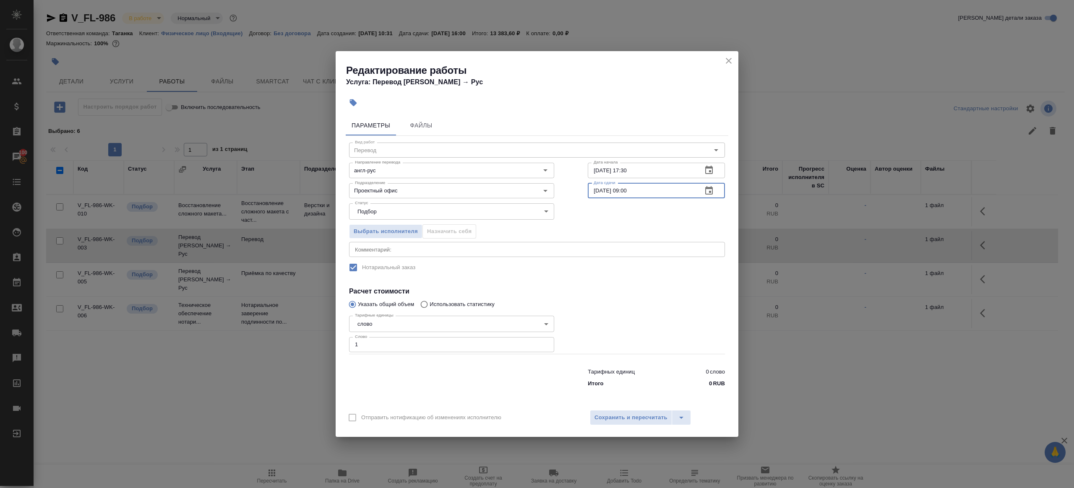
click at [651, 329] on div at bounding box center [656, 333] width 171 height 75
click at [645, 414] on span "Сохранить и пересчитать" at bounding box center [630, 418] width 73 height 10
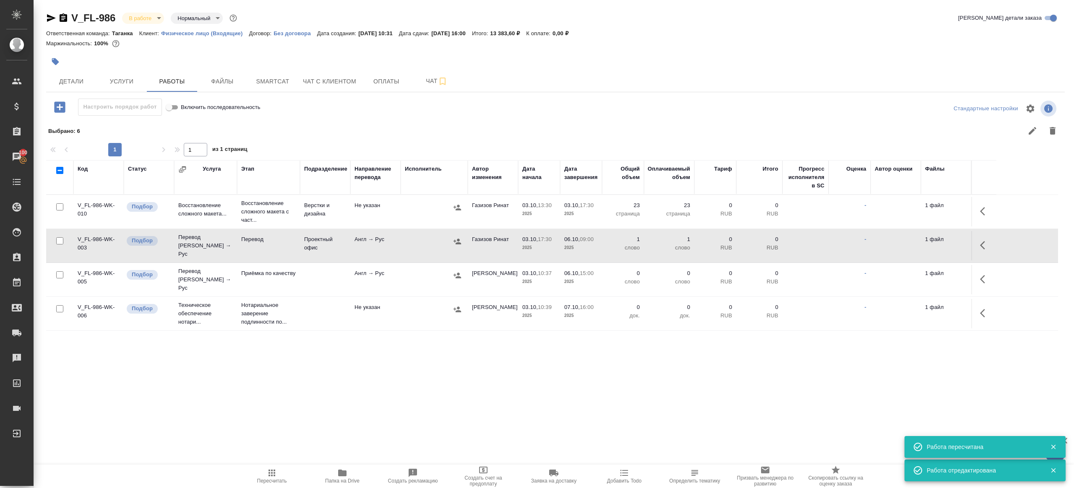
click at [979, 272] on button "button" at bounding box center [985, 279] width 20 height 20
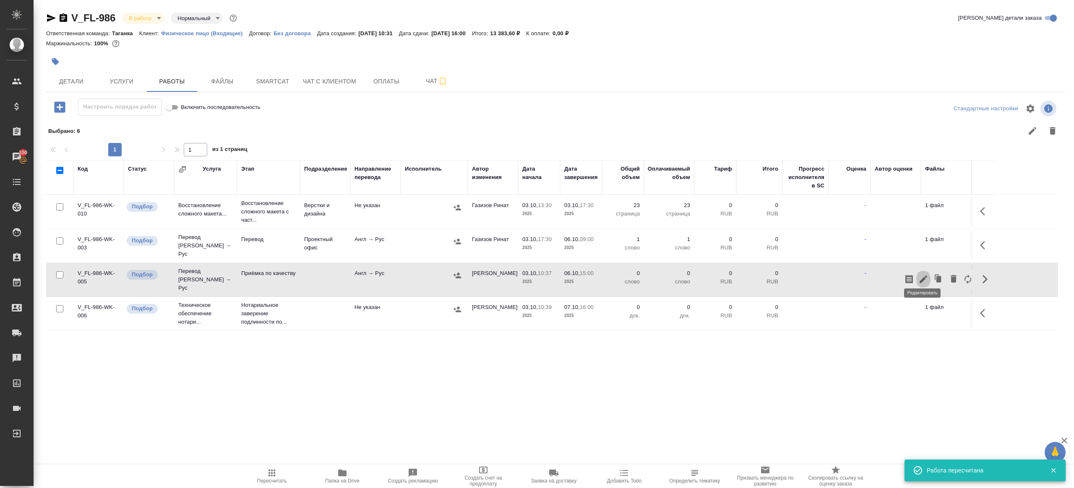
click at [921, 274] on icon "button" at bounding box center [923, 279] width 10 height 10
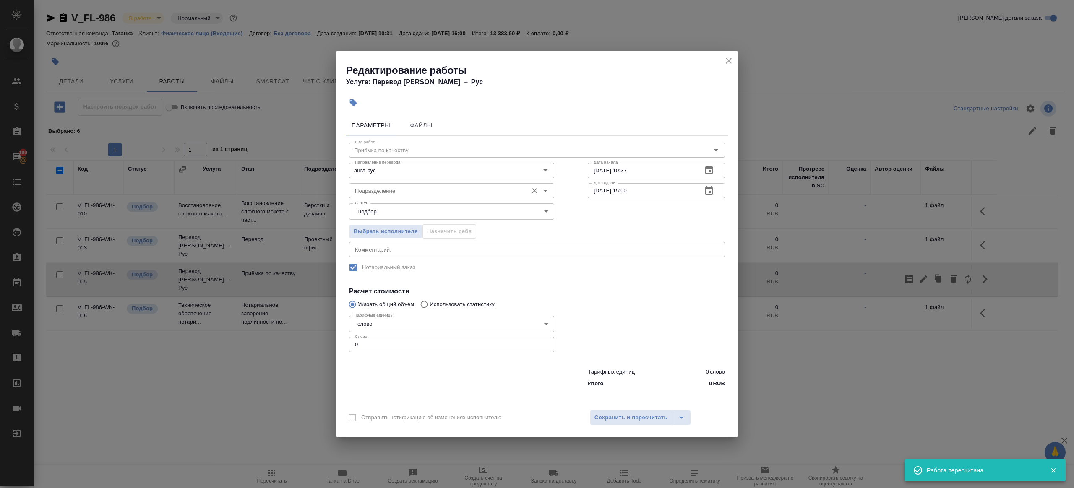
click at [362, 190] on input "Подразделение" at bounding box center [438, 191] width 172 height 10
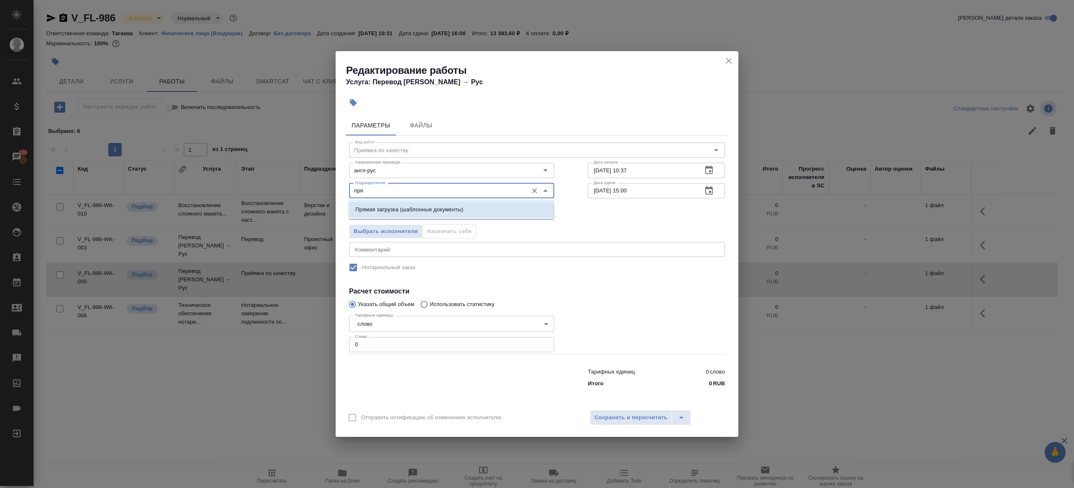
click at [392, 216] on li "Прямая загрузка (шаблонные документы)" at bounding box center [451, 209] width 205 height 15
type input "Прямая загрузка (шаблонные документы)"
click at [634, 175] on input "03.10.2025 10:37" at bounding box center [642, 170] width 108 height 15
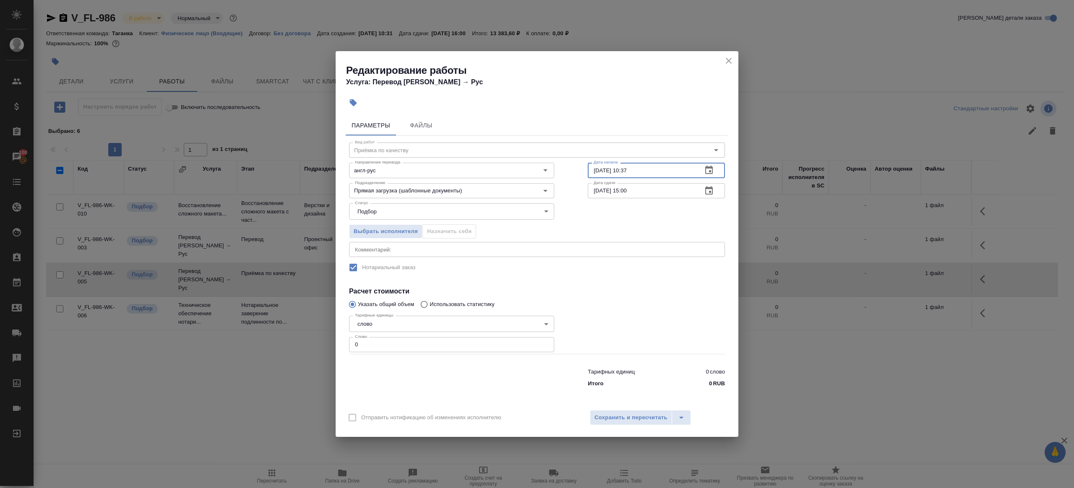
paste input "6.10.2025 09:00"
type input "06.10.2025 09:00"
click at [648, 195] on input "06.10.2025 15:00" at bounding box center [642, 190] width 108 height 15
paste input "09"
drag, startPoint x: 628, startPoint y: 190, endPoint x: 630, endPoint y: 226, distance: 36.5
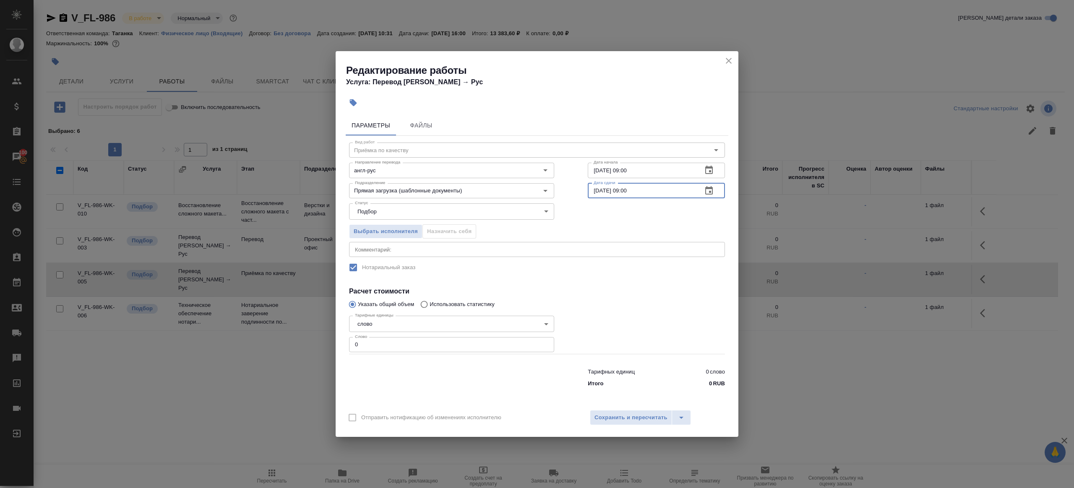
click at [628, 190] on input "06.10.2025 09:00" at bounding box center [642, 190] width 108 height 15
type input "06.10.2025 11:00"
click at [442, 340] on input "0" at bounding box center [451, 344] width 205 height 15
type input "1"
click at [634, 321] on div at bounding box center [656, 333] width 171 height 75
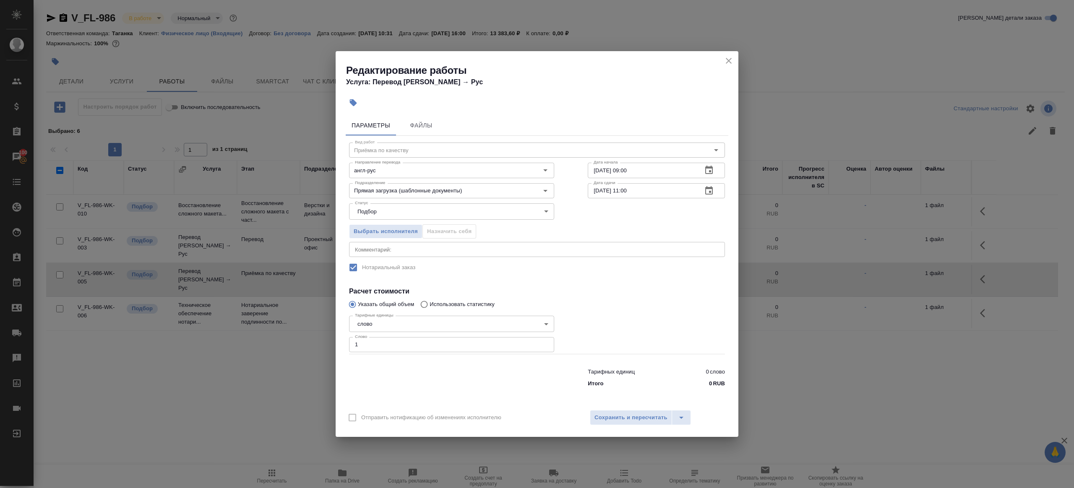
click at [654, 408] on div "Отправить нотификацию об изменениях исполнителю Сохранить и пересчитать" at bounding box center [537, 421] width 403 height 32
click at [651, 420] on span "Сохранить и пересчитать" at bounding box center [630, 418] width 73 height 10
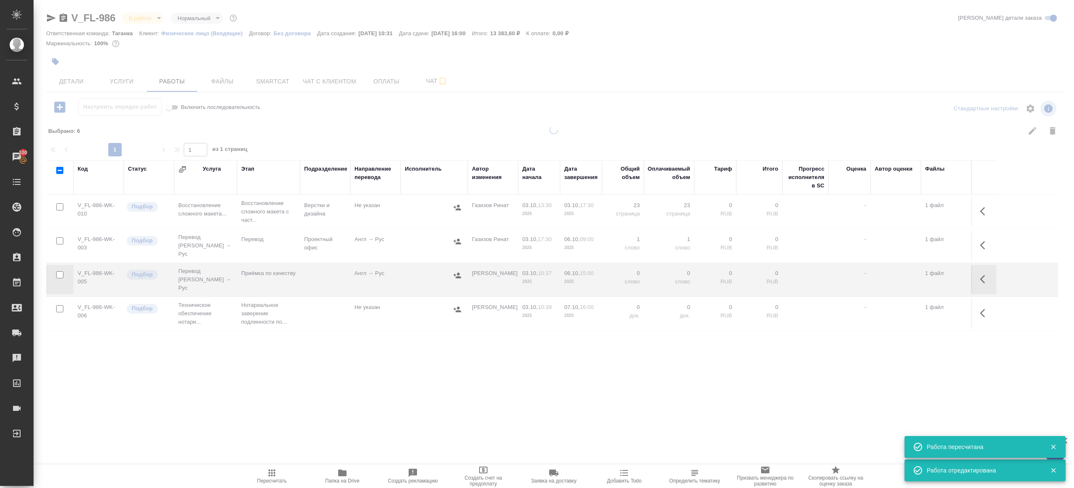
click at [271, 472] on icon "button" at bounding box center [272, 473] width 10 height 10
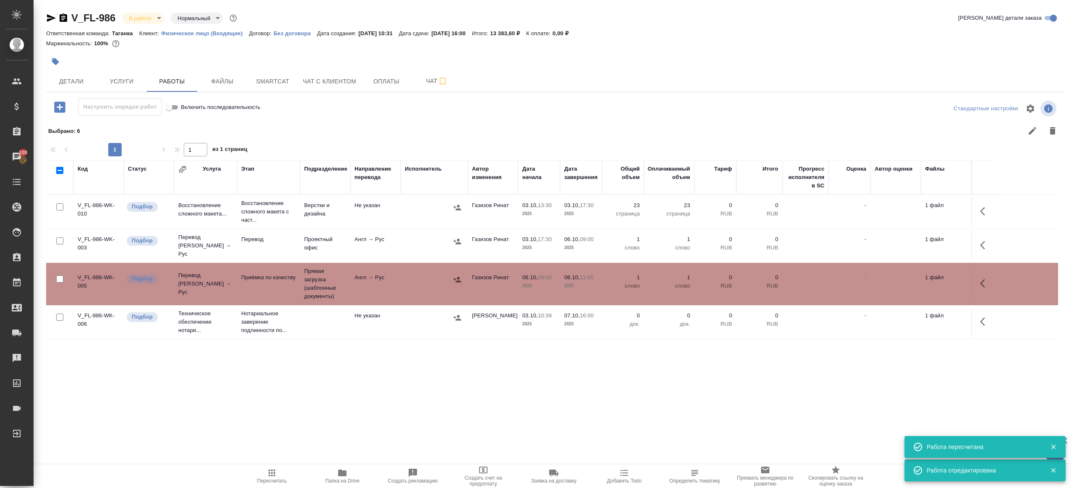
click at [352, 409] on div ".cls-1 fill:#fff; AWATERA Gazizov Rinat Клиенты Спецификации Заказы 100 Чаты To…" at bounding box center [537, 244] width 1074 height 488
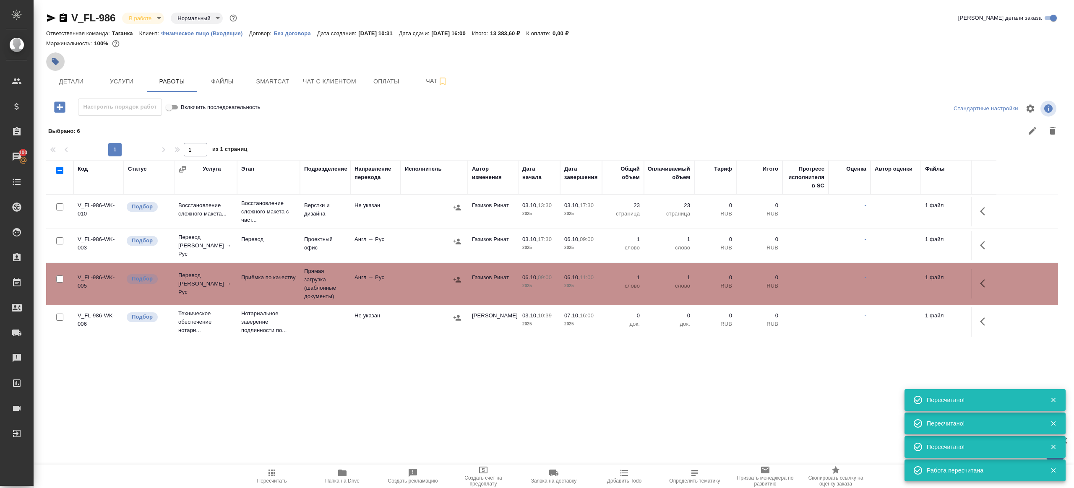
click at [60, 61] on button "button" at bounding box center [55, 61] width 18 height 18
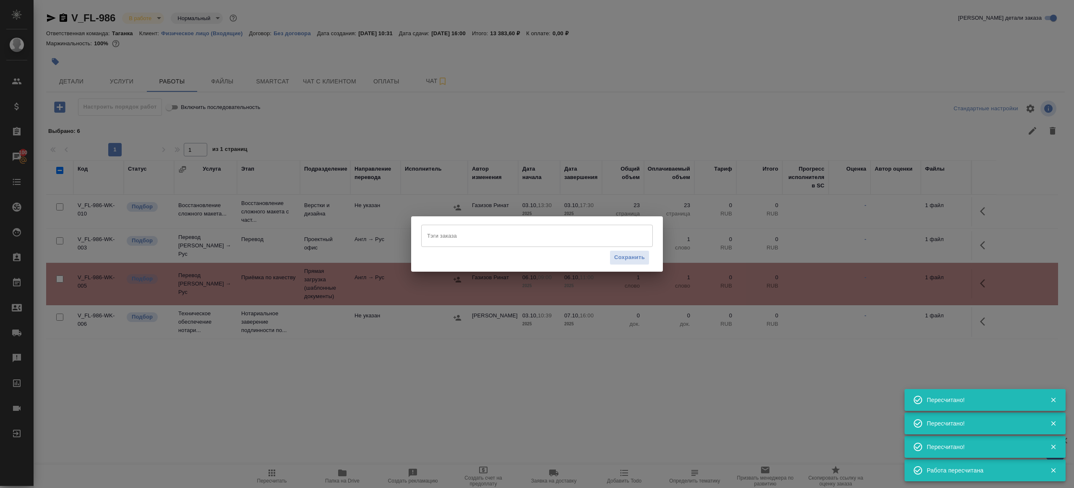
click at [471, 234] on input "Тэги заказа" at bounding box center [529, 236] width 208 height 14
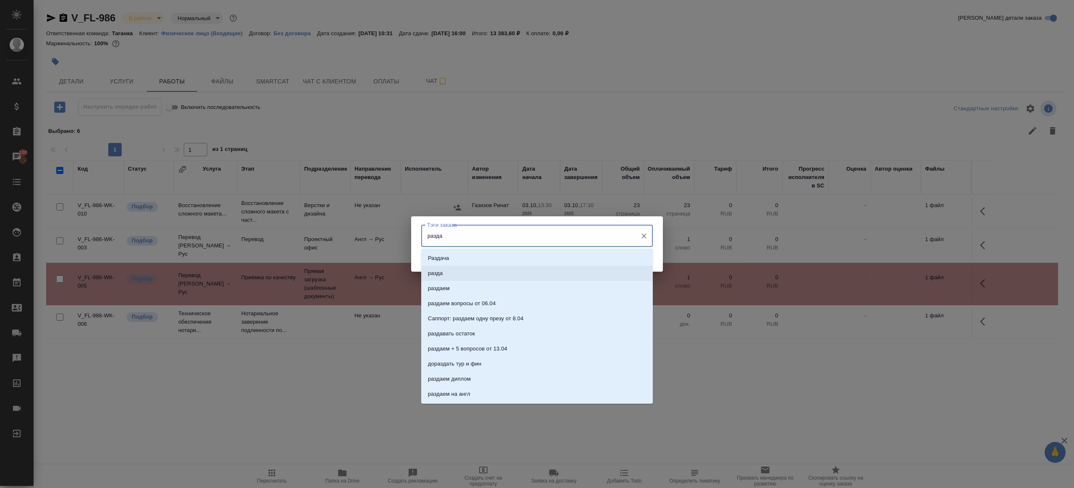
type input "раздае"
click at [513, 258] on li "раздаем" at bounding box center [537, 258] width 232 height 15
type input "залить"
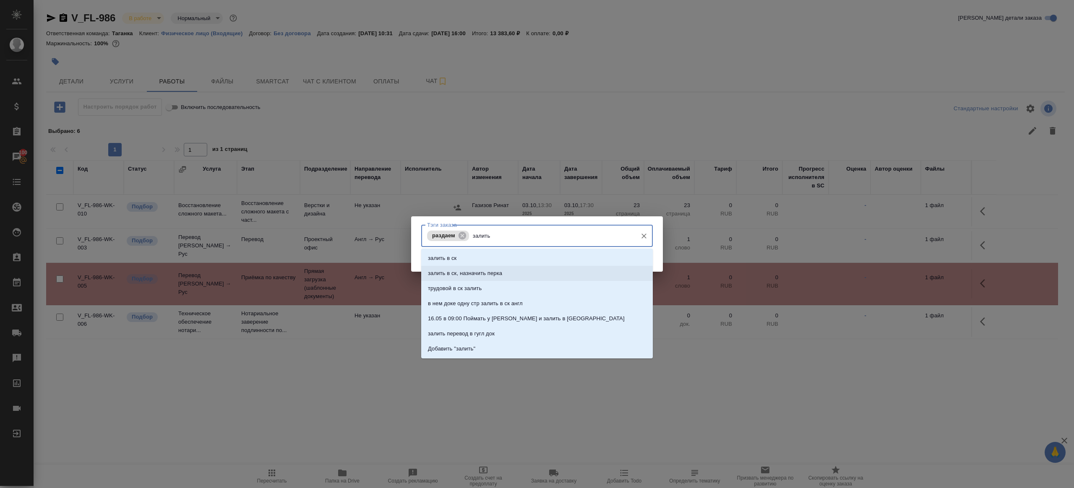
click at [493, 279] on li "залить в ск, назначить перка" at bounding box center [537, 273] width 232 height 15
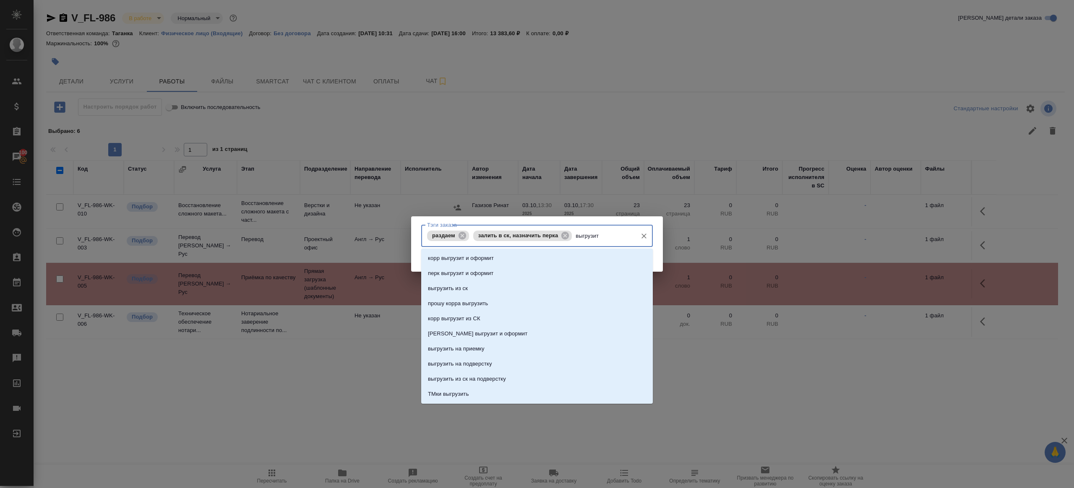
type input "выгрузить"
click at [483, 251] on li "выгрузить из ск" at bounding box center [537, 258] width 232 height 15
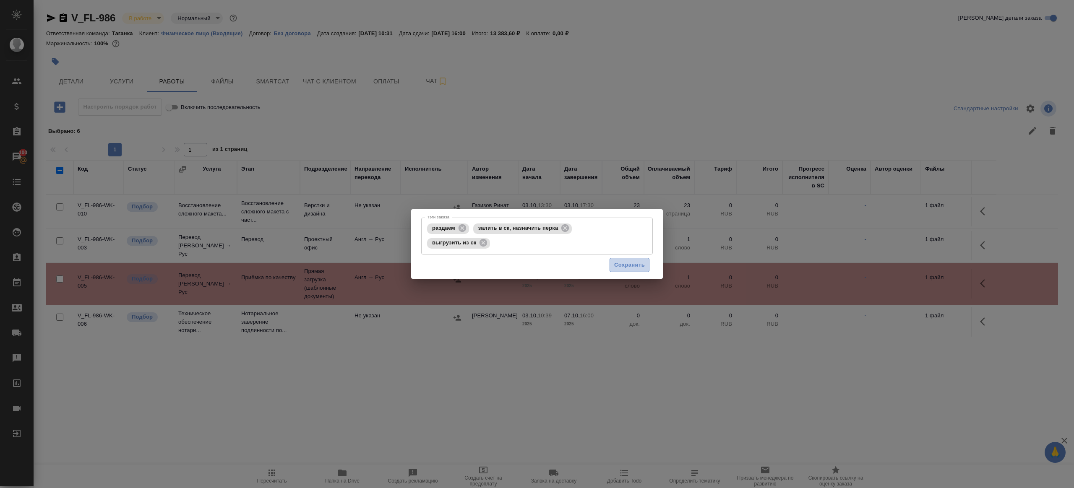
click at [638, 262] on span "Сохранить" at bounding box center [629, 266] width 31 height 10
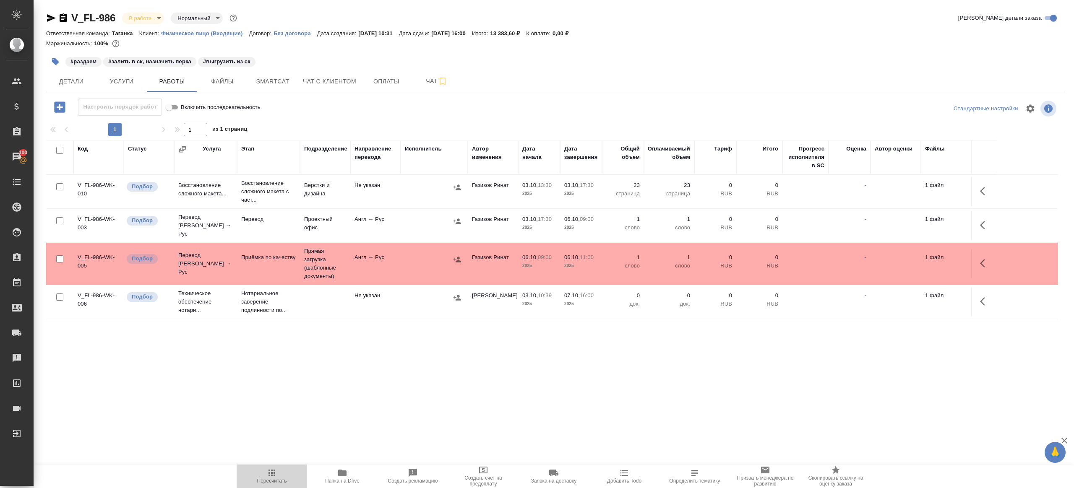
click at [284, 468] on span "Пересчитать" at bounding box center [272, 476] width 60 height 16
click at [359, 417] on div ".cls-1 fill:#fff; AWATERA Gazizov Rinat Клиенты Спецификации Заказы 100 Чаты To…" at bounding box center [537, 244] width 1074 height 488
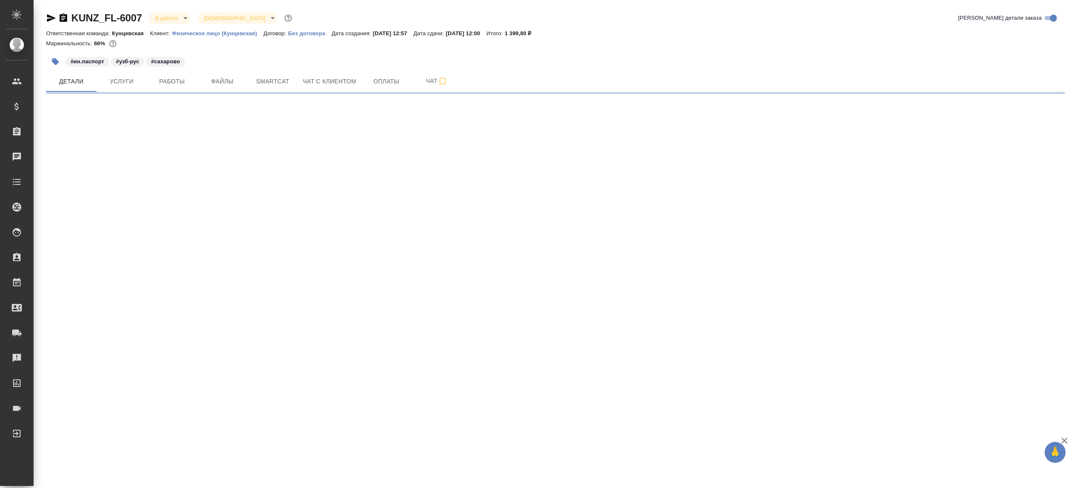
select select "RU"
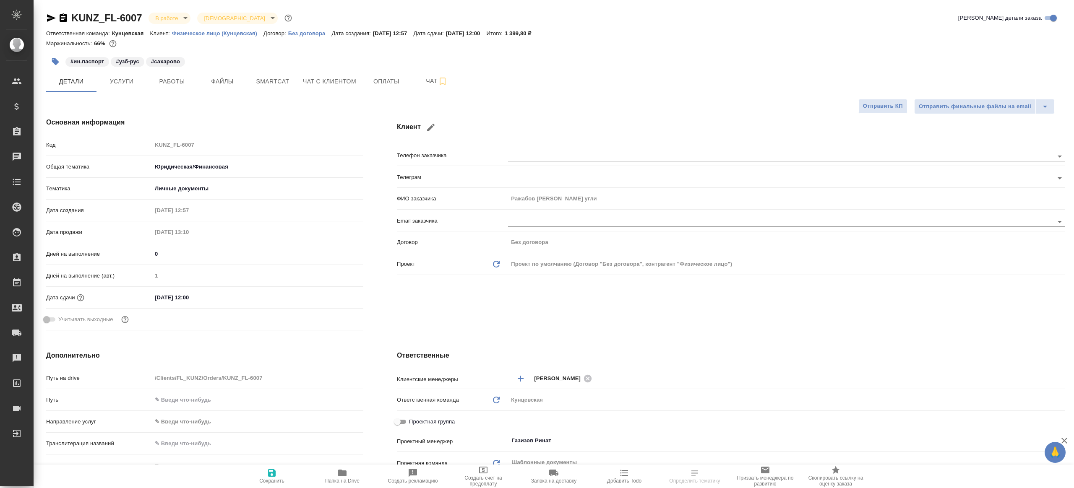
type textarea "x"
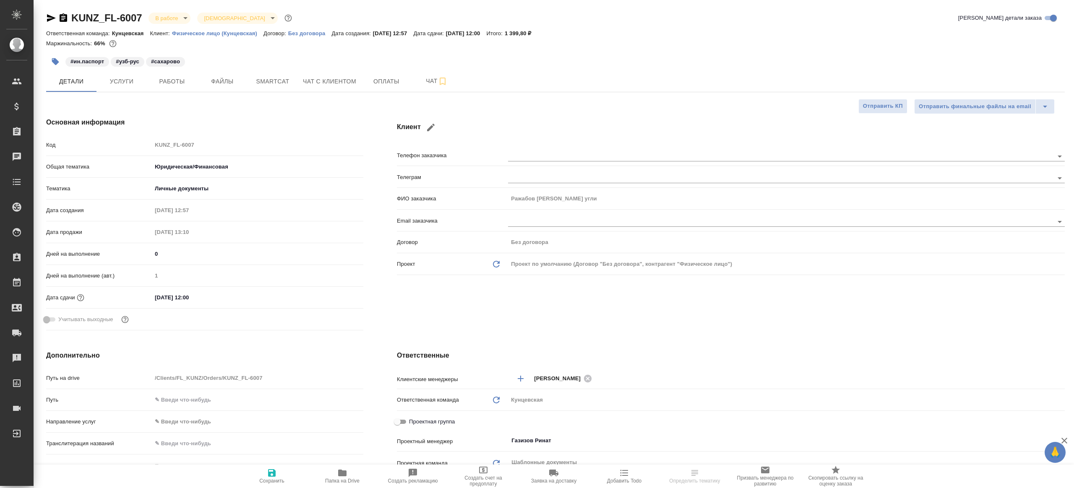
type textarea "x"
